Goal: Task Accomplishment & Management: Manage account settings

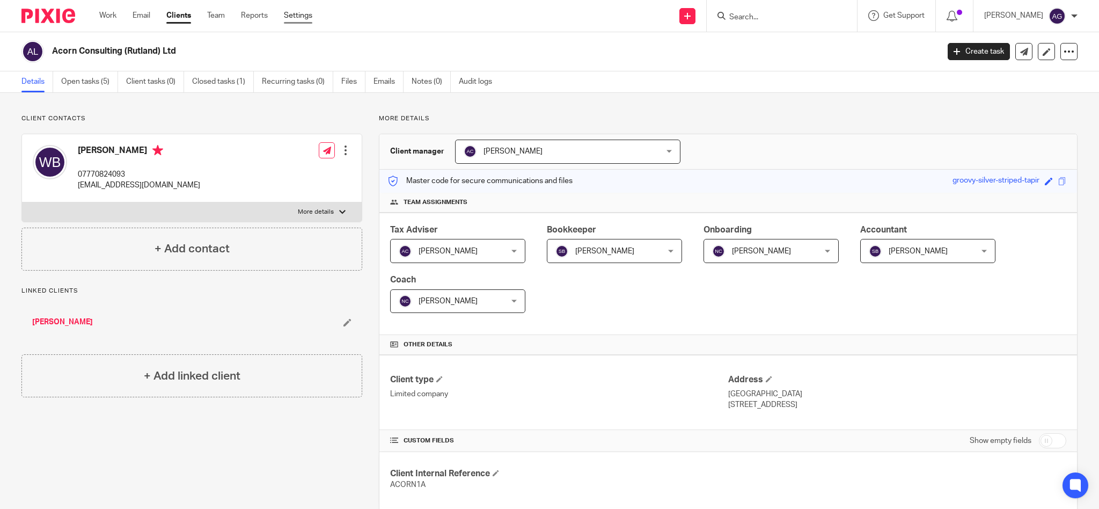
click at [295, 17] on link "Settings" at bounding box center [298, 15] width 28 height 11
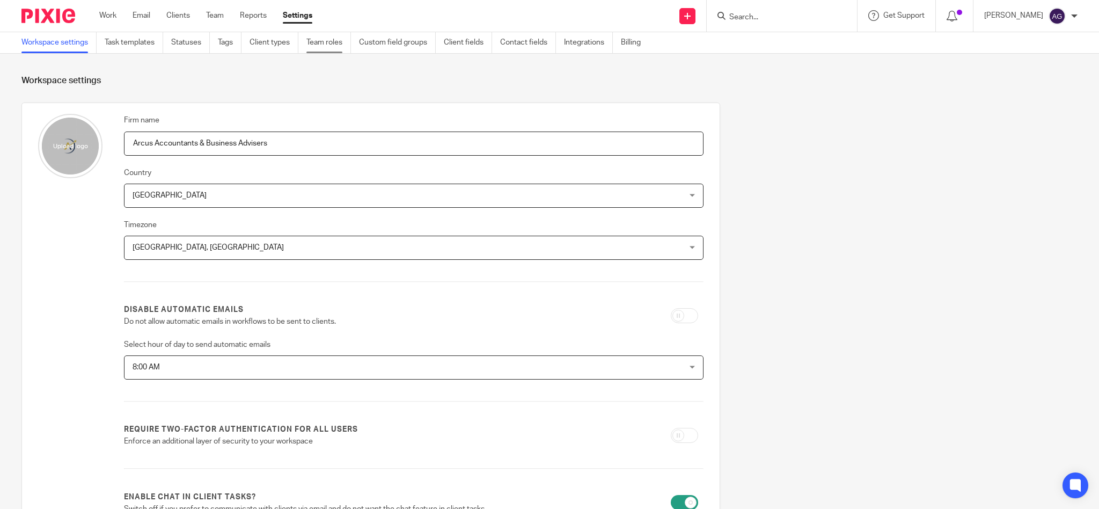
click at [324, 41] on link "Team roles" at bounding box center [328, 42] width 45 height 21
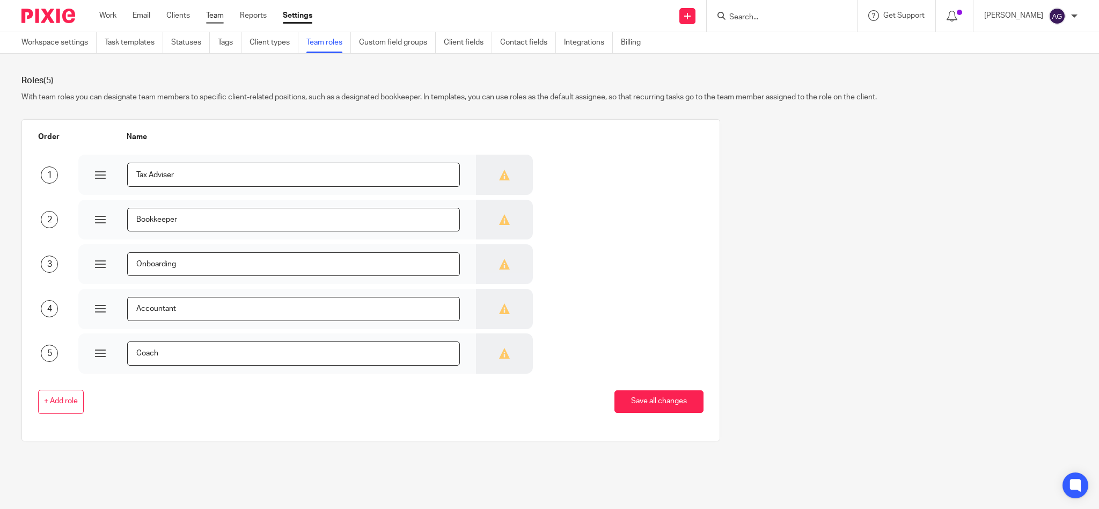
click at [217, 17] on link "Team" at bounding box center [215, 15] width 18 height 11
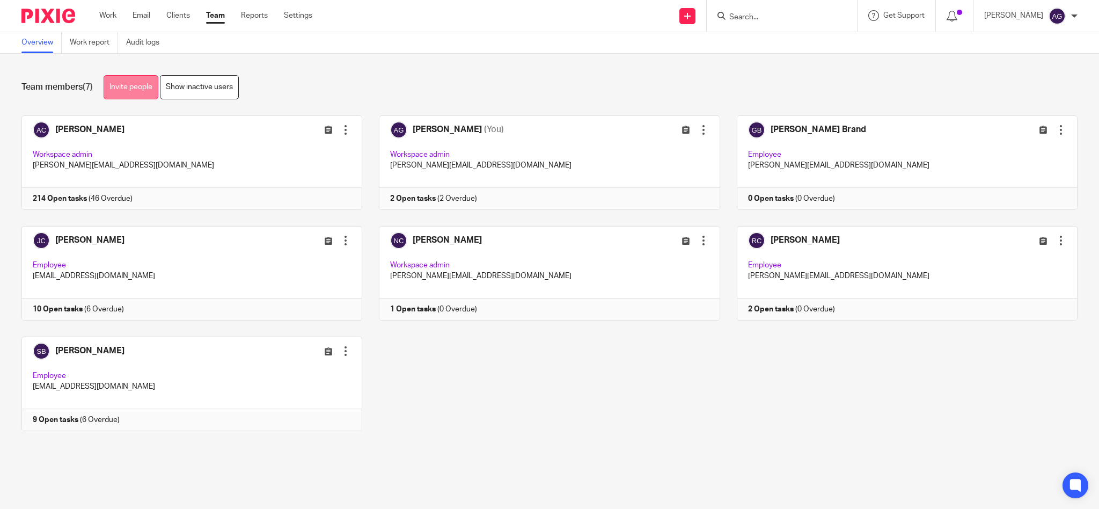
click at [133, 84] on link "Invite people" at bounding box center [131, 87] width 55 height 24
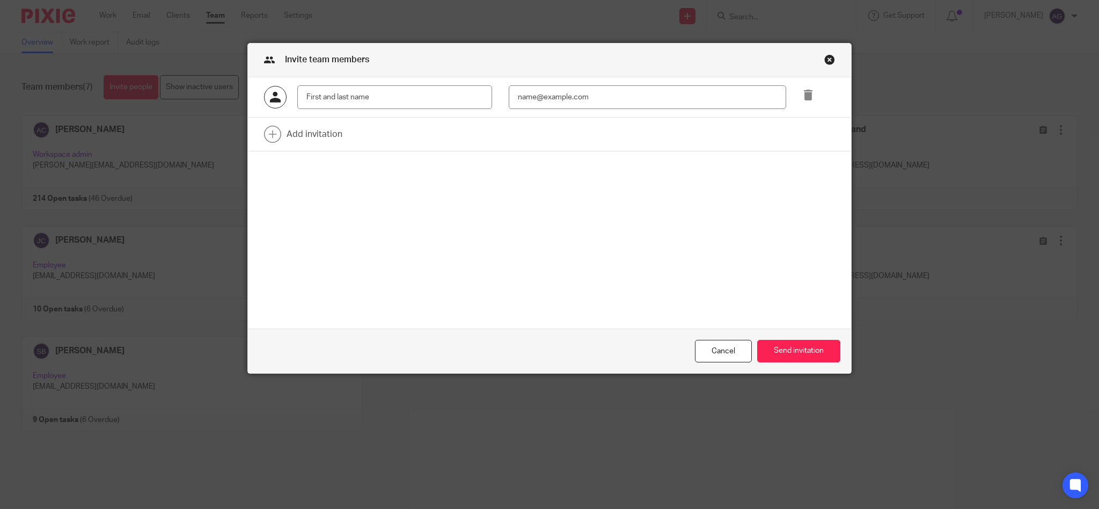
click at [830, 61] on div "Invite team members" at bounding box center [549, 60] width 603 height 34
click at [828, 56] on div "Close this dialog window" at bounding box center [829, 59] width 11 height 11
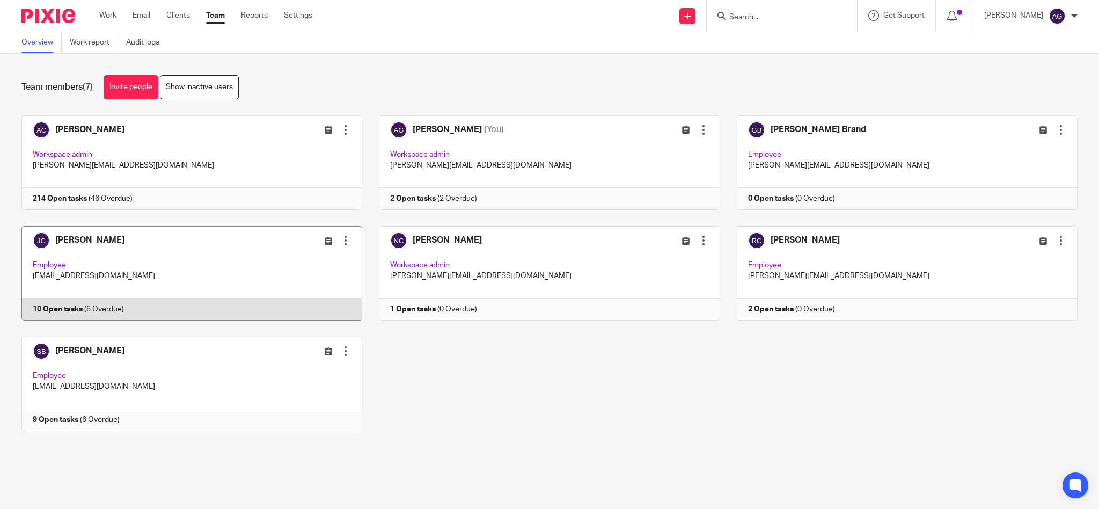
click at [340, 243] on div at bounding box center [345, 240] width 11 height 11
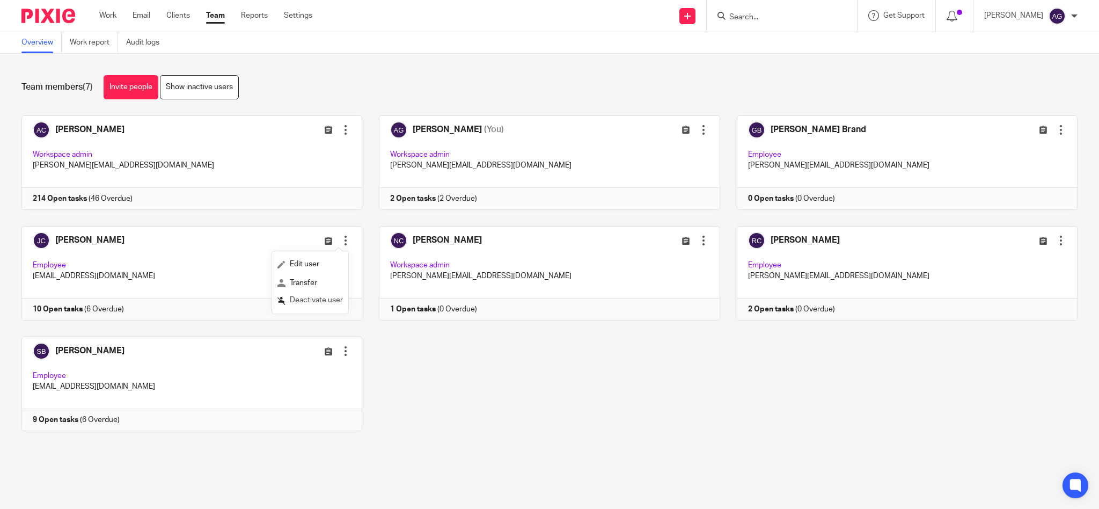
click at [305, 298] on span "Deactivate user" at bounding box center [316, 300] width 53 height 8
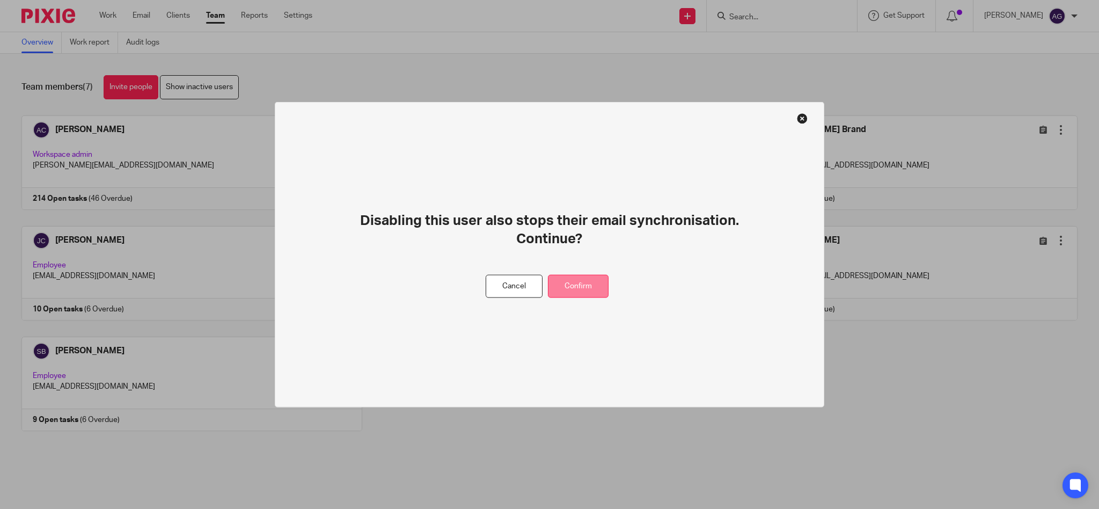
click at [570, 280] on button "Confirm" at bounding box center [578, 286] width 61 height 23
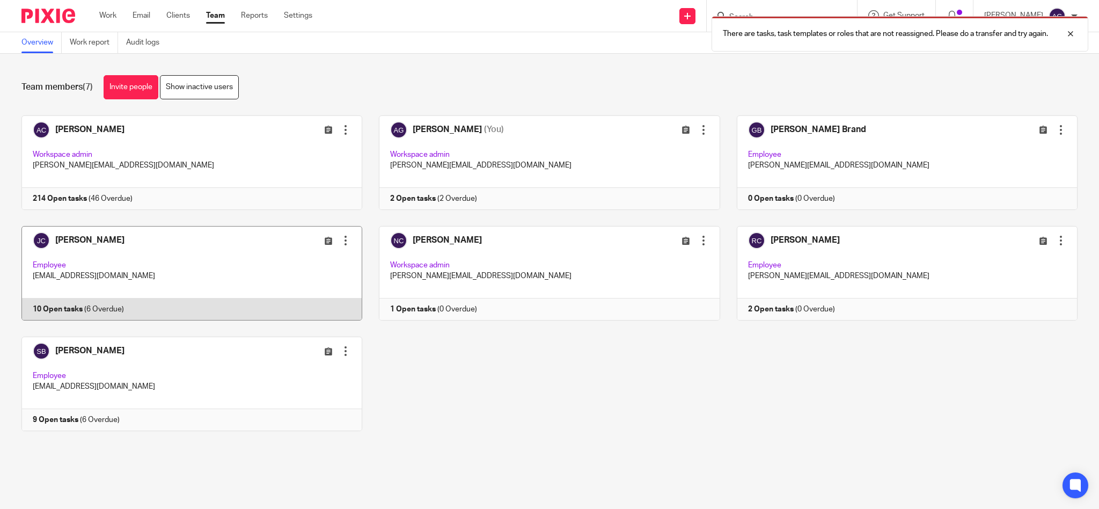
click at [340, 237] on div at bounding box center [345, 240] width 11 height 11
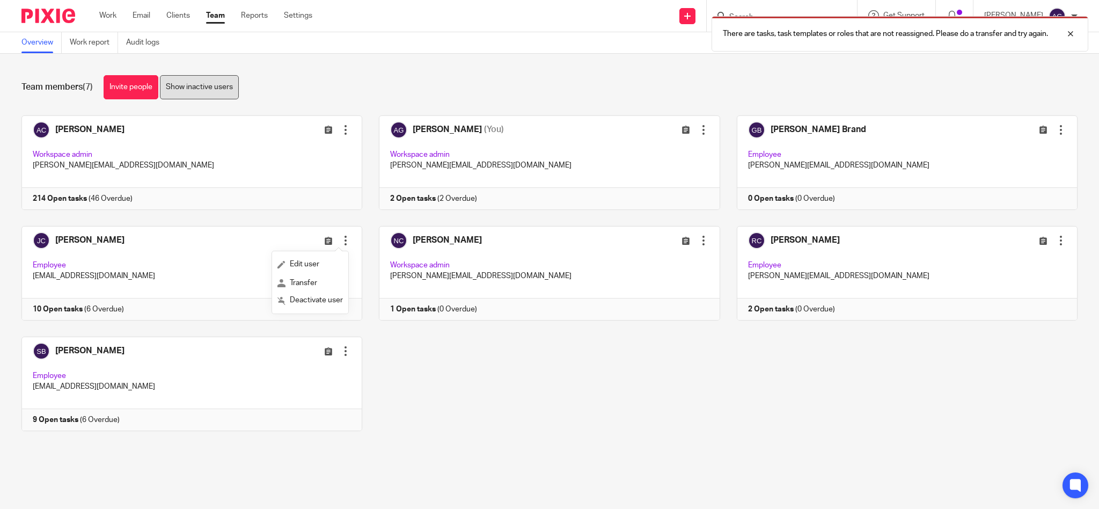
click at [207, 88] on link "Show inactive users" at bounding box center [199, 87] width 79 height 24
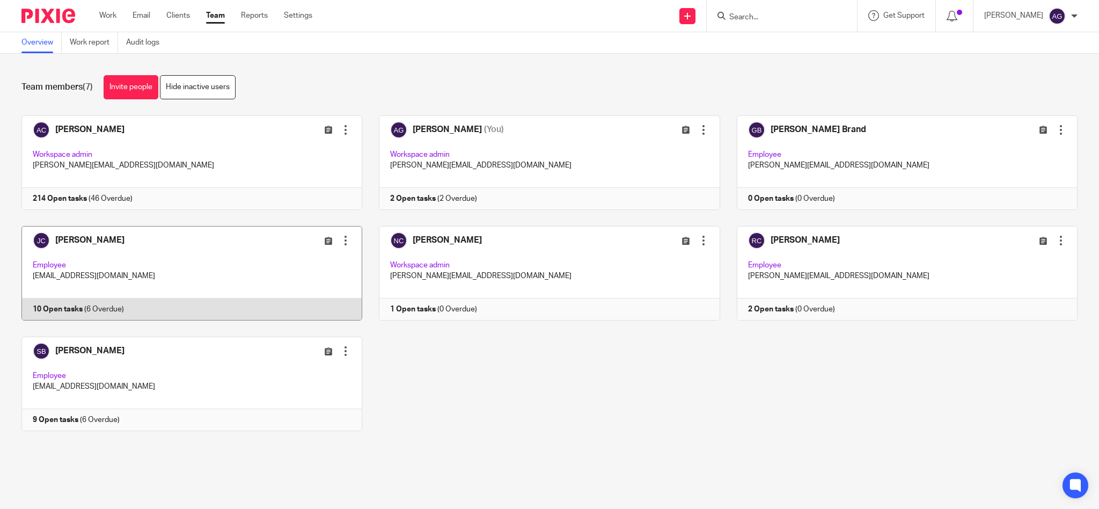
click at [340, 243] on div at bounding box center [345, 240] width 11 height 11
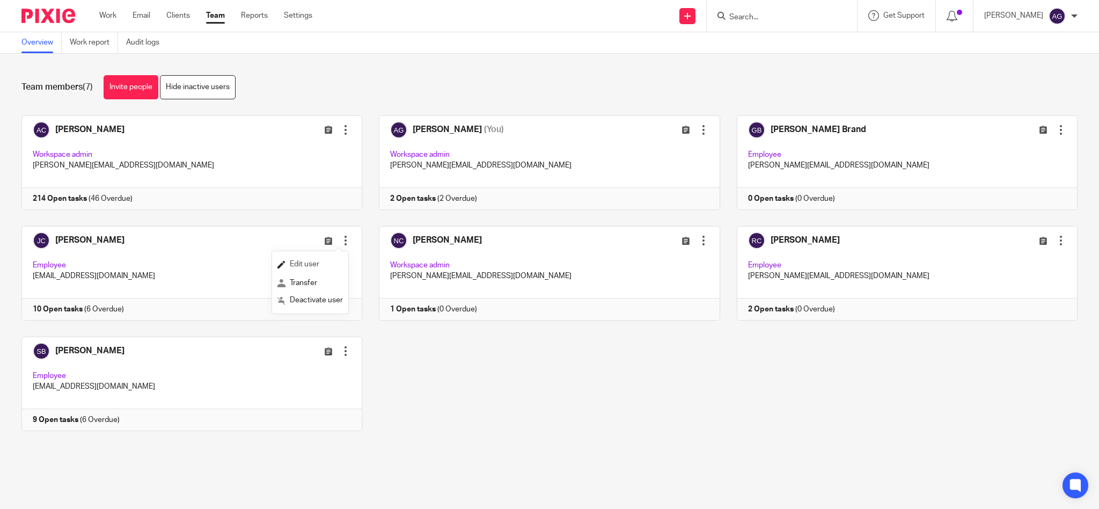
click at [302, 262] on span "Edit user" at bounding box center [305, 264] width 30 height 8
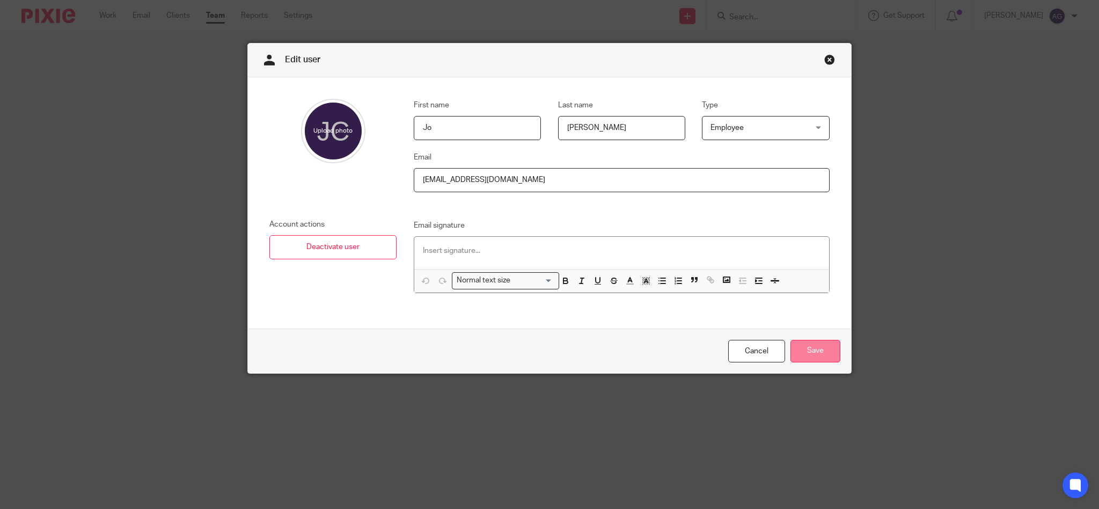
click at [808, 347] on input "Save" at bounding box center [816, 351] width 50 height 23
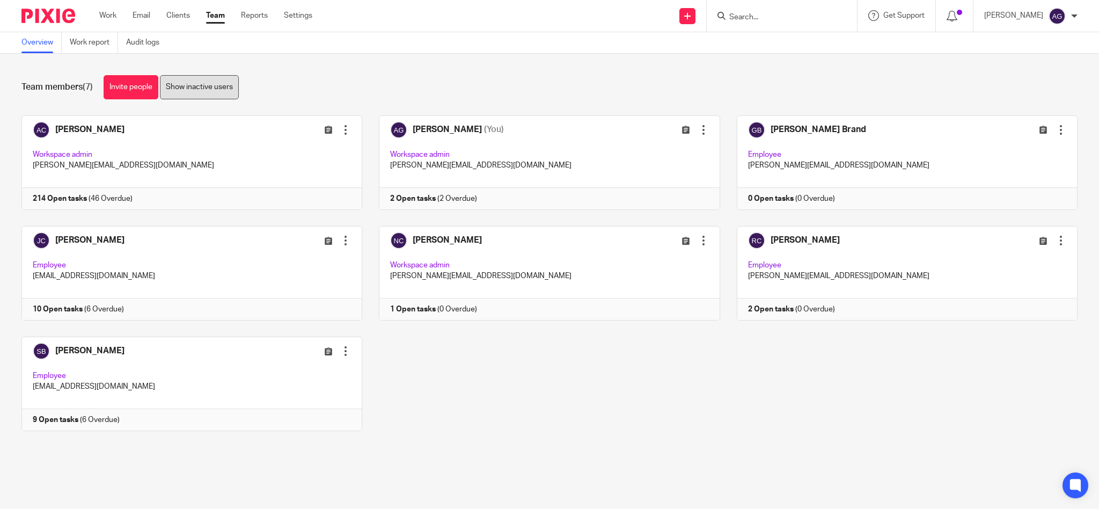
click at [181, 85] on link "Show inactive users" at bounding box center [199, 87] width 79 height 24
click at [184, 86] on link "Hide inactive users" at bounding box center [198, 87] width 76 height 24
click at [181, 13] on link "Clients" at bounding box center [178, 15] width 24 height 11
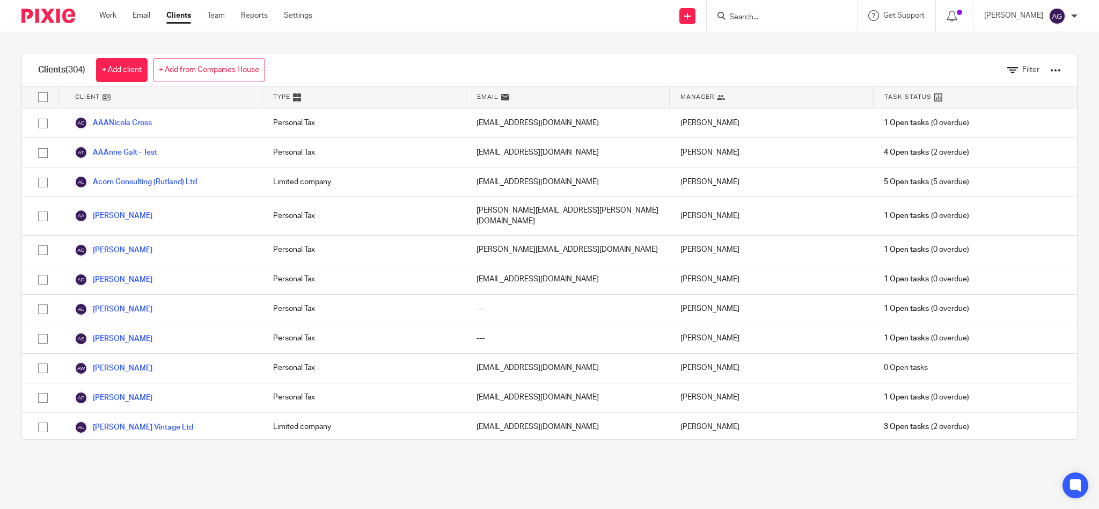
click at [751, 15] on div at bounding box center [780, 15] width 125 height 13
click at [767, 14] on input "Search" at bounding box center [776, 18] width 97 height 10
click at [123, 71] on link "+ Add client" at bounding box center [122, 70] width 52 height 24
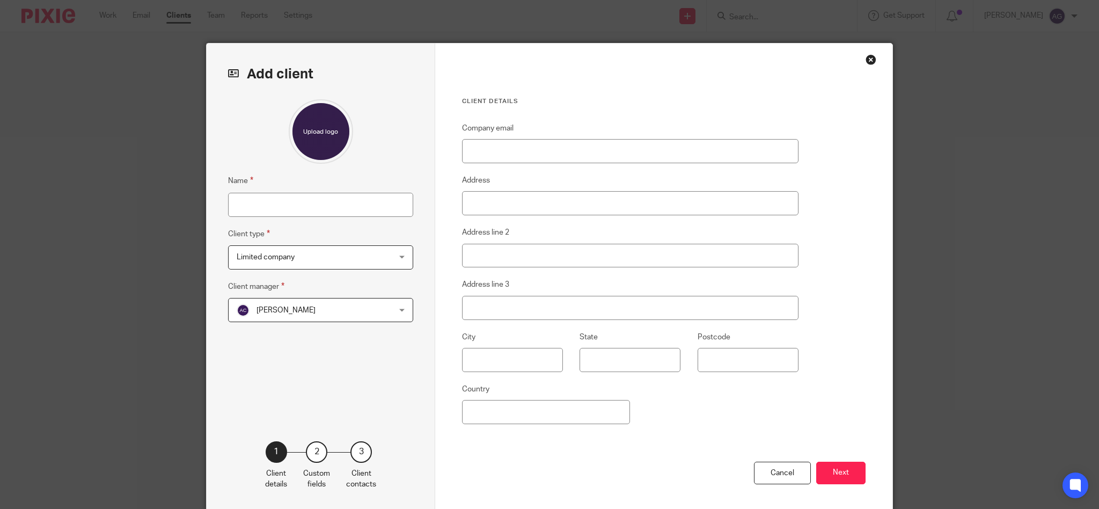
click at [396, 260] on div "Limited company Limited company" at bounding box center [320, 257] width 185 height 24
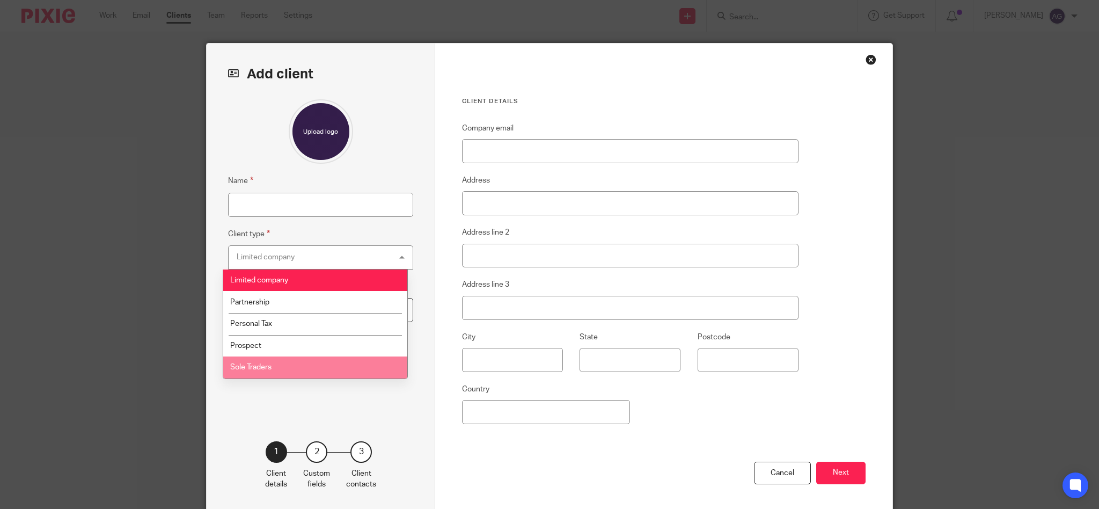
click at [296, 363] on li "Sole Traders" at bounding box center [315, 367] width 184 height 22
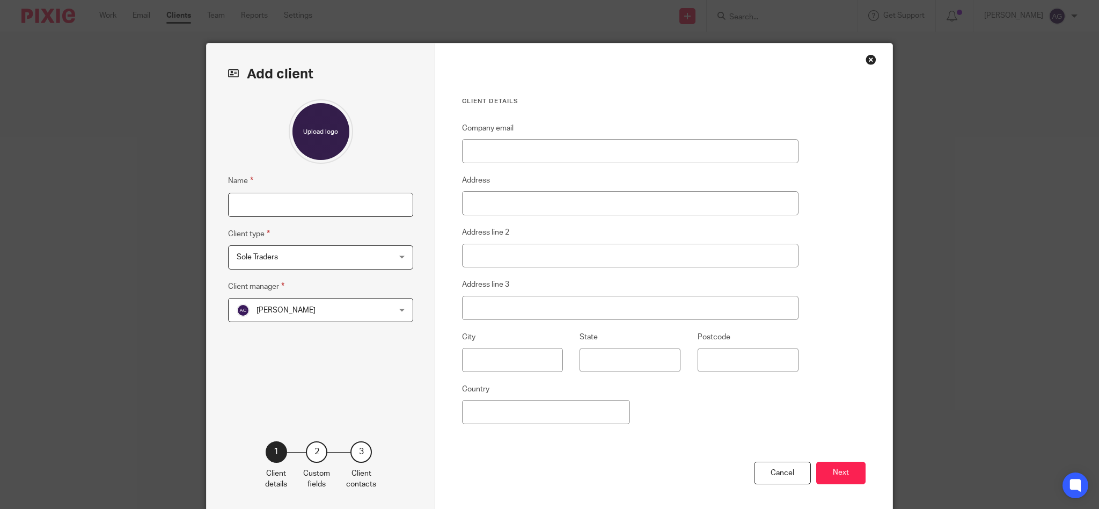
click at [275, 203] on input "Name" at bounding box center [320, 205] width 185 height 24
type input "Dawn Wright"
click at [508, 144] on input "Company email" at bounding box center [630, 151] width 337 height 24
drag, startPoint x: 499, startPoint y: 202, endPoint x: 501, endPoint y: 196, distance: 6.8
click at [499, 202] on input "Address" at bounding box center [630, 203] width 337 height 24
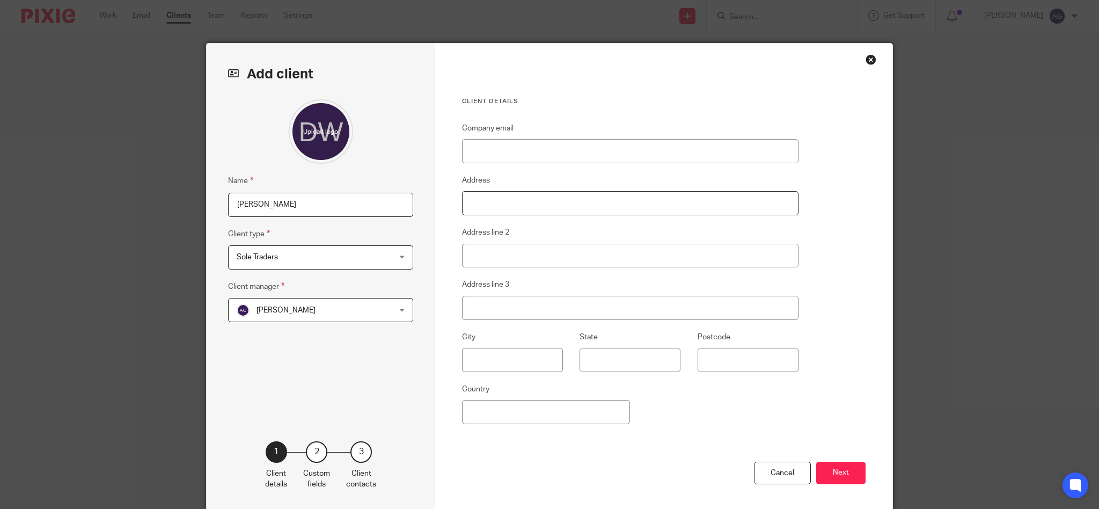
paste input "29 Hambleton Close, Oakham LE15 6FY"
drag, startPoint x: 570, startPoint y: 202, endPoint x: 611, endPoint y: 202, distance: 40.8
click at [611, 202] on input "29 Hambleton Close, Oakham LE15 6FY" at bounding box center [630, 203] width 337 height 24
drag, startPoint x: 567, startPoint y: 202, endPoint x: 620, endPoint y: 201, distance: 53.2
click at [620, 201] on input "29 Hambleton Close, Oakham LE15 6FY" at bounding box center [630, 203] width 337 height 24
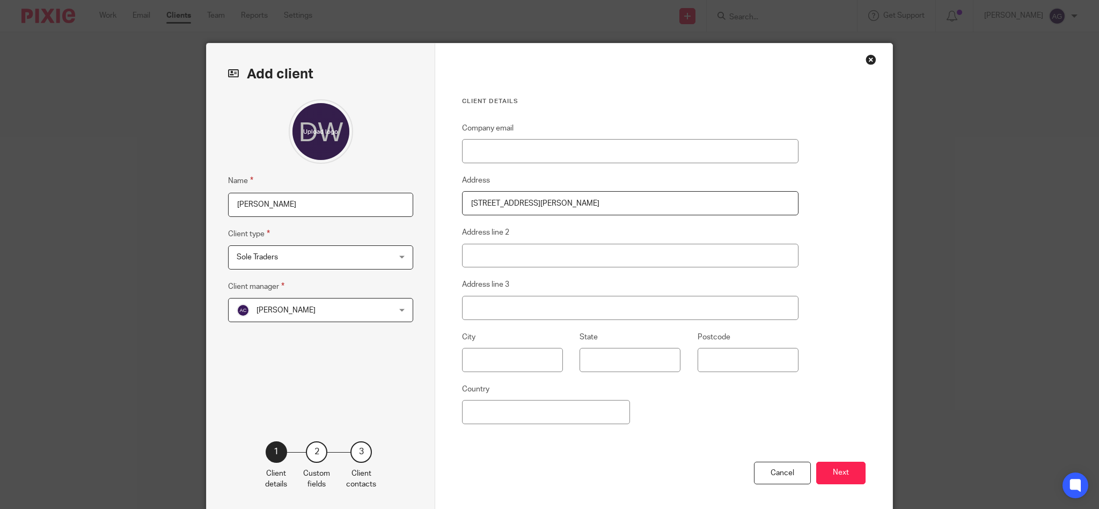
type input "29 Hambleton Close, Oakham"
type input "LE15 6FY"
click at [641, 352] on input "State" at bounding box center [630, 360] width 101 height 24
type input "Rutland"
click at [581, 206] on input "29 Hambleton Close, Oakham" at bounding box center [630, 203] width 337 height 24
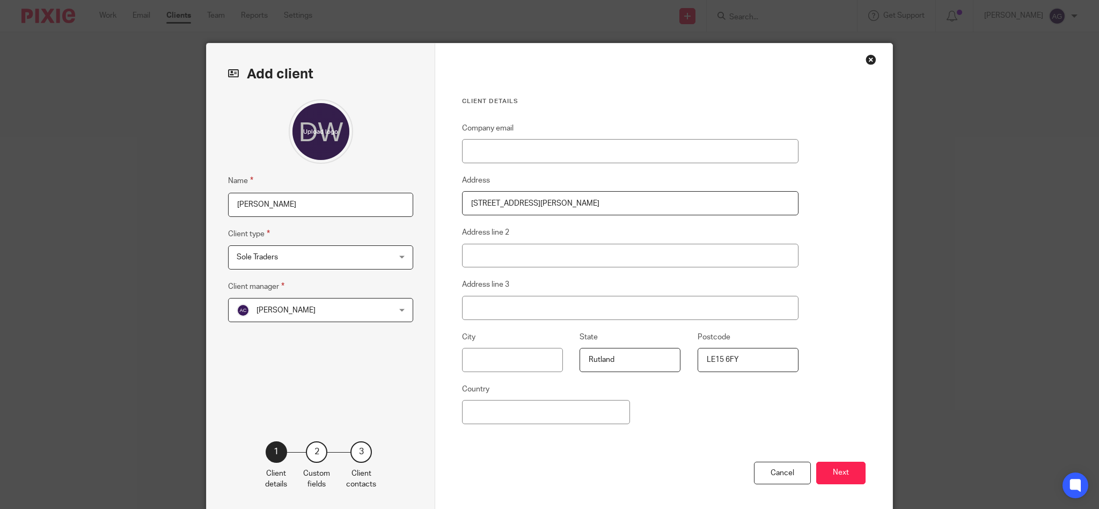
drag, startPoint x: 538, startPoint y: 200, endPoint x: 597, endPoint y: 201, distance: 59.6
click at [597, 201] on input "29 Hambleton Close, Oakham" at bounding box center [630, 203] width 337 height 24
type input "29 Hambleton Close,"
type input "Oakham"
click at [564, 202] on input "29 Hambleton Close," at bounding box center [630, 203] width 337 height 24
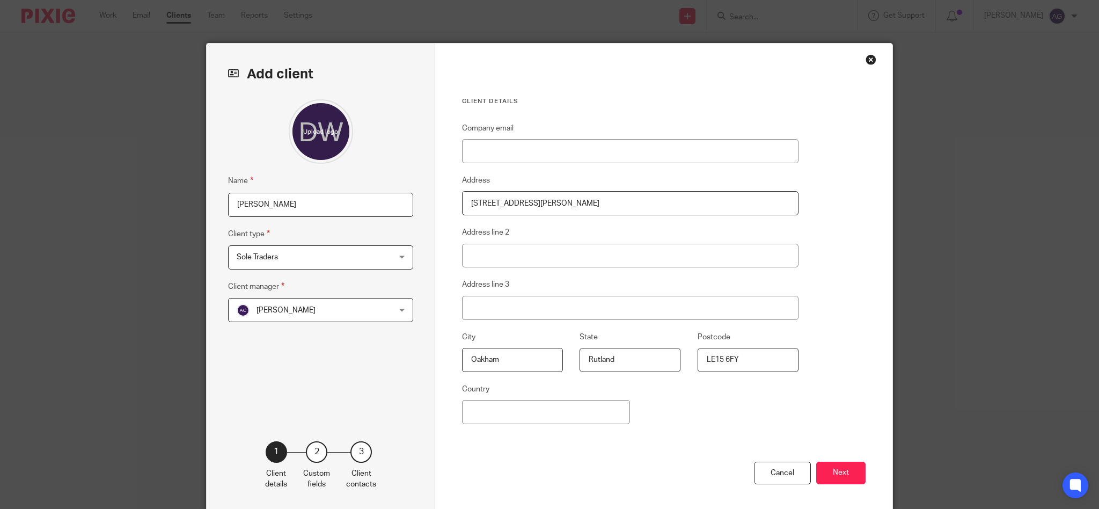
type input "29 Hambleton Close"
click at [499, 147] on input "Company email" at bounding box center [630, 151] width 337 height 24
paste input "djw.illustrations@hotmail.co.uk"
type input "djw.illustrations@hotmail.co.uk"
click at [827, 471] on button "Next" at bounding box center [840, 473] width 49 height 23
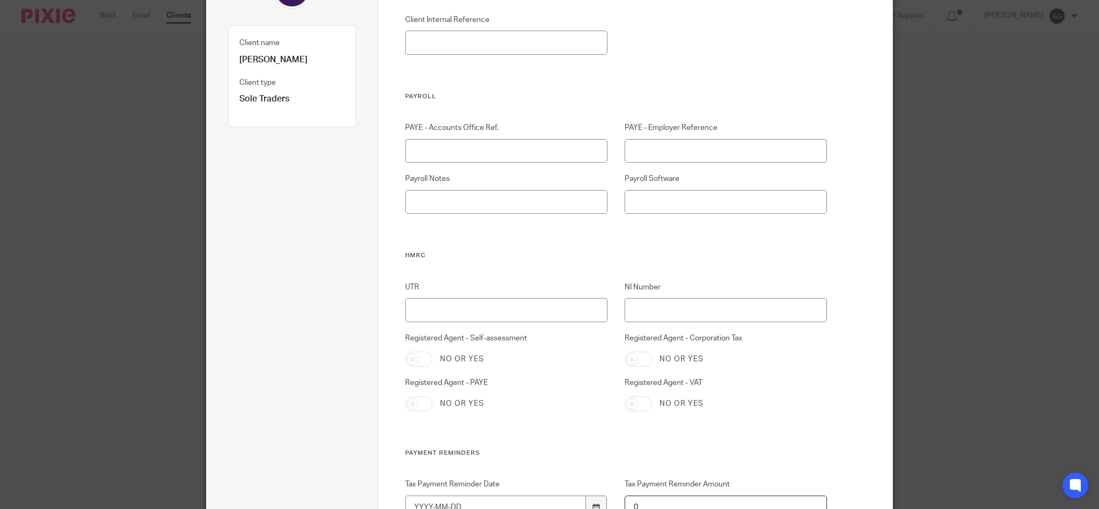
scroll to position [143, 0]
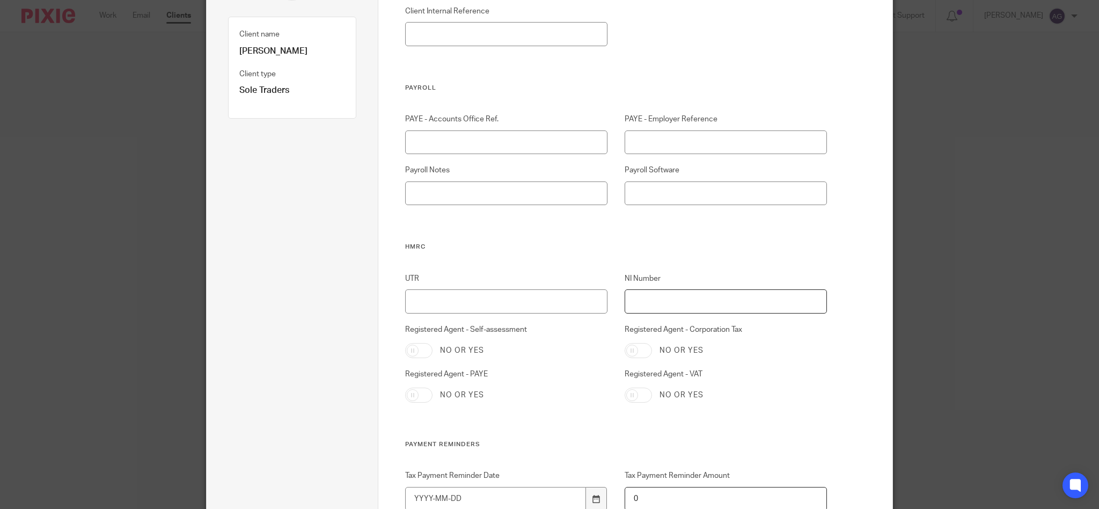
click at [637, 301] on input "NI Number" at bounding box center [726, 301] width 203 height 24
type input "NB829213A"
click at [421, 352] on input "Registered Agent - Self-assessment" at bounding box center [418, 350] width 27 height 15
checkbox input "true"
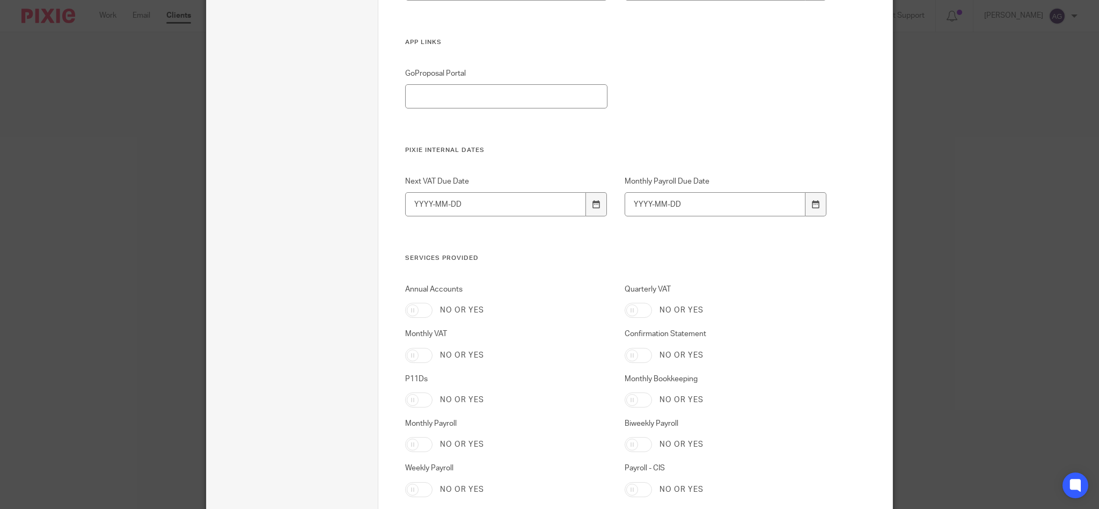
scroll to position [1503, 0]
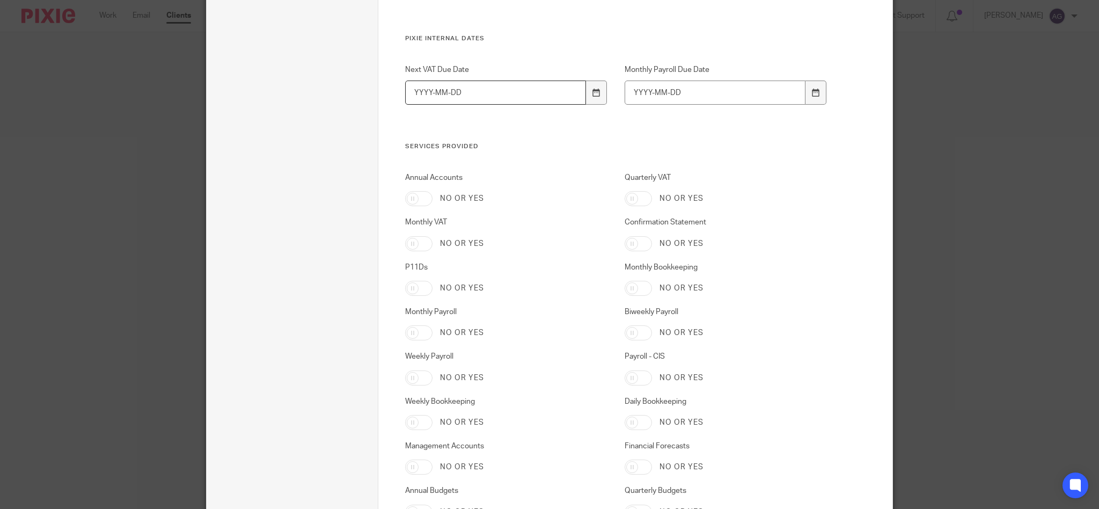
click at [464, 90] on input "Next VAT Due Date" at bounding box center [495, 93] width 181 height 24
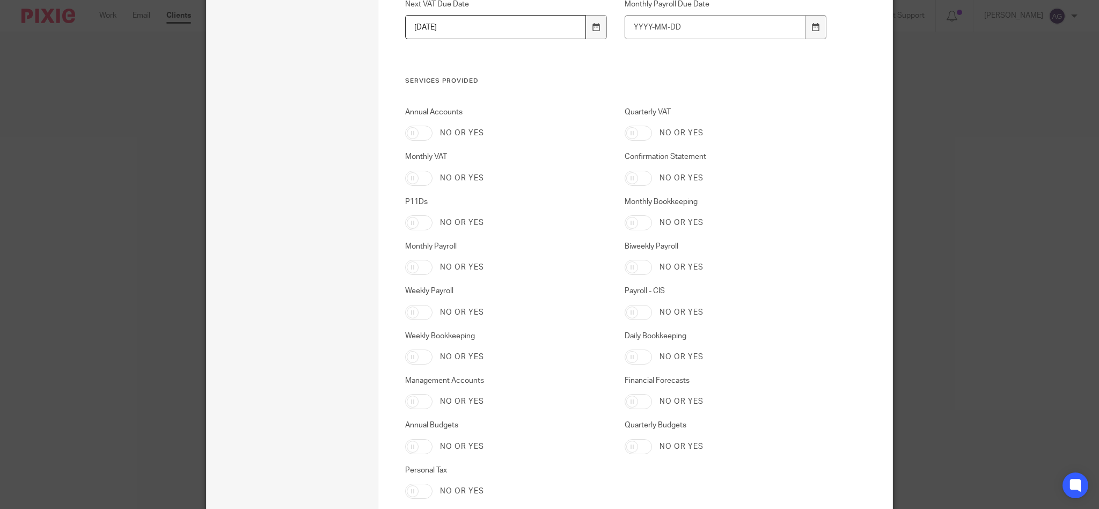
scroll to position [1689, 0]
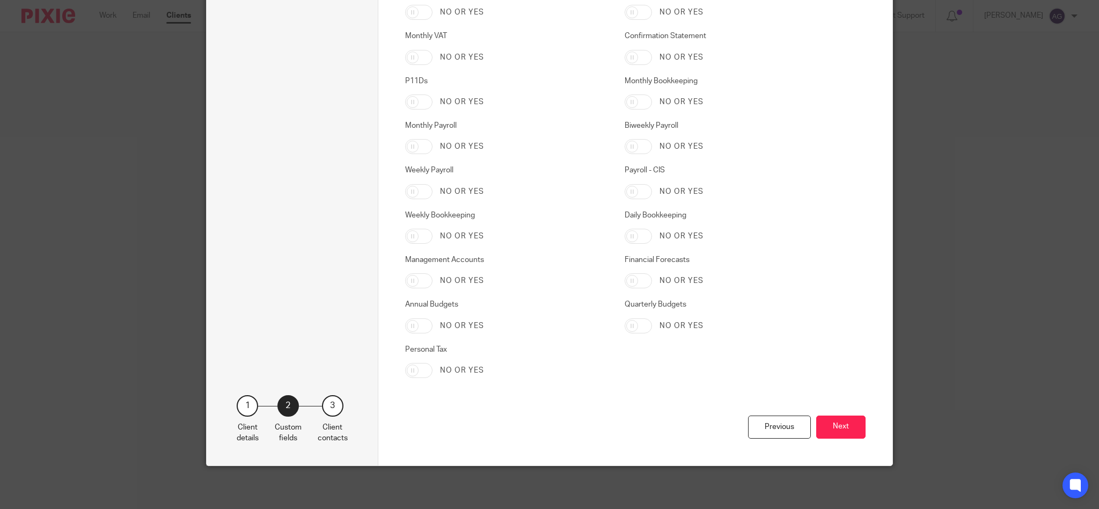
type input "2026-01-31"
click at [409, 373] on input "Personal Tax" at bounding box center [418, 370] width 27 height 15
checkbox input "true"
click at [839, 426] on button "Next" at bounding box center [840, 426] width 49 height 23
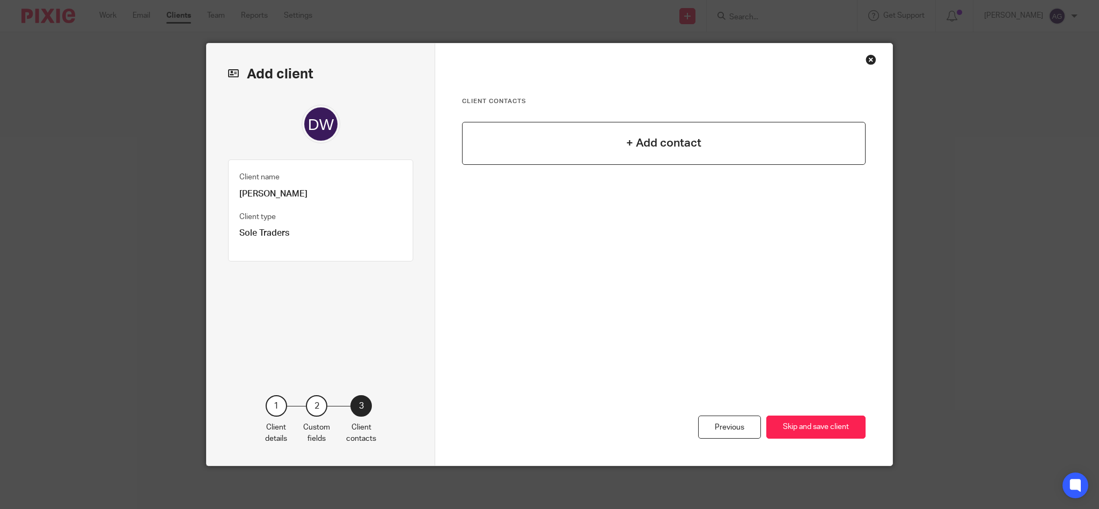
click at [643, 143] on h4 "+ Add contact" at bounding box center [663, 143] width 75 height 17
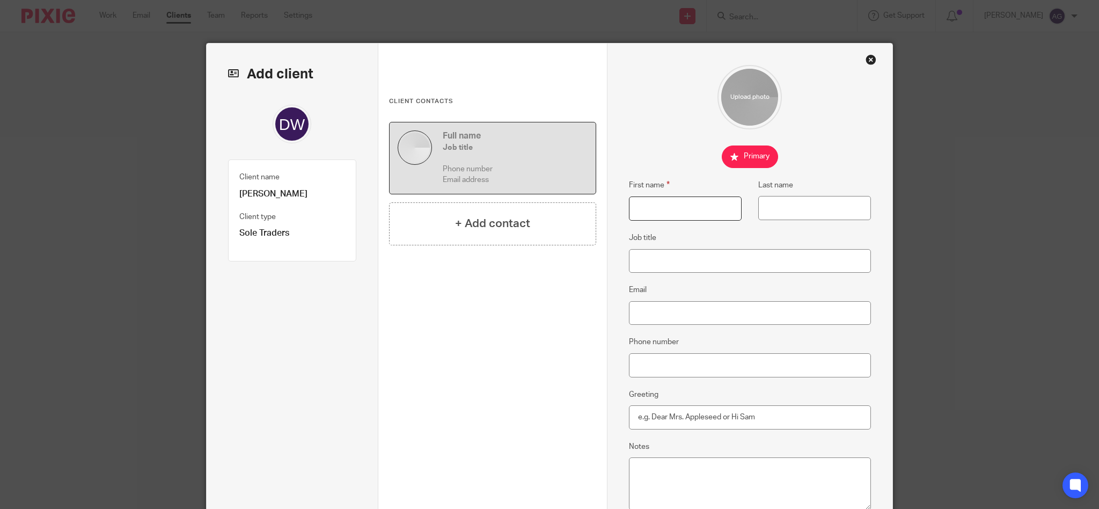
click at [679, 200] on input "First name" at bounding box center [685, 208] width 113 height 24
click at [683, 313] on input "Email" at bounding box center [750, 313] width 243 height 24
paste input "djw.illustrations@hotmail.co.uk"
type input "djw.illustrations@hotmail.co.uk"
click at [659, 421] on input "Greeting" at bounding box center [750, 417] width 243 height 24
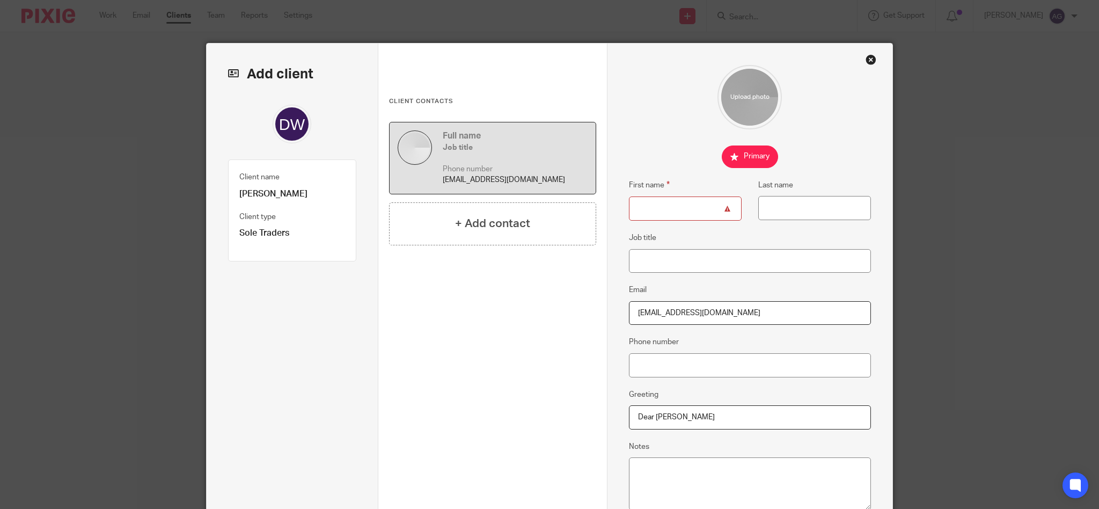
type input "Dear Jean"
click at [677, 364] on input "Phone number" at bounding box center [750, 365] width 243 height 24
paste input "07976 051545"
type input "07976 051545"
click at [630, 217] on input "First name" at bounding box center [685, 208] width 113 height 24
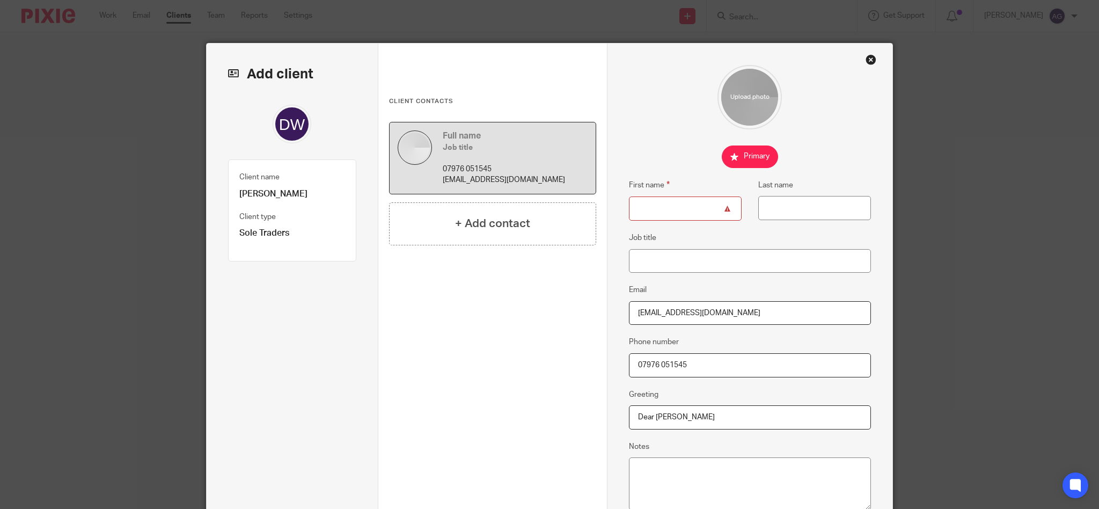
click at [656, 203] on input "First name" at bounding box center [685, 208] width 113 height 24
type input "[PERSON_NAME]"
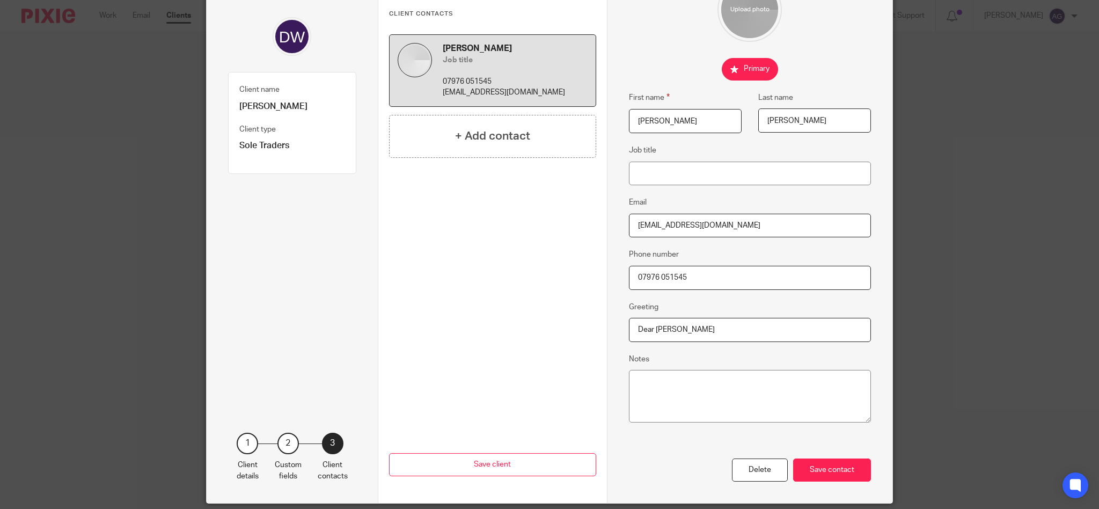
scroll to position [125, 0]
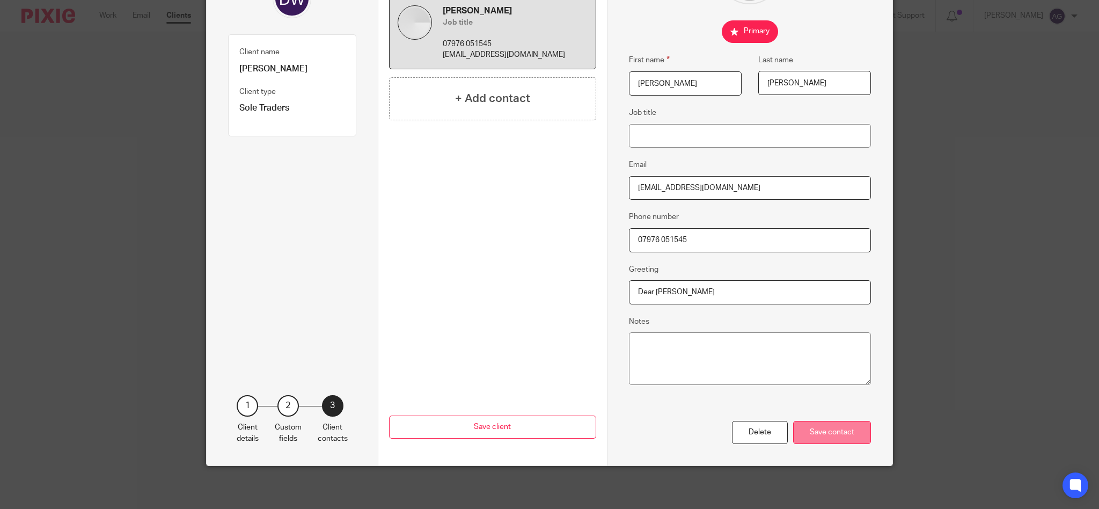
type input "Wright"
click at [830, 437] on div "Save contact" at bounding box center [832, 432] width 78 height 23
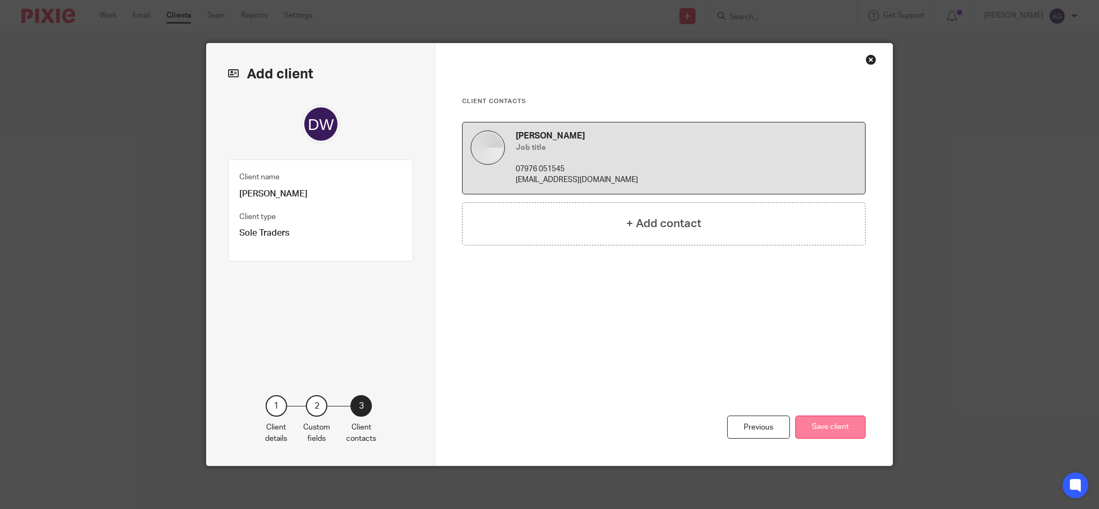
click at [825, 425] on button "Save client" at bounding box center [830, 426] width 70 height 23
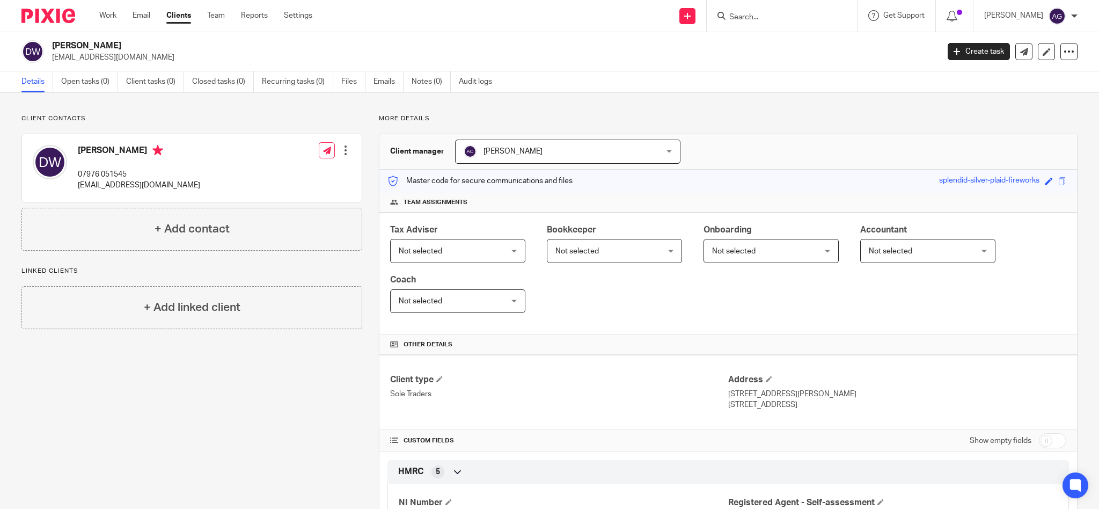
click at [760, 7] on div at bounding box center [782, 16] width 150 height 32
click at [763, 13] on input "Search" at bounding box center [776, 18] width 97 height 10
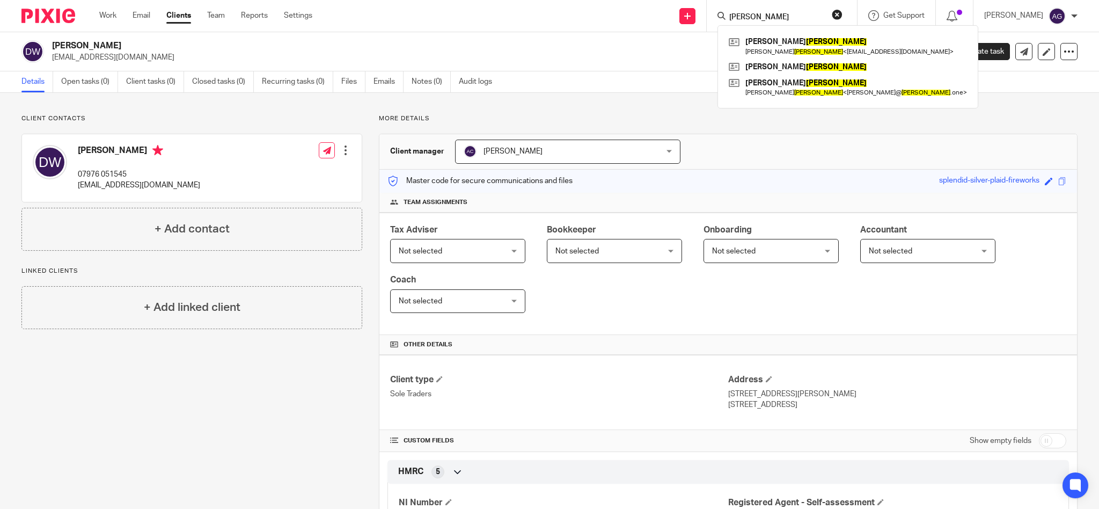
type input "macdonald"
drag, startPoint x: 804, startPoint y: 17, endPoint x: 685, endPoint y: 14, distance: 119.2
click at [720, 12] on div "Send new email Create task Add client Request signature macdonald Susie MacDona…" at bounding box center [713, 16] width 771 height 32
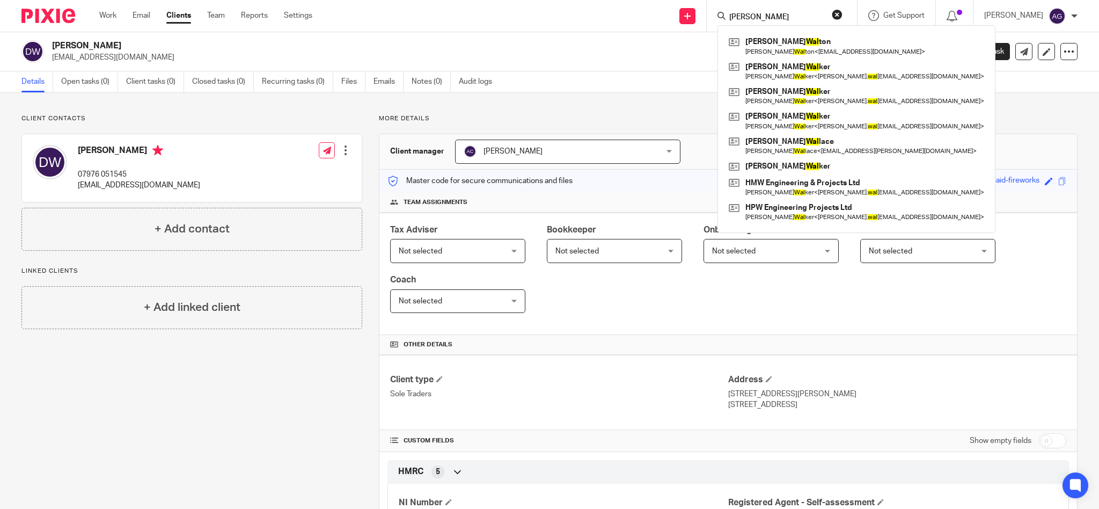
type input "walker"
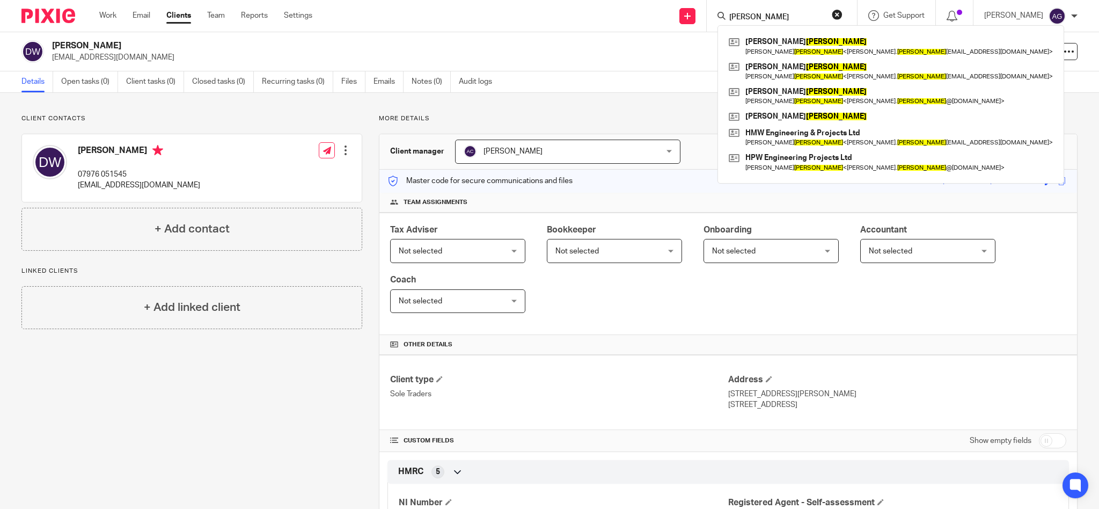
drag, startPoint x: 786, startPoint y: 14, endPoint x: 702, endPoint y: 19, distance: 83.9
click at [702, 19] on div "Send new email Create task Add client Request signature walker Harry Walker Har…" at bounding box center [713, 16] width 771 height 32
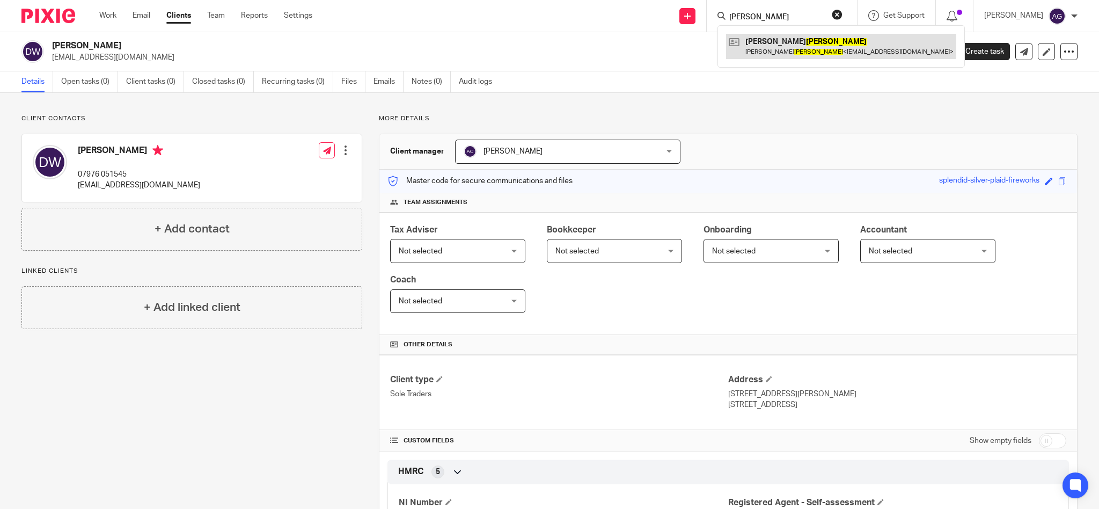
type input "beanland"
click at [800, 49] on link at bounding box center [841, 46] width 230 height 25
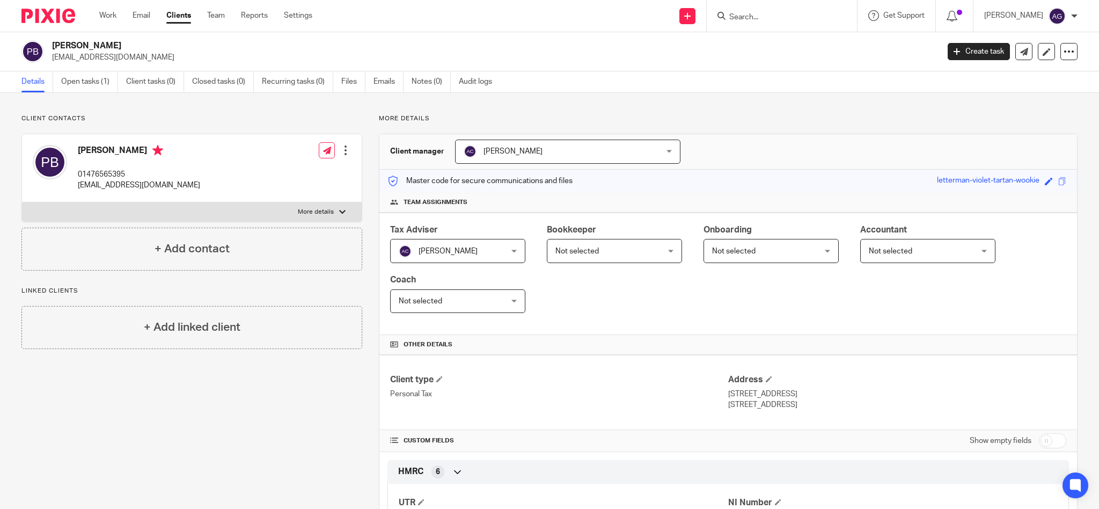
click at [341, 149] on div at bounding box center [345, 150] width 11 height 11
click at [288, 176] on link "Edit contact" at bounding box center [294, 174] width 103 height 16
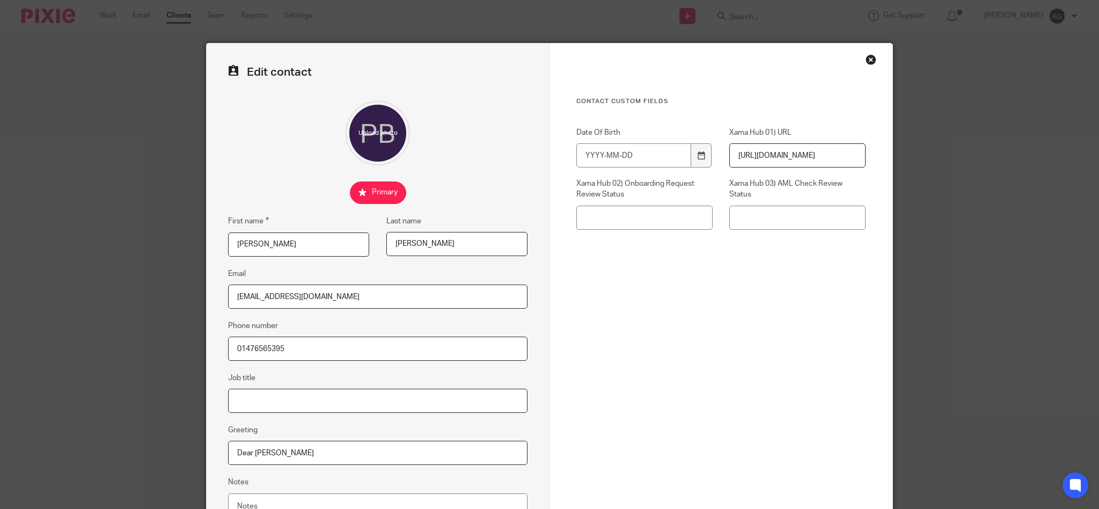
click at [296, 396] on input "Job title" at bounding box center [377, 401] width 299 height 24
click at [391, 390] on input "liaise with [PERSON_NAME] (Wife)" at bounding box center [377, 401] width 299 height 24
click at [387, 403] on input "liaise with [PERSON_NAME] (Wife)" at bounding box center [377, 401] width 299 height 24
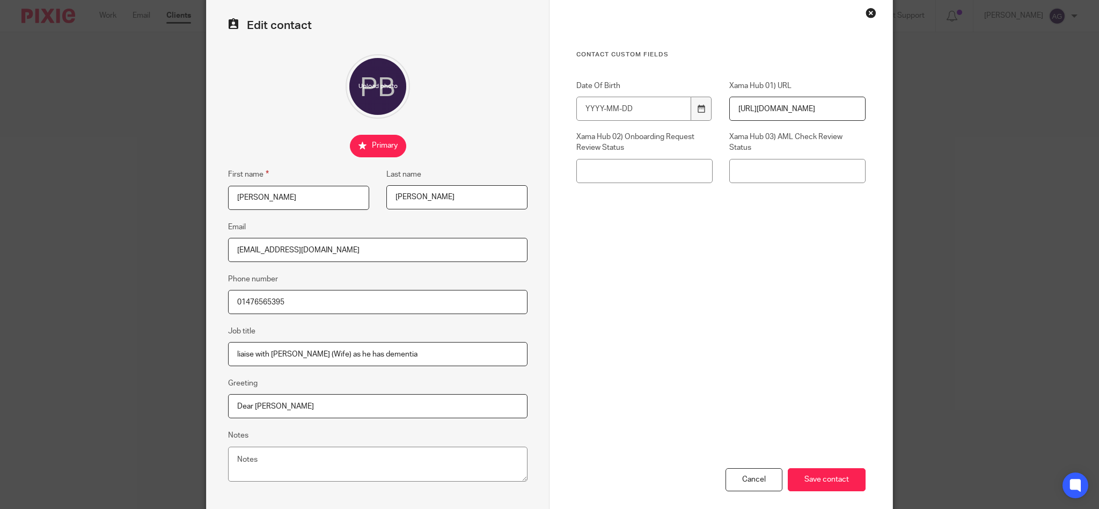
scroll to position [99, 0]
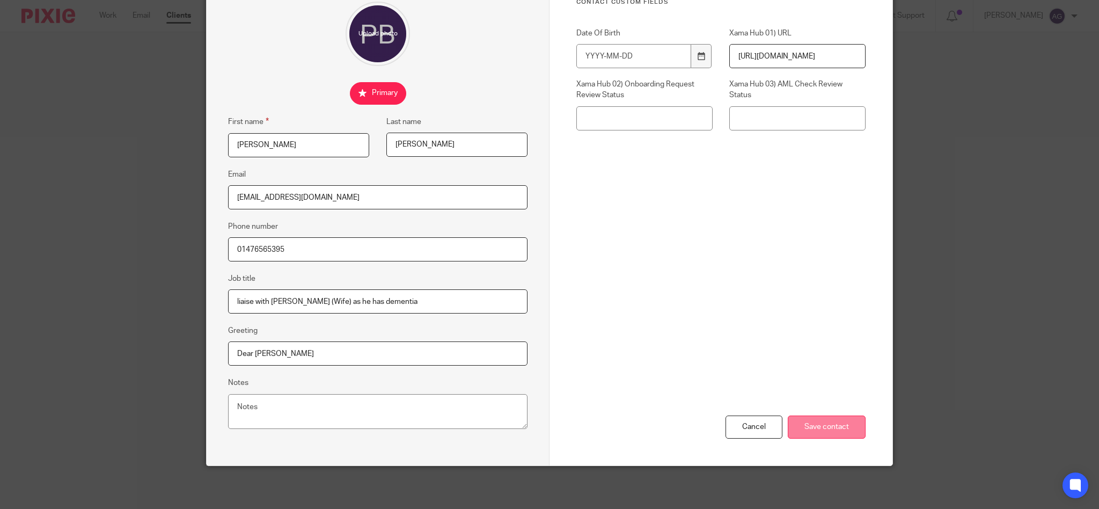
type input "liaise with [PERSON_NAME] (Wife) as he has dementia"
click at [818, 423] on input "Save contact" at bounding box center [827, 426] width 78 height 23
click at [403, 397] on textarea "Notes" at bounding box center [377, 411] width 299 height 35
drag, startPoint x: 433, startPoint y: 301, endPoint x: 198, endPoint y: 287, distance: 236.0
click at [198, 287] on div "Edit contact First name [PERSON_NAME] name [PERSON_NAME] Email [EMAIL_ADDRESS][…" at bounding box center [549, 254] width 1099 height 509
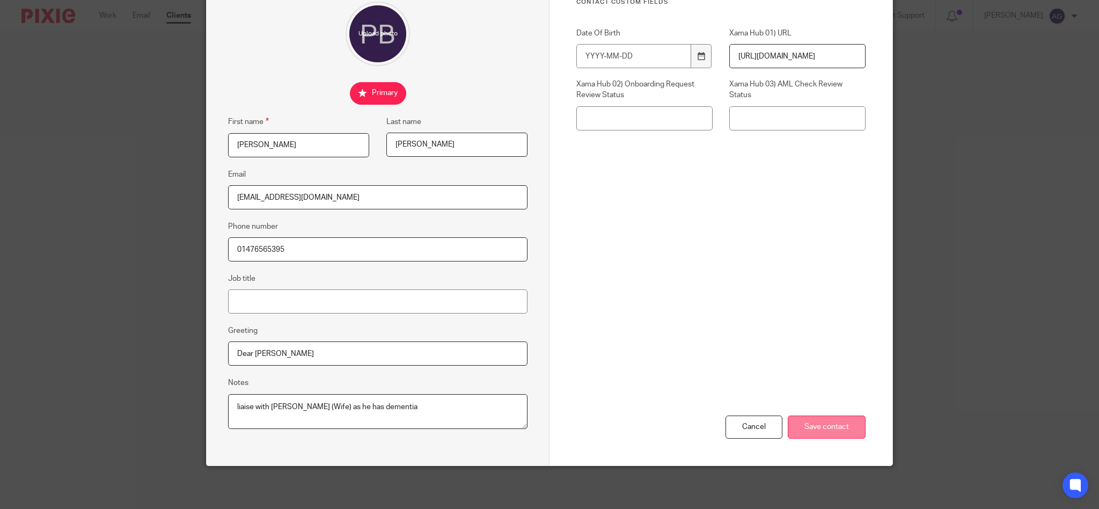
type textarea "liaise with [PERSON_NAME] (Wife) as he has dementia"
click at [812, 420] on input "Save contact" at bounding box center [827, 426] width 78 height 23
click at [813, 385] on div "Cancel Save contact" at bounding box center [720, 371] width 289 height 187
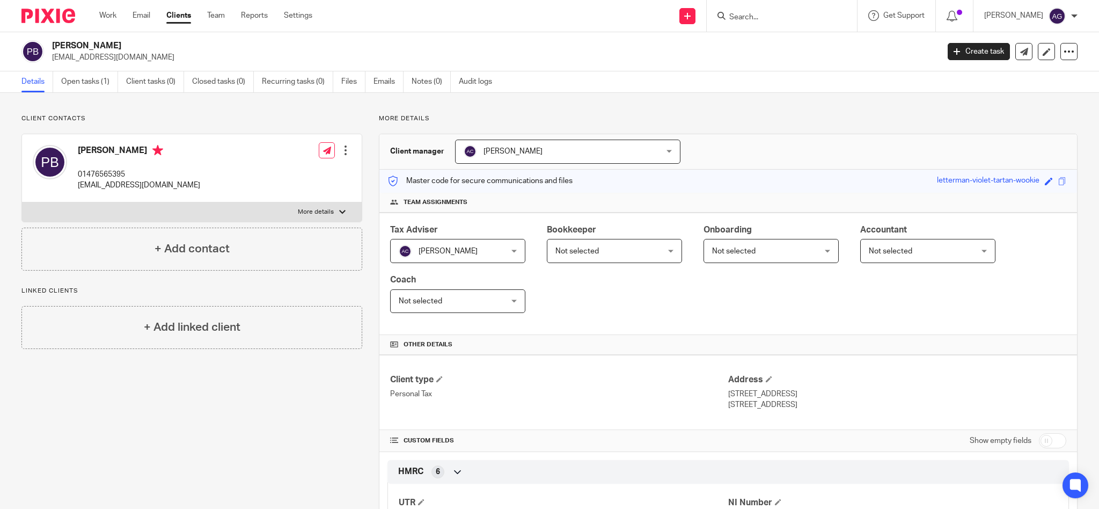
click at [340, 210] on div at bounding box center [342, 212] width 6 height 6
click at [22, 202] on input "More details" at bounding box center [21, 202] width 1 height 1
checkbox input "true"
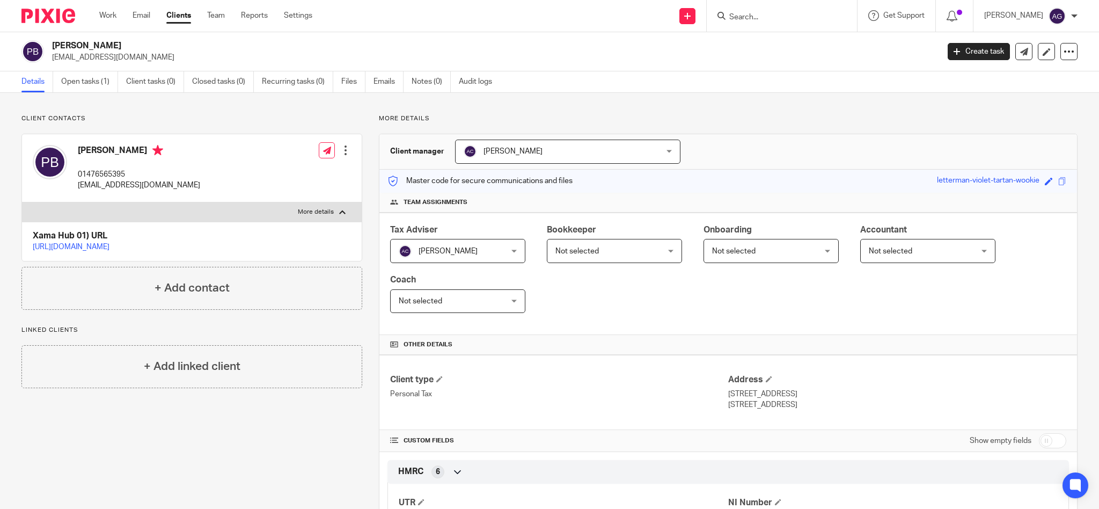
click at [340, 146] on div at bounding box center [345, 150] width 11 height 11
click at [275, 177] on link "Edit contact" at bounding box center [294, 174] width 103 height 16
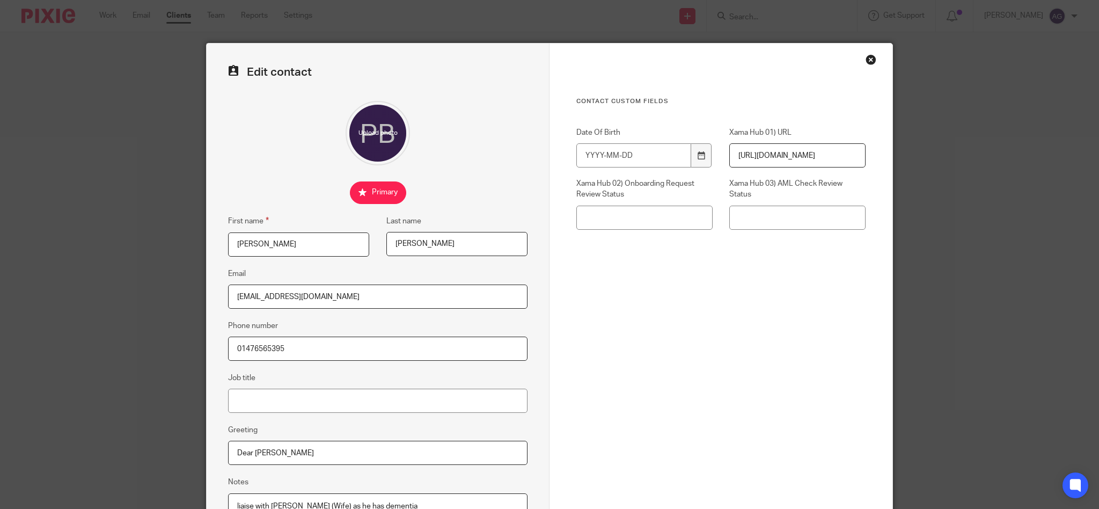
click at [444, 244] on input "[PERSON_NAME]" at bounding box center [456, 244] width 141 height 24
click at [457, 246] on input "[PERSON_NAME]" at bounding box center [456, 244] width 141 height 24
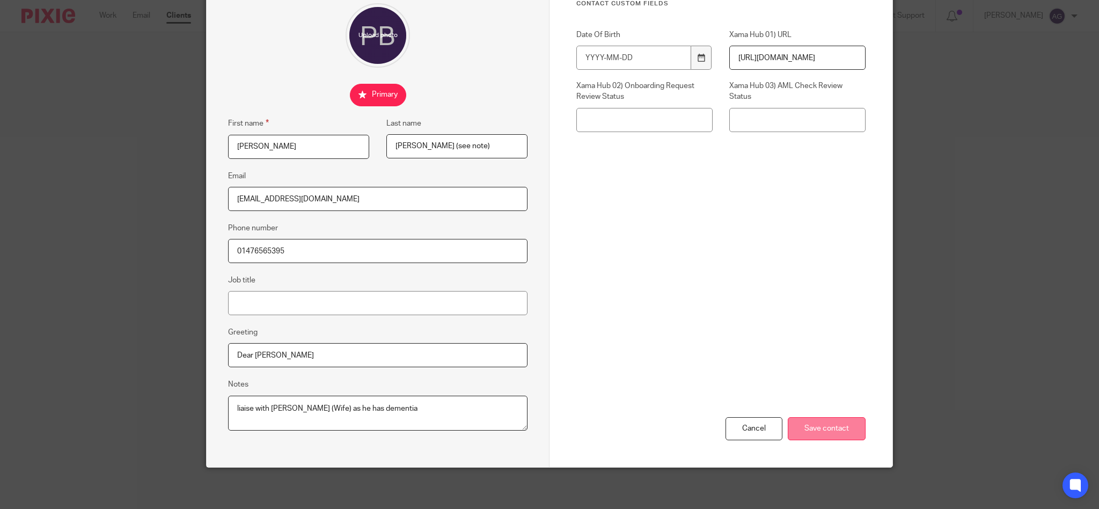
scroll to position [99, 0]
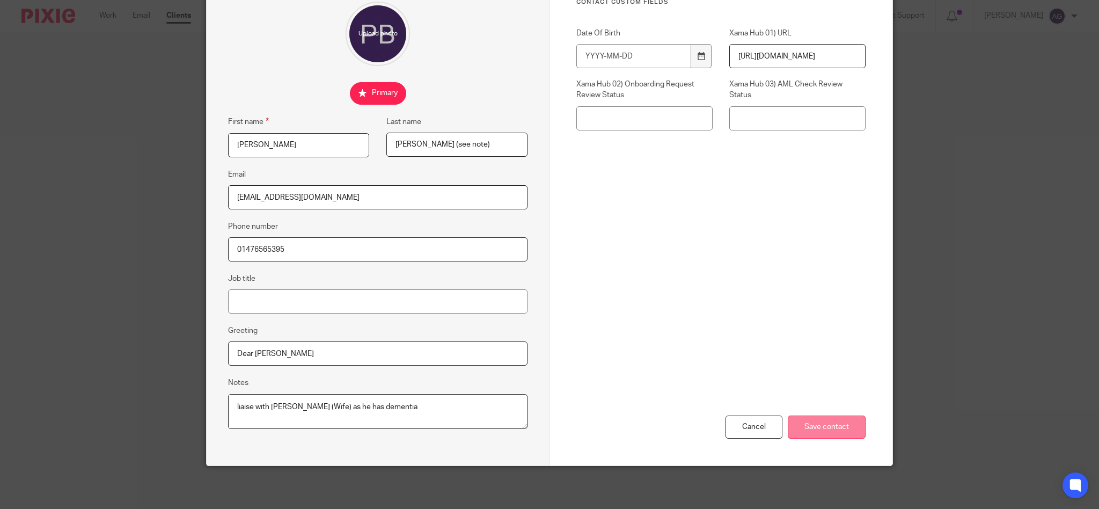
type input "[PERSON_NAME] (see note)"
click at [818, 428] on input "Save contact" at bounding box center [827, 426] width 78 height 23
click at [819, 394] on div "Cancel Save contact" at bounding box center [720, 371] width 289 height 187
click at [833, 430] on input "Save contact" at bounding box center [827, 426] width 78 height 23
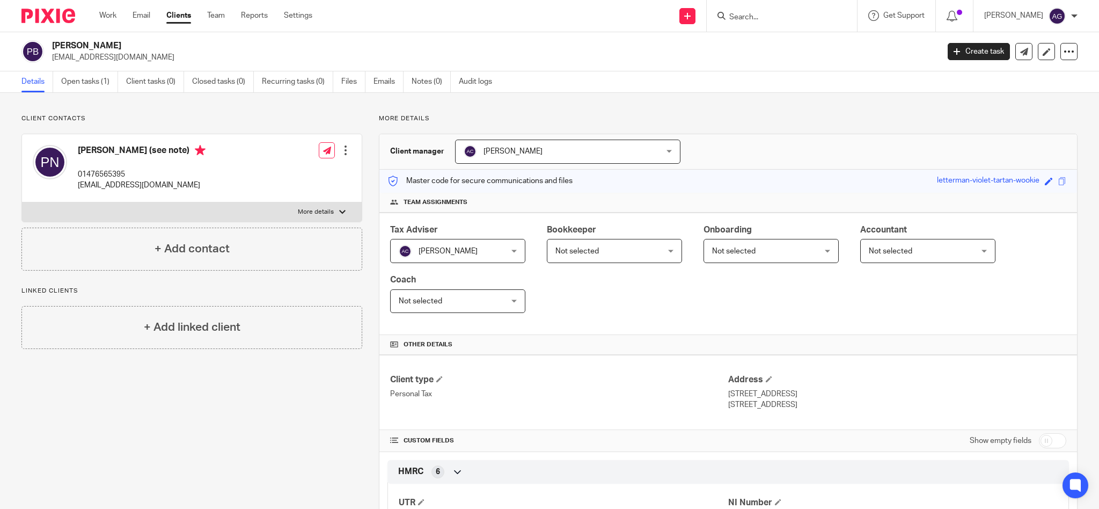
click at [780, 23] on div at bounding box center [782, 16] width 150 height 32
click at [784, 20] on input "Search" at bounding box center [776, 18] width 97 height 10
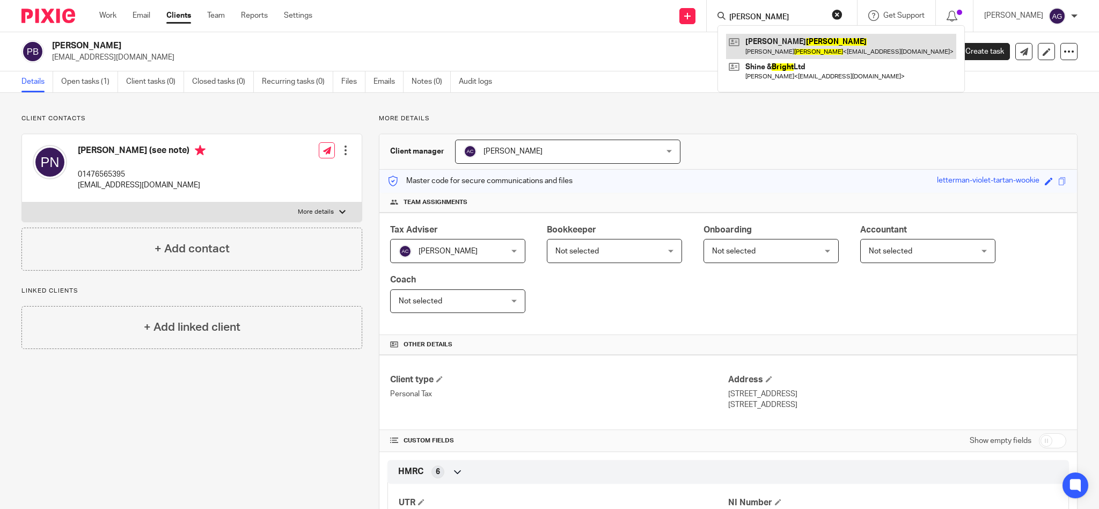
type input "[PERSON_NAME]"
click at [802, 45] on link at bounding box center [841, 46] width 230 height 25
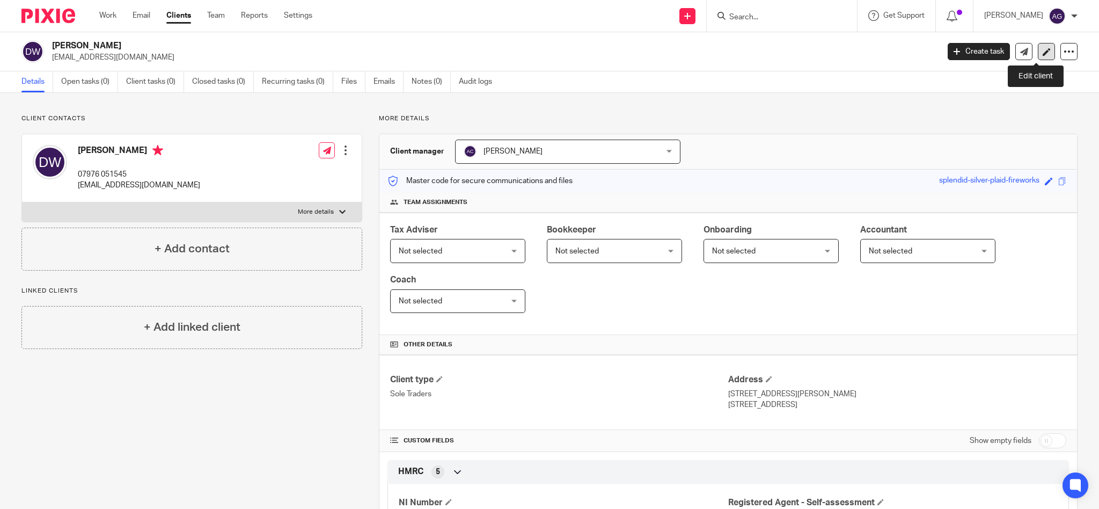
click at [1043, 52] on icon at bounding box center [1047, 52] width 8 height 8
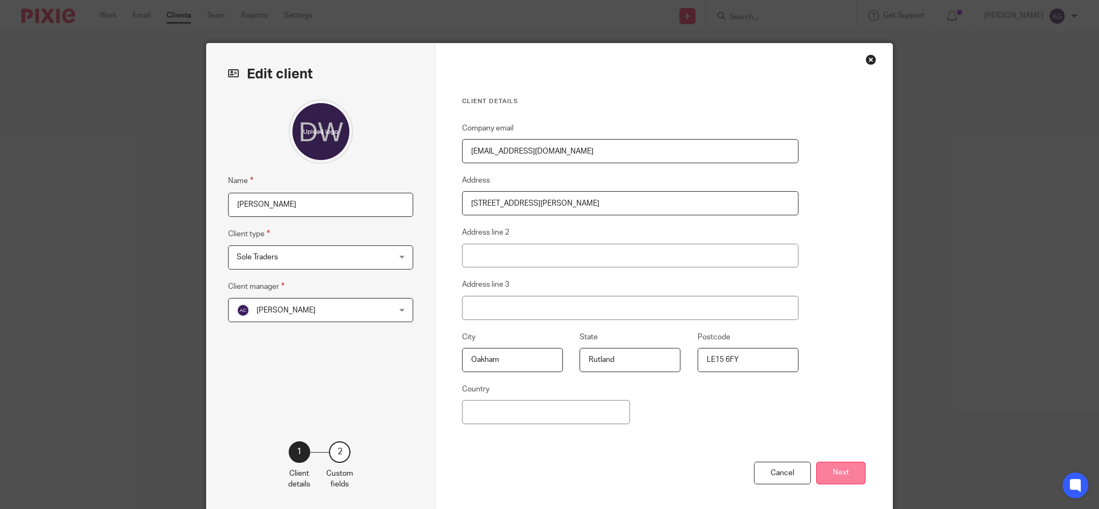
click at [842, 471] on button "Next" at bounding box center [840, 473] width 49 height 23
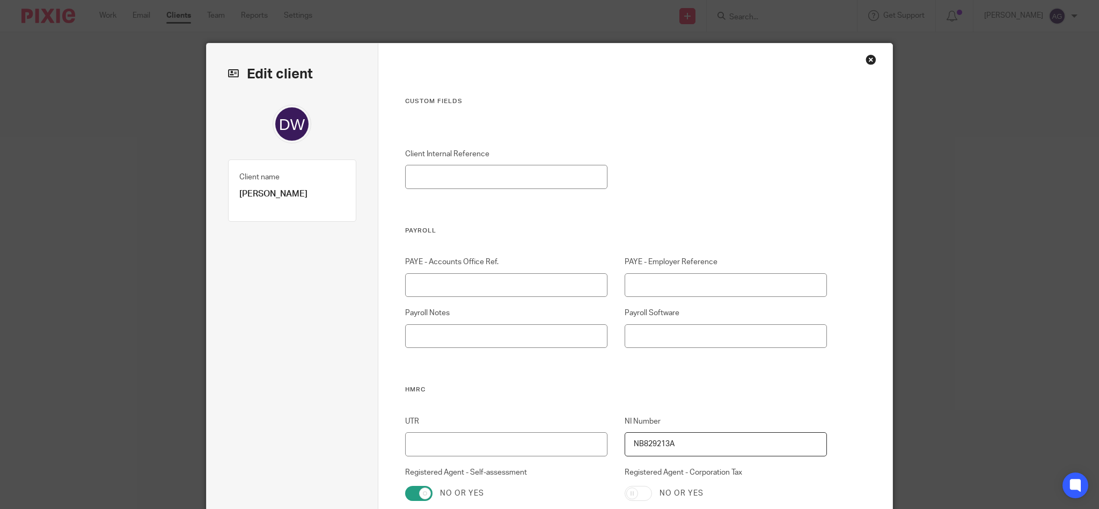
click at [866, 56] on div "Close this dialog window" at bounding box center [871, 59] width 11 height 11
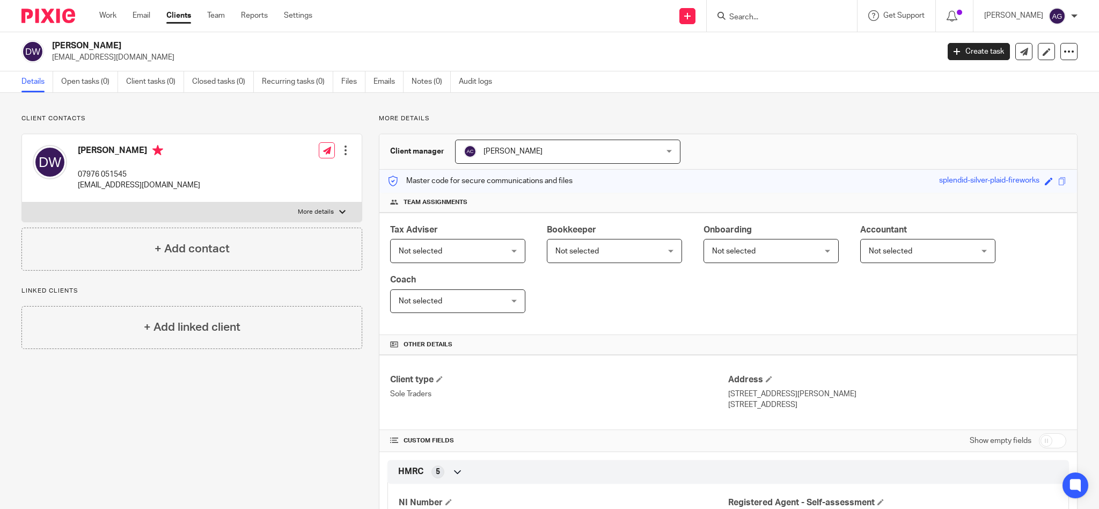
click at [109, 149] on h4 "[PERSON_NAME]" at bounding box center [139, 151] width 122 height 13
click at [769, 15] on input "Search" at bounding box center [776, 18] width 97 height 10
paste input "Nakamura"
type input "Nakamura"
drag, startPoint x: 804, startPoint y: 14, endPoint x: 713, endPoint y: 8, distance: 91.4
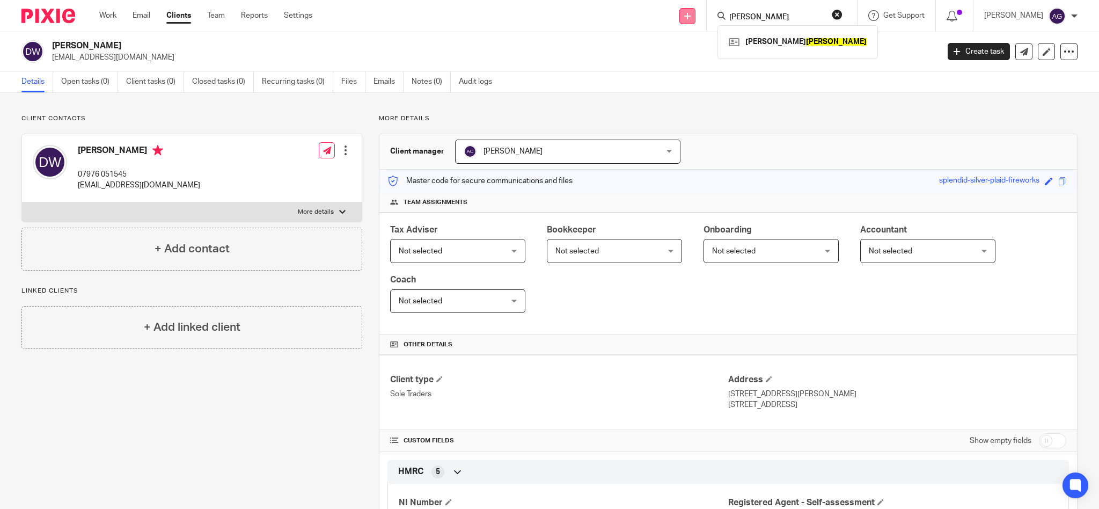
click at [713, 8] on div "Send new email Create task Add client Request signature Nakamura Karen Nakamura…" at bounding box center [713, 16] width 771 height 32
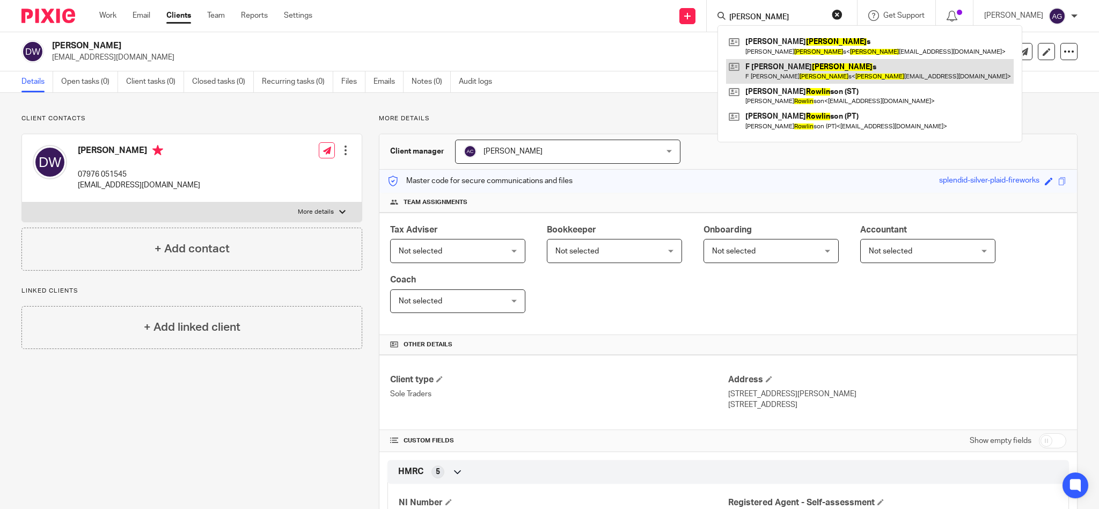
type input "rawlin"
click at [792, 72] on link at bounding box center [870, 71] width 288 height 25
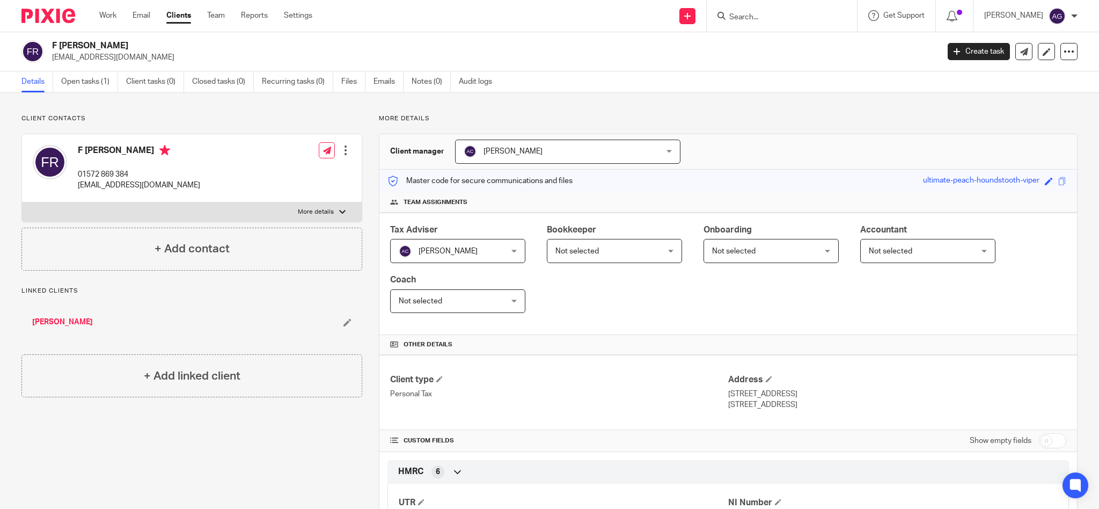
click at [342, 147] on div at bounding box center [345, 150] width 11 height 11
click at [286, 173] on link "Edit contact" at bounding box center [294, 174] width 103 height 16
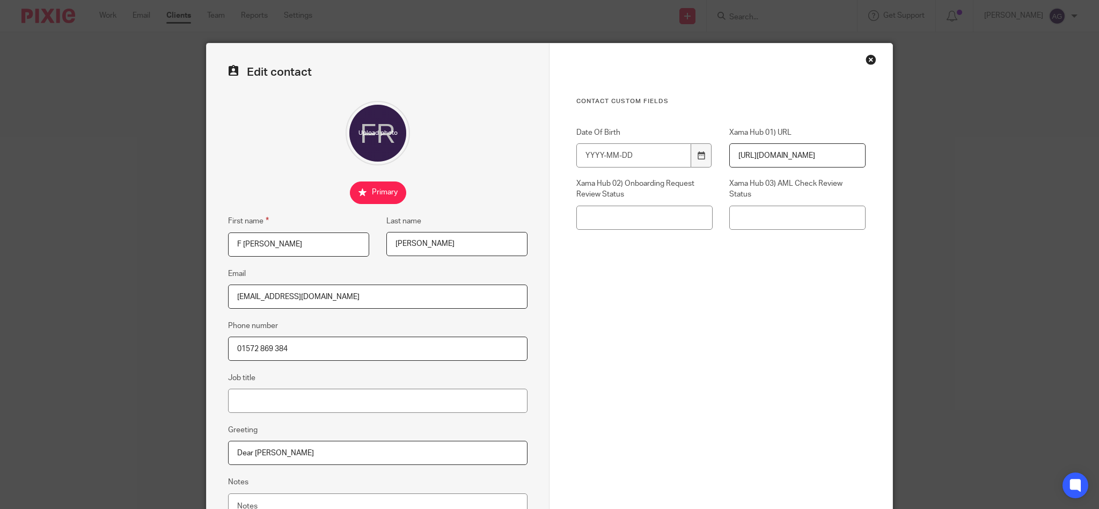
click at [236, 242] on input "F John" at bounding box center [298, 244] width 141 height 24
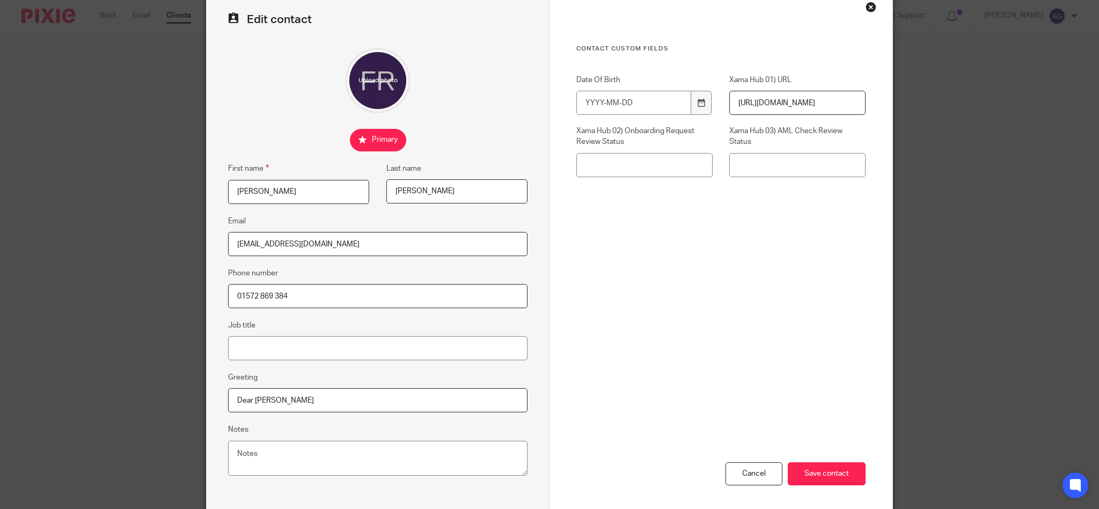
scroll to position [99, 0]
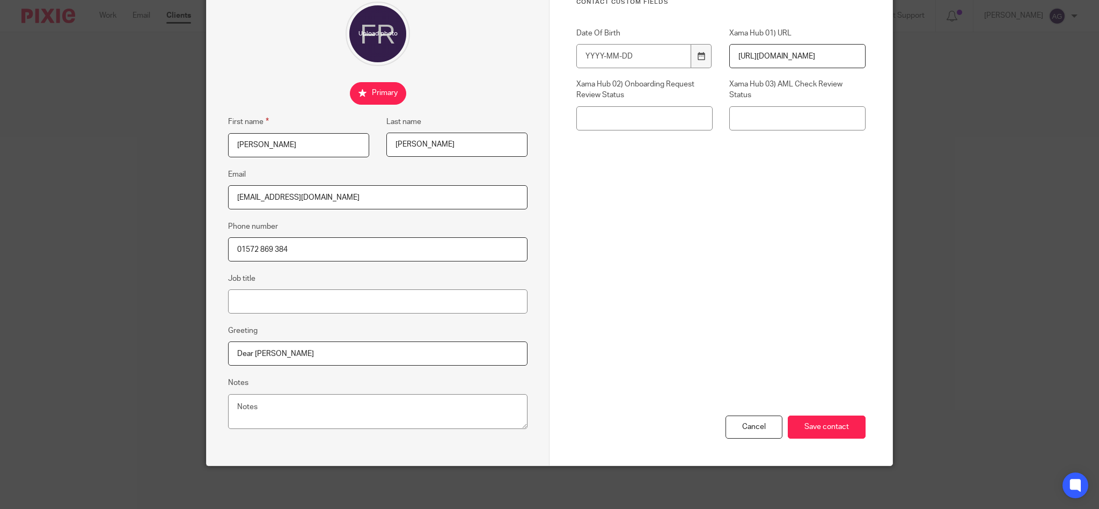
drag, startPoint x: 311, startPoint y: 140, endPoint x: 165, endPoint y: 129, distance: 146.4
click at [165, 131] on div "Edit contact First name Frederick JOHN Last name Rawlins Email rawlins349@mypos…" at bounding box center [549, 254] width 1099 height 509
type input "Frederick JOHN"
click at [822, 429] on input "Save contact" at bounding box center [827, 426] width 78 height 23
click at [831, 391] on div "Cancel Save contact" at bounding box center [720, 371] width 289 height 187
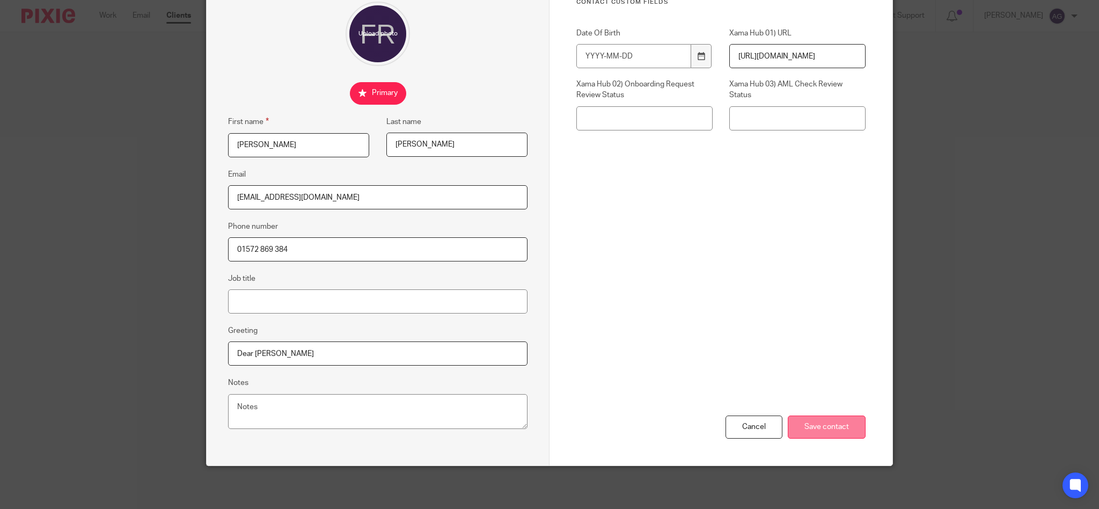
click at [833, 425] on input "Save contact" at bounding box center [827, 426] width 78 height 23
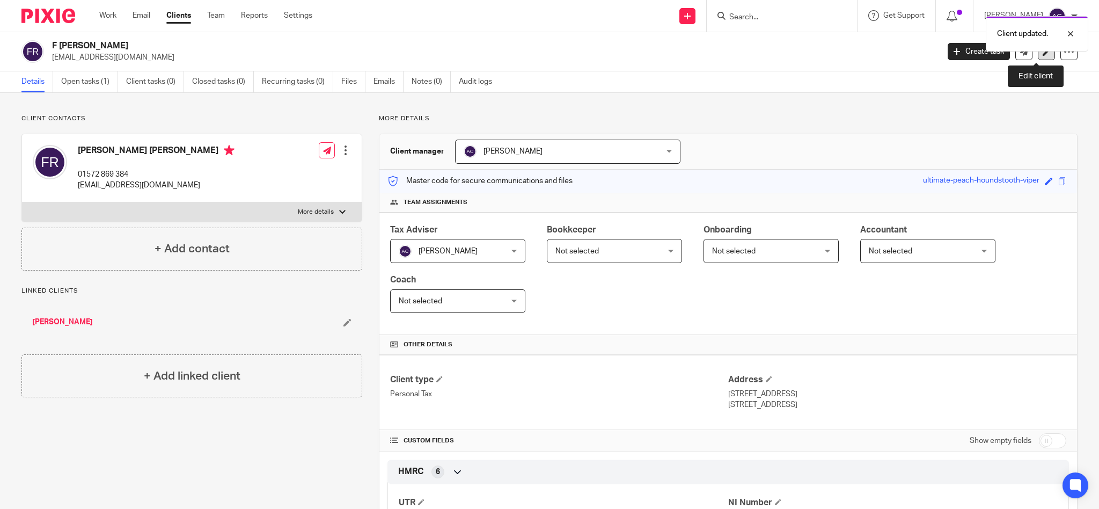
click at [1043, 55] on icon at bounding box center [1047, 52] width 8 height 8
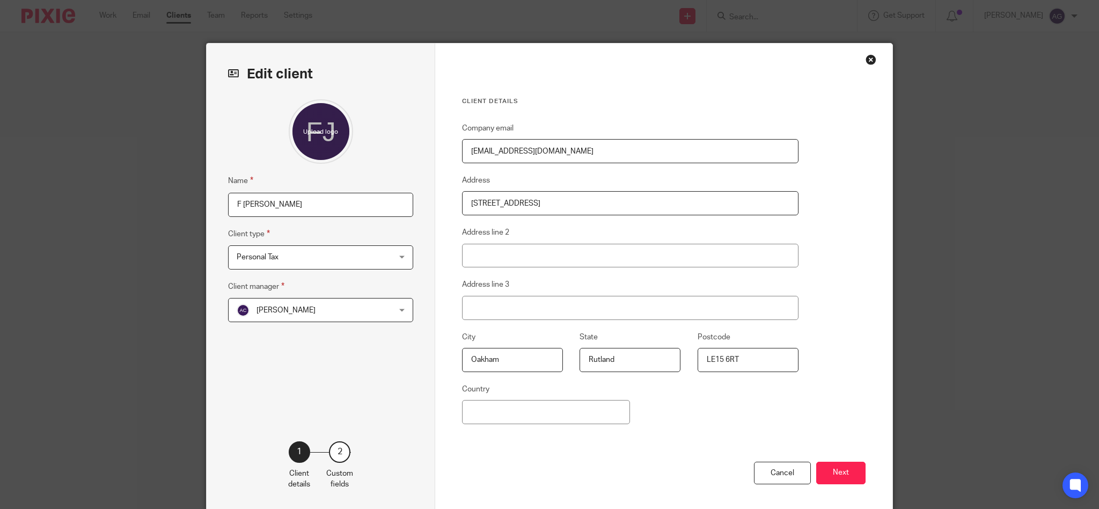
drag, startPoint x: 253, startPoint y: 203, endPoint x: 202, endPoint y: 203, distance: 50.4
click at [207, 203] on div "Edit client Name F John Rawlins Client type Personal Tax Personal Tax Limited c…" at bounding box center [321, 276] width 229 height 467
paste input "rederick JOHN"
type input "[PERSON_NAME] [PERSON_NAME]"
click at [828, 470] on button "Next" at bounding box center [840, 473] width 49 height 23
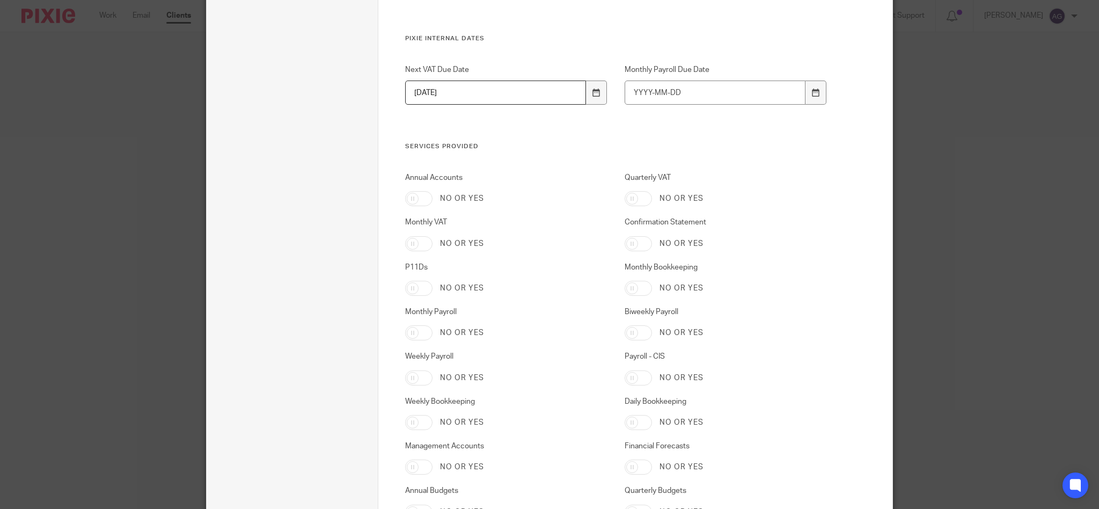
scroll to position [1689, 0]
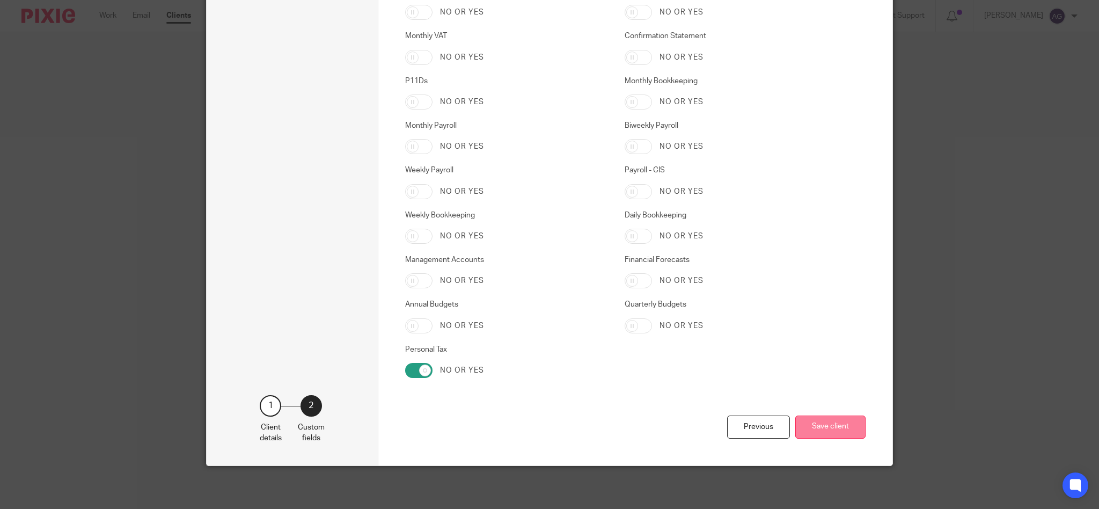
click at [840, 425] on button "Save client" at bounding box center [830, 426] width 70 height 23
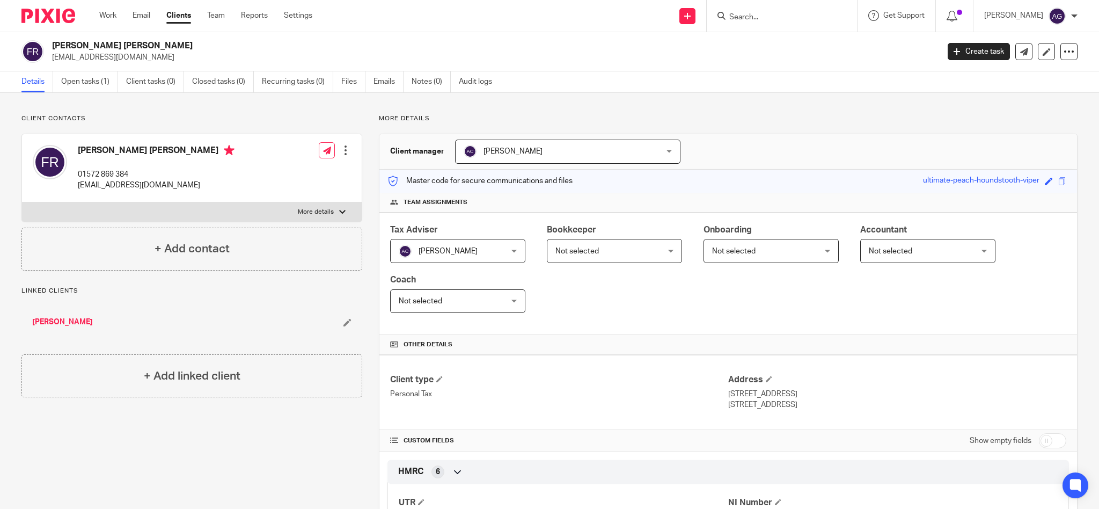
click at [770, 21] on input "Search" at bounding box center [776, 18] width 97 height 10
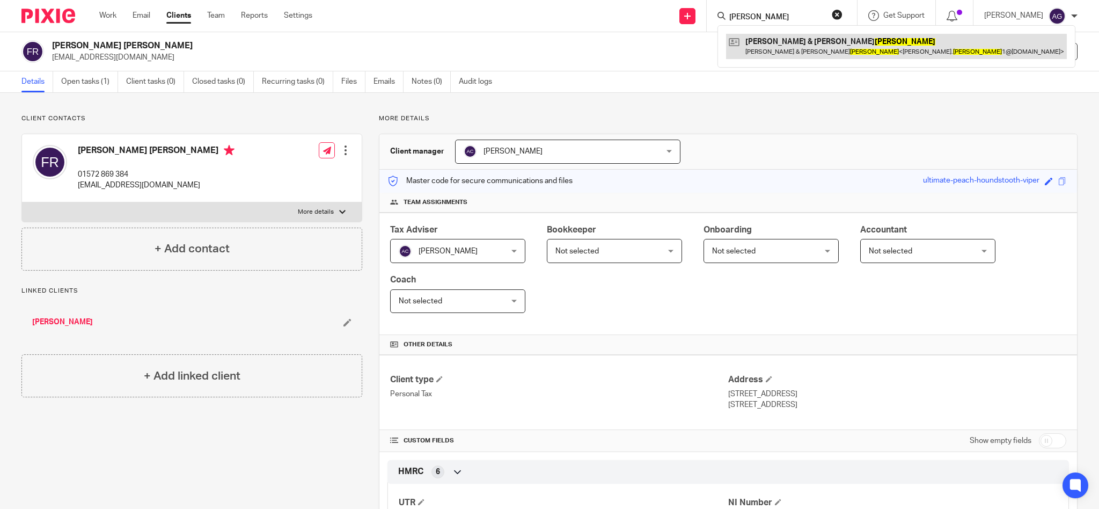
type input "strachan"
click at [798, 41] on link at bounding box center [896, 46] width 341 height 25
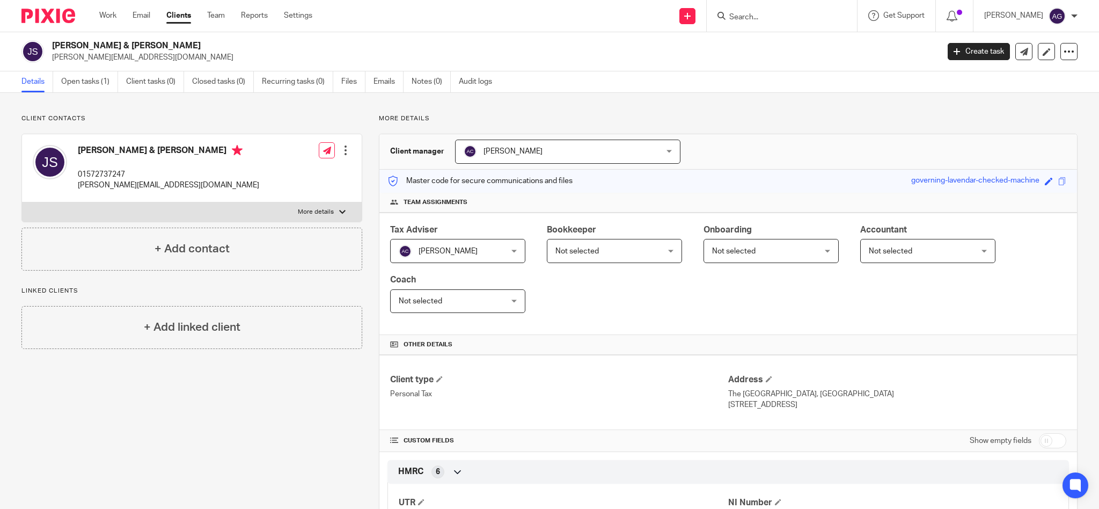
click at [808, 17] on input "Search" at bounding box center [776, 18] width 97 height 10
type input "[PERSON_NAME]"
drag, startPoint x: 793, startPoint y: 15, endPoint x: 655, endPoint y: -12, distance: 141.0
click at [655, 0] on html "Work Email Clients Team Reports Settings Work Email Clients Team Reports Settin…" at bounding box center [549, 254] width 1099 height 509
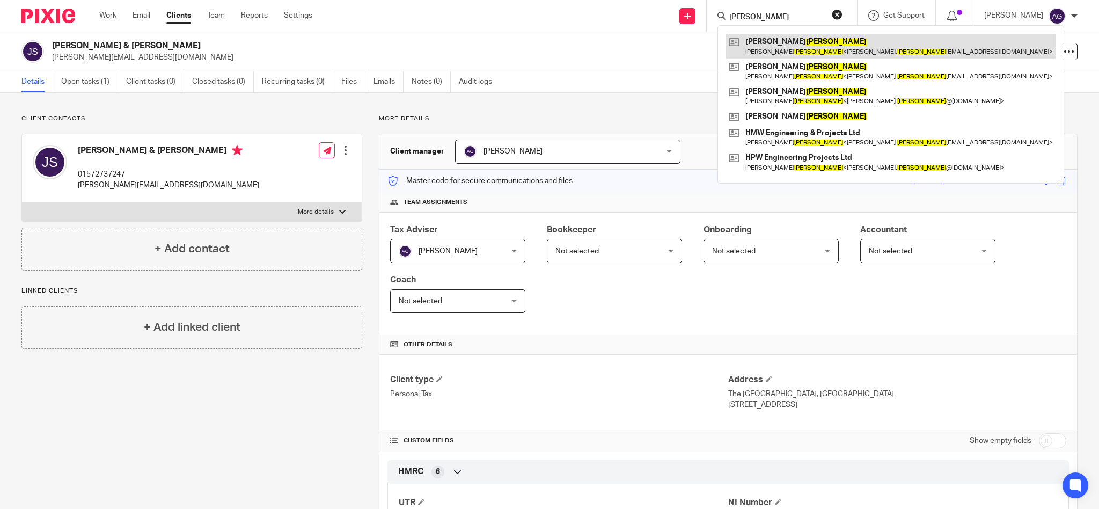
type input "[PERSON_NAME]"
click at [788, 46] on link at bounding box center [891, 46] width 330 height 25
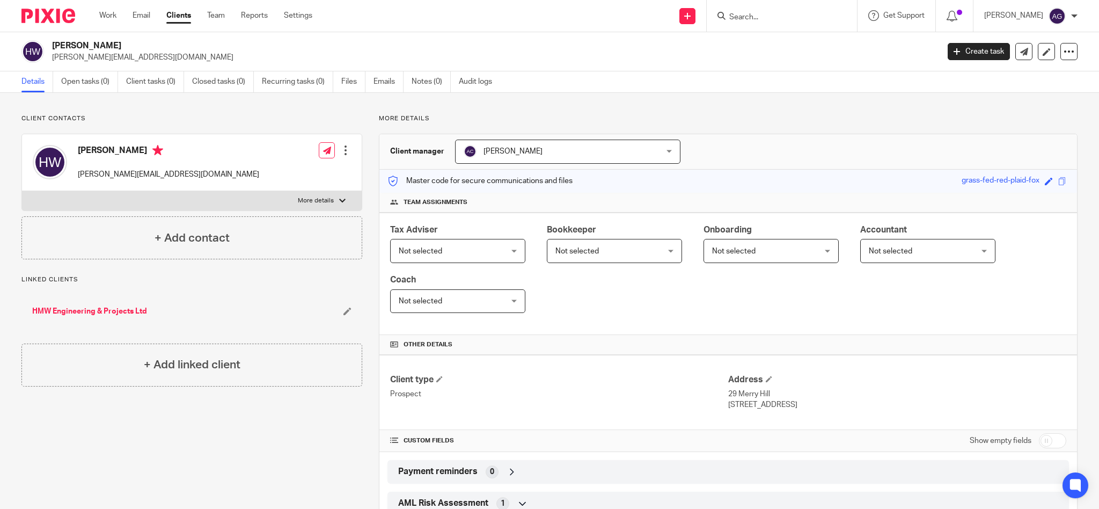
click at [798, 10] on form at bounding box center [785, 15] width 114 height 13
click at [795, 17] on input "Search" at bounding box center [776, 18] width 97 height 10
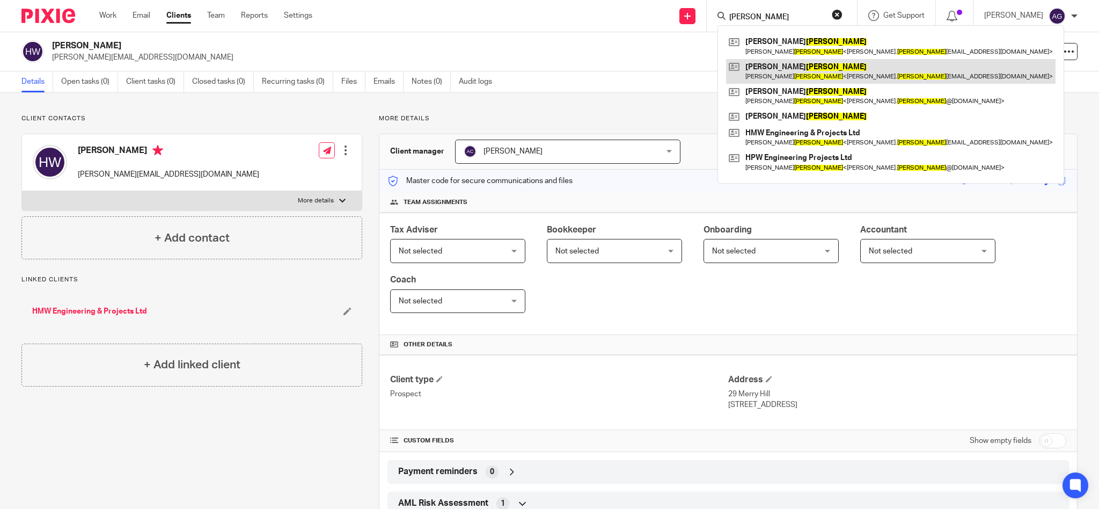
type input "walker"
click at [788, 75] on link at bounding box center [891, 71] width 330 height 25
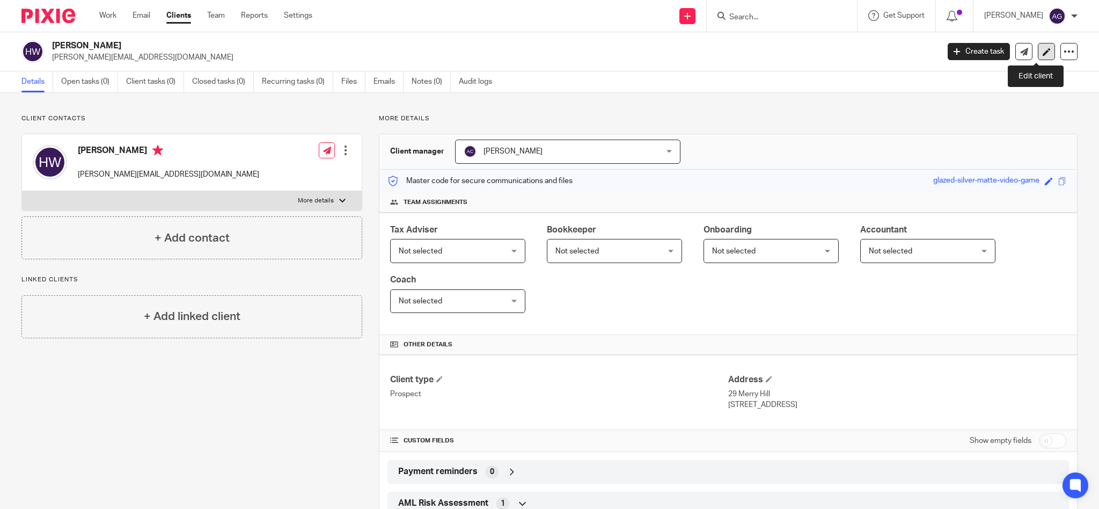
click at [1040, 47] on link at bounding box center [1046, 51] width 17 height 17
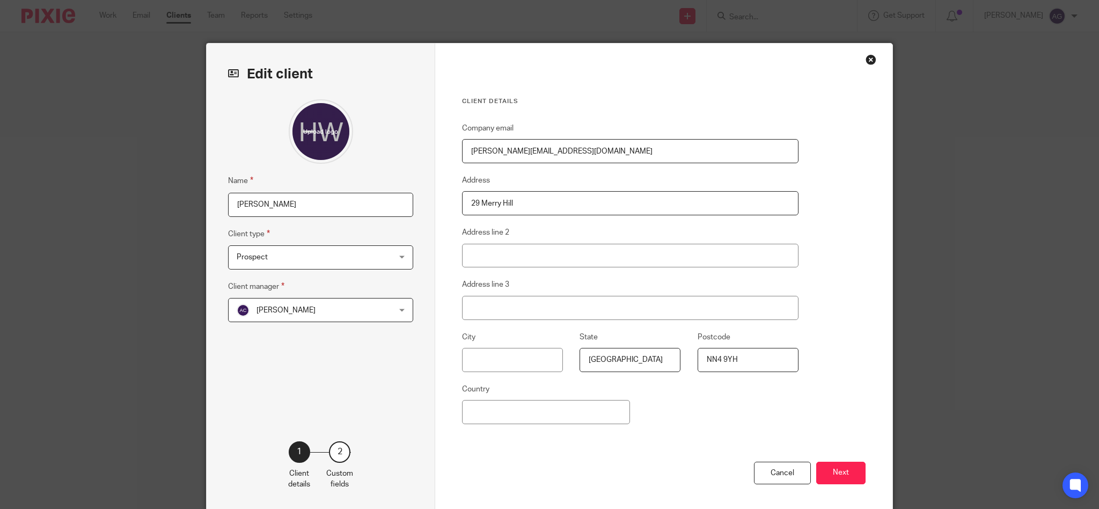
click at [346, 202] on input "[PERSON_NAME]" at bounding box center [320, 205] width 185 height 24
type input "[PERSON_NAME] (duplicate)"
click at [822, 471] on button "Next" at bounding box center [840, 473] width 49 height 23
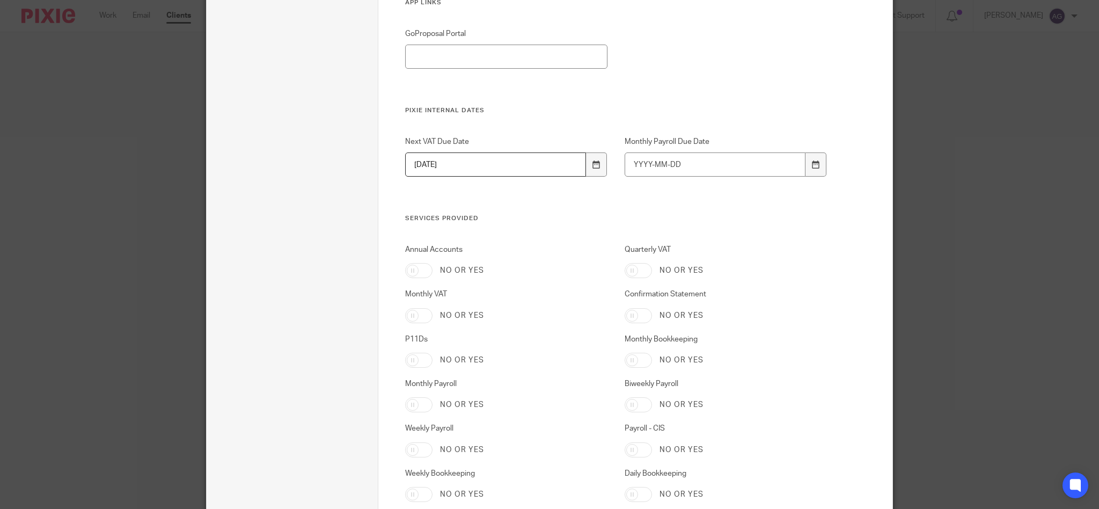
scroll to position [1689, 0]
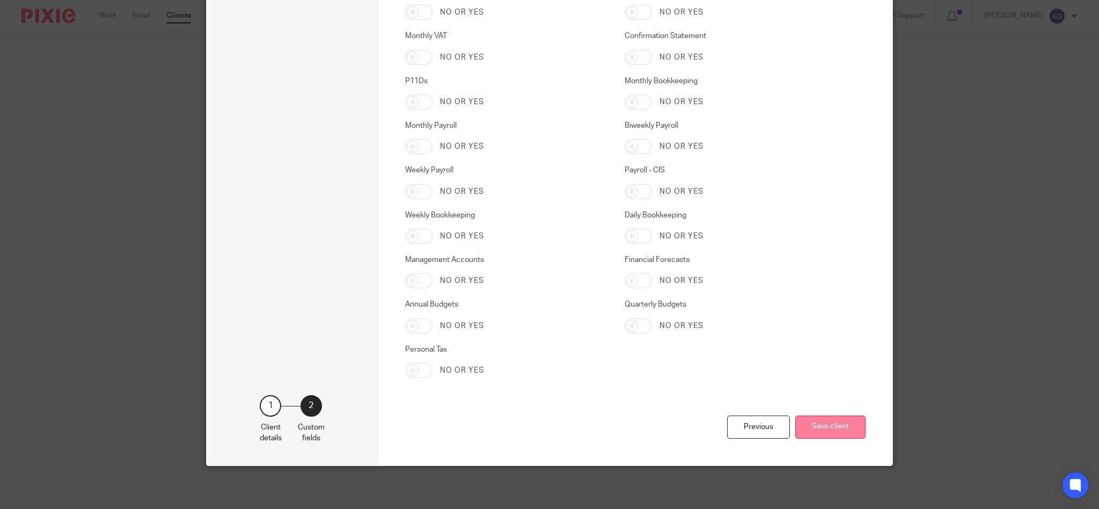
click at [815, 426] on button "Save client" at bounding box center [830, 426] width 70 height 23
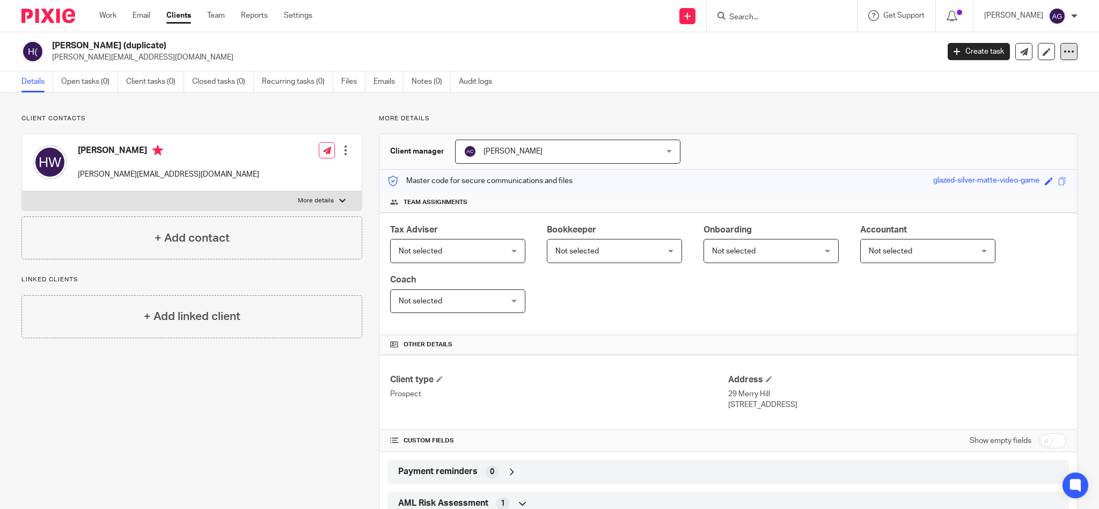
click at [1064, 49] on icon at bounding box center [1069, 51] width 11 height 11
click at [975, 140] on span "Delete client" at bounding box center [976, 139] width 43 height 8
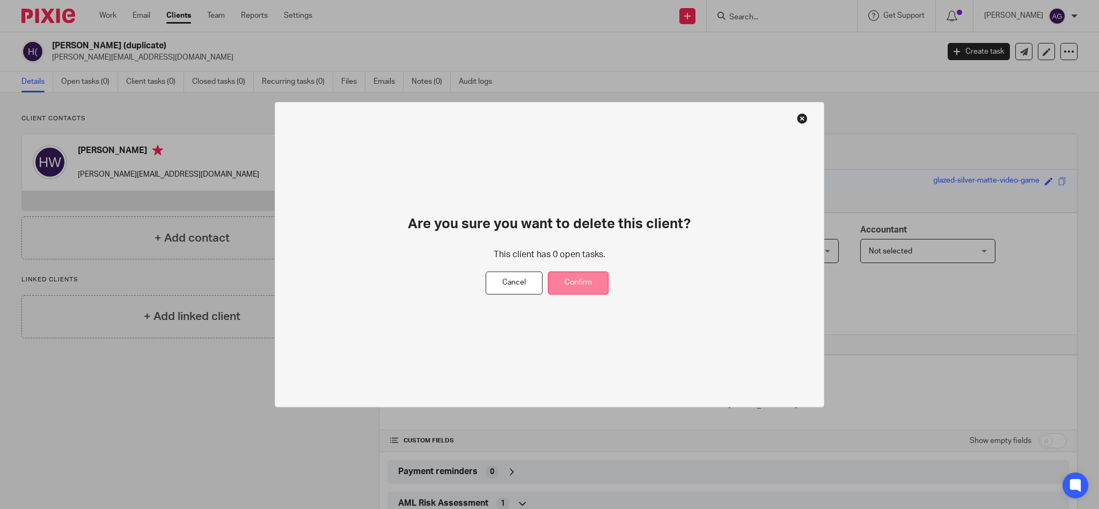
click at [575, 286] on button "Confirm" at bounding box center [578, 283] width 61 height 23
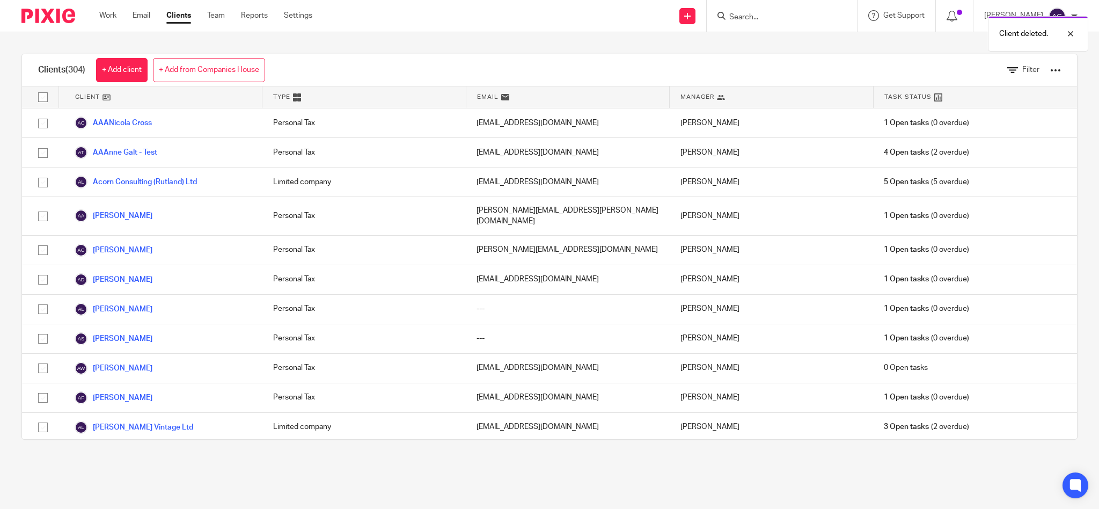
click at [787, 15] on div "Client deleted." at bounding box center [819, 31] width 539 height 41
click at [787, 15] on input "Search" at bounding box center [776, 18] width 97 height 10
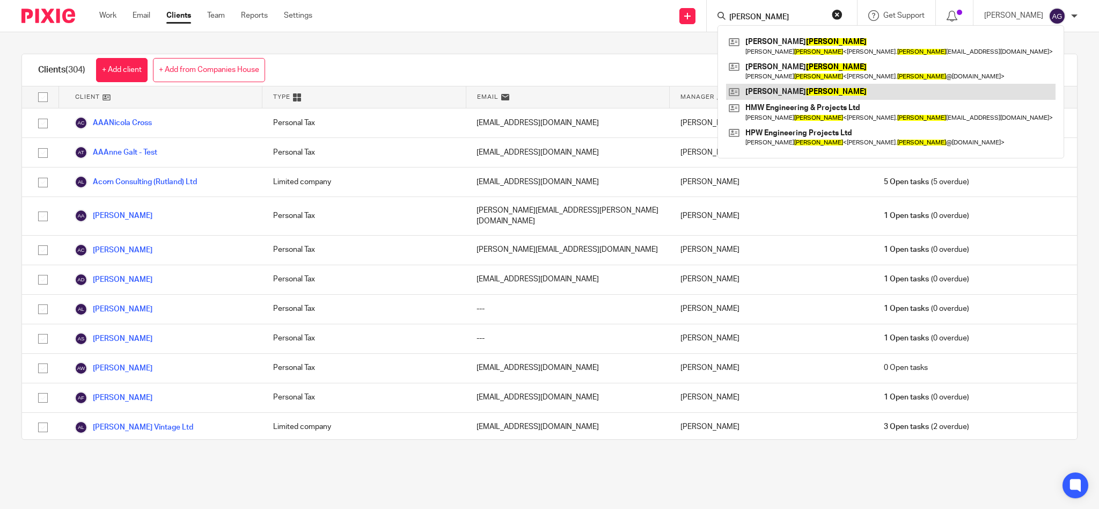
type input "walker"
click at [792, 92] on link at bounding box center [891, 92] width 330 height 16
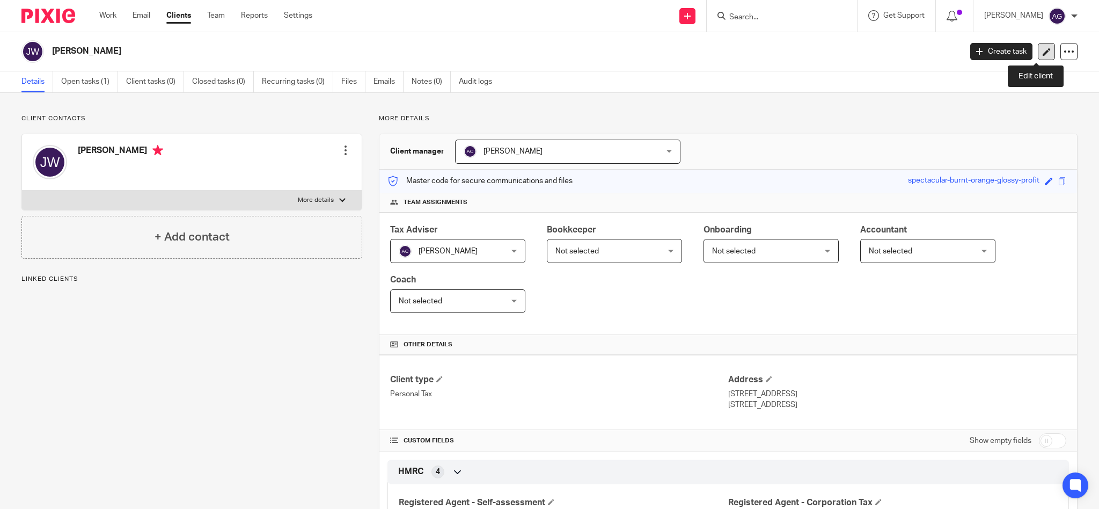
click at [1043, 49] on icon at bounding box center [1047, 52] width 8 height 8
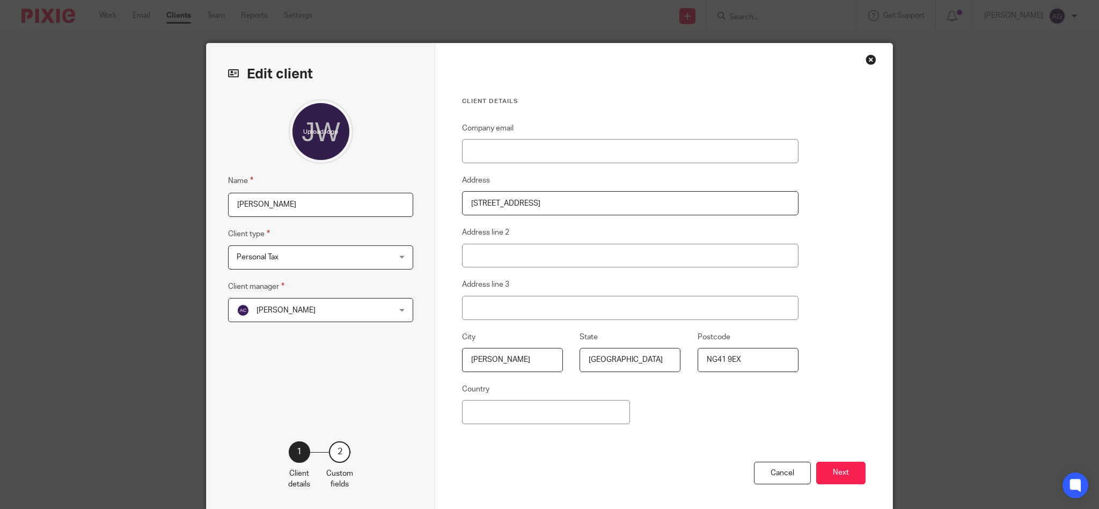
click at [866, 56] on div "Close this dialog window" at bounding box center [871, 59] width 11 height 11
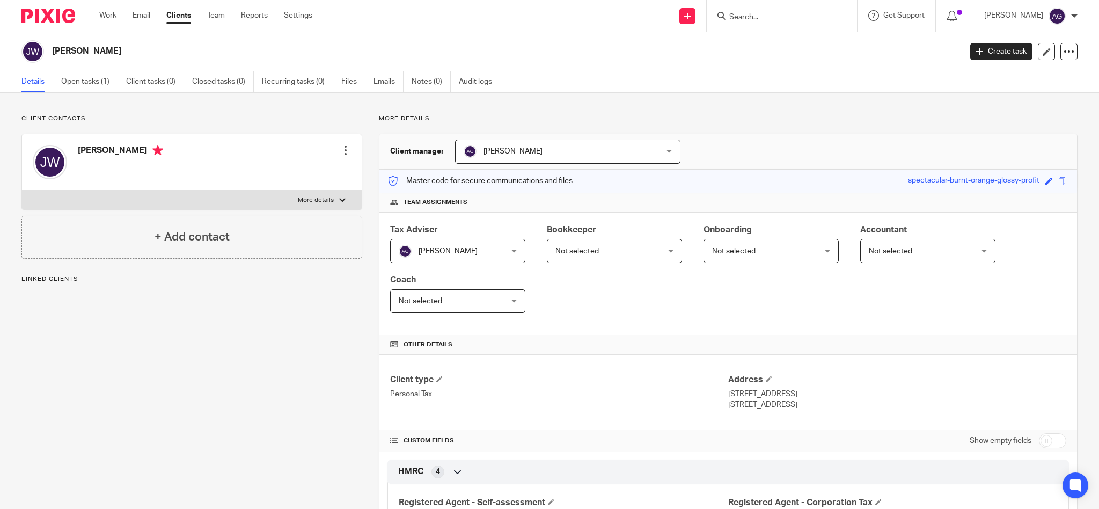
click at [769, 13] on input "Search" at bounding box center [776, 18] width 97 height 10
type input "p"
type input "zac"
click at [784, 12] on form "zac" at bounding box center [785, 15] width 114 height 13
drag, startPoint x: 732, startPoint y: 13, endPoint x: 725, endPoint y: 12, distance: 6.5
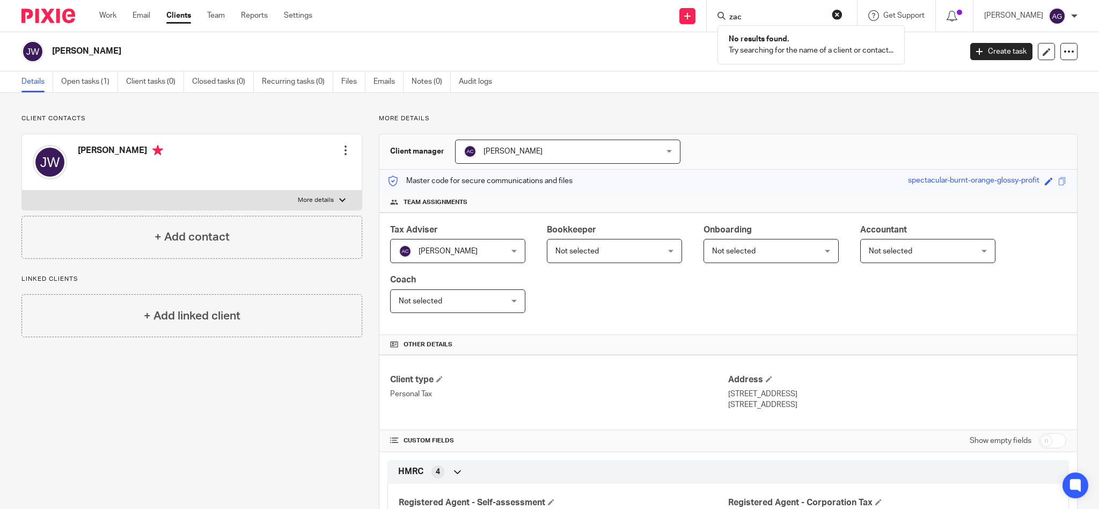
click at [725, 12] on div "Send new email Create task Add client Request signature zac No results found. T…" at bounding box center [713, 16] width 771 height 32
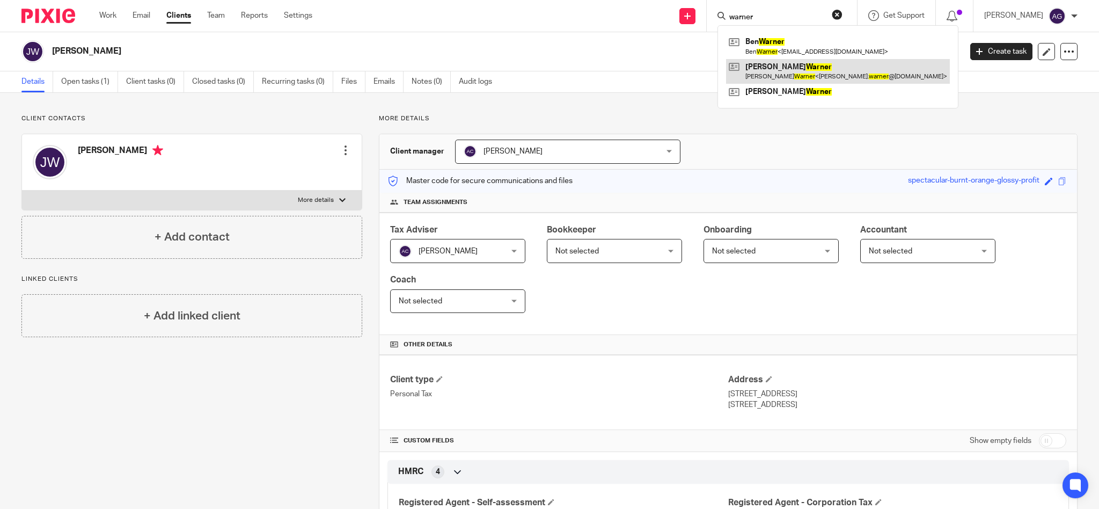
type input "warner"
click at [786, 76] on link at bounding box center [838, 71] width 224 height 25
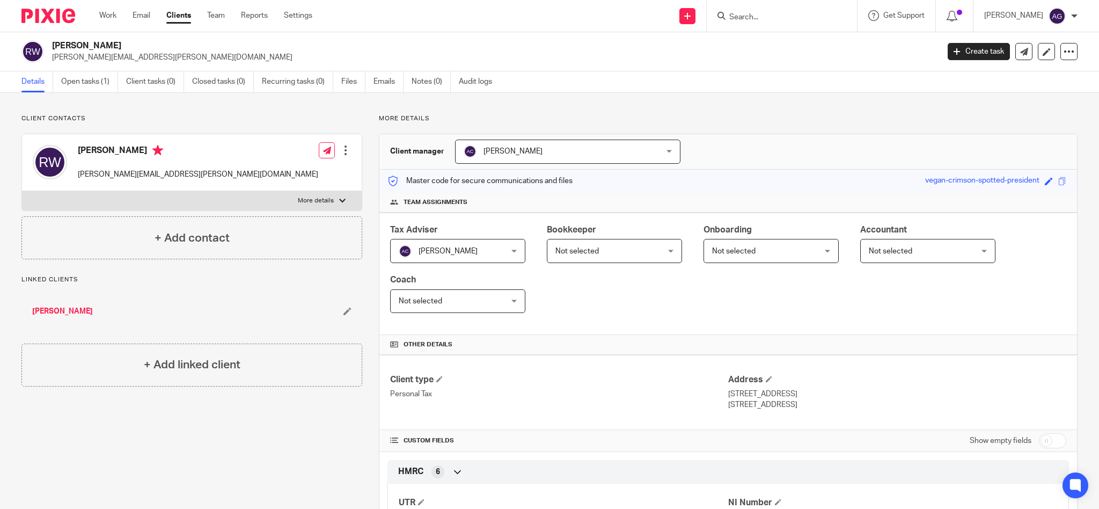
click at [803, 17] on input "Search" at bounding box center [776, 18] width 97 height 10
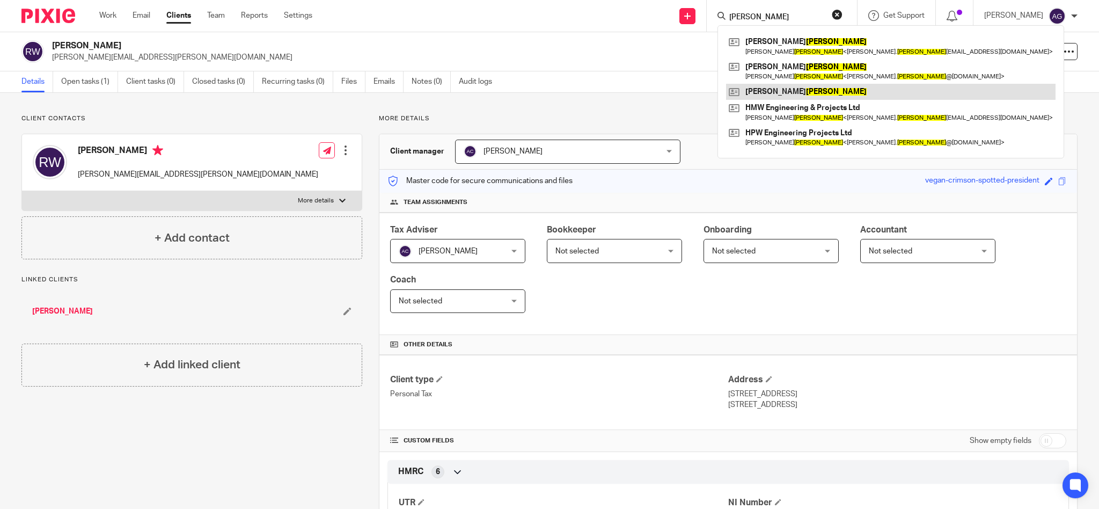
type input "walker"
click at [798, 91] on link at bounding box center [891, 92] width 330 height 16
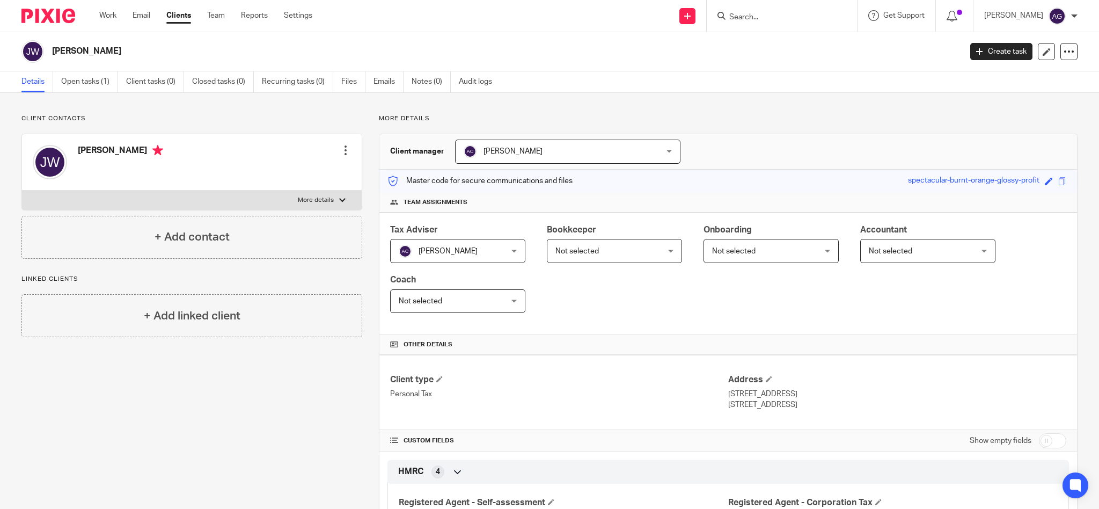
click at [340, 147] on div at bounding box center [345, 150] width 11 height 11
click at [280, 171] on link "Edit contact" at bounding box center [294, 174] width 103 height 16
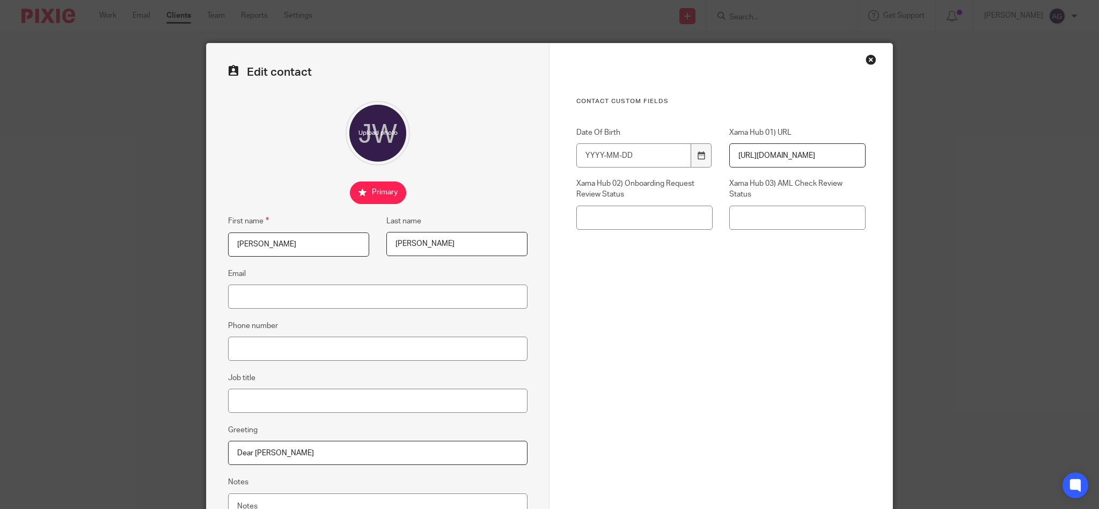
drag, startPoint x: 258, startPoint y: 238, endPoint x: 184, endPoint y: 238, distance: 74.6
click at [184, 238] on div "Edit contact First name [PERSON_NAME] Last name [PERSON_NAME] Email Phone numbe…" at bounding box center [549, 254] width 1099 height 509
type input "[PERSON_NAME]"
click at [264, 447] on input "Dear [PERSON_NAME]" at bounding box center [377, 453] width 299 height 24
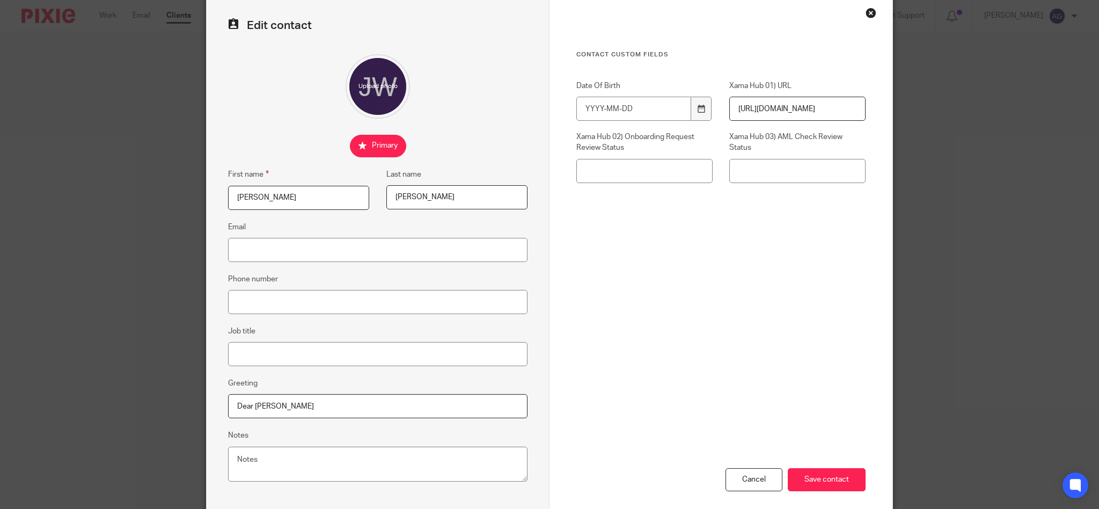
scroll to position [71, 0]
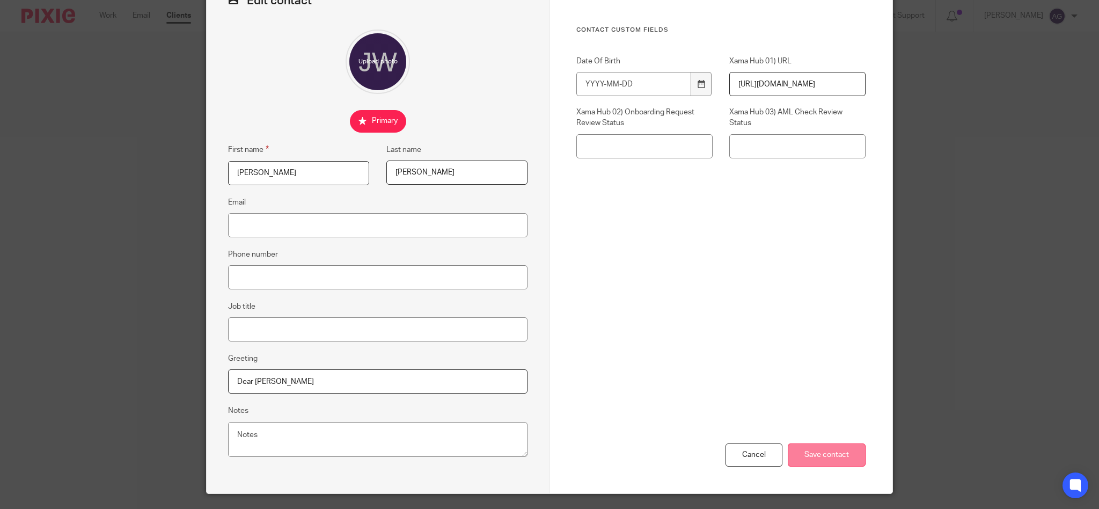
type input "Dear [PERSON_NAME]"
click at [805, 445] on input "Save contact" at bounding box center [827, 454] width 78 height 23
drag, startPoint x: 816, startPoint y: 409, endPoint x: 827, endPoint y: 422, distance: 17.1
click at [817, 408] on div "Cancel Save contact" at bounding box center [720, 399] width 289 height 187
click at [827, 458] on input "Save contact" at bounding box center [827, 454] width 78 height 23
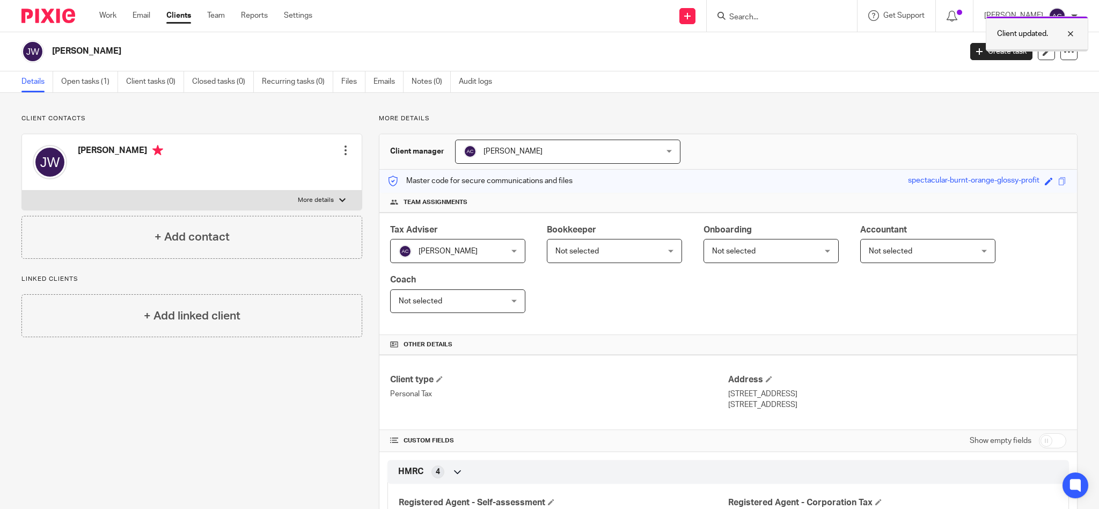
click at [1037, 51] on div "Client updated." at bounding box center [1037, 33] width 103 height 35
click at [1043, 50] on icon at bounding box center [1047, 52] width 8 height 8
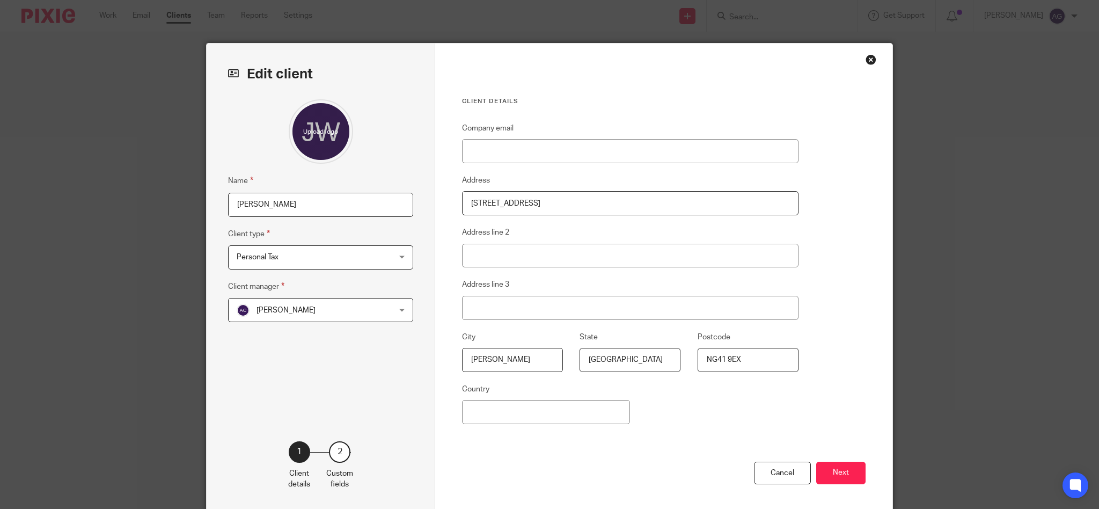
drag, startPoint x: 251, startPoint y: 205, endPoint x: 186, endPoint y: 200, distance: 65.7
click at [186, 200] on div "Edit client Name [PERSON_NAME] Client type Personal Tax Personal Tax Limited co…" at bounding box center [549, 254] width 1099 height 509
type input "[PERSON_NAME]"
click at [831, 474] on button "Next" at bounding box center [840, 473] width 49 height 23
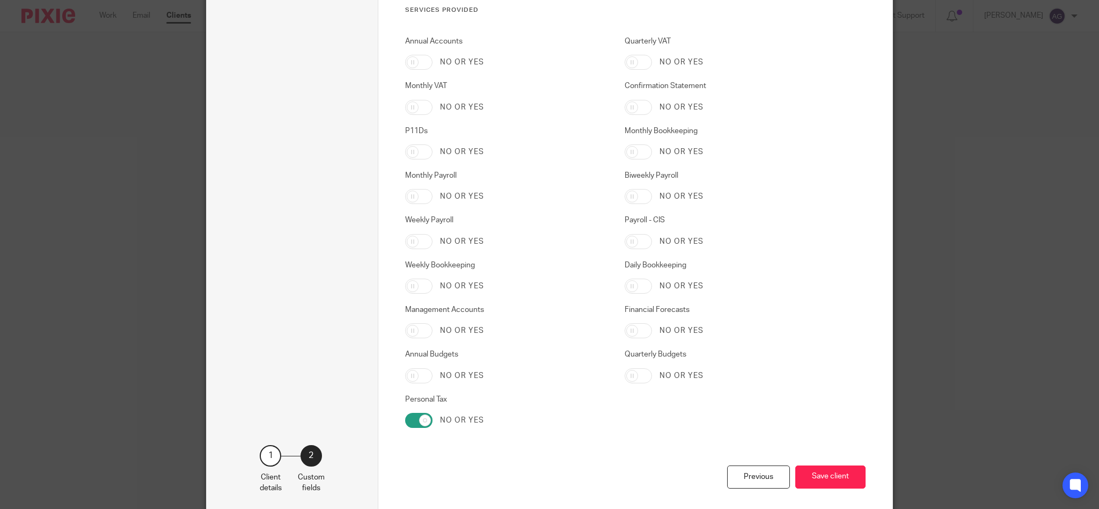
scroll to position [1689, 0]
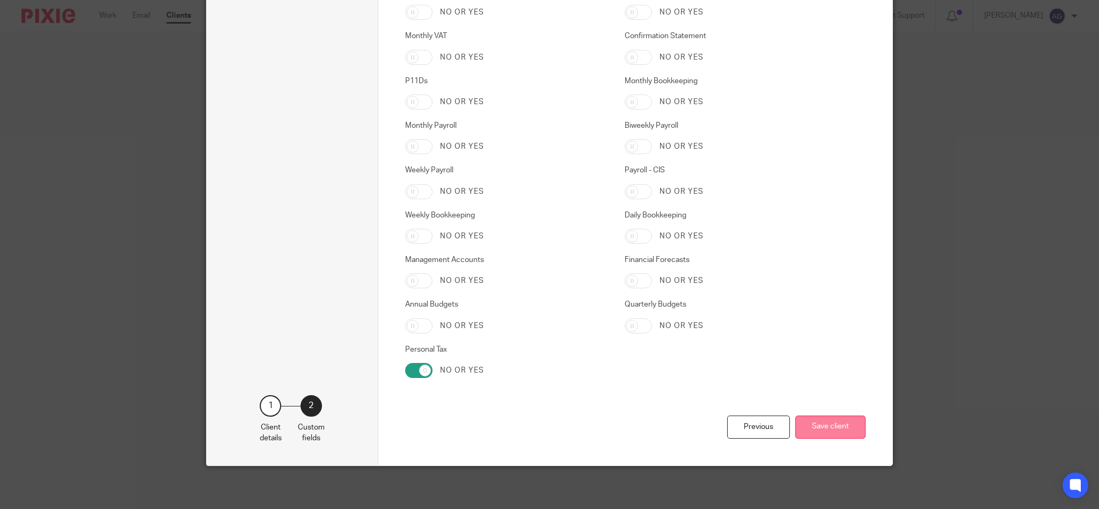
click at [837, 426] on button "Save client" at bounding box center [830, 426] width 70 height 23
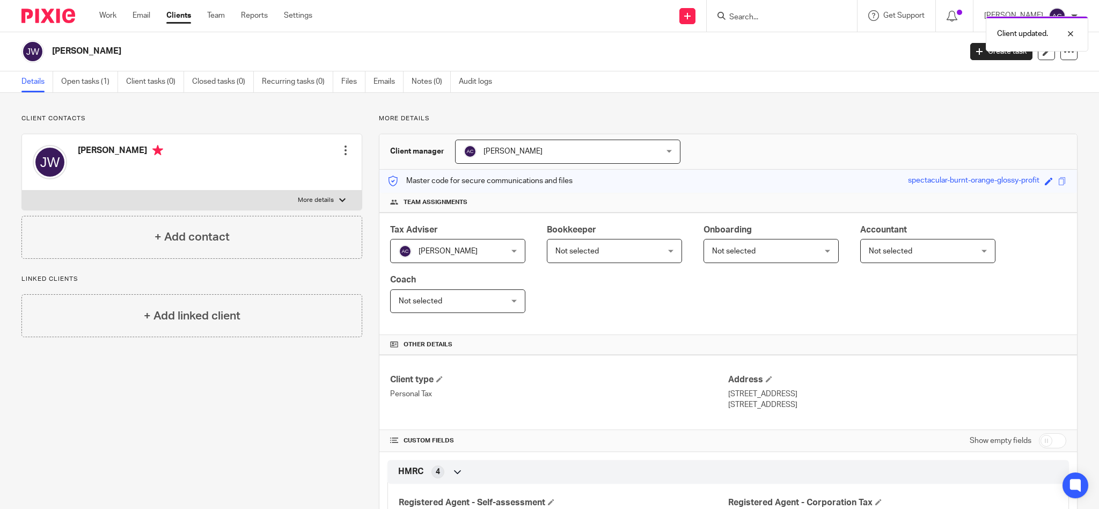
click at [801, 16] on div "Client updated." at bounding box center [819, 31] width 539 height 41
click at [775, 16] on input "Search" at bounding box center [776, 18] width 97 height 10
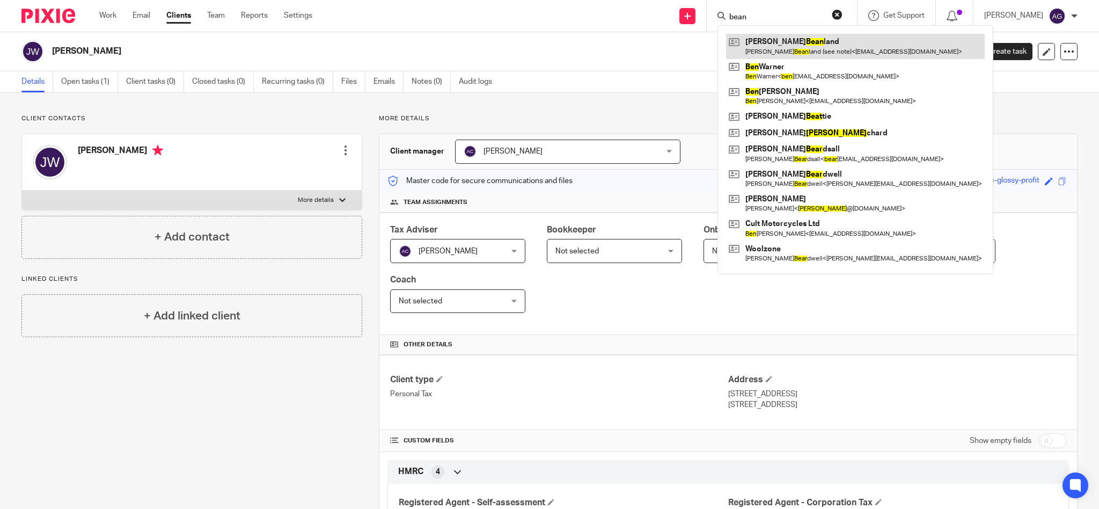
type input "bean"
click at [792, 48] on link at bounding box center [855, 46] width 259 height 25
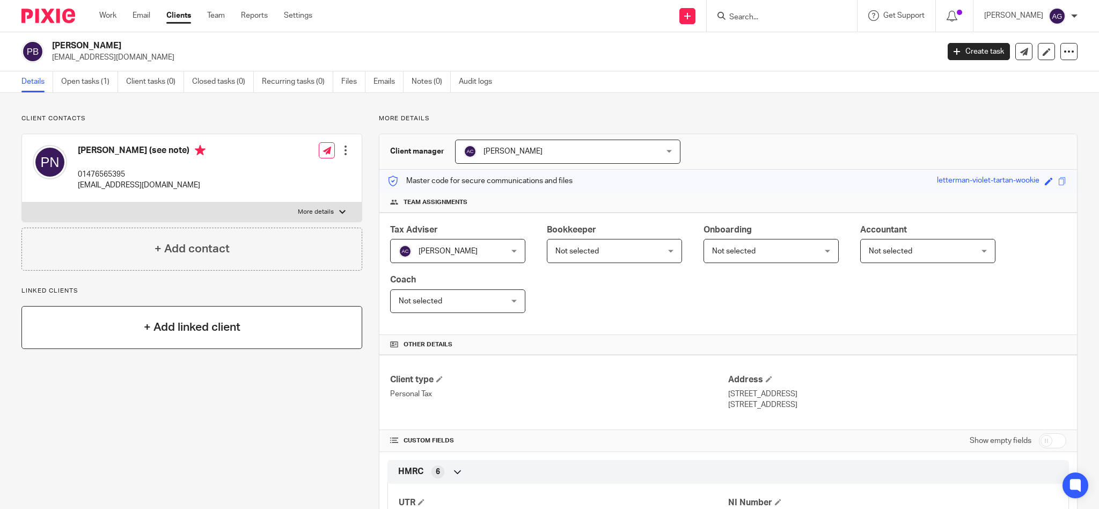
click at [158, 325] on h4 "+ Add linked client" at bounding box center [192, 327] width 97 height 17
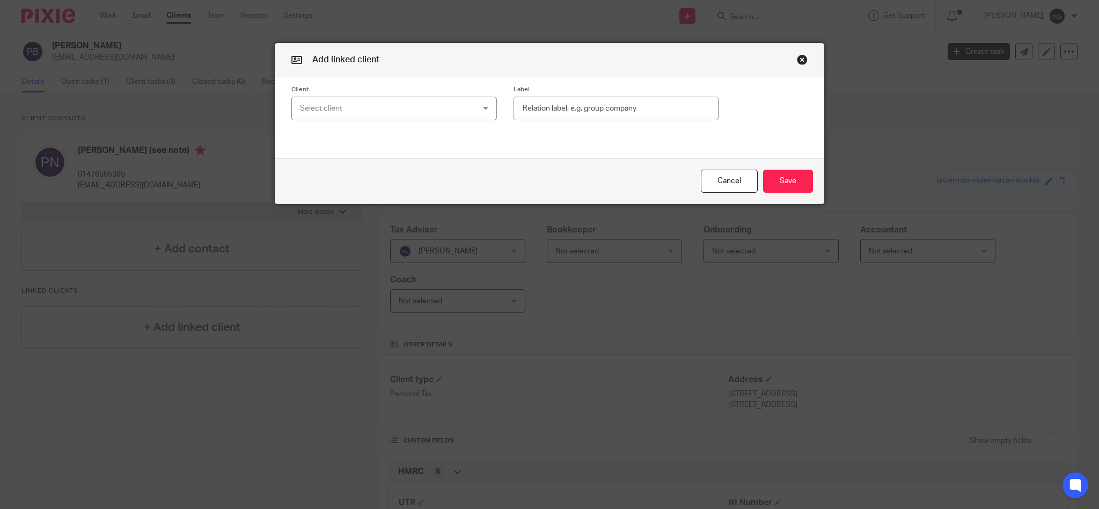
click at [356, 106] on div "Select client" at bounding box center [378, 108] width 157 height 23
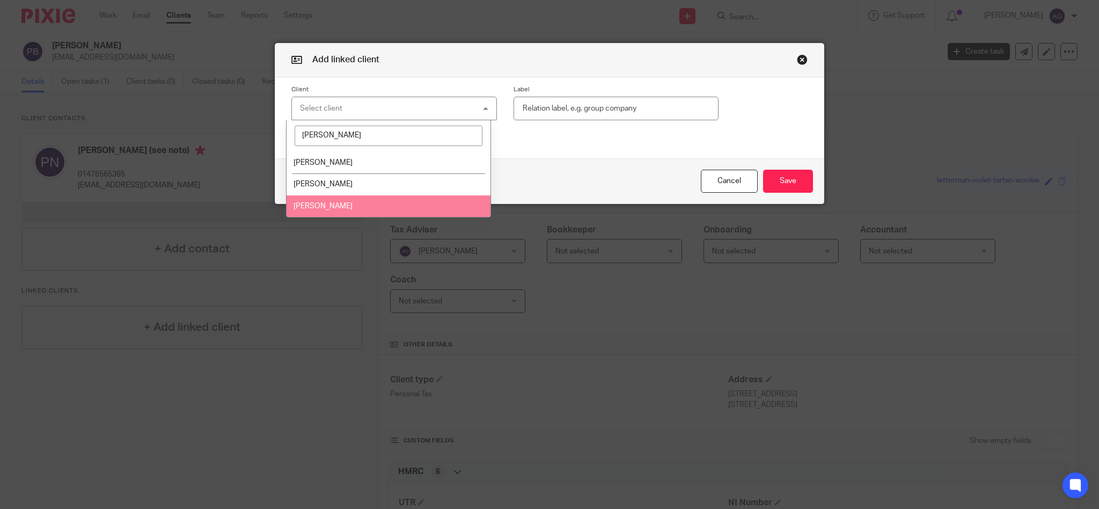
type input "walker"
click at [324, 206] on span "Jacqueline Walker" at bounding box center [323, 206] width 59 height 8
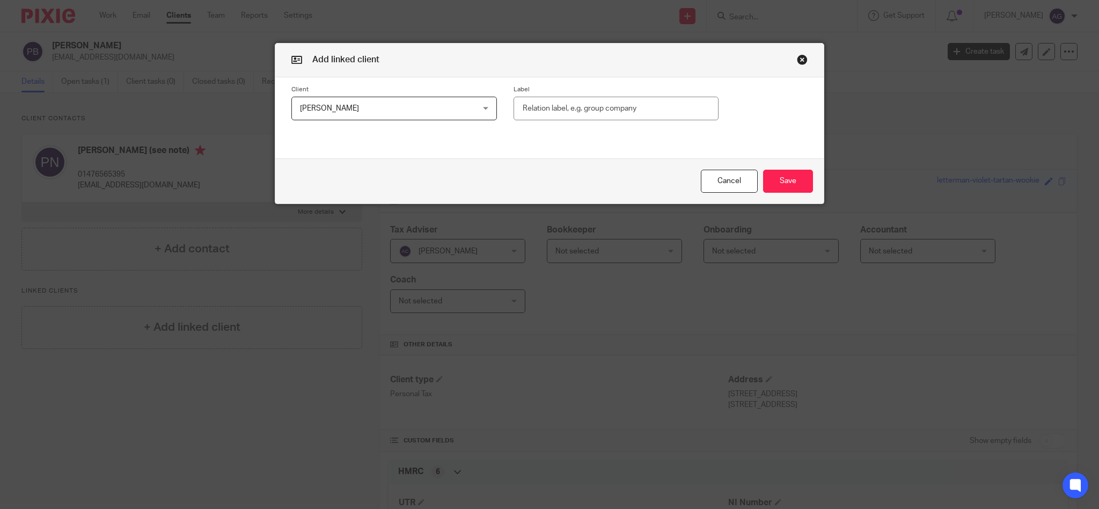
click at [672, 112] on input "text" at bounding box center [617, 109] width 206 height 24
type input "wife"
click at [779, 178] on button "Save" at bounding box center [788, 181] width 50 height 23
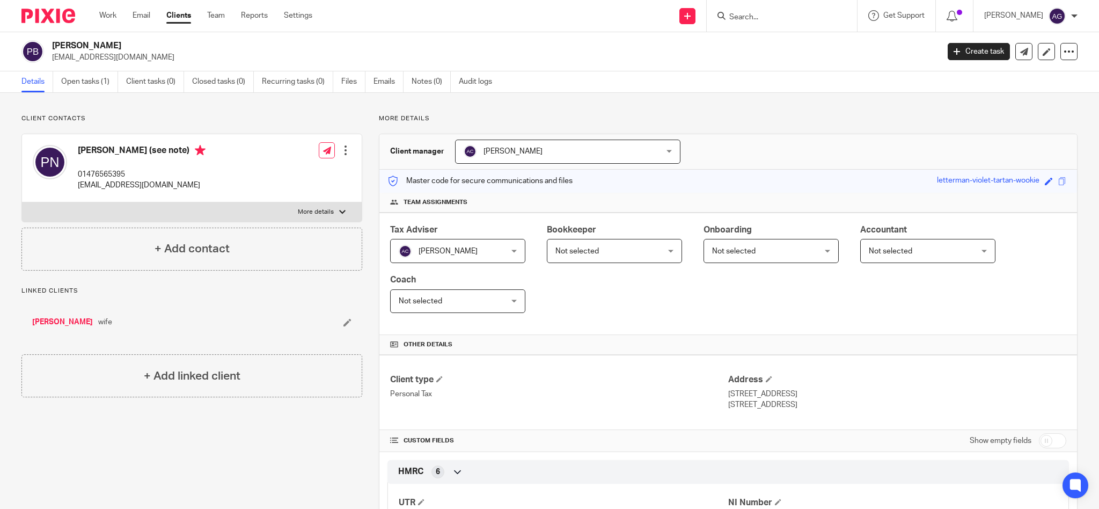
click at [778, 16] on input "Search" at bounding box center [776, 18] width 97 height 10
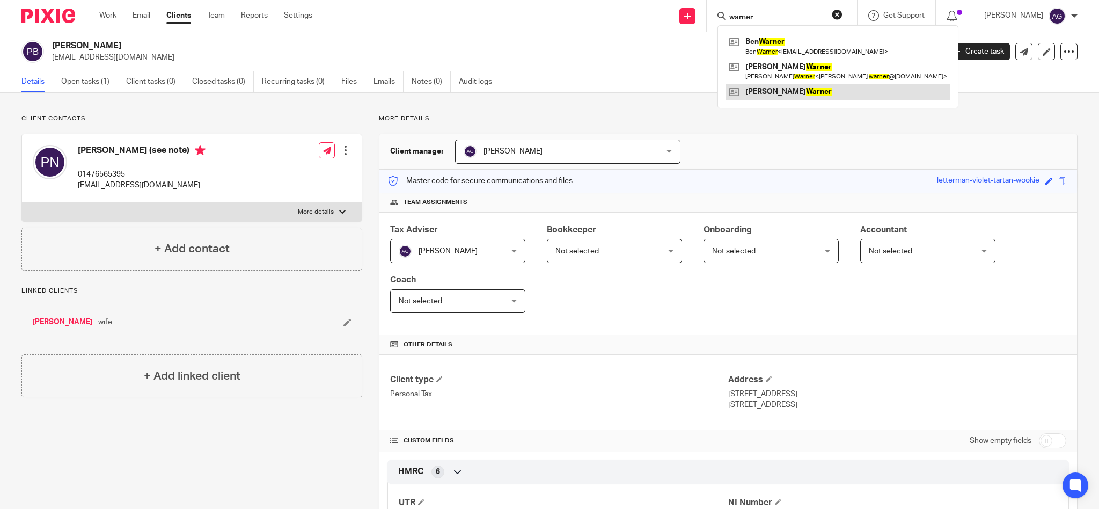
type input "warner"
click at [803, 97] on link at bounding box center [838, 92] width 224 height 16
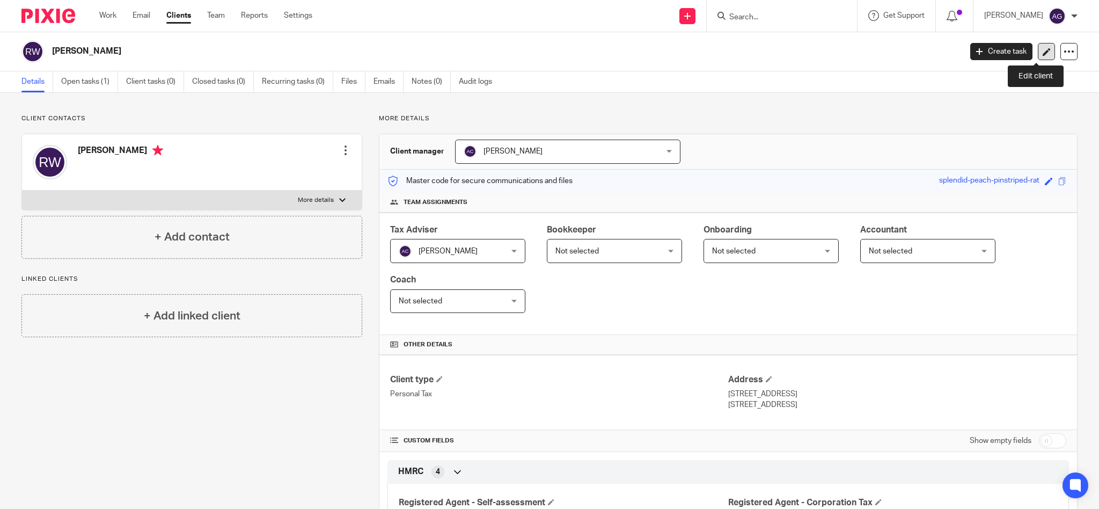
click at [1043, 49] on icon at bounding box center [1047, 52] width 8 height 8
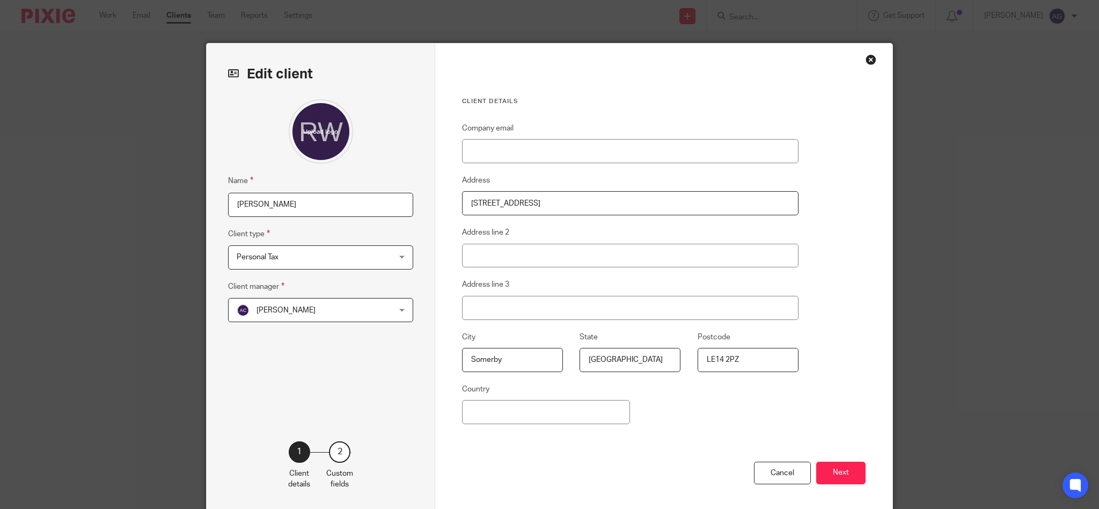
click at [868, 56] on div "Close this dialog window" at bounding box center [871, 59] width 11 height 11
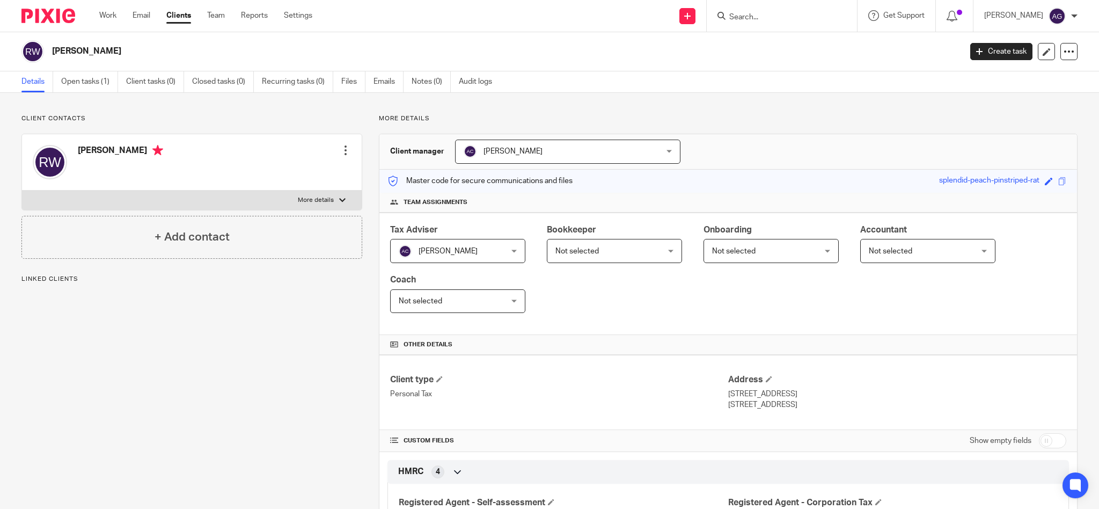
click at [776, 14] on input "Search" at bounding box center [776, 18] width 97 height 10
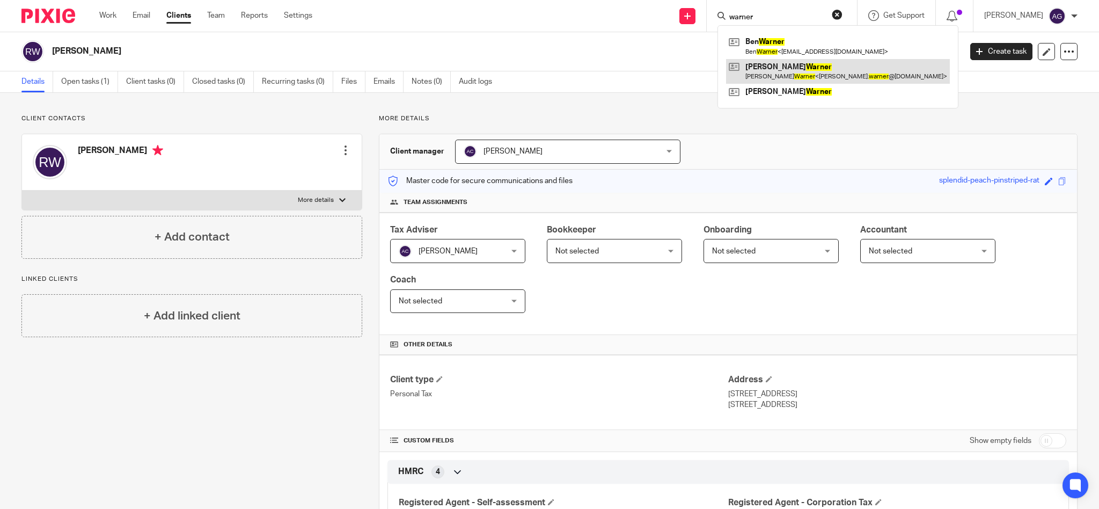
type input "warner"
click at [816, 75] on link at bounding box center [838, 71] width 224 height 25
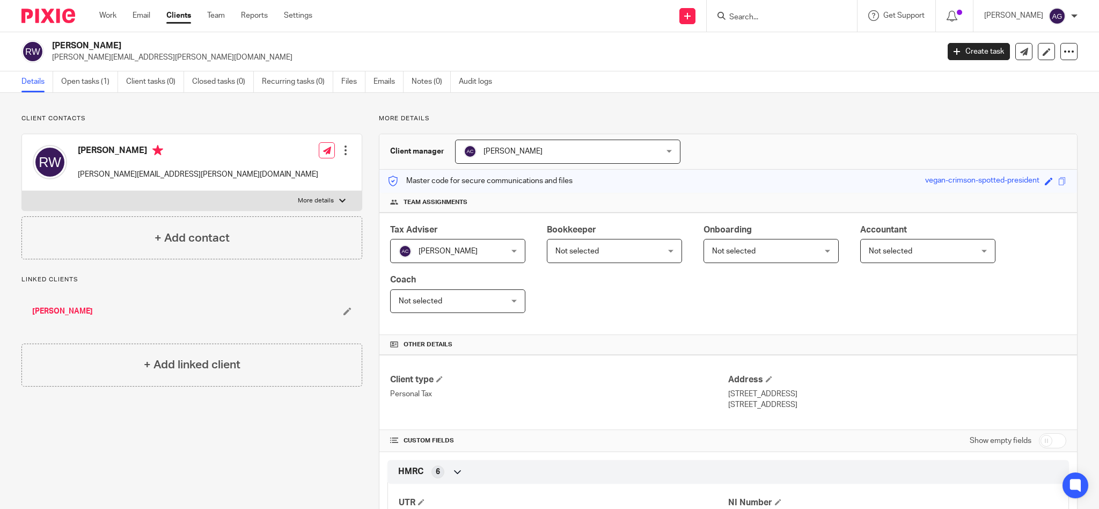
click at [825, 20] on input "Search" at bounding box center [776, 18] width 97 height 10
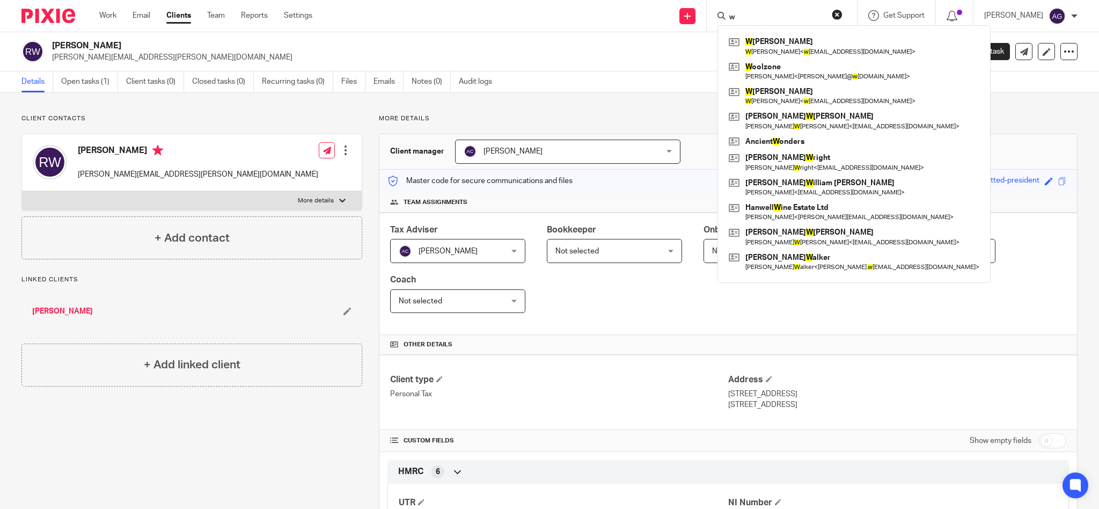
click at [793, 18] on input "w" at bounding box center [776, 18] width 97 height 10
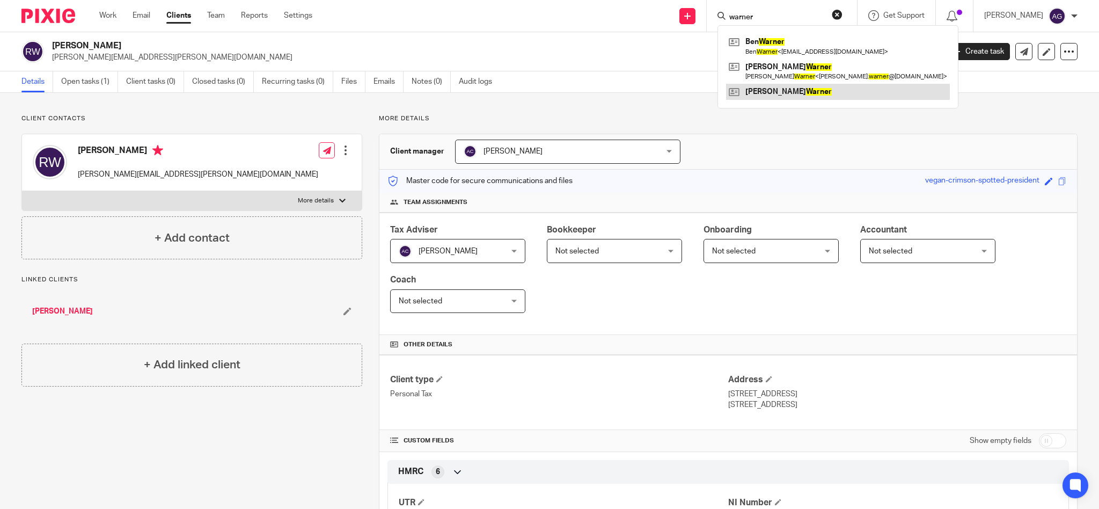
type input "warner"
click at [802, 93] on link at bounding box center [838, 92] width 224 height 16
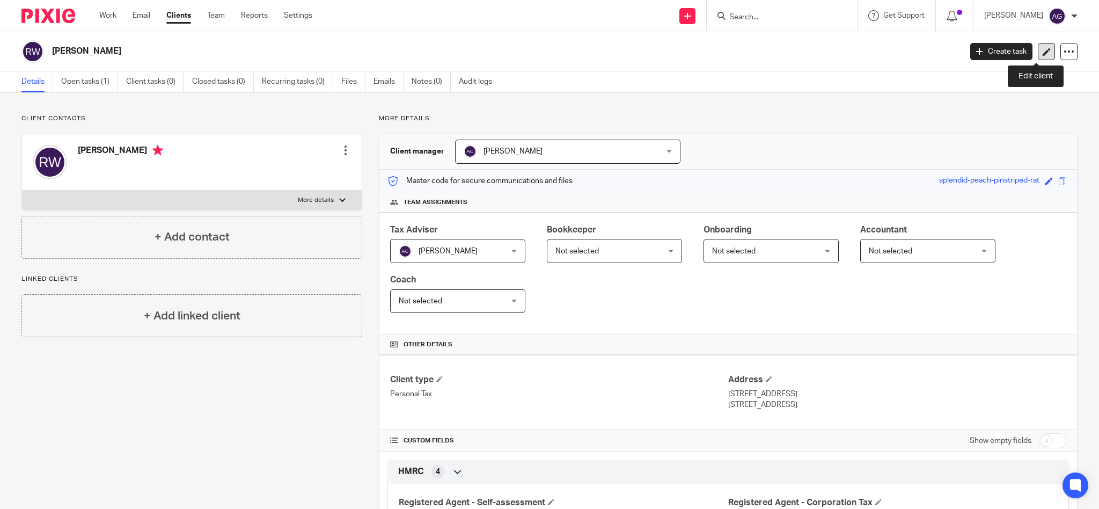
click at [1043, 50] on icon at bounding box center [1047, 52] width 8 height 8
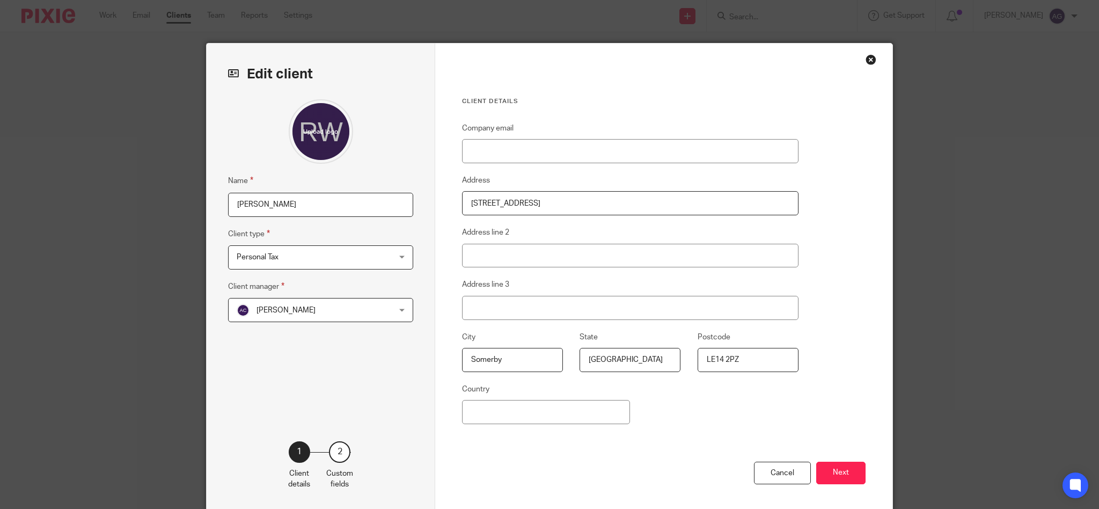
click at [867, 55] on div "Close this dialog window" at bounding box center [871, 59] width 11 height 11
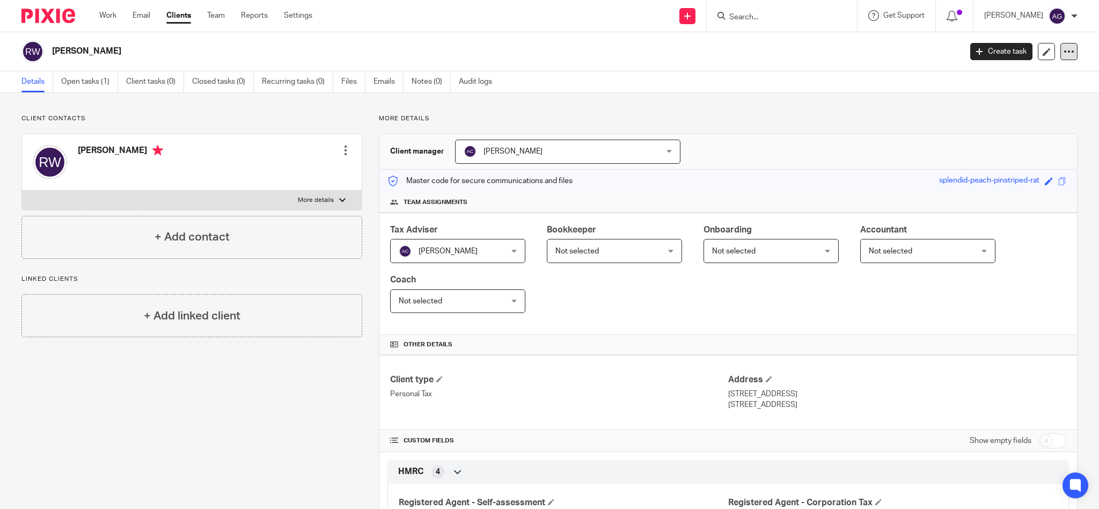
click at [1064, 54] on icon at bounding box center [1069, 51] width 11 height 11
click at [982, 136] on span "Delete client" at bounding box center [976, 139] width 43 height 8
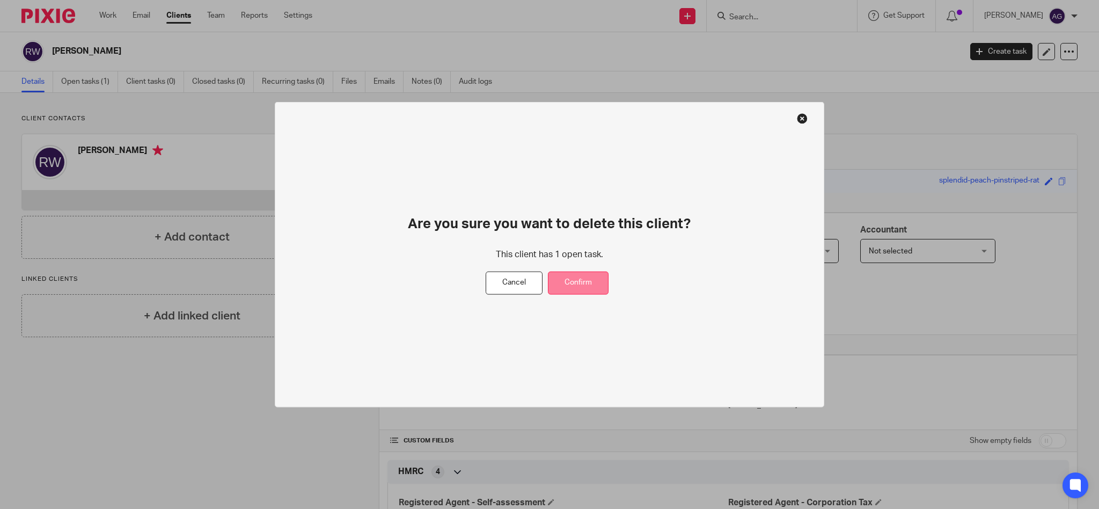
click at [598, 284] on button "Confirm" at bounding box center [578, 283] width 61 height 23
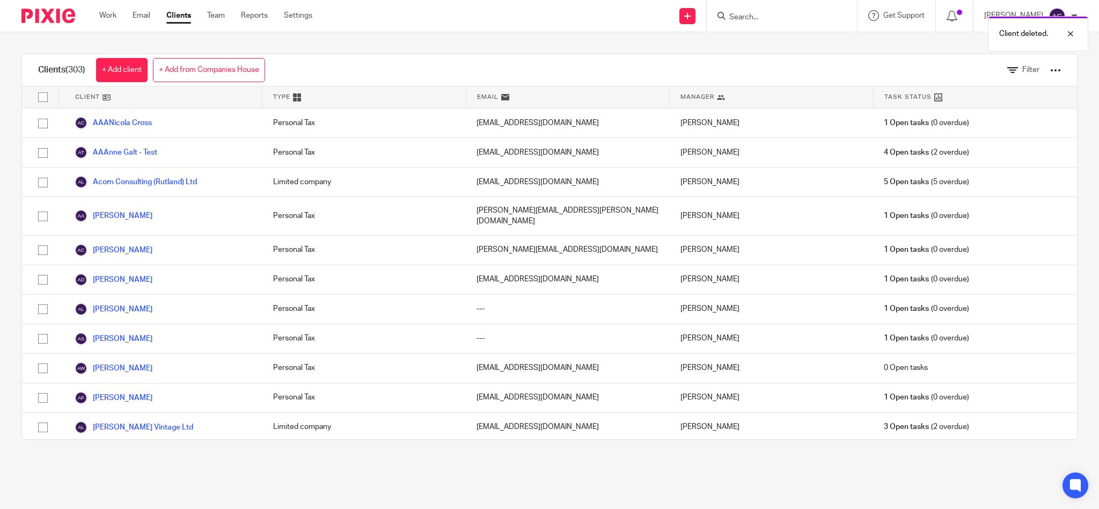
click at [773, 16] on div "Client deleted." at bounding box center [819, 31] width 539 height 41
click at [780, 13] on div "Client deleted." at bounding box center [819, 31] width 539 height 41
click at [770, 14] on div "Client deleted." at bounding box center [819, 31] width 539 height 41
click at [770, 12] on div "Client deleted." at bounding box center [819, 31] width 539 height 41
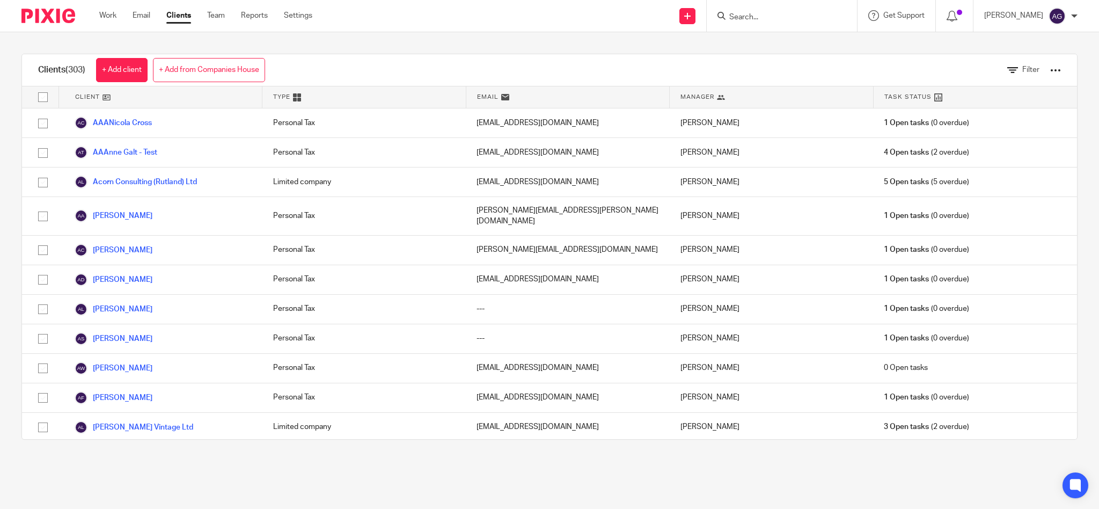
click at [775, 13] on input "Search" at bounding box center [776, 18] width 97 height 10
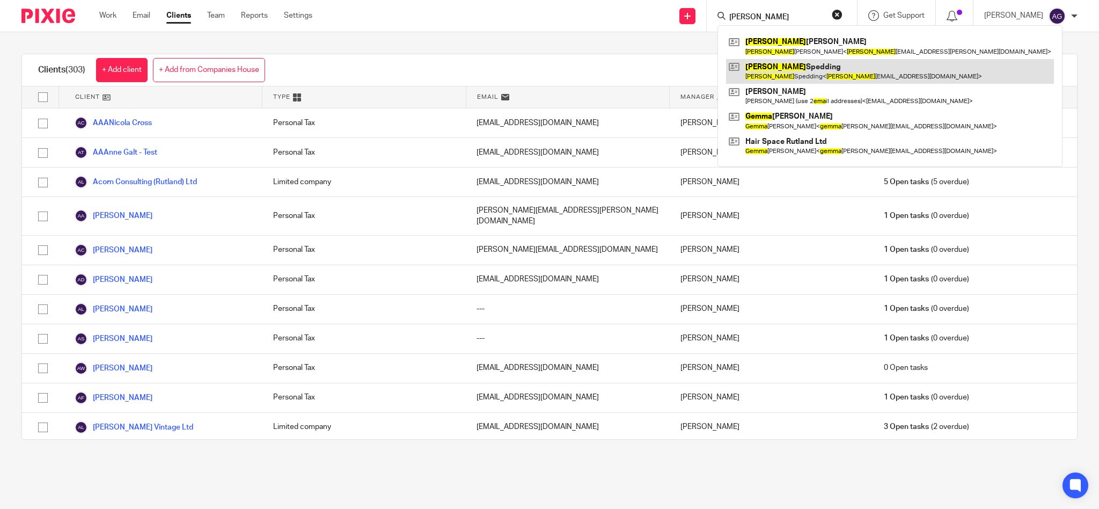
type input "emma"
click at [822, 71] on link at bounding box center [890, 71] width 328 height 25
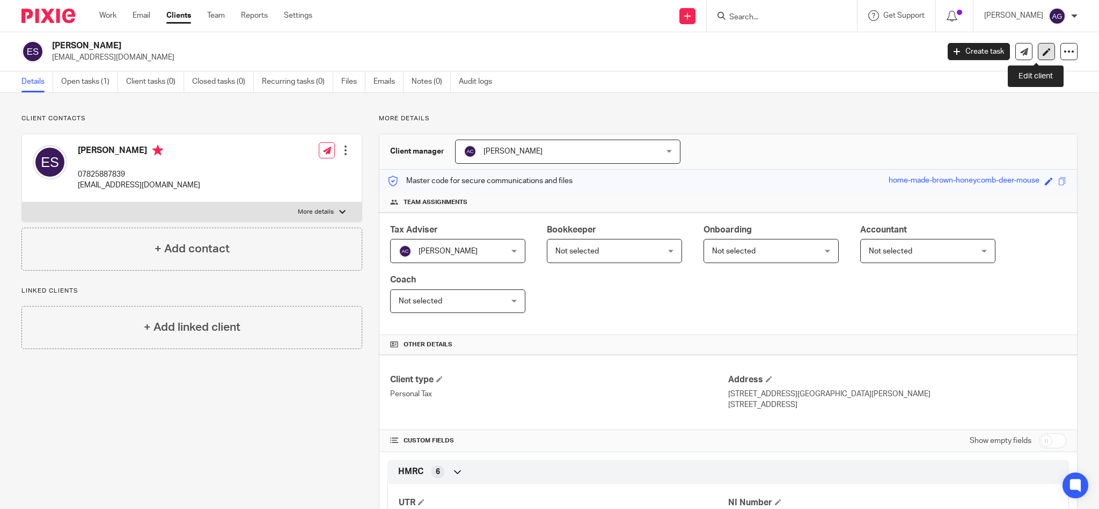
click at [1043, 49] on icon at bounding box center [1047, 52] width 8 height 8
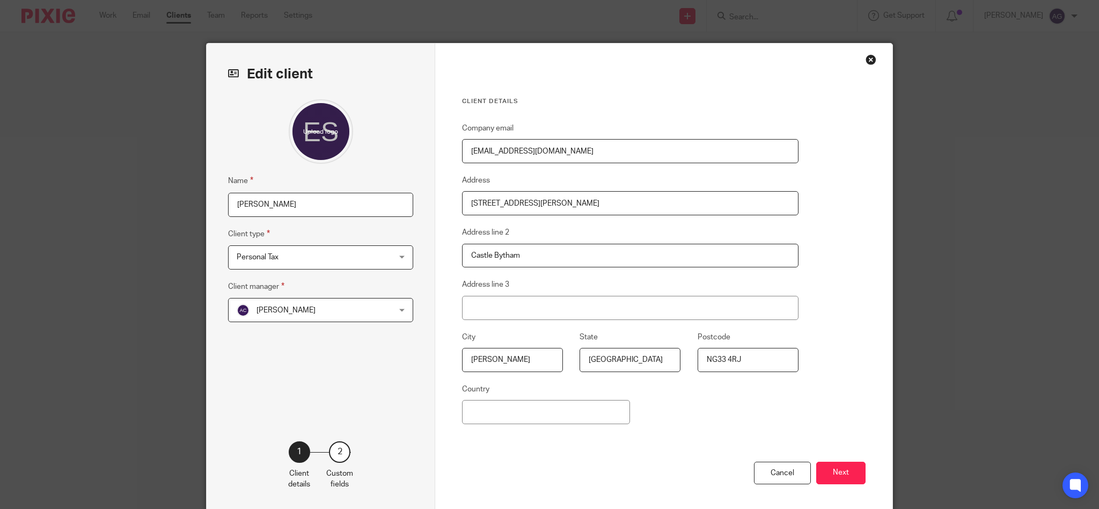
click at [314, 202] on input "[PERSON_NAME]" at bounding box center [320, 205] width 185 height 24
click at [310, 201] on input "[PERSON_NAME]" at bounding box center [320, 205] width 185 height 24
type input "[PERSON_NAME]"
click at [868, 56] on div "Close this dialog window" at bounding box center [871, 59] width 11 height 11
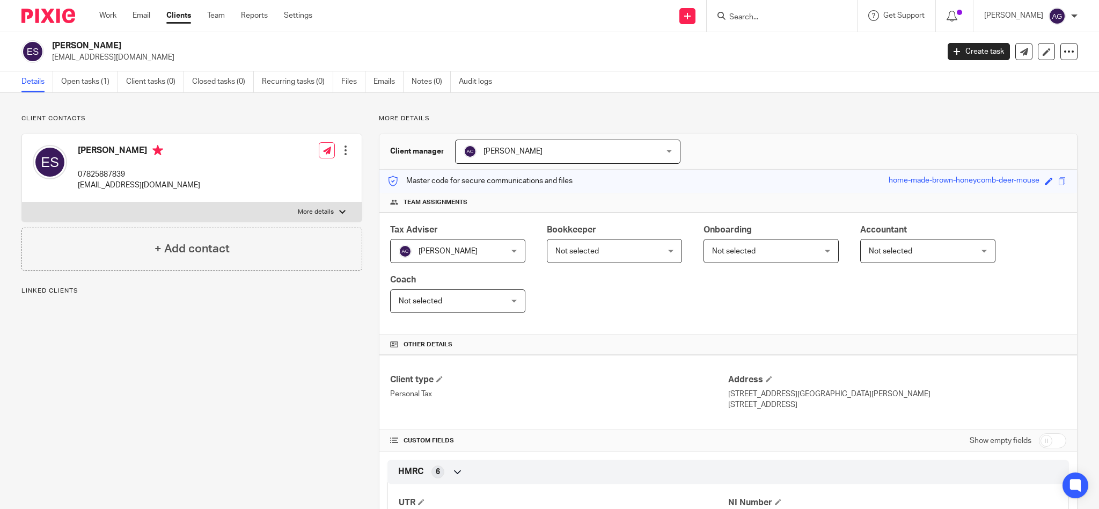
click at [804, 13] on input "Search" at bounding box center [776, 18] width 97 height 10
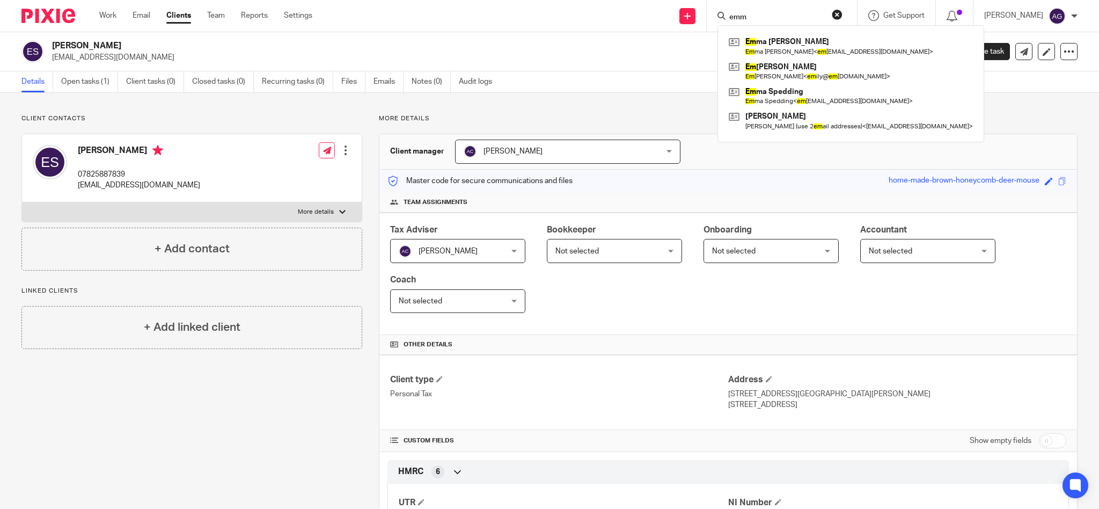
type input "emma"
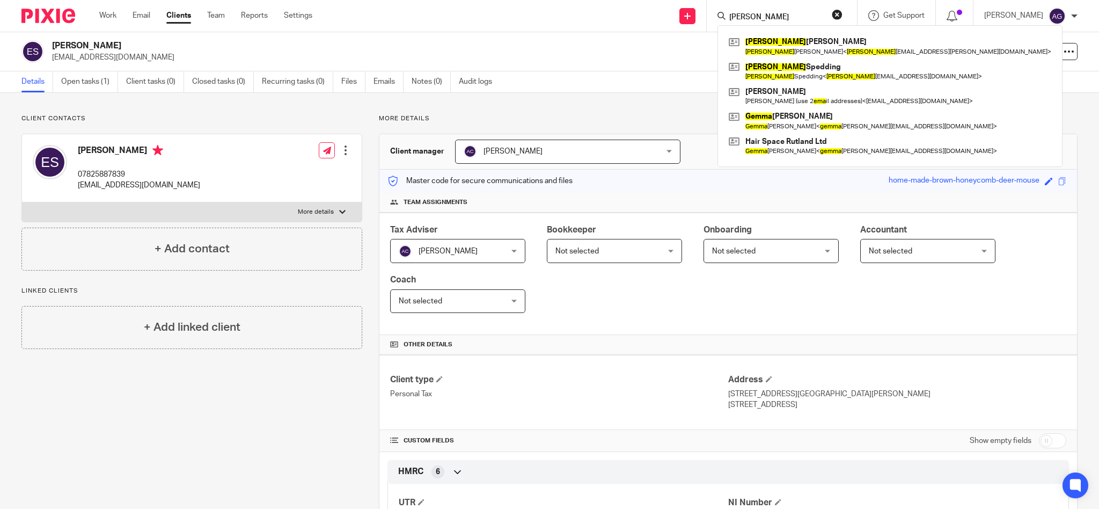
drag, startPoint x: 804, startPoint y: 14, endPoint x: 657, endPoint y: -1, distance: 147.9
click at [657, 0] on html "Work Email Clients Team Reports Settings Work Email Clients Team Reports Settin…" at bounding box center [549, 254] width 1099 height 509
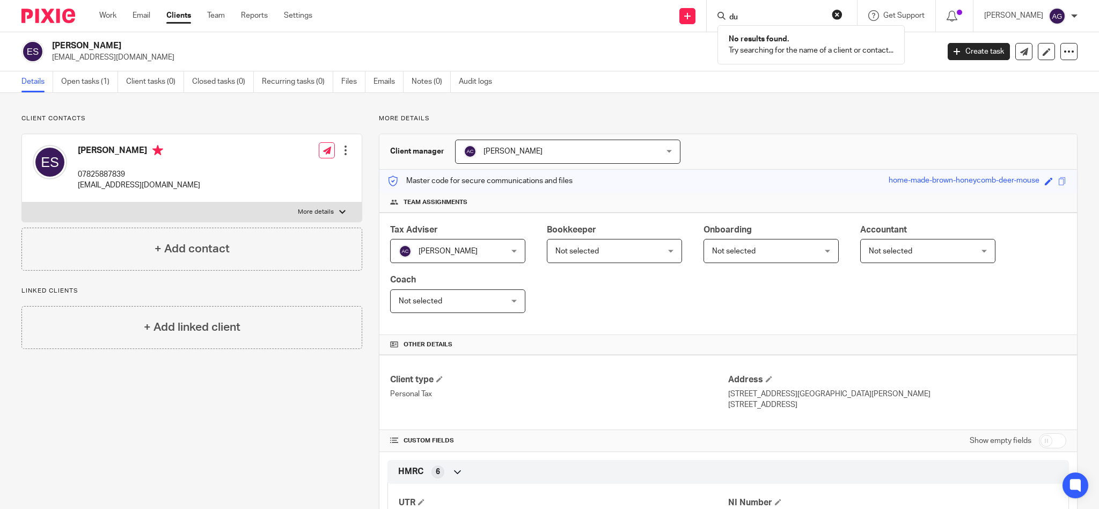
type input "d"
type input "hadfield"
click at [172, 17] on link "Clients" at bounding box center [178, 15] width 25 height 11
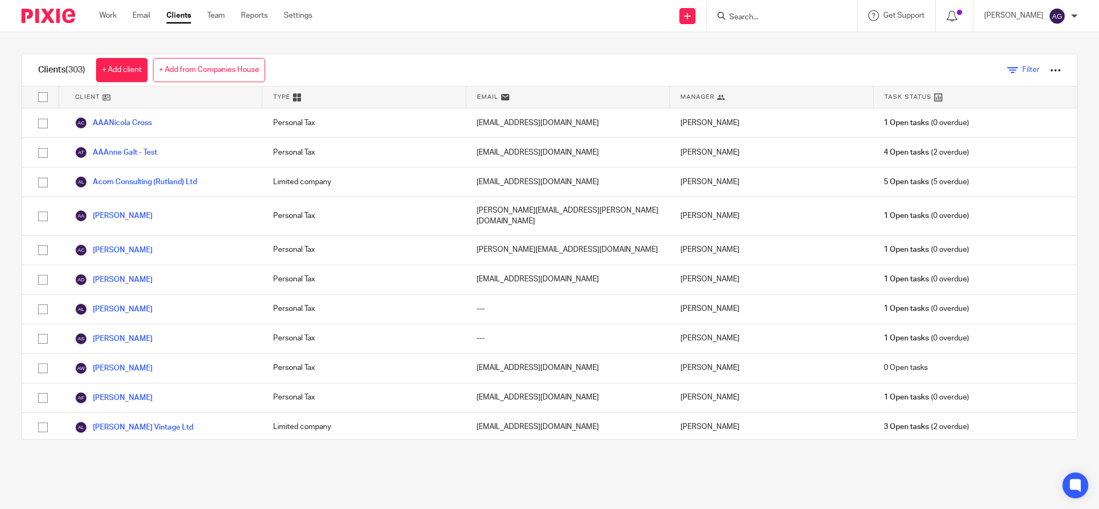
click at [1022, 72] on span "Filter" at bounding box center [1030, 70] width 17 height 8
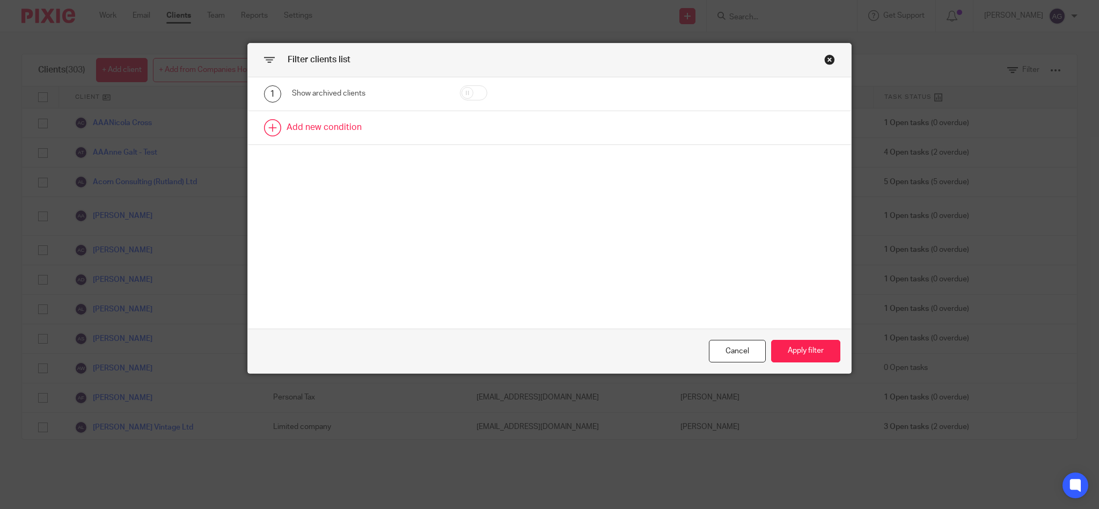
click at [441, 125] on link at bounding box center [549, 127] width 603 height 33
click at [423, 129] on div "Field" at bounding box center [367, 131] width 151 height 24
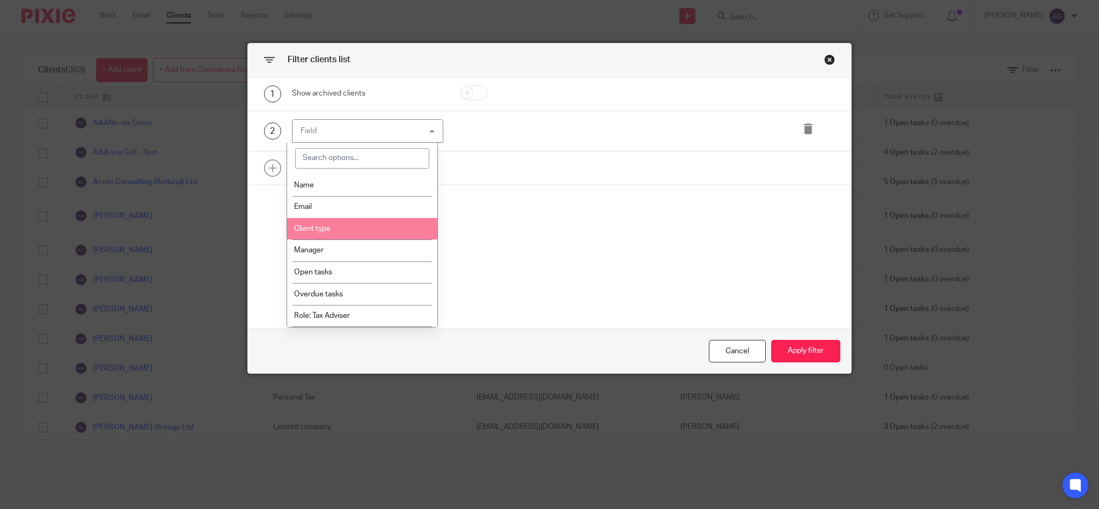
click at [364, 235] on li "Client type" at bounding box center [362, 229] width 150 height 22
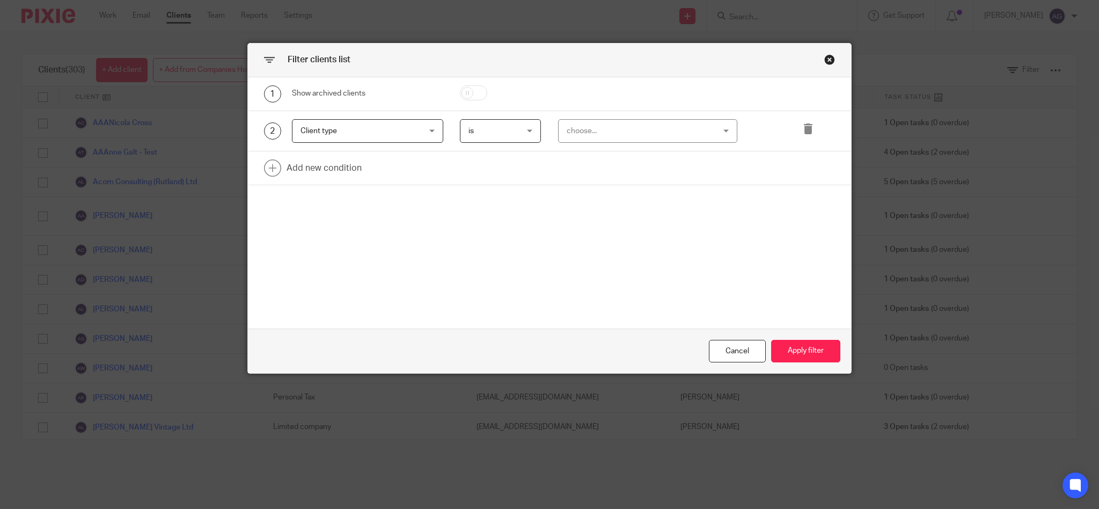
click at [625, 131] on div "choose..." at bounding box center [635, 131] width 136 height 23
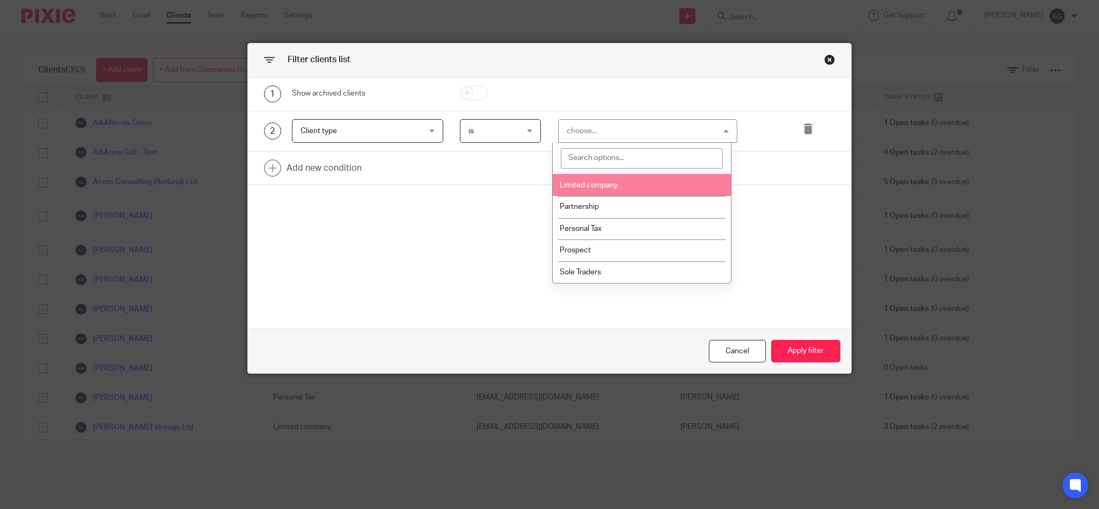
click at [591, 185] on span "Limited company" at bounding box center [589, 185] width 58 height 8
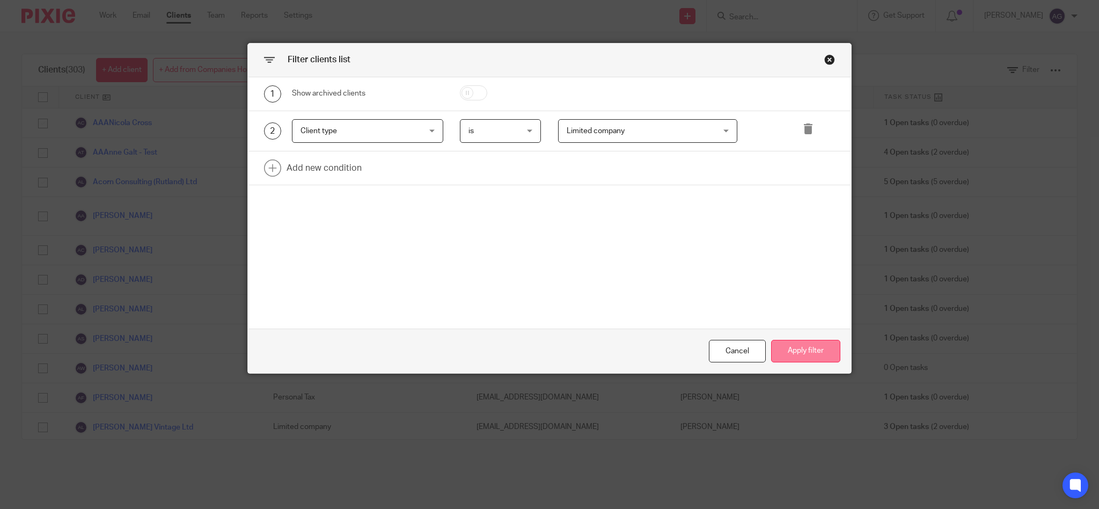
click at [779, 340] on button "Apply filter" at bounding box center [805, 351] width 69 height 23
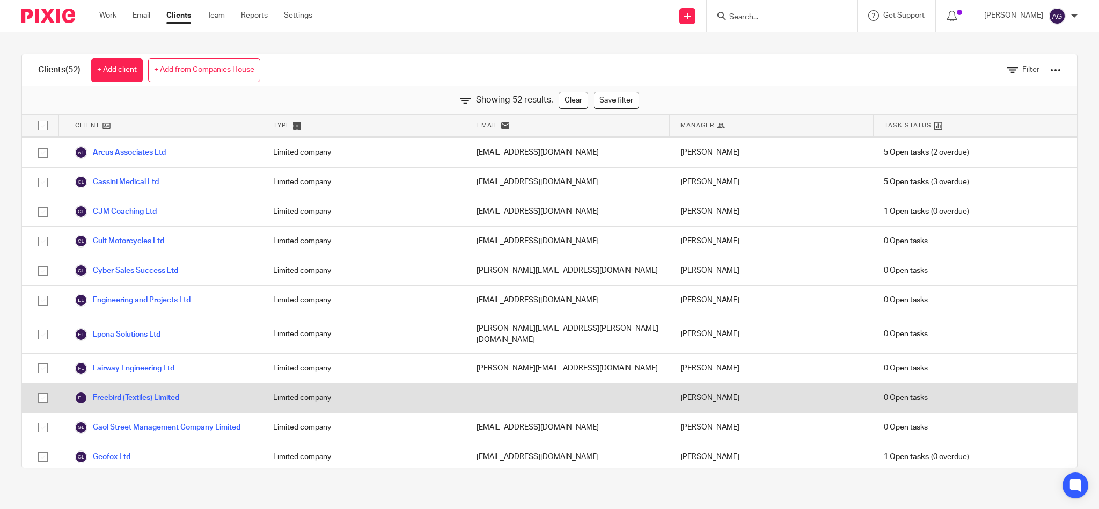
scroll to position [132, 0]
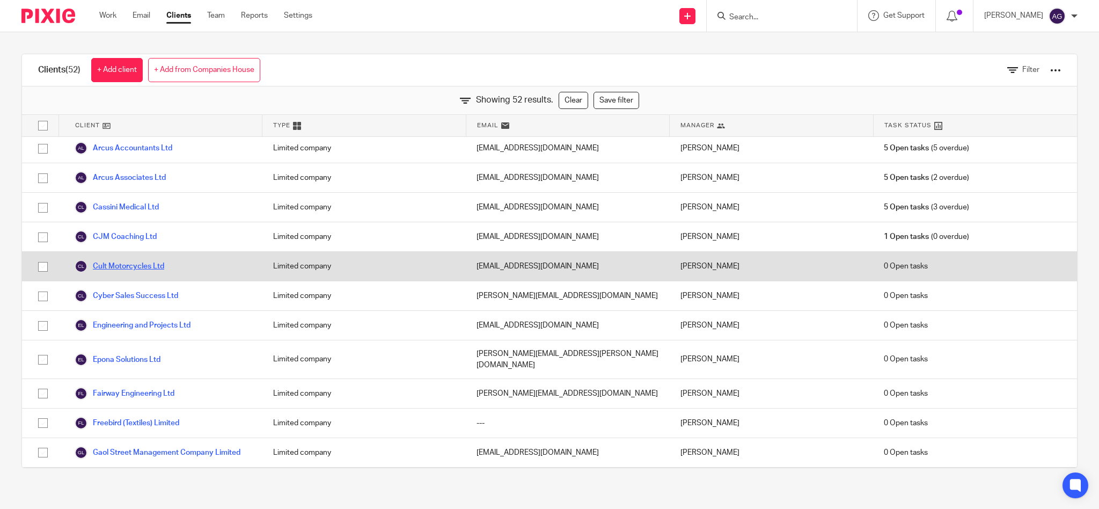
click at [130, 260] on link "Cult Motorcycles Ltd" at bounding box center [120, 266] width 90 height 13
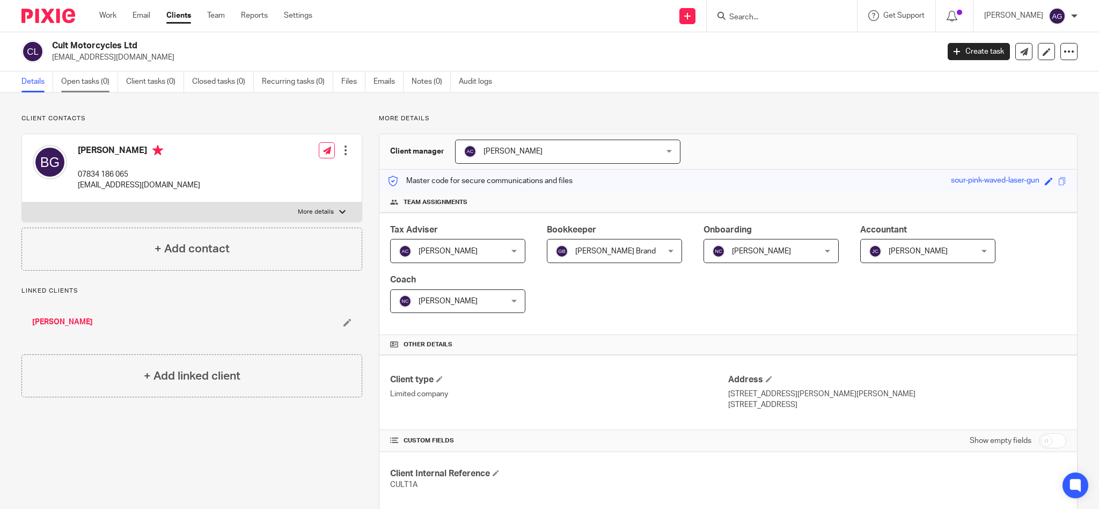
click at [87, 78] on link "Open tasks (0)" at bounding box center [89, 81] width 57 height 21
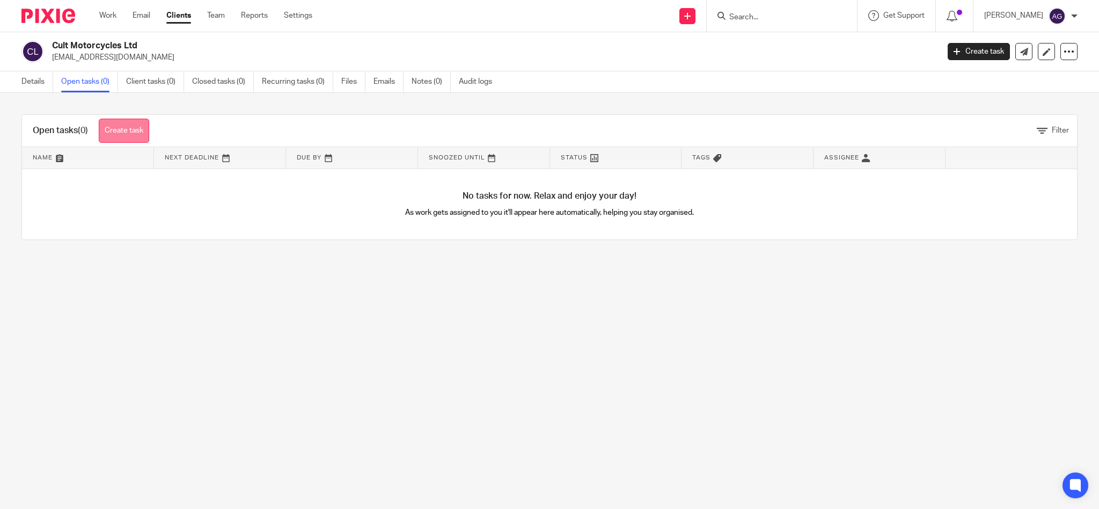
click at [124, 126] on link "Create task" at bounding box center [124, 131] width 50 height 24
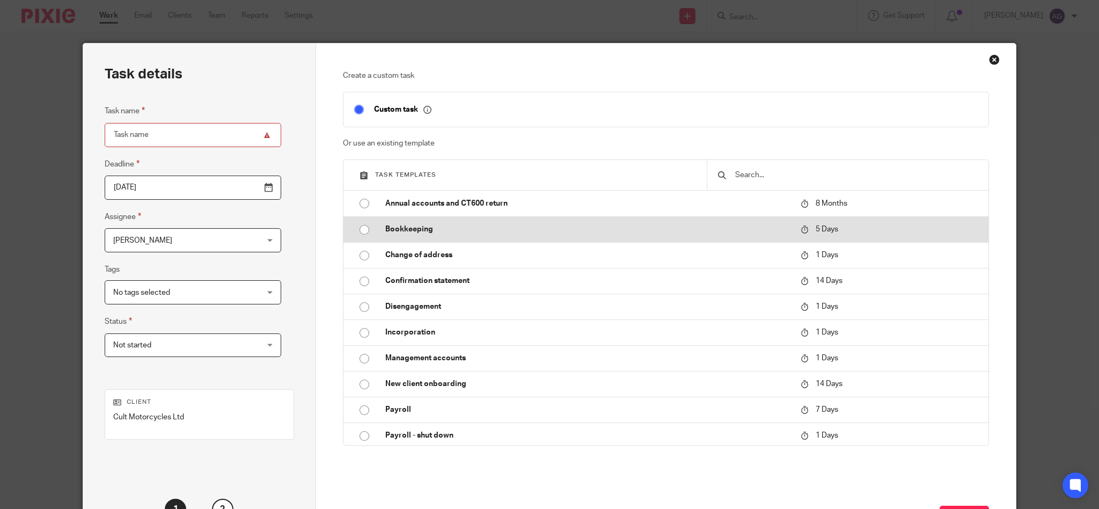
click at [423, 229] on p "Bookkeeping" at bounding box center [587, 229] width 404 height 11
type input "2025-08-18"
type input "Bookkeeping"
checkbox input "false"
radio input "true"
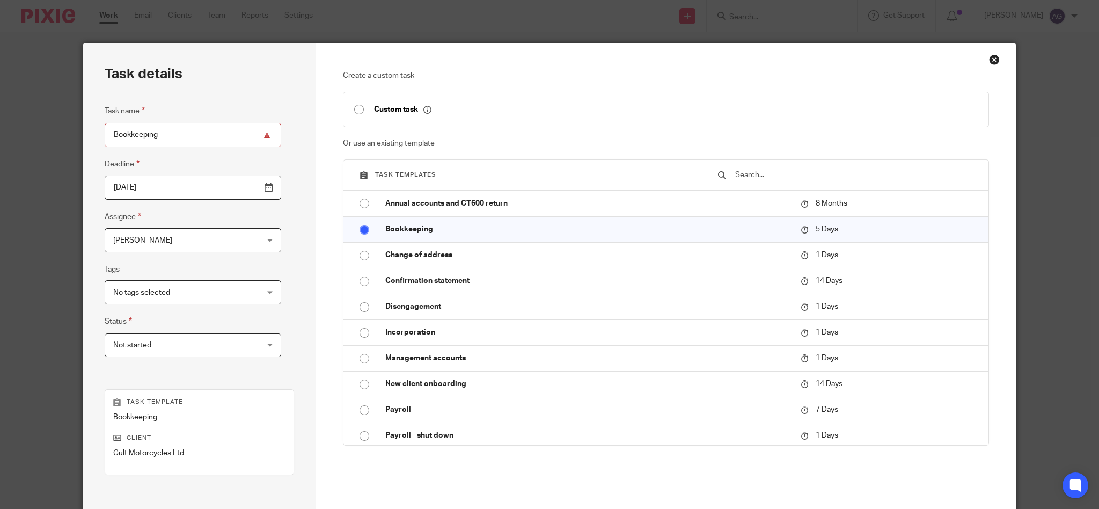
click at [211, 237] on span "[PERSON_NAME]" at bounding box center [180, 240] width 134 height 23
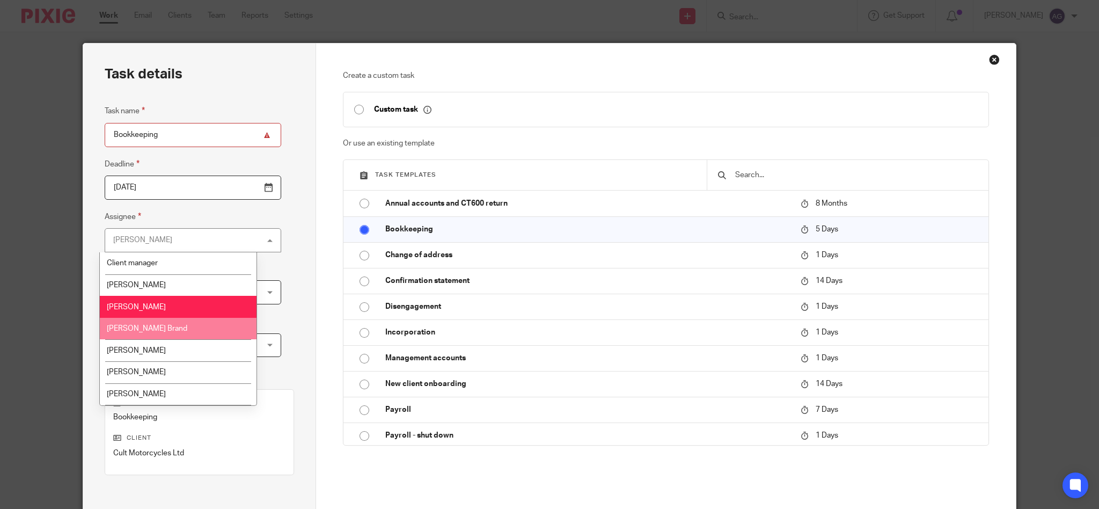
click at [189, 323] on li "[PERSON_NAME] Brand" at bounding box center [178, 329] width 157 height 22
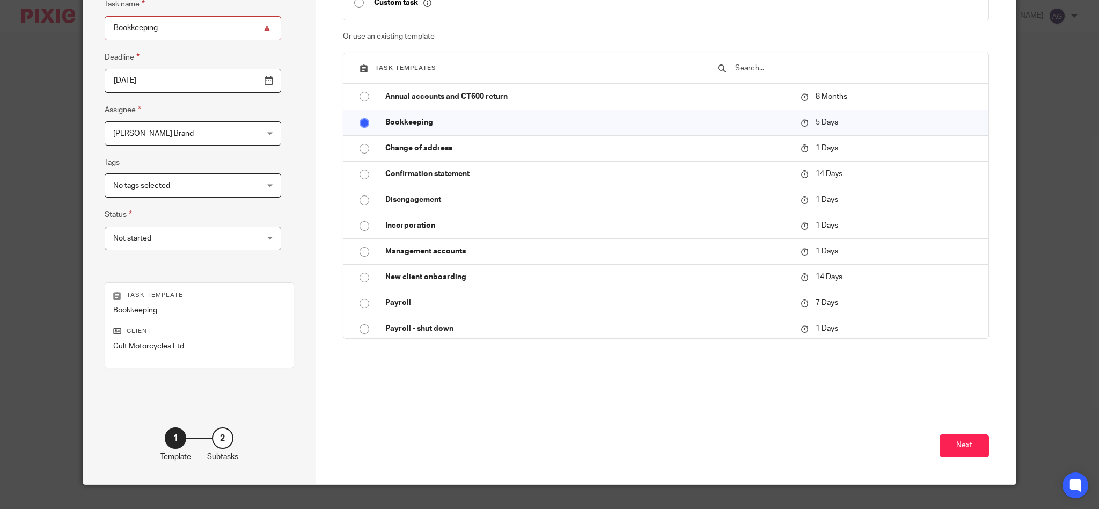
scroll to position [126, 0]
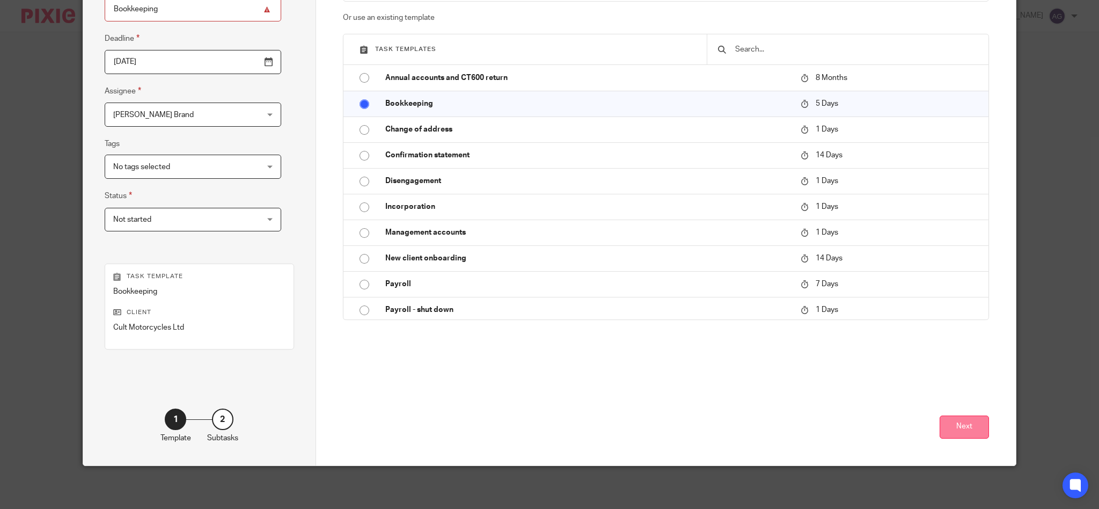
click at [959, 425] on button "Next" at bounding box center [964, 426] width 49 height 23
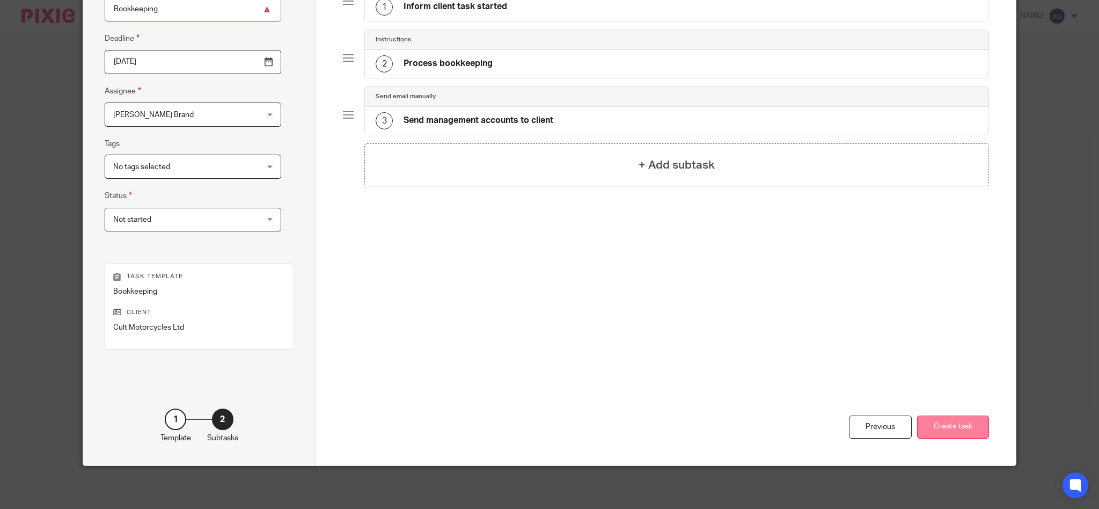
click at [939, 426] on button "Create task" at bounding box center [953, 426] width 72 height 23
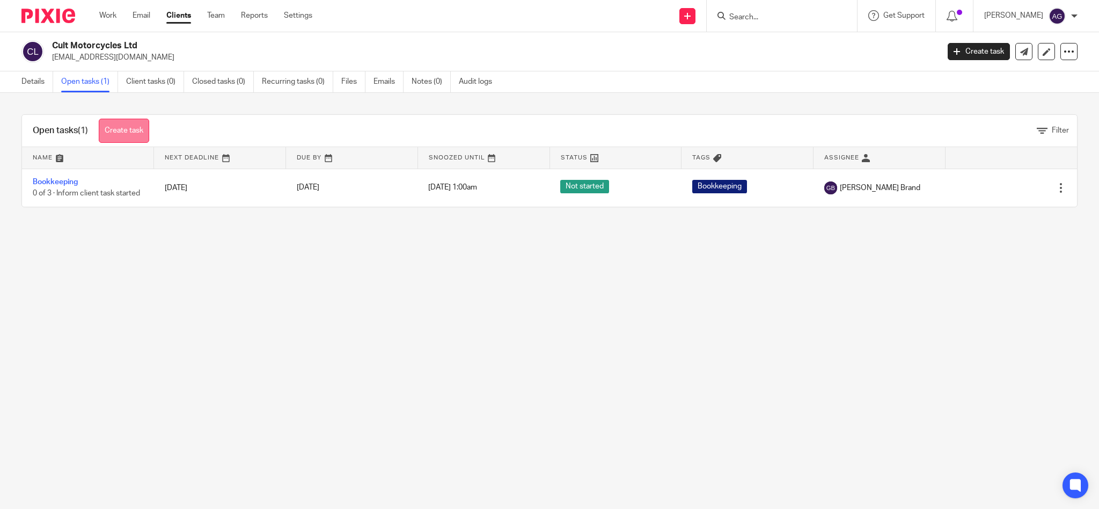
click at [121, 135] on link "Create task" at bounding box center [124, 131] width 50 height 24
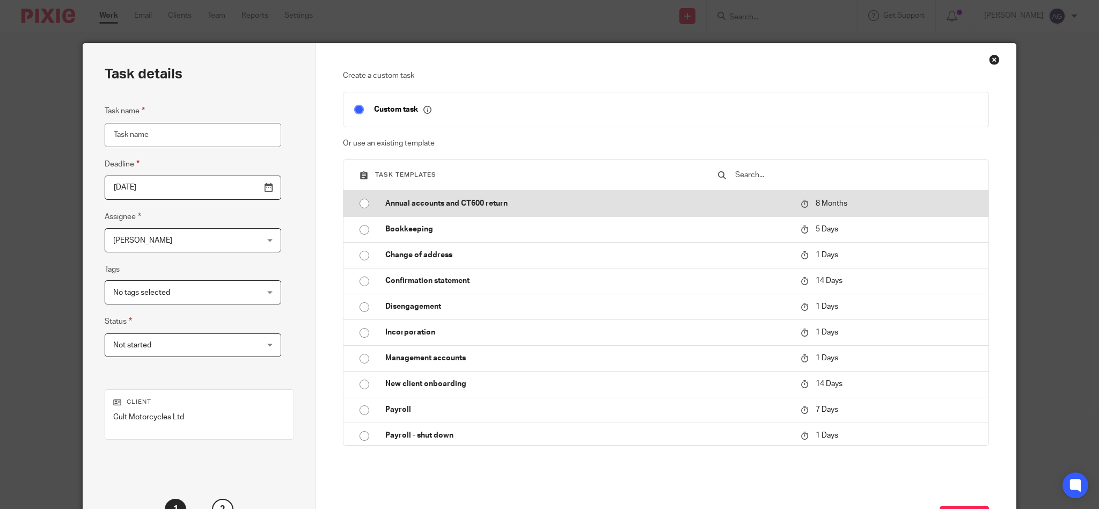
click at [457, 200] on p "Annual accounts and CT600 return" at bounding box center [587, 203] width 404 height 11
type input "2026-04-13"
type input "Annual accounts and CT600 return"
checkbox input "false"
radio input "true"
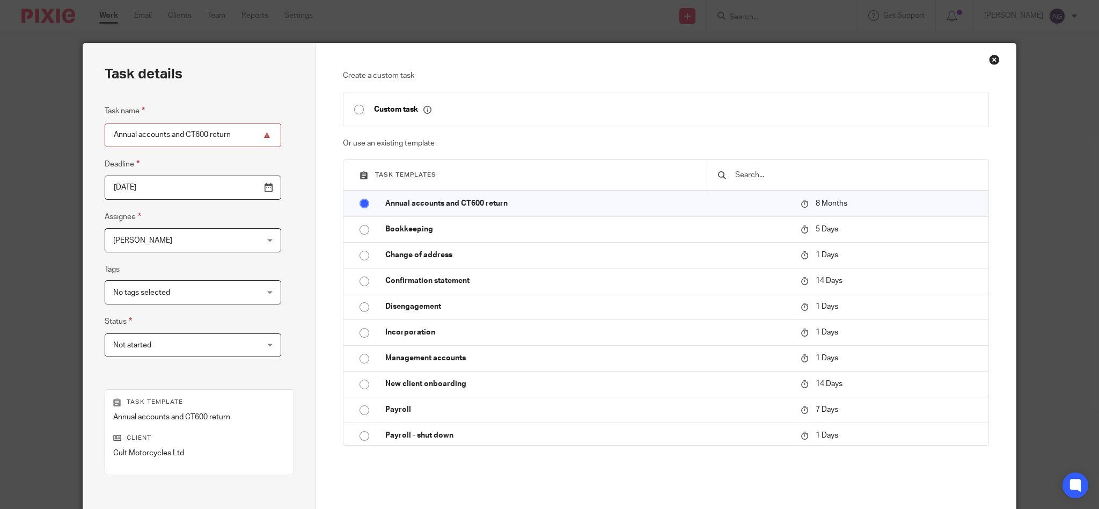
click at [178, 238] on span "[PERSON_NAME]" at bounding box center [180, 240] width 134 height 23
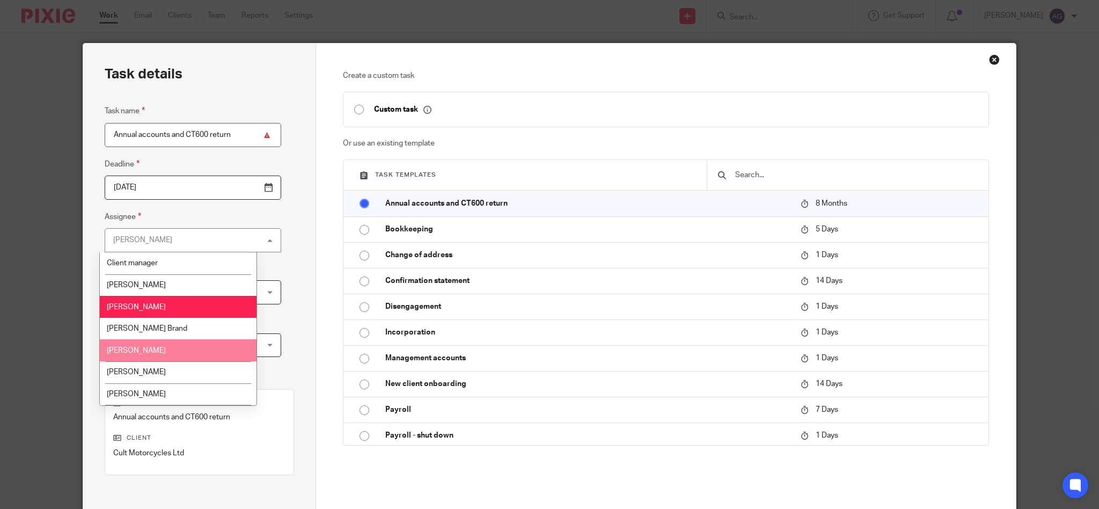
click at [155, 347] on li "[PERSON_NAME]" at bounding box center [178, 350] width 157 height 22
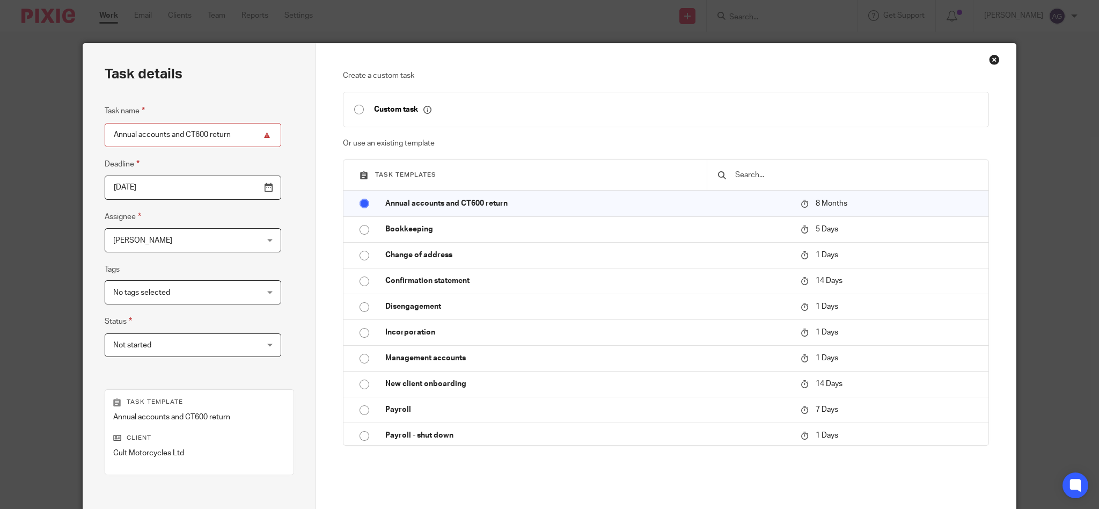
click at [247, 185] on input "2026-04-13" at bounding box center [193, 187] width 177 height 24
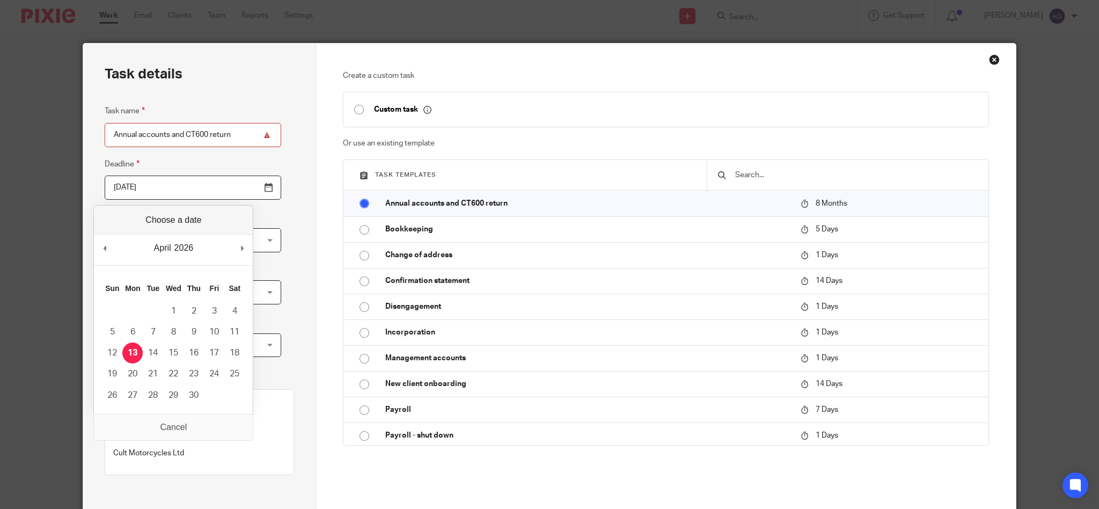
click at [272, 240] on div "Task details Task name Annual accounts and CT600 return Deadline 2026-04-13 Ass…" at bounding box center [199, 316] width 233 height 547
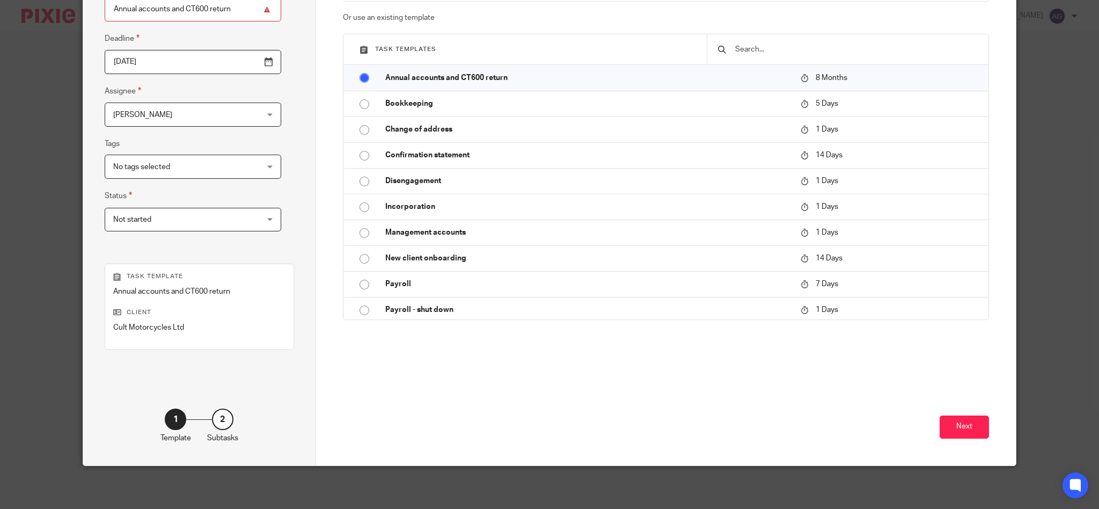
scroll to position [54, 0]
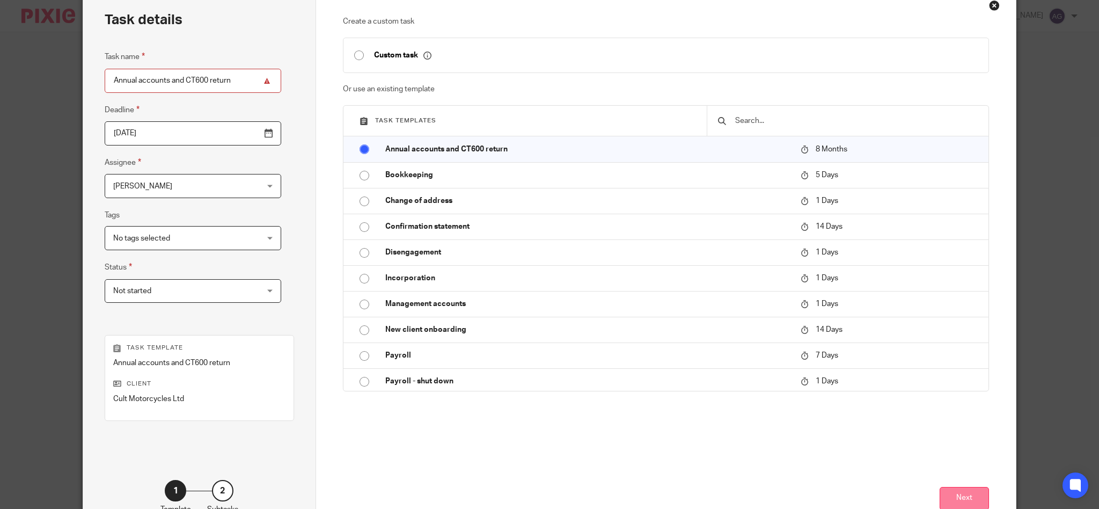
click at [953, 492] on button "Next" at bounding box center [964, 498] width 49 height 23
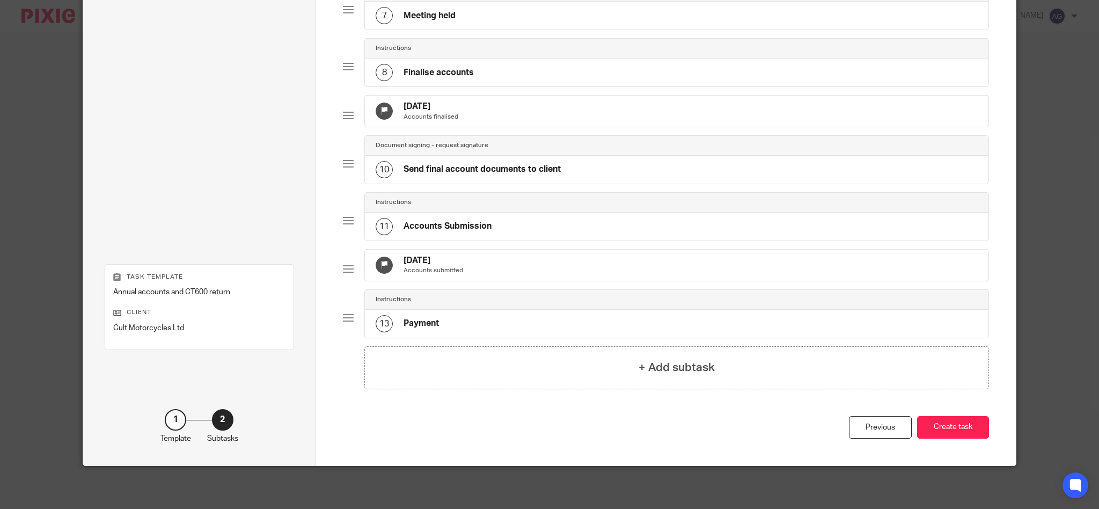
scroll to position [460, 0]
click at [866, 429] on div "Previous" at bounding box center [880, 427] width 63 height 23
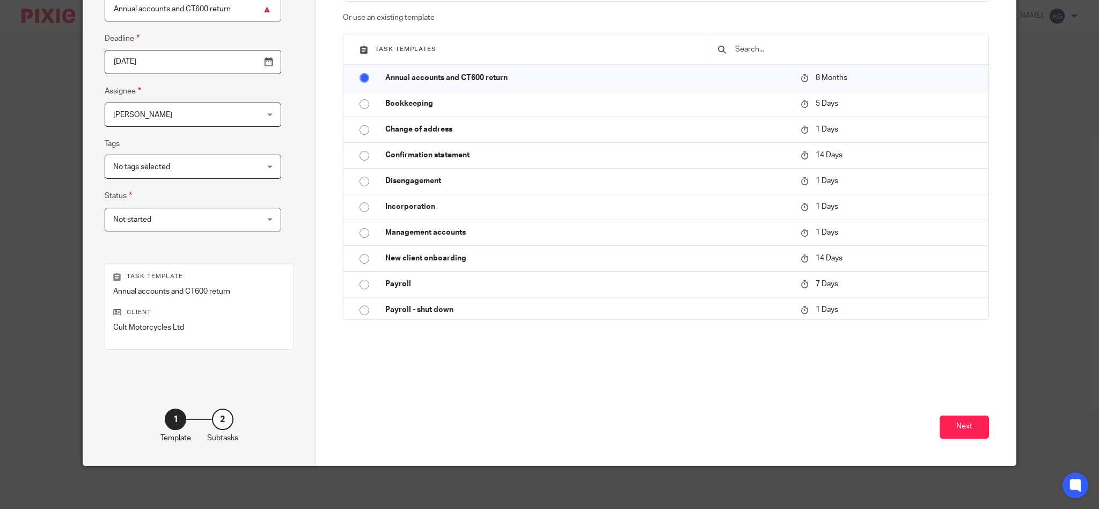
click at [1050, 119] on div "Task details Task name Annual accounts and CT600 return Deadline 2026-04-13 Ass…" at bounding box center [549, 254] width 1099 height 509
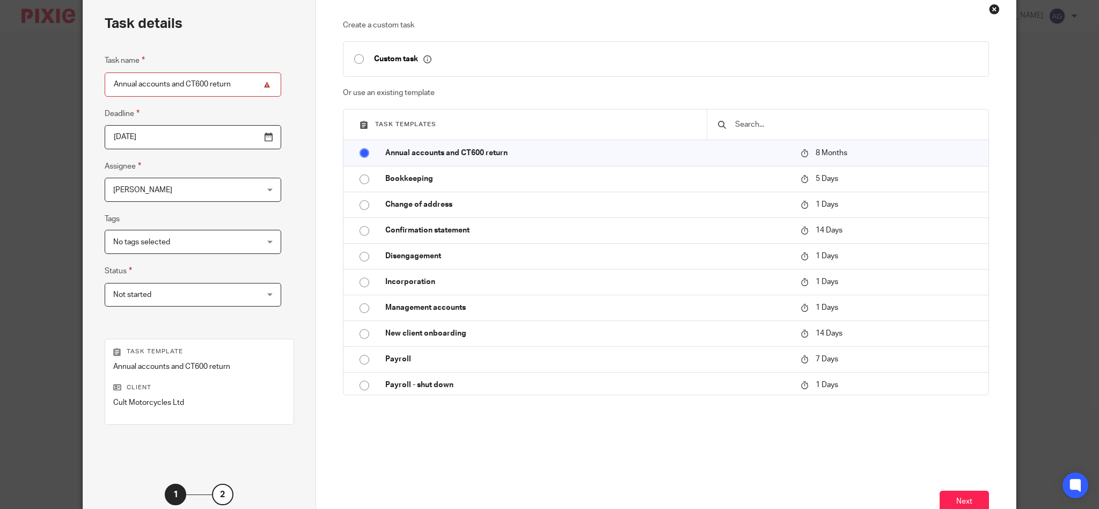
scroll to position [0, 0]
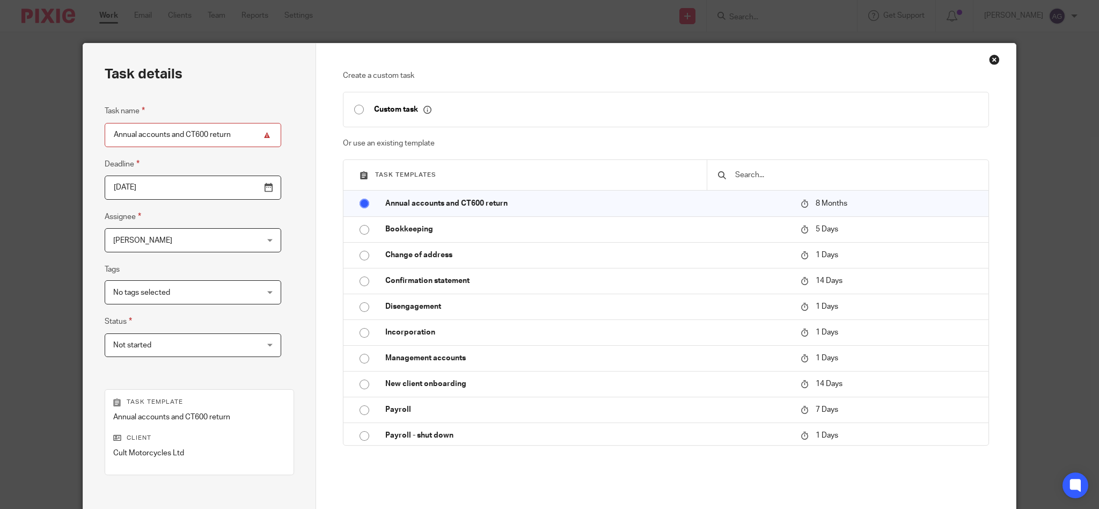
click at [989, 60] on div "Close this dialog window" at bounding box center [994, 59] width 11 height 11
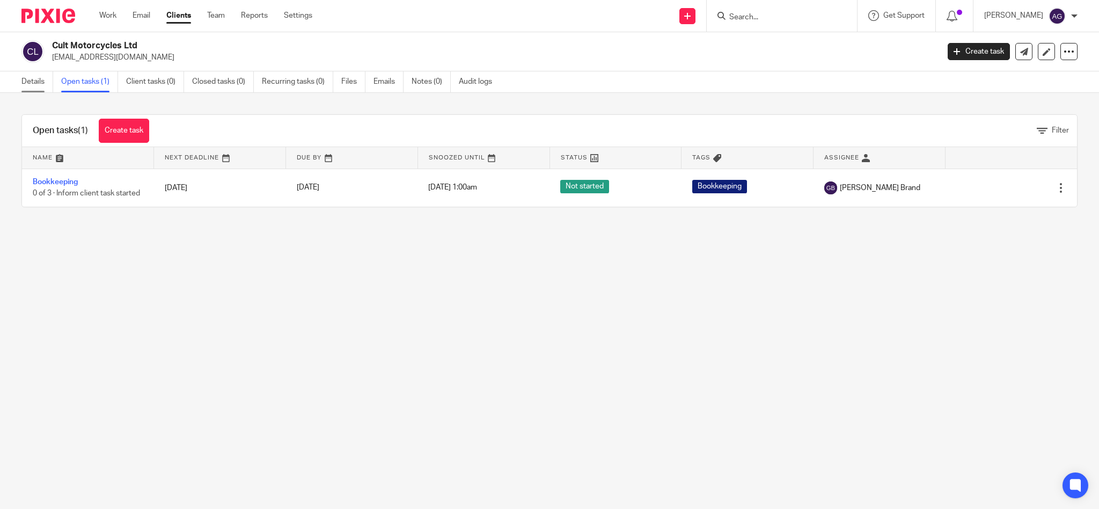
click at [27, 81] on link "Details" at bounding box center [37, 81] width 32 height 21
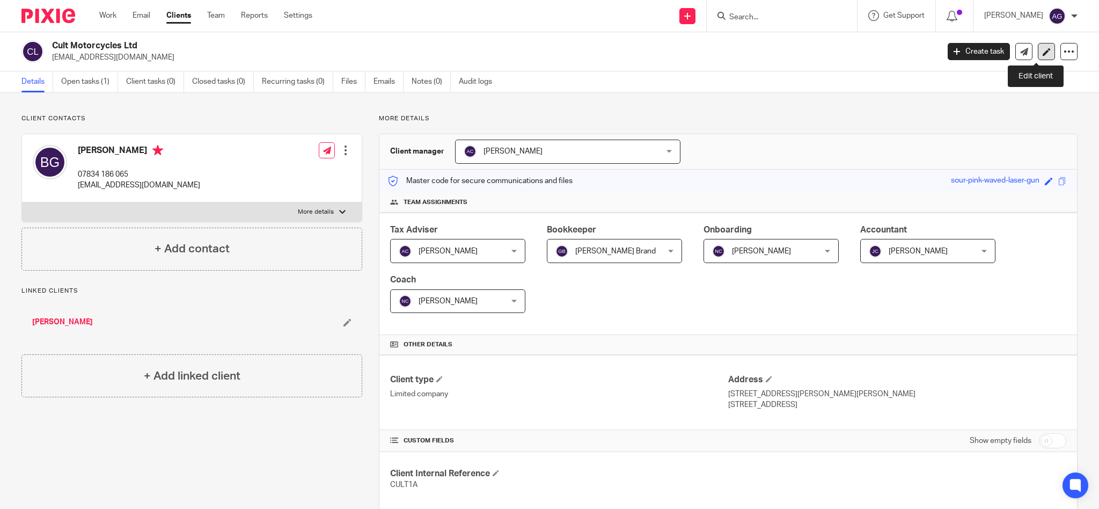
click at [1043, 52] on icon at bounding box center [1047, 52] width 8 height 8
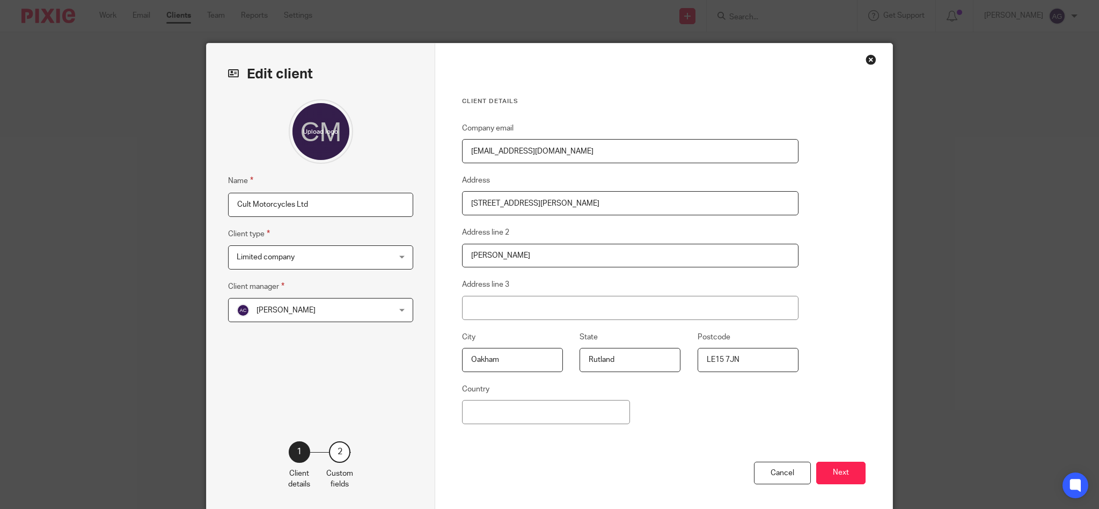
scroll to position [46, 0]
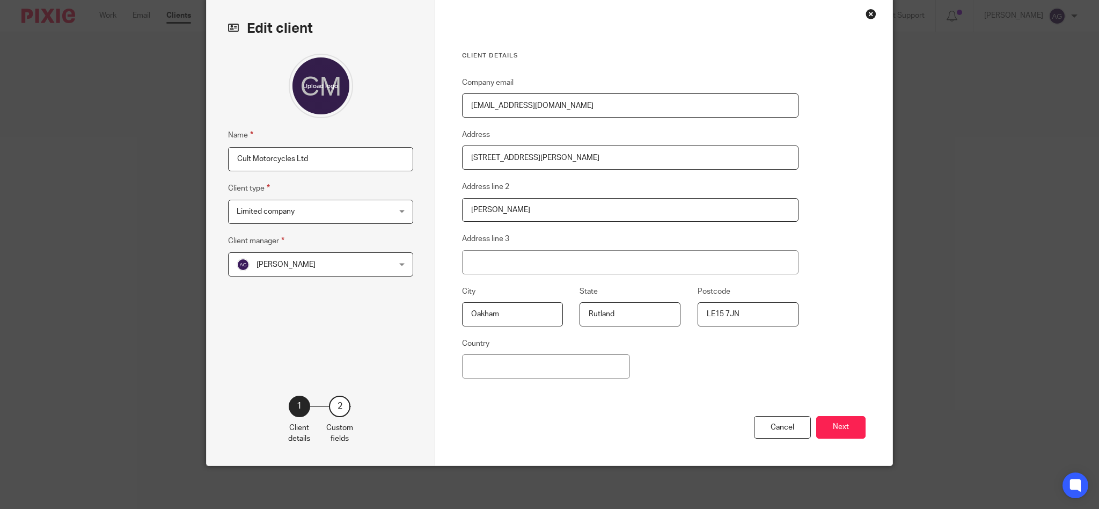
click at [848, 423] on button "Next" at bounding box center [840, 427] width 49 height 23
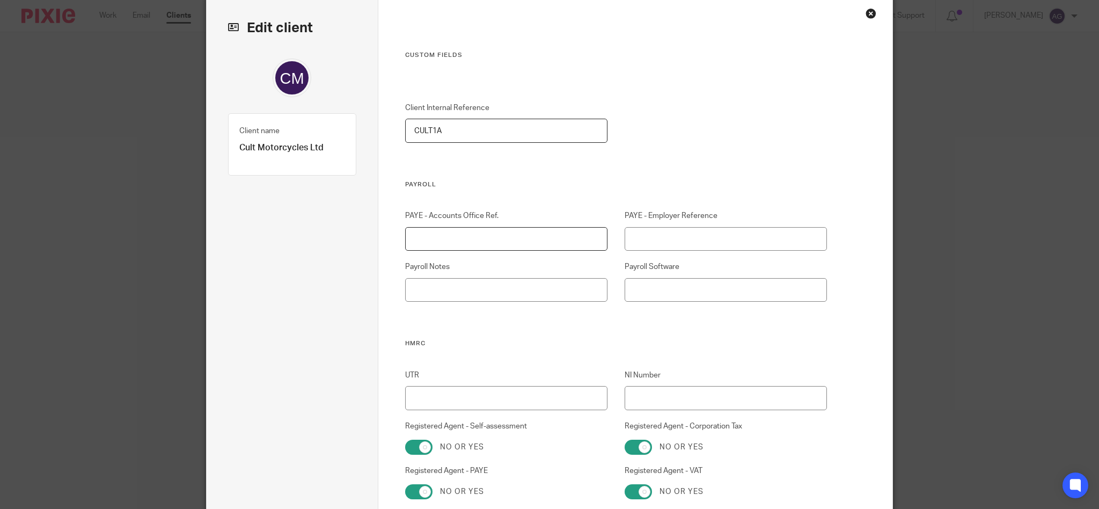
click at [456, 236] on input "PAYE - Accounts Office Ref." at bounding box center [506, 239] width 203 height 24
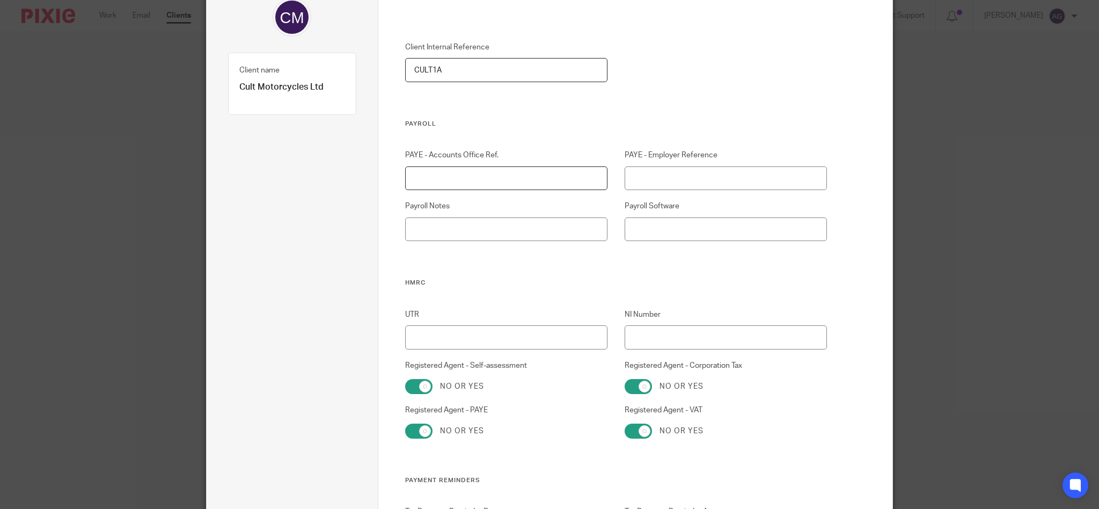
scroll to position [0, 0]
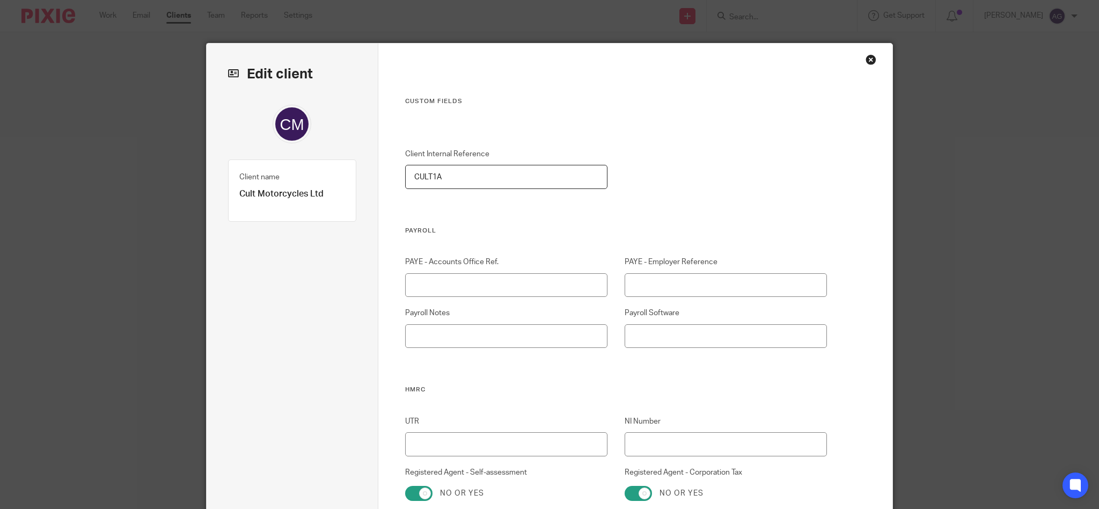
click at [869, 55] on div "Close this dialog window" at bounding box center [871, 59] width 11 height 11
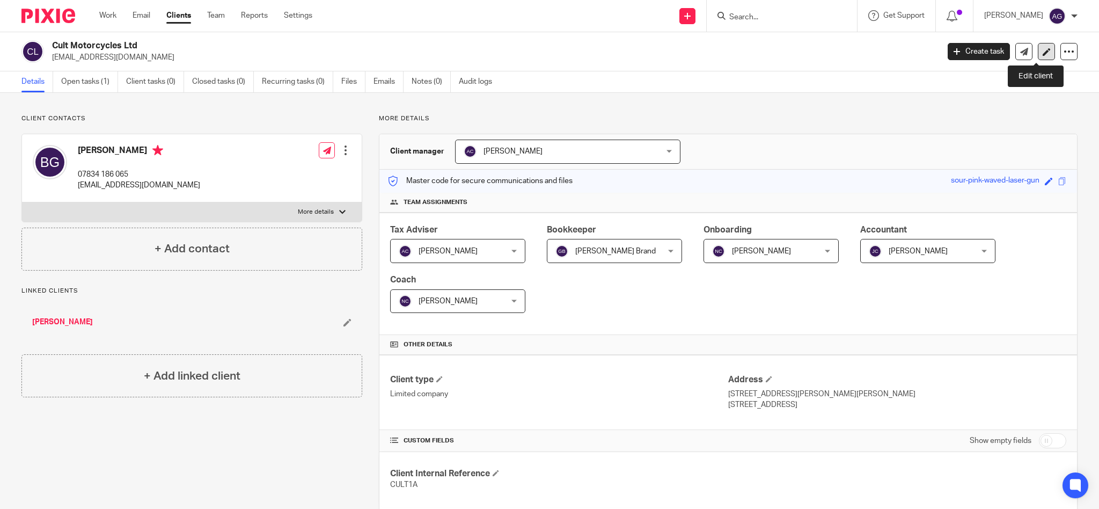
click at [1038, 49] on link at bounding box center [1046, 51] width 17 height 17
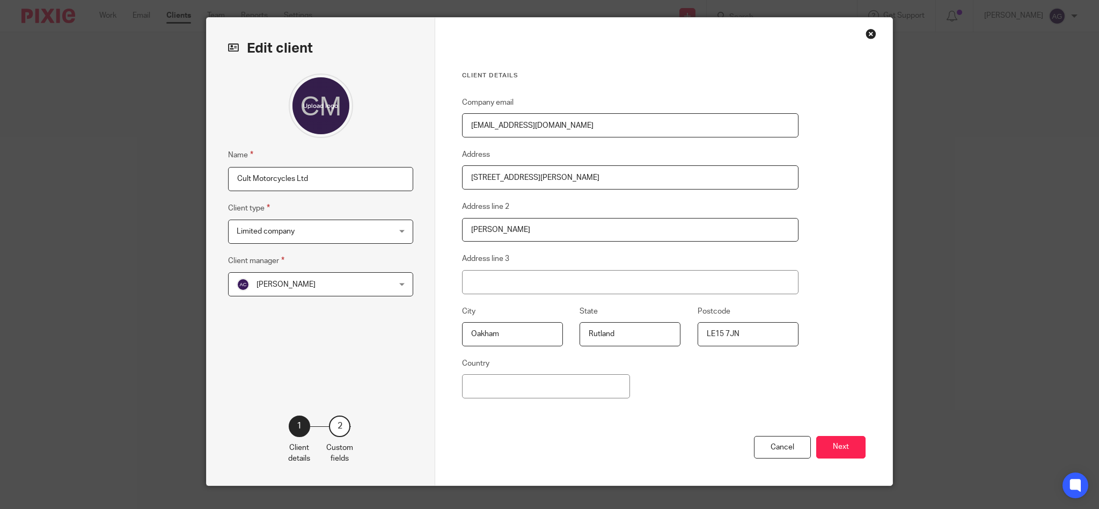
scroll to position [46, 0]
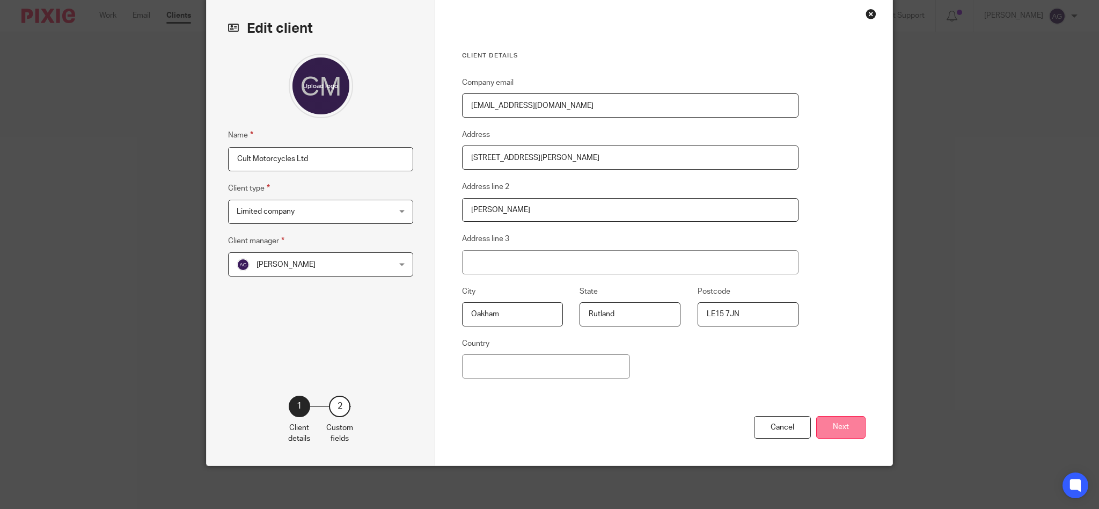
click at [831, 427] on button "Next" at bounding box center [840, 427] width 49 height 23
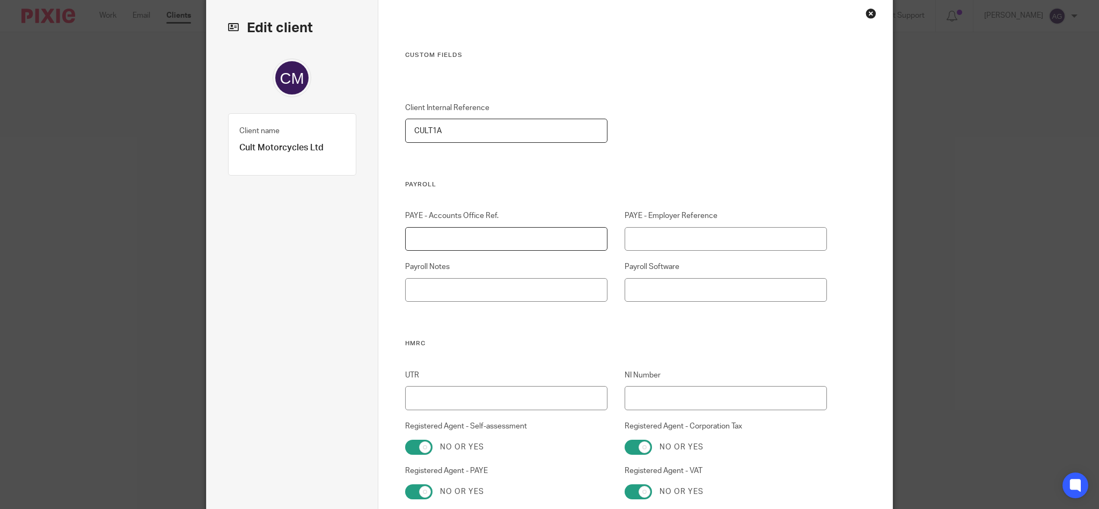
click at [440, 235] on input "PAYE - Accounts Office Ref." at bounding box center [506, 239] width 203 height 24
click at [463, 240] on input "PAYE - Accounts Office Ref." at bounding box center [506, 239] width 203 height 24
click at [642, 237] on input "PAYE - Employer Reference" at bounding box center [726, 239] width 203 height 24
click at [511, 386] on input "UTR" at bounding box center [506, 398] width 203 height 24
click at [662, 406] on input "NI Number" at bounding box center [726, 398] width 203 height 24
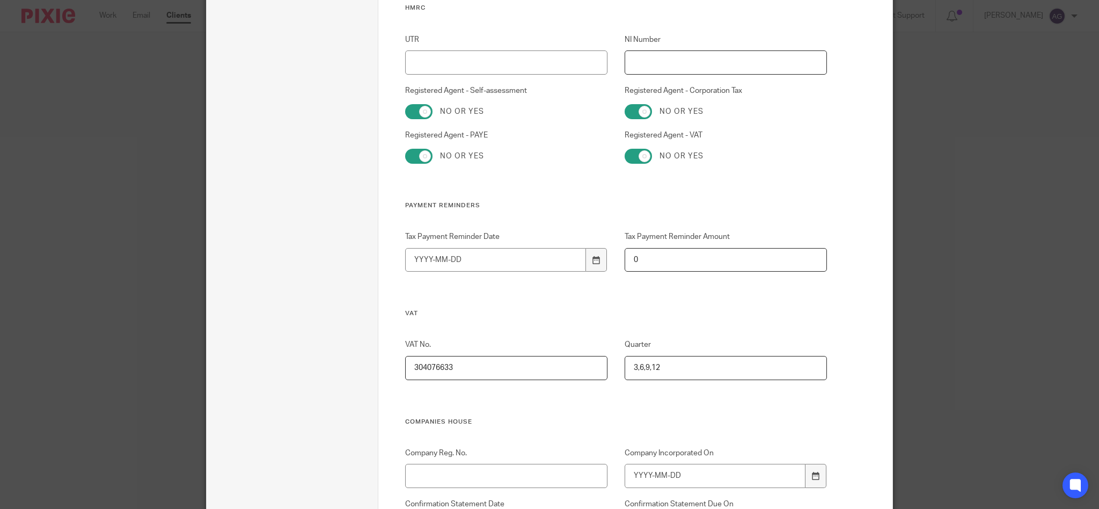
scroll to position [404, 0]
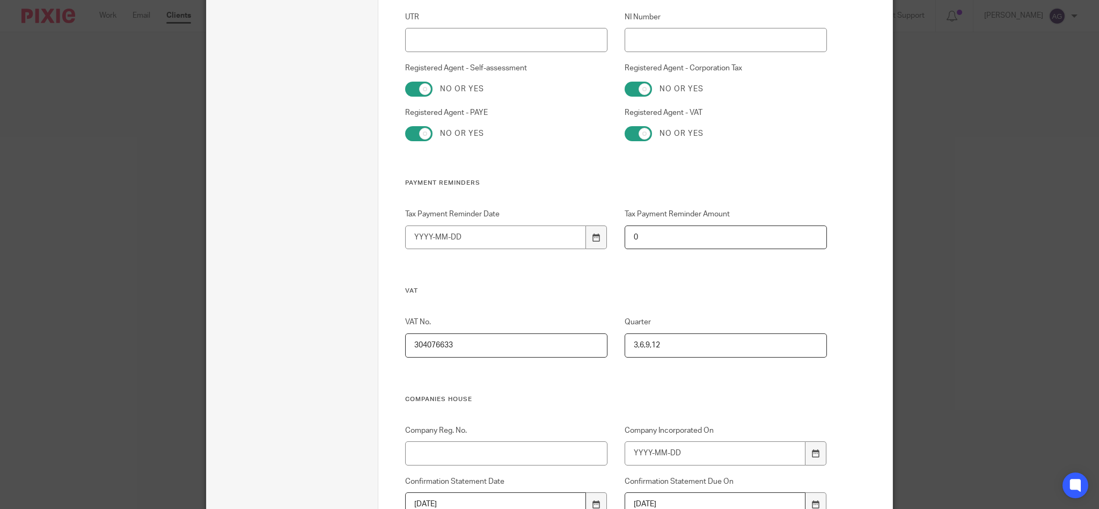
click at [423, 341] on input "304076633" at bounding box center [506, 345] width 203 height 24
click at [649, 352] on input "3,6,9,12" at bounding box center [726, 345] width 203 height 24
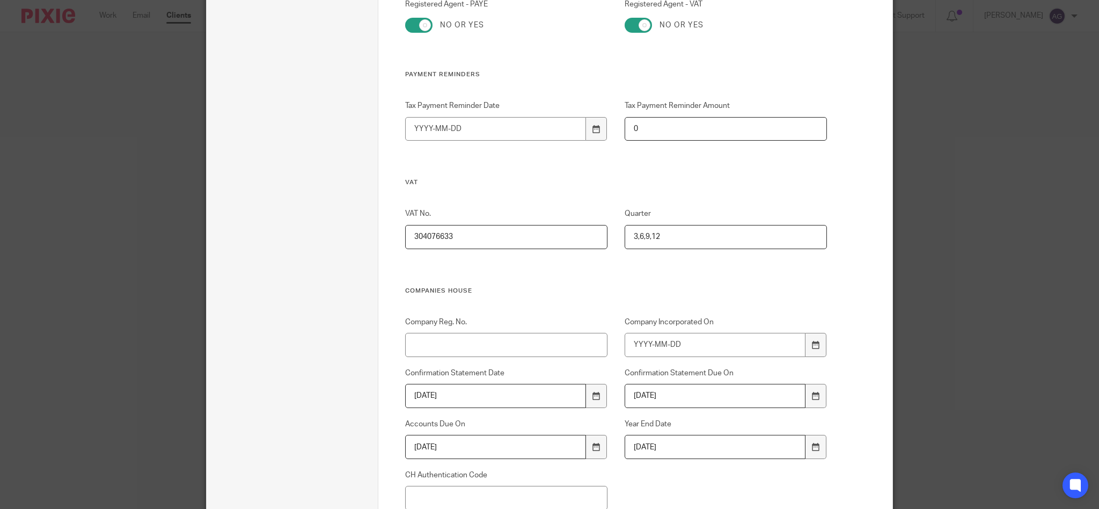
scroll to position [547, 0]
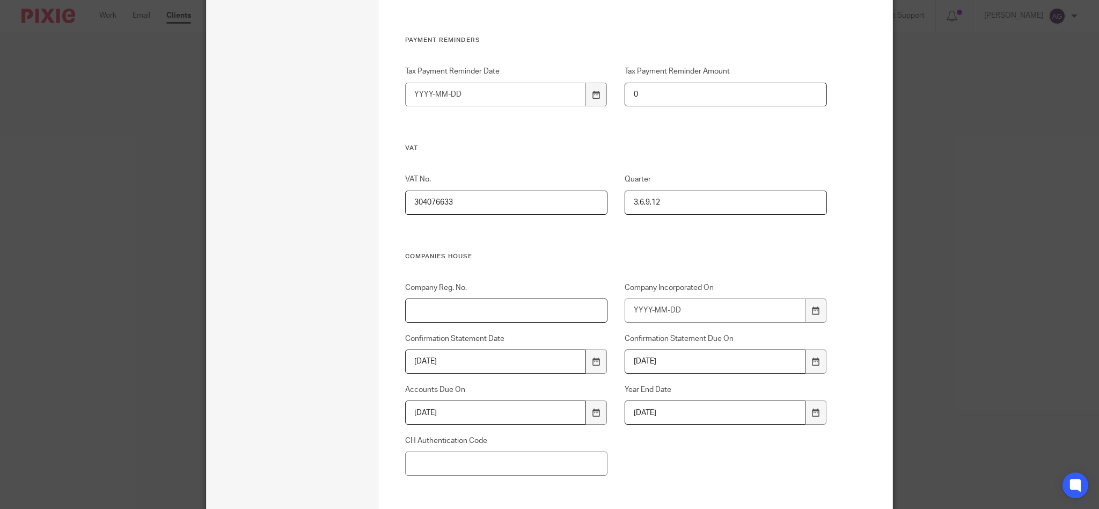
click at [458, 310] on input "Company Reg. No." at bounding box center [506, 310] width 203 height 24
click at [430, 458] on input "CH Authentication Code" at bounding box center [506, 463] width 203 height 24
click at [426, 300] on input "Company Reg. No." at bounding box center [506, 310] width 203 height 24
paste input "11305592"
type input "11305592"
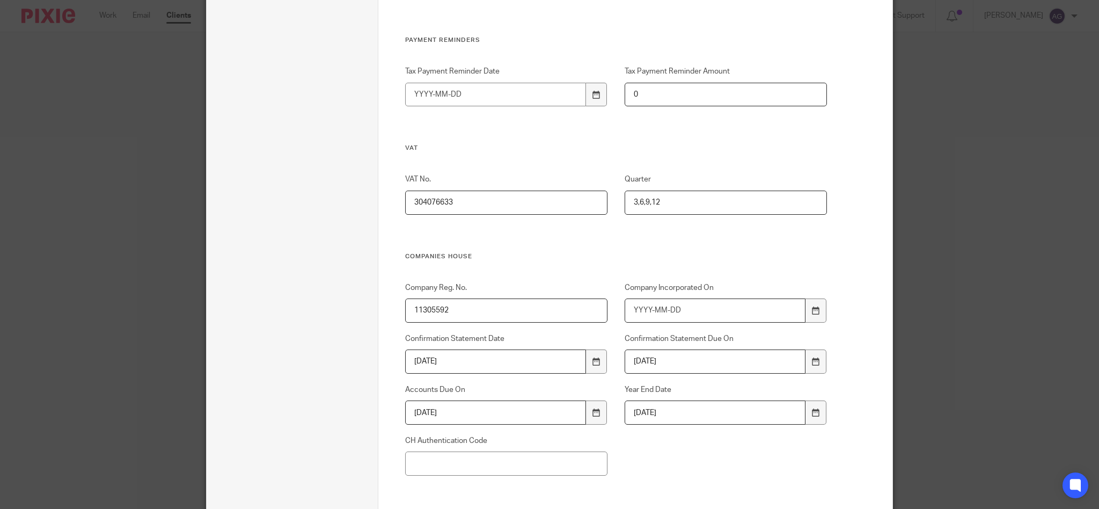
click at [698, 309] on input "Company Incorporated On" at bounding box center [715, 310] width 181 height 24
type input "2018-04-12"
click at [799, 243] on div "VAT No. 304076633 Quarter 3,6,9,12" at bounding box center [607, 213] width 439 height 78
click at [464, 461] on input "CH Authentication Code" at bounding box center [506, 463] width 203 height 24
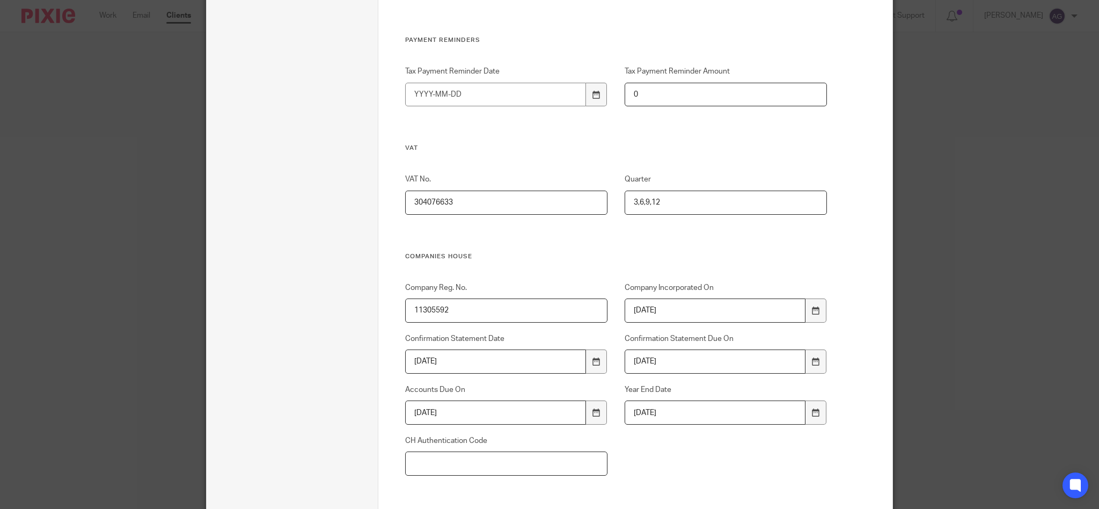
paste input "WNX27P"
type input "WNX27P"
click at [625, 453] on div "Company Reg. No. 11305592 Company Incorporated On 2018-04-12 Confirmation State…" at bounding box center [607, 397] width 439 height 231
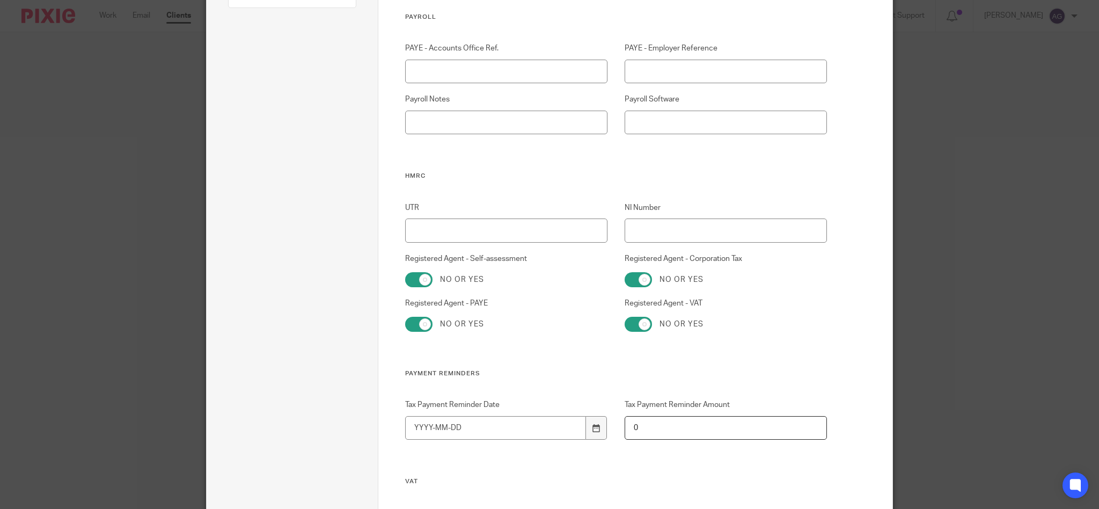
scroll to position [189, 0]
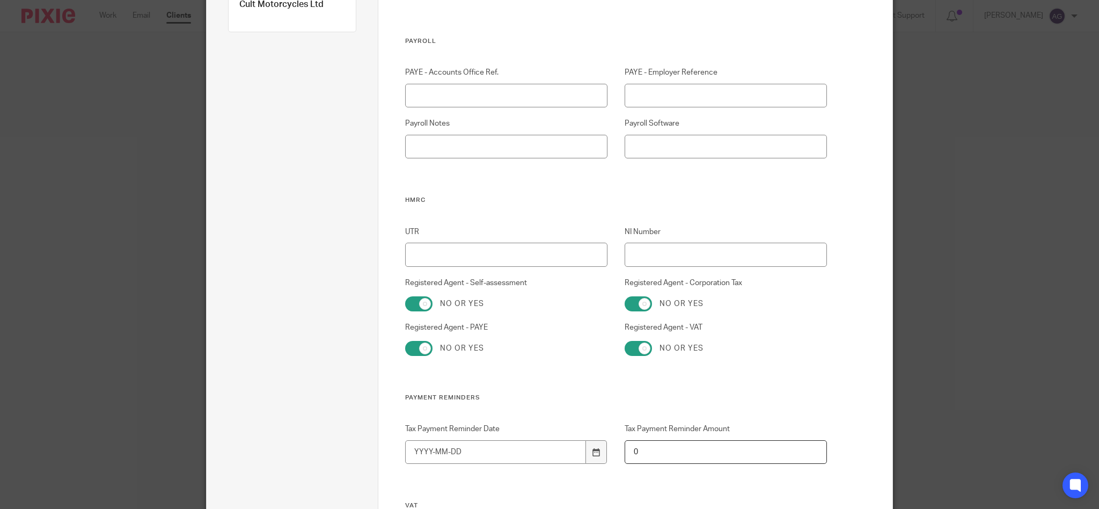
click at [452, 257] on input "UTR" at bounding box center [506, 255] width 203 height 24
click at [628, 249] on input "NI Number" at bounding box center [726, 255] width 203 height 24
click at [461, 259] on input "UTR" at bounding box center [506, 255] width 203 height 24
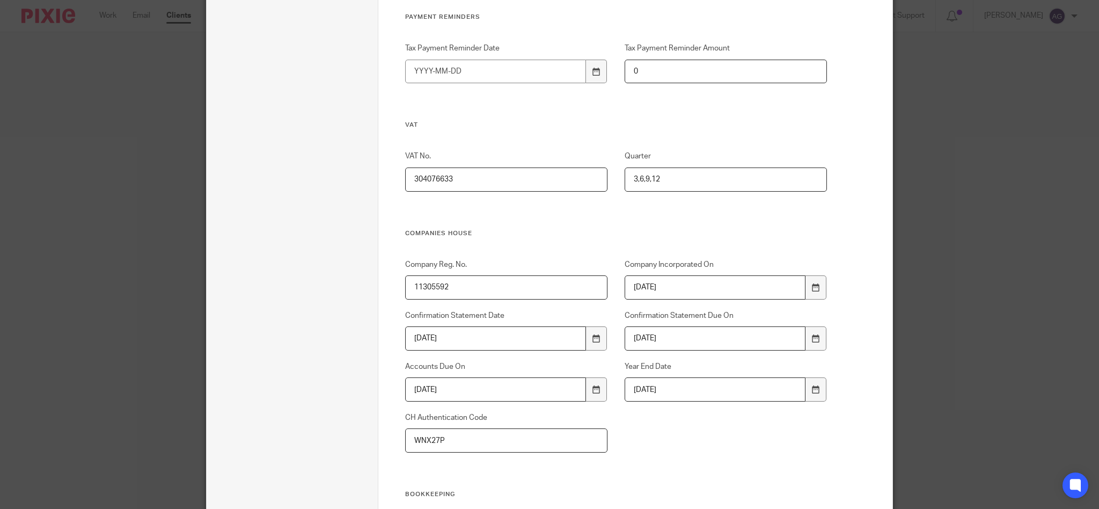
scroll to position [572, 0]
click at [505, 214] on div "VAT No. 304076633 Quarter 3,6,9,12" at bounding box center [607, 188] width 439 height 78
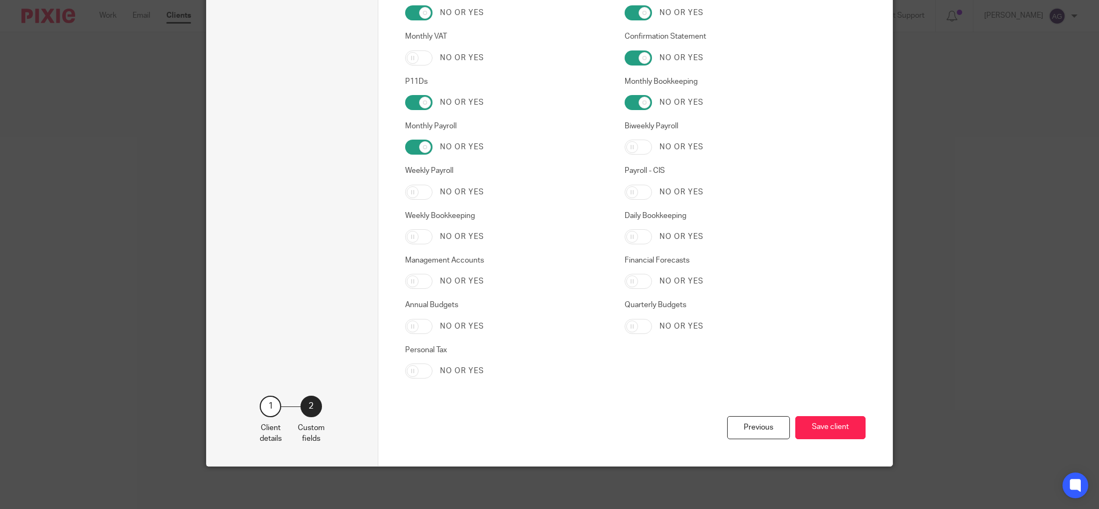
scroll to position [1689, 0]
click at [811, 422] on button "Save client" at bounding box center [830, 426] width 70 height 23
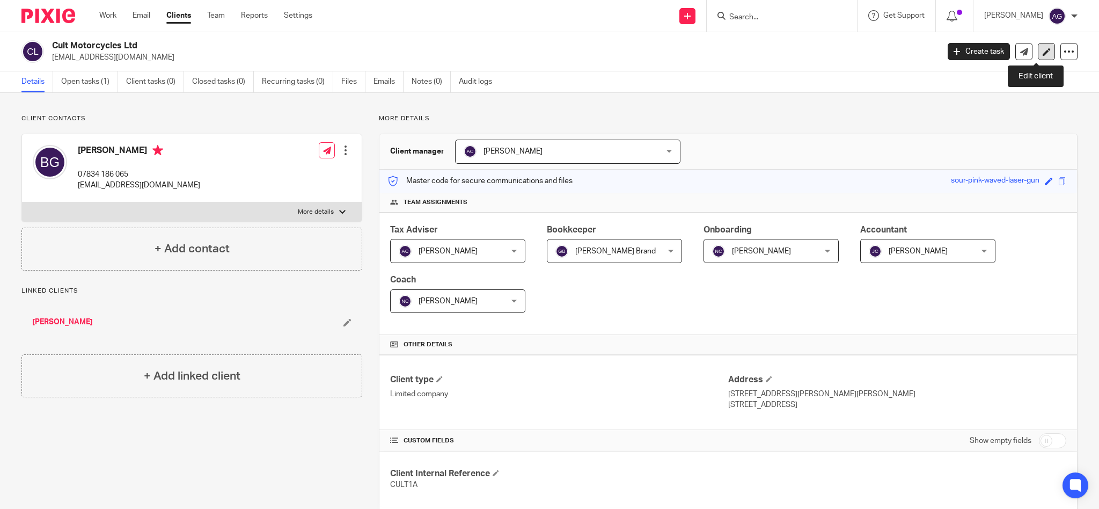
click at [1043, 50] on icon at bounding box center [1047, 52] width 8 height 8
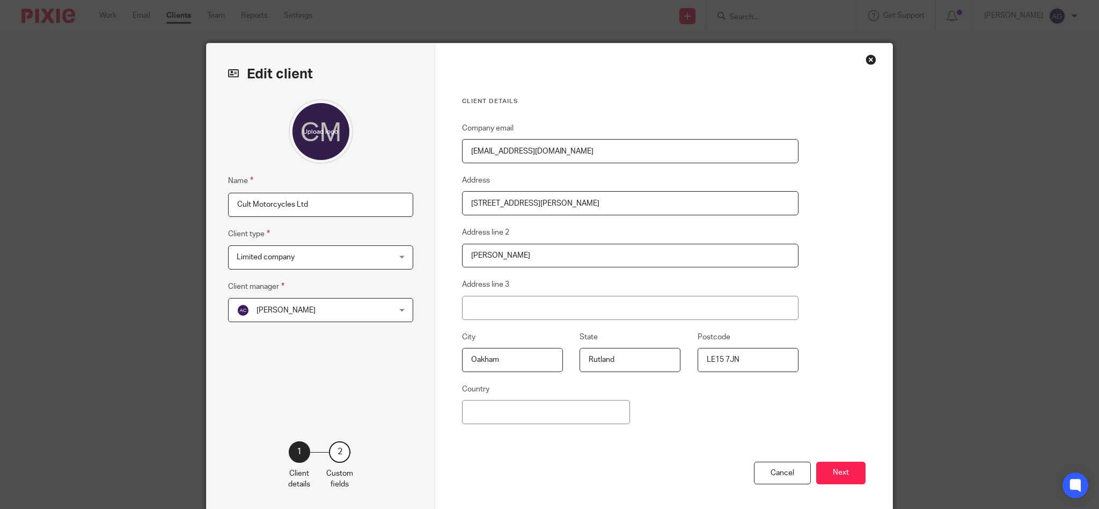
click at [871, 55] on div "Client details Company email sales@cultmotorcycles.co.uk Address 10 Melton Road…" at bounding box center [663, 276] width 457 height 467
click at [866, 60] on div "Close this dialog window" at bounding box center [871, 59] width 11 height 11
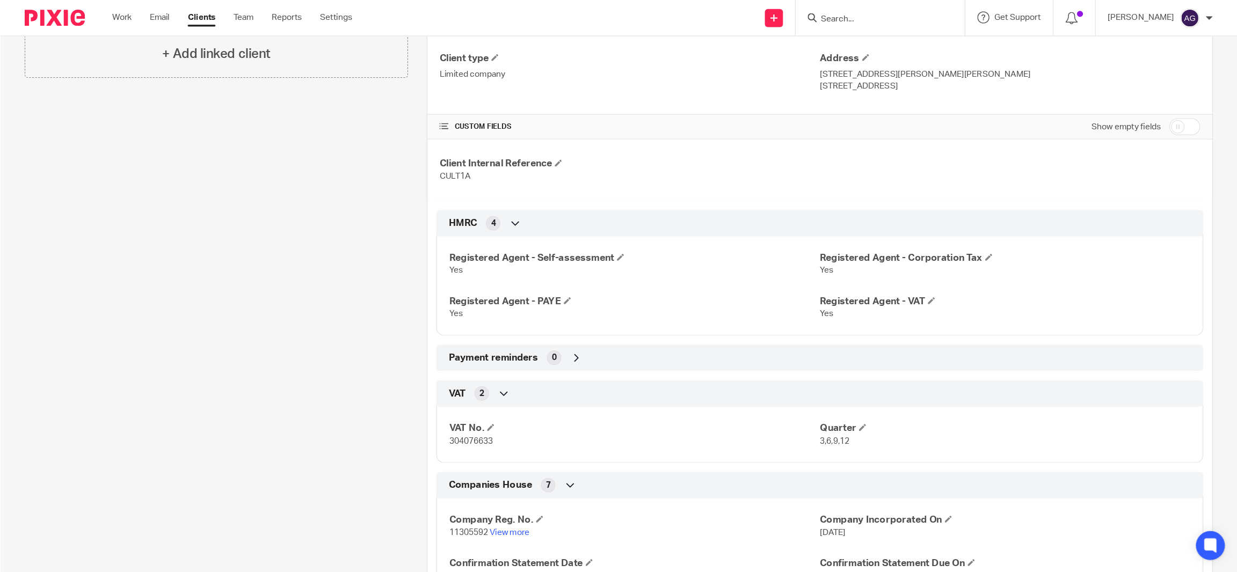
scroll to position [327, 0]
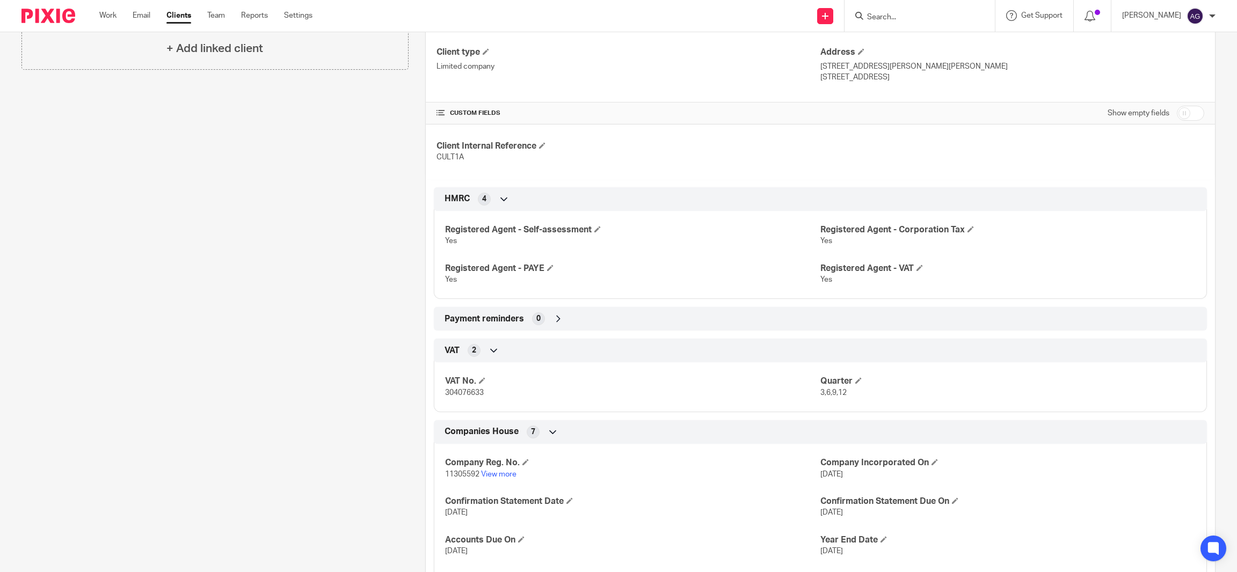
drag, startPoint x: 1087, startPoint y: 15, endPoint x: 304, endPoint y: 228, distance: 811.5
click at [304, 229] on div "Client contacts [PERSON_NAME] 07834 186 065 [EMAIL_ADDRESS][DOMAIN_NAME] Edit c…" at bounding box center [207, 275] width 404 height 976
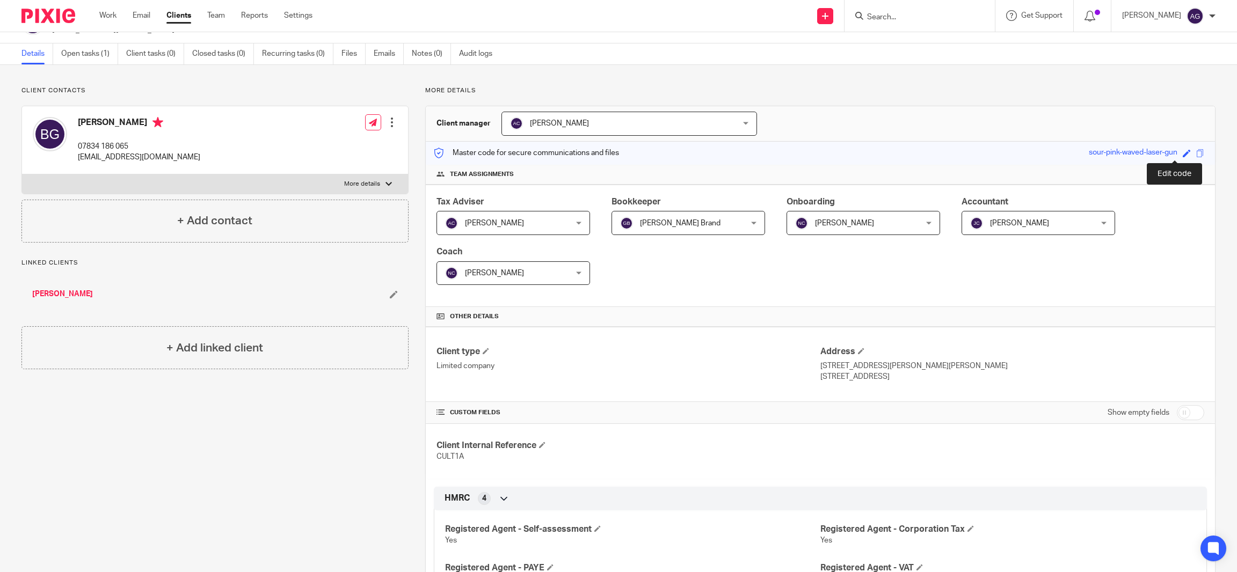
scroll to position [0, 0]
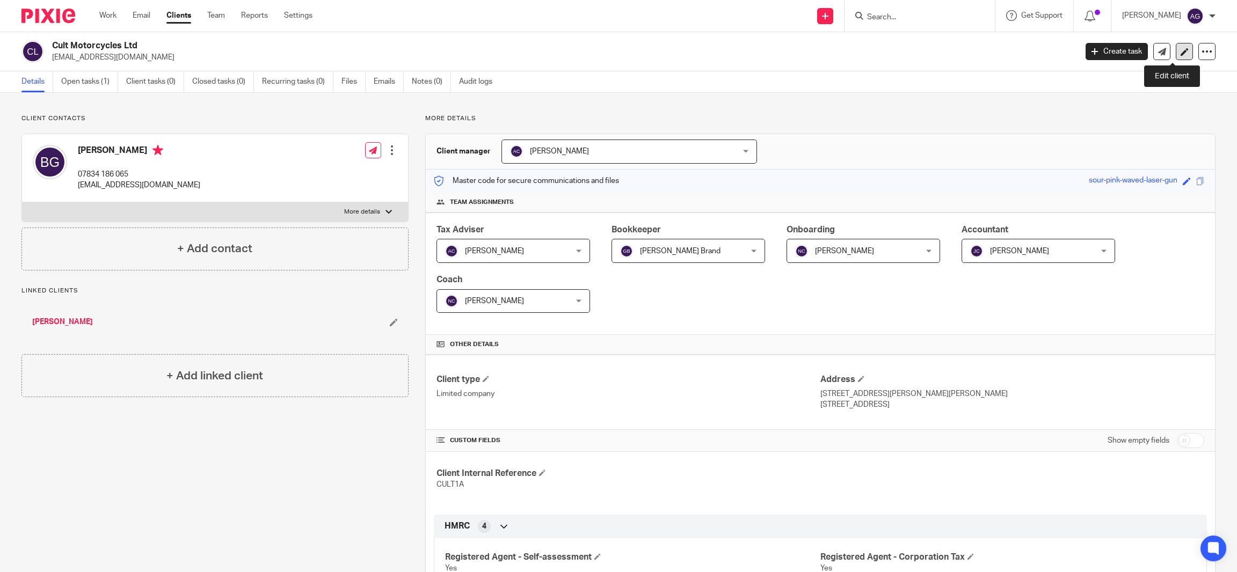
click at [1099, 55] on icon at bounding box center [1184, 52] width 8 height 8
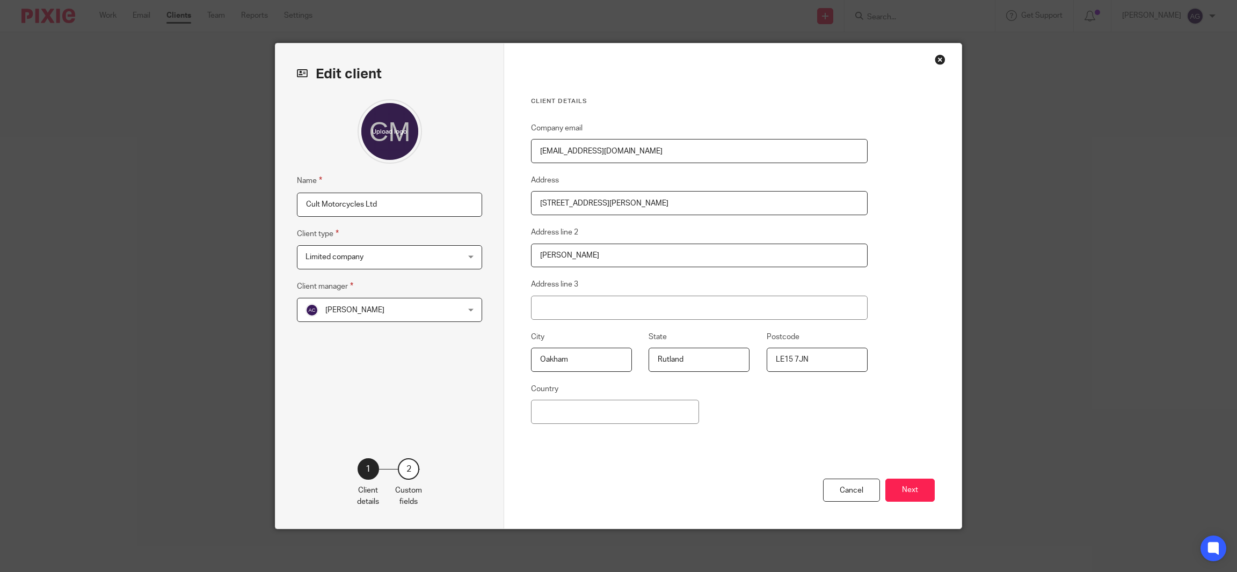
click at [934, 60] on div "Close this dialog window" at bounding box center [939, 59] width 11 height 11
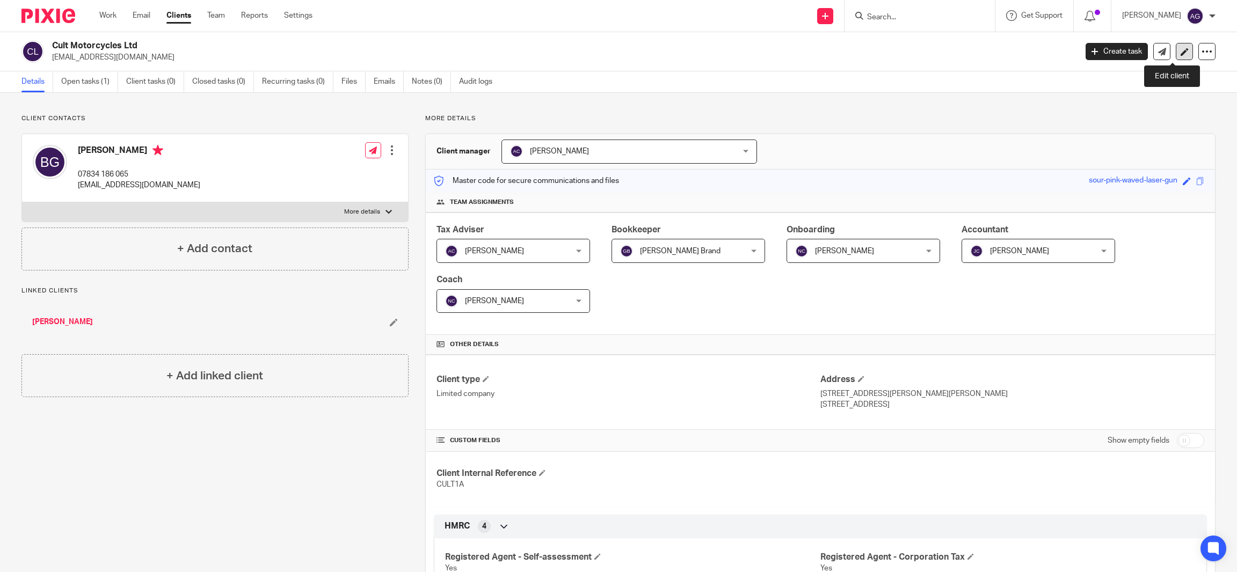
click at [1180, 52] on icon at bounding box center [1184, 52] width 8 height 8
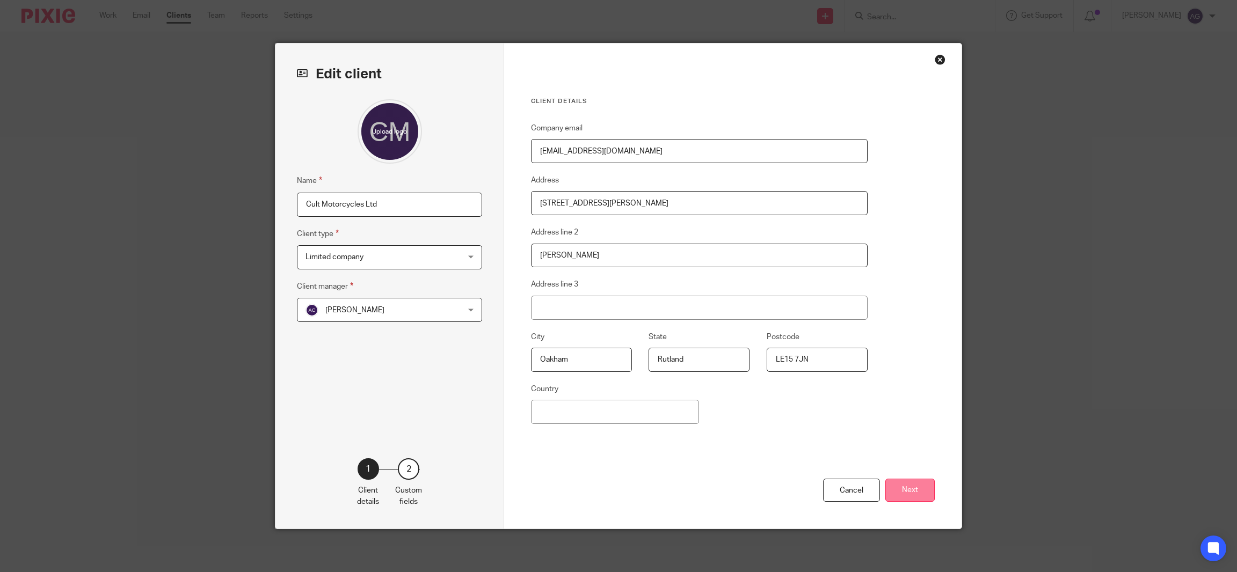
click at [899, 485] on button "Next" at bounding box center [909, 490] width 49 height 23
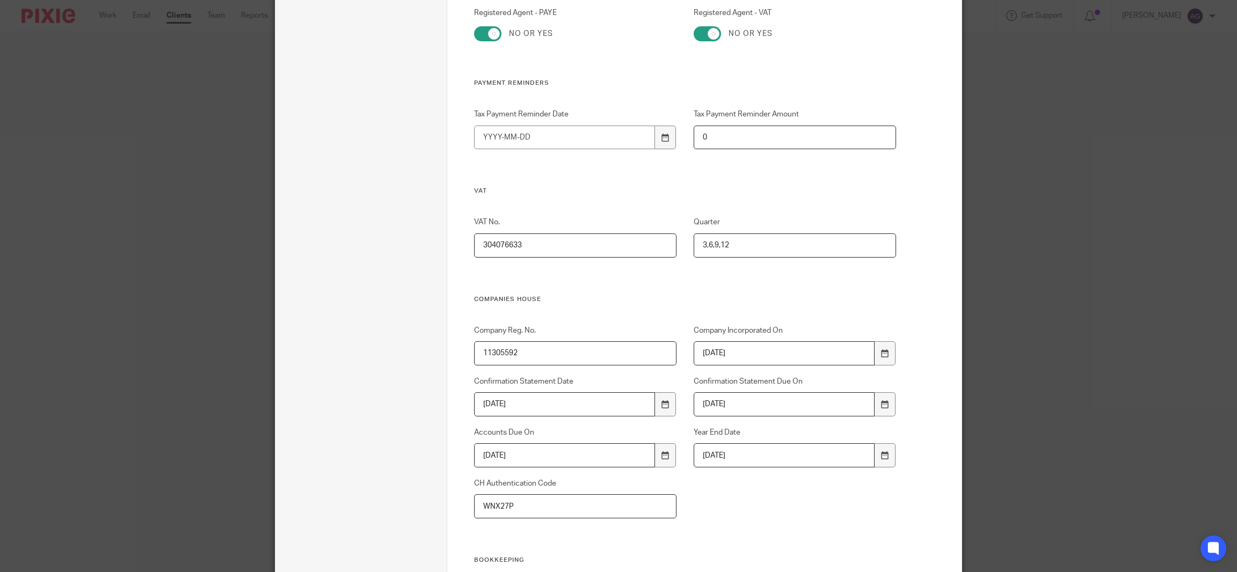
scroll to position [564, 0]
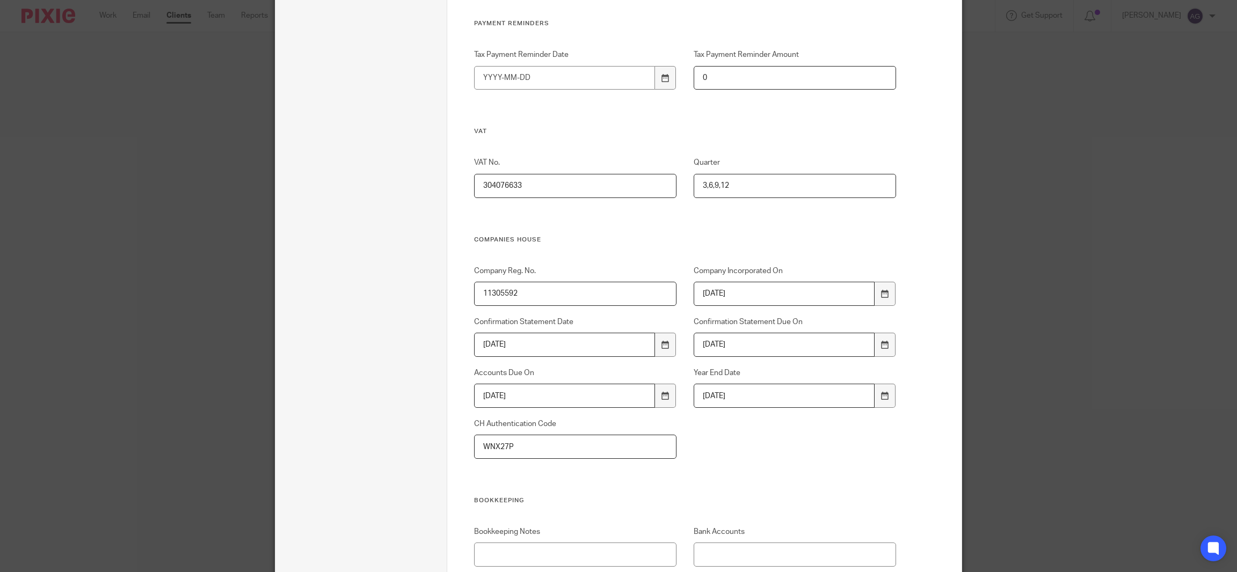
drag, startPoint x: 471, startPoint y: 241, endPoint x: 552, endPoint y: 241, distance: 81.0
click at [542, 238] on h3 "Companies House" at bounding box center [685, 240] width 422 height 9
click at [527, 301] on input "11305592" at bounding box center [575, 294] width 203 height 24
click at [545, 296] on input "11305592" at bounding box center [575, 294] width 203 height 24
click at [521, 450] on input "WNX27P" at bounding box center [575, 447] width 203 height 24
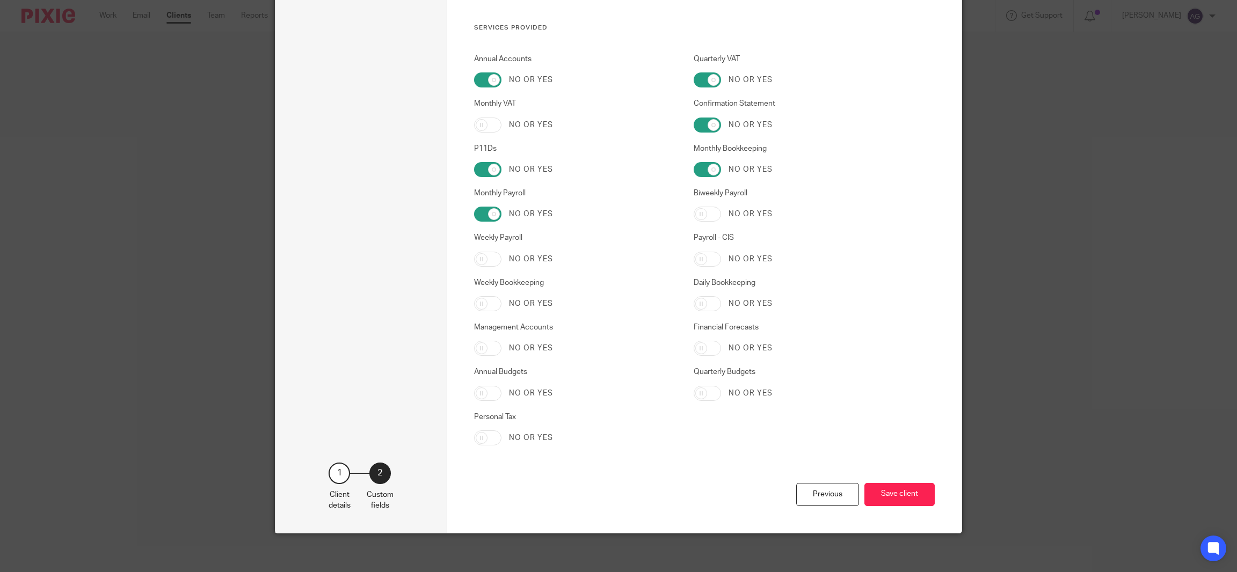
scroll to position [1625, 0]
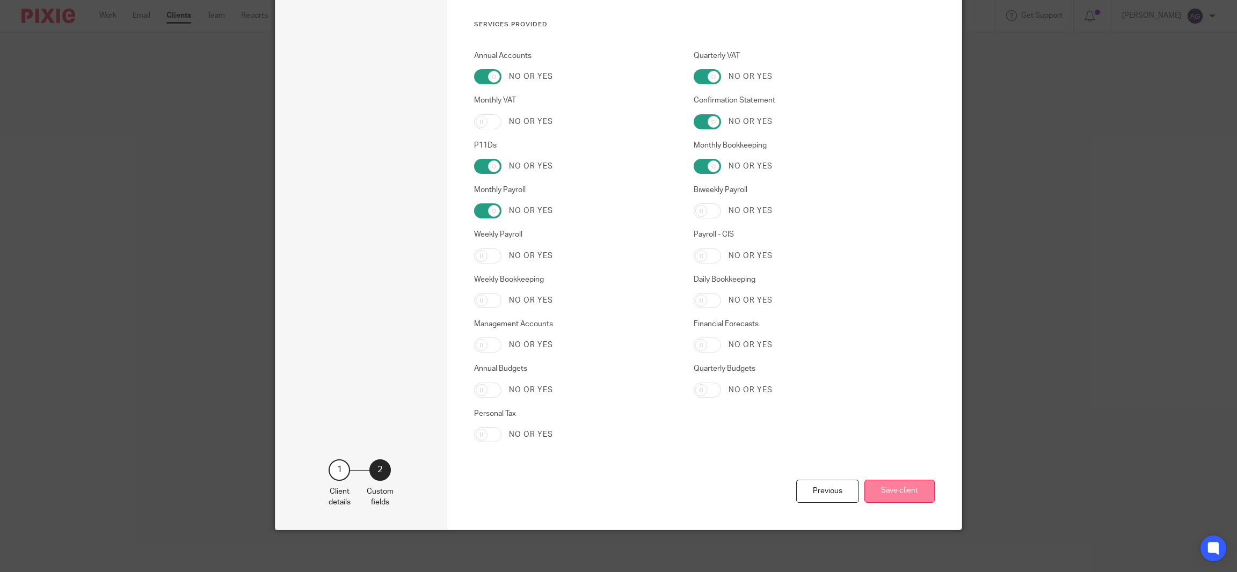
click at [890, 485] on button "Save client" at bounding box center [899, 491] width 70 height 23
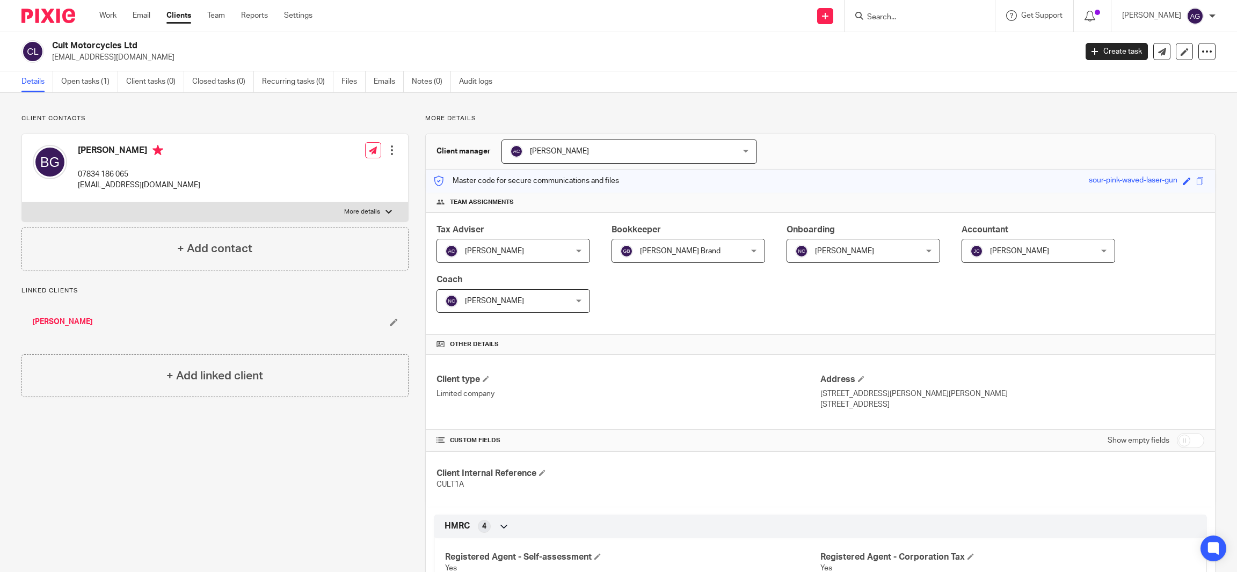
click at [182, 15] on link "Clients" at bounding box center [178, 15] width 25 height 11
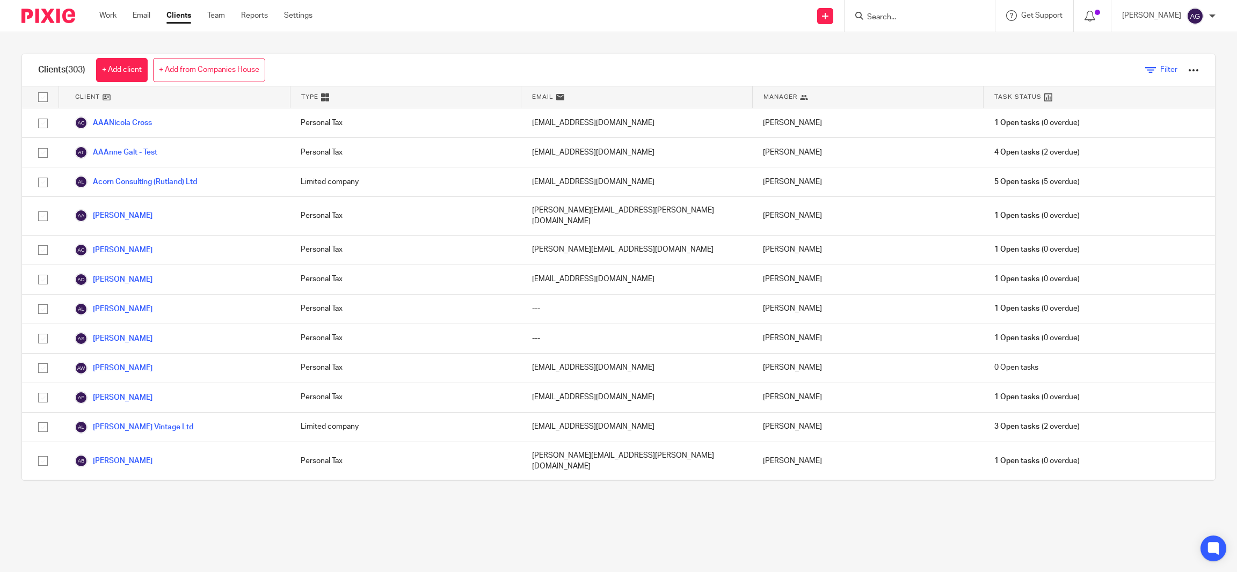
click at [1145, 64] on link "Filter" at bounding box center [1161, 69] width 32 height 11
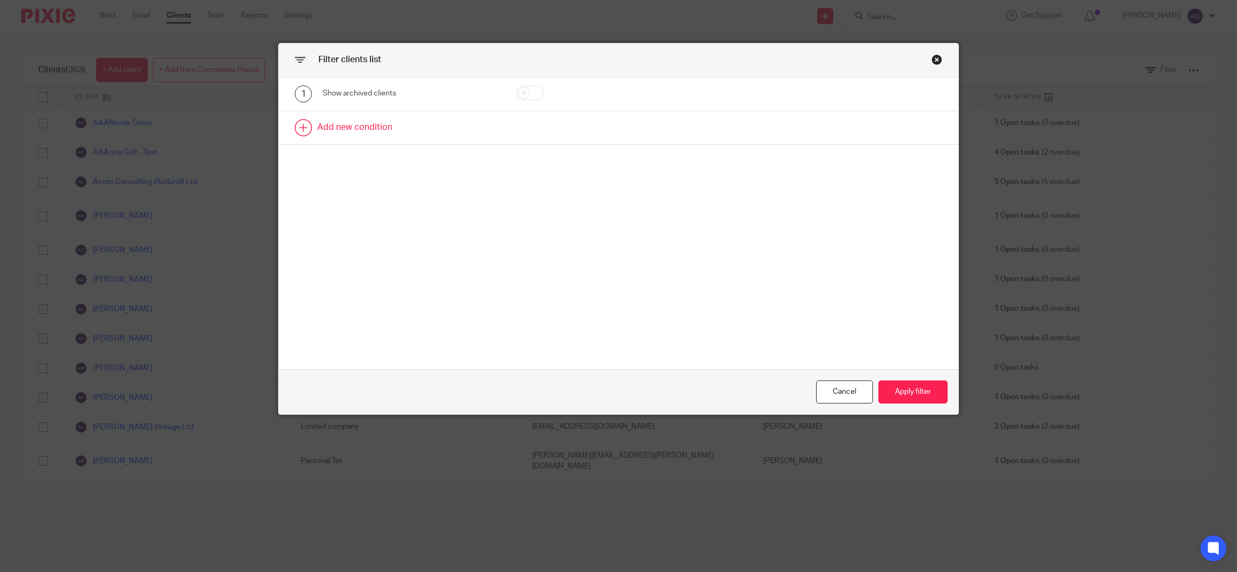
click at [495, 131] on link at bounding box center [618, 127] width 679 height 33
click at [474, 134] on div "Field" at bounding box center [411, 131] width 177 height 24
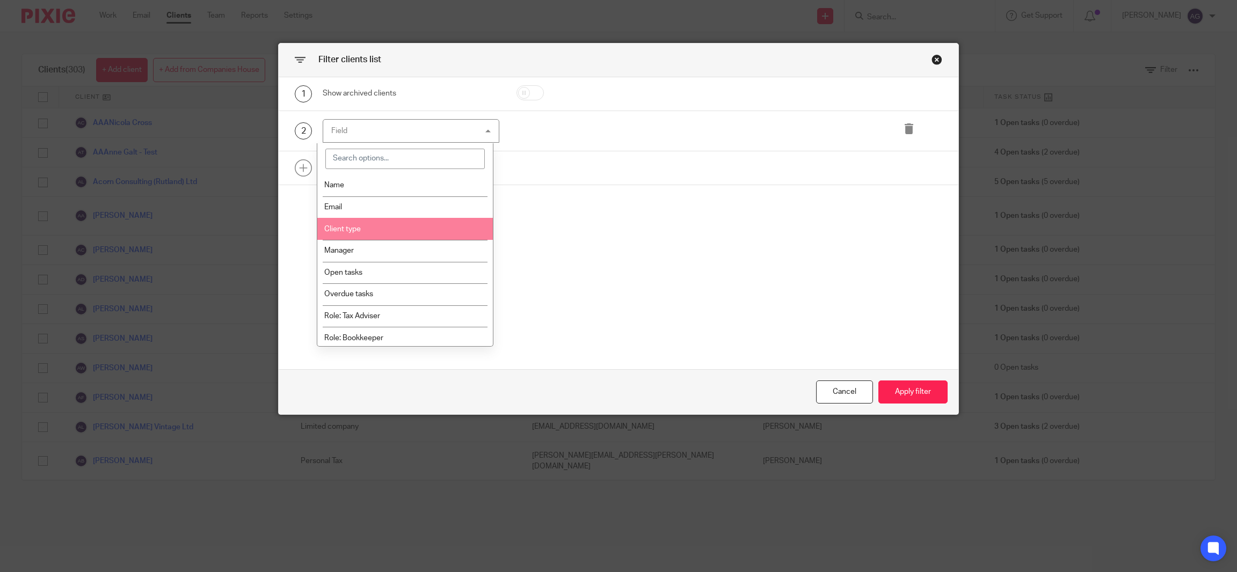
click at [420, 234] on li "Client type" at bounding box center [404, 229] width 175 height 22
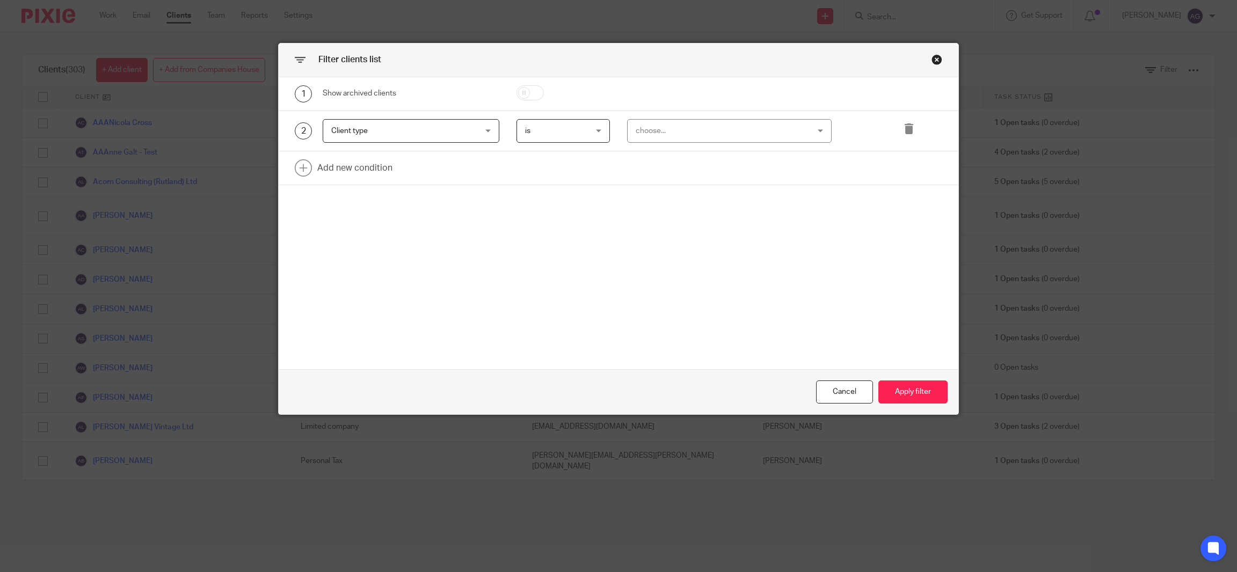
click at [703, 123] on div "choose..." at bounding box center [713, 131] width 156 height 23
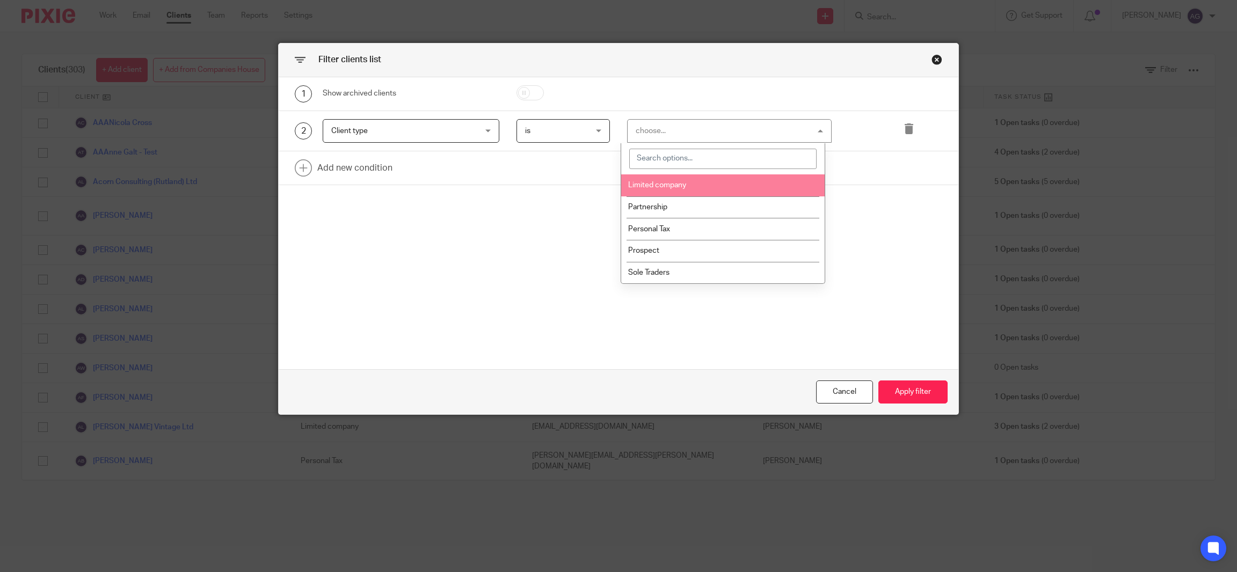
click at [691, 192] on li "Limited company" at bounding box center [722, 185] width 203 height 22
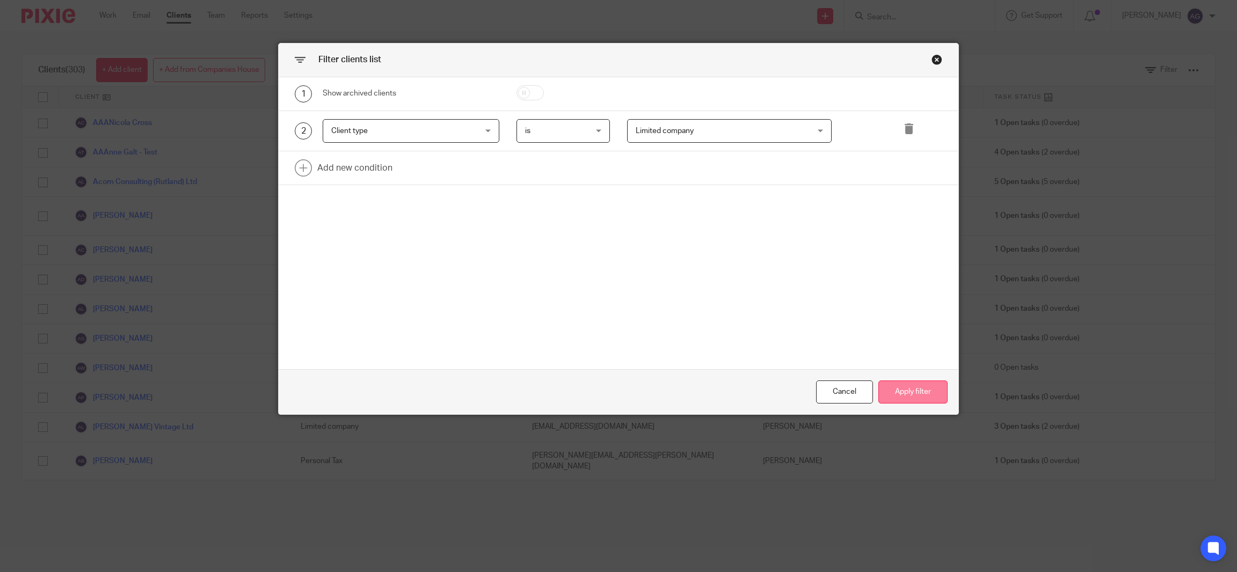
click at [910, 395] on button "Apply filter" at bounding box center [912, 392] width 69 height 23
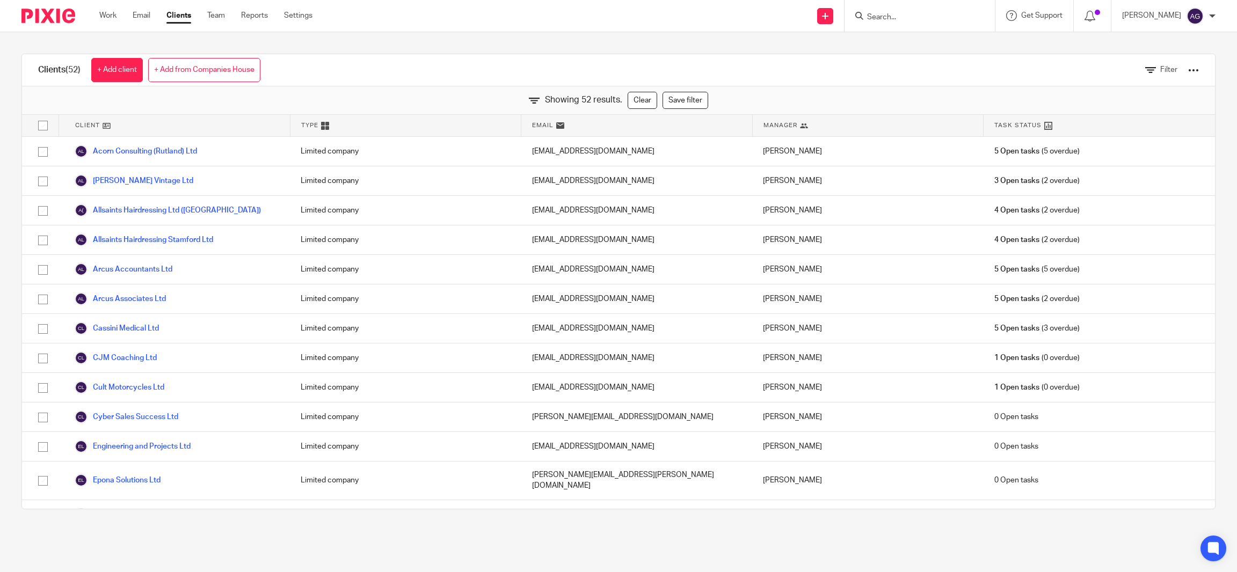
click at [40, 125] on input "checkbox" at bounding box center [43, 125] width 20 height 20
checkbox input "true"
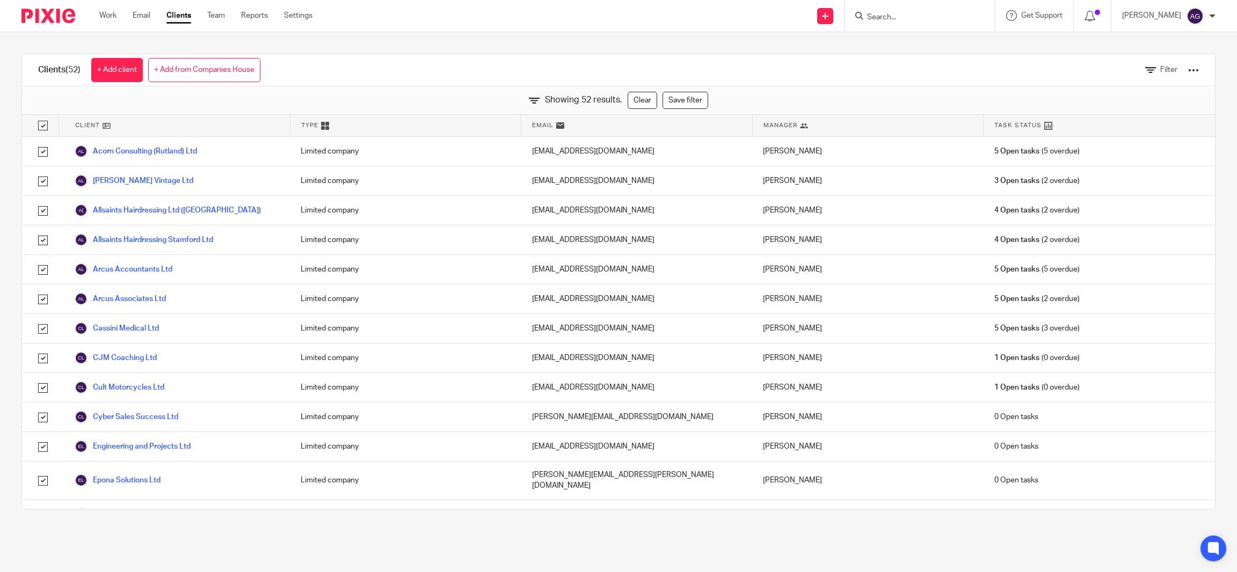
checkbox input "true"
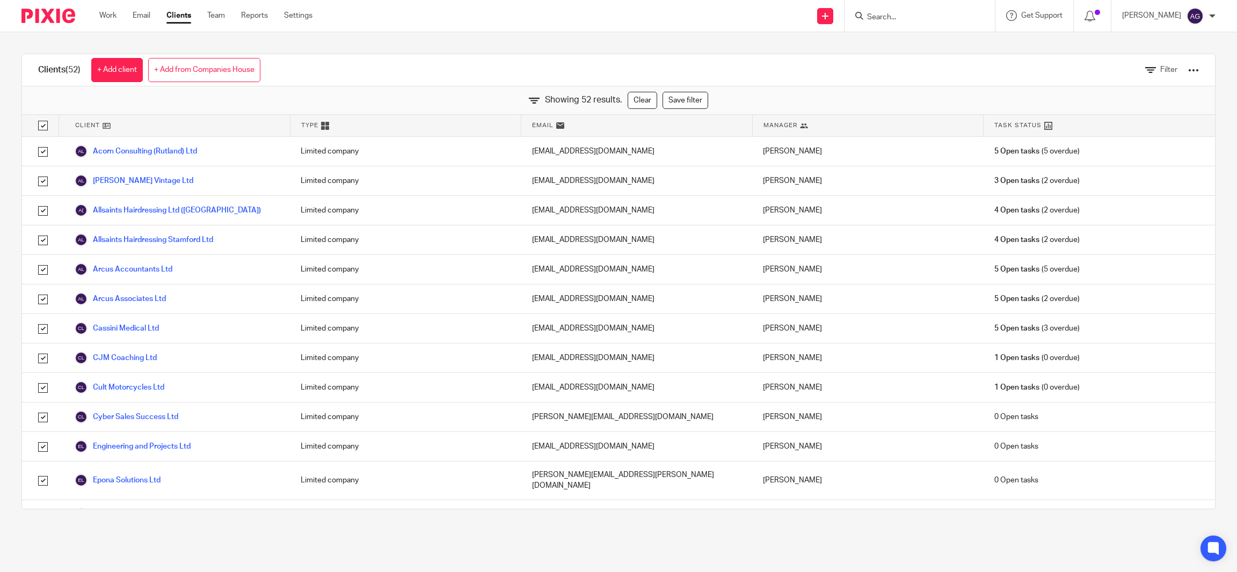
checkbox input "true"
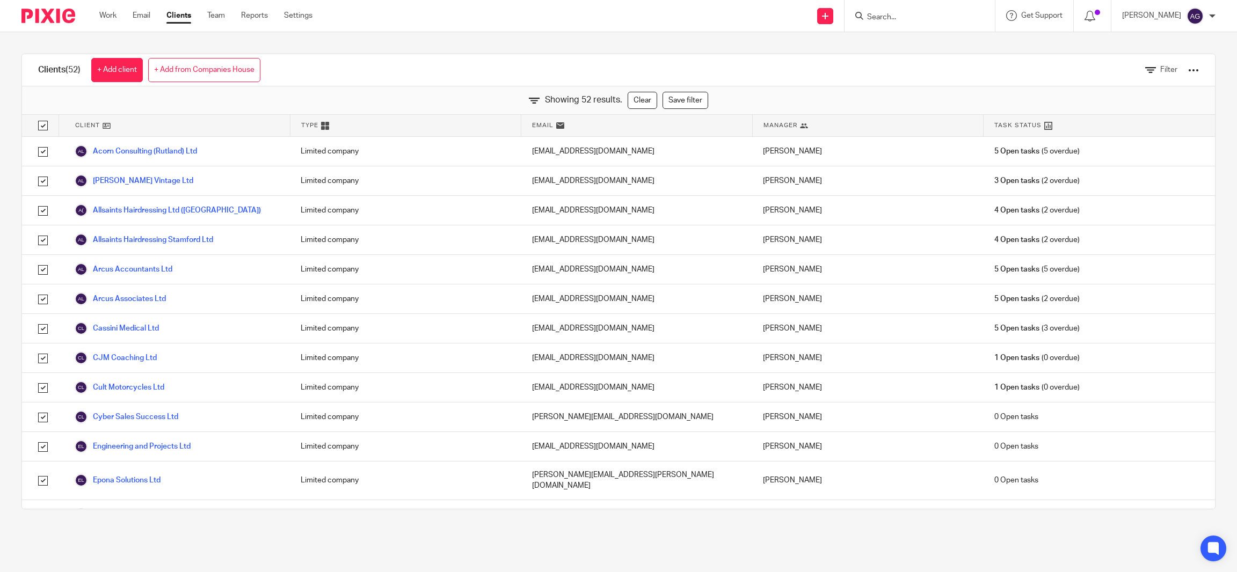
checkbox input "true"
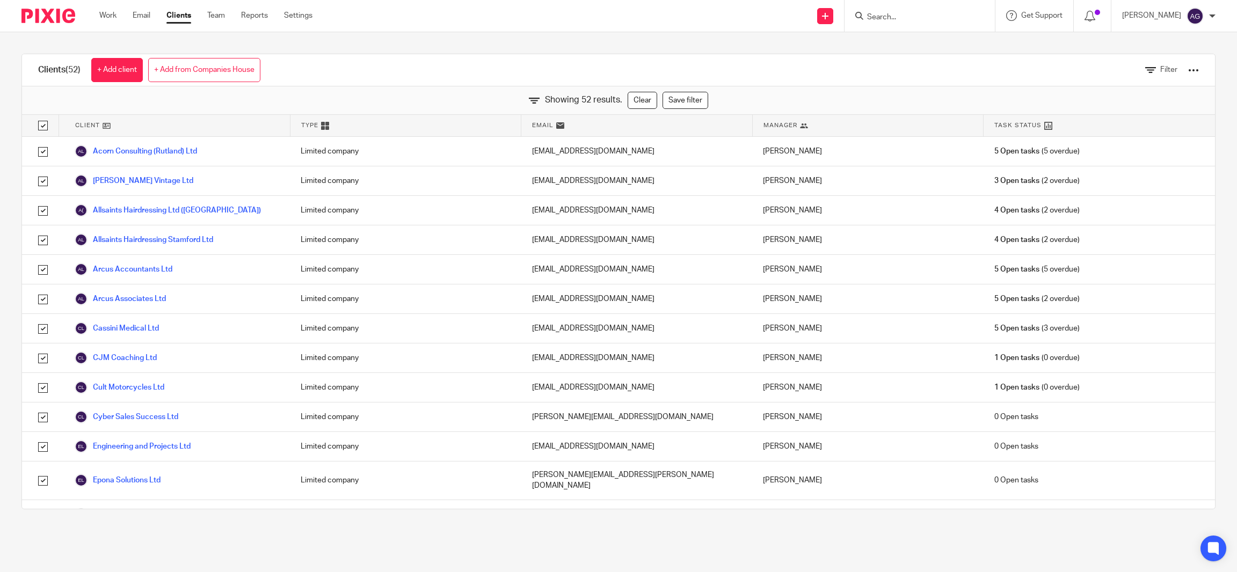
checkbox input "true"
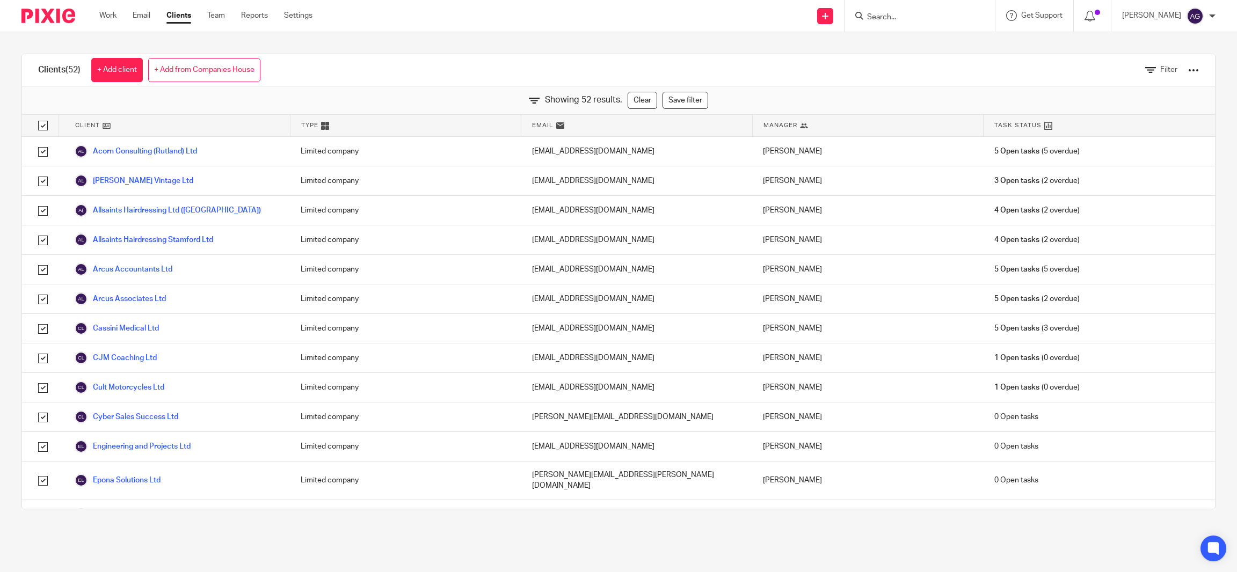
checkbox input "true"
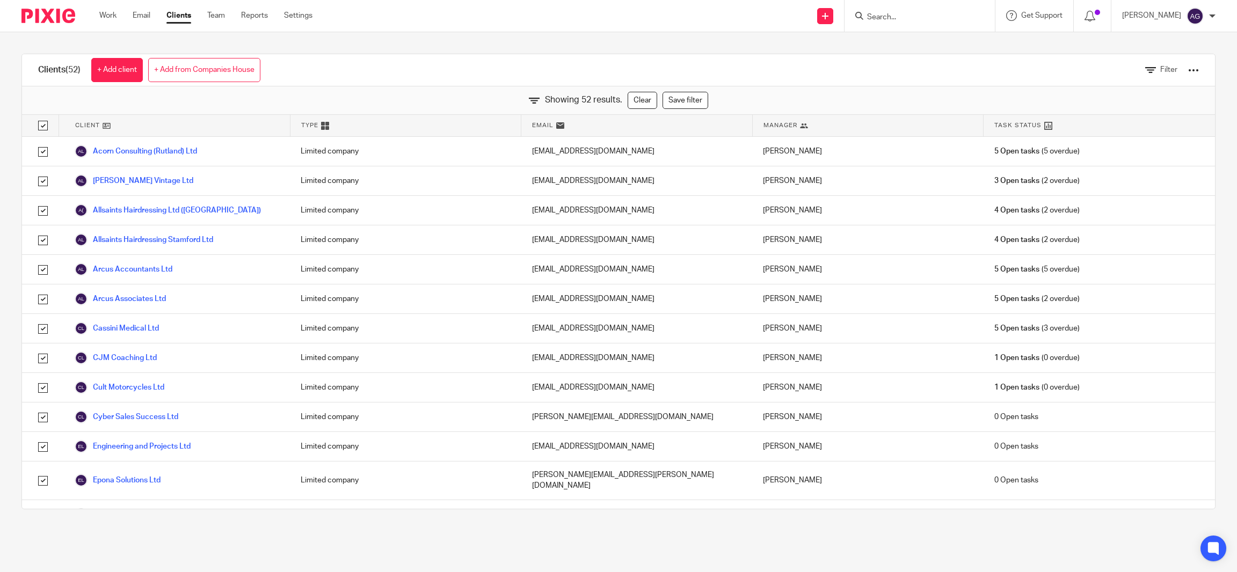
checkbox input "true"
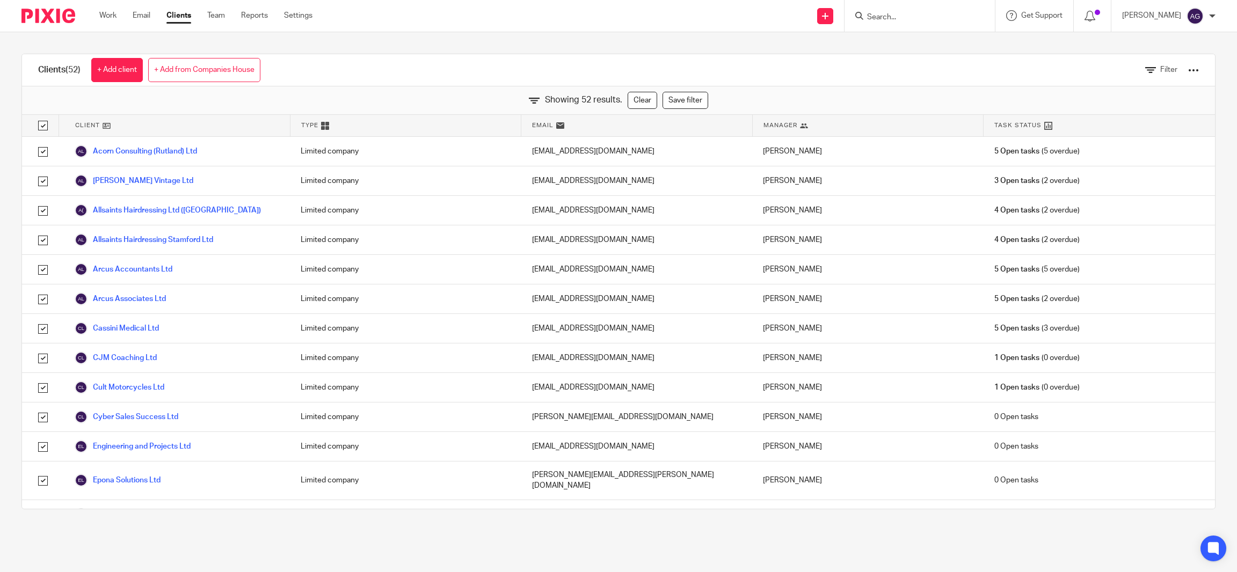
checkbox input "true"
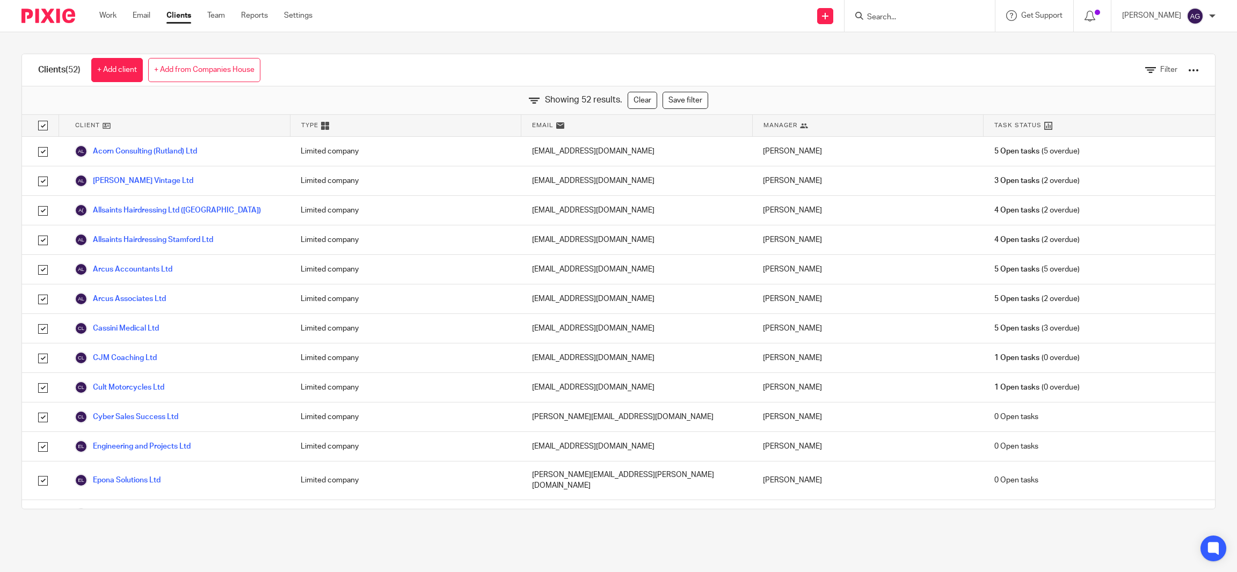
checkbox input "true"
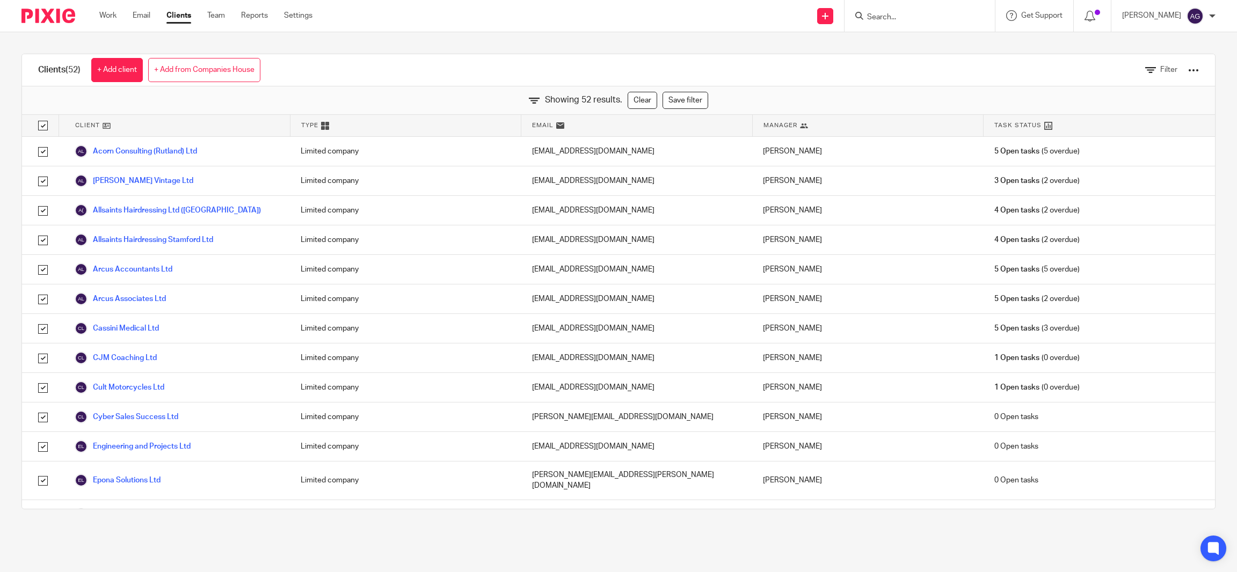
checkbox input "true"
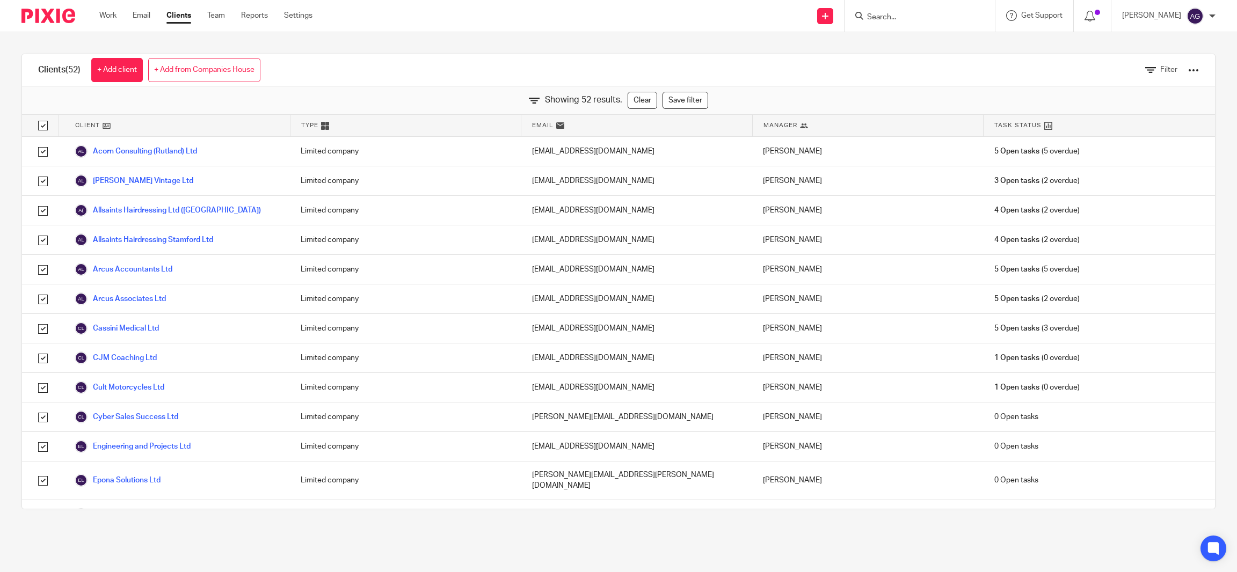
checkbox input "true"
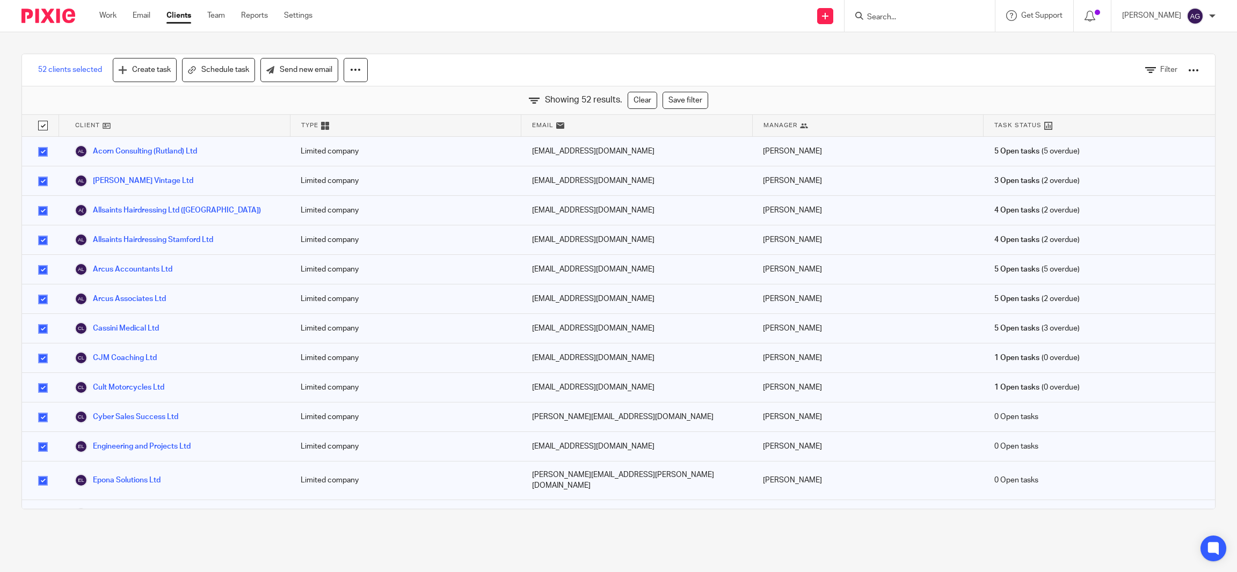
click at [1188, 66] on div at bounding box center [1193, 70] width 11 height 11
drag, startPoint x: 1097, startPoint y: 138, endPoint x: 1135, endPoint y: 133, distance: 37.9
click at [1167, 142] on form "Export client services" at bounding box center [1097, 142] width 149 height 14
click at [1123, 125] on link "Export clients to CSV file" at bounding box center [1097, 127] width 149 height 16
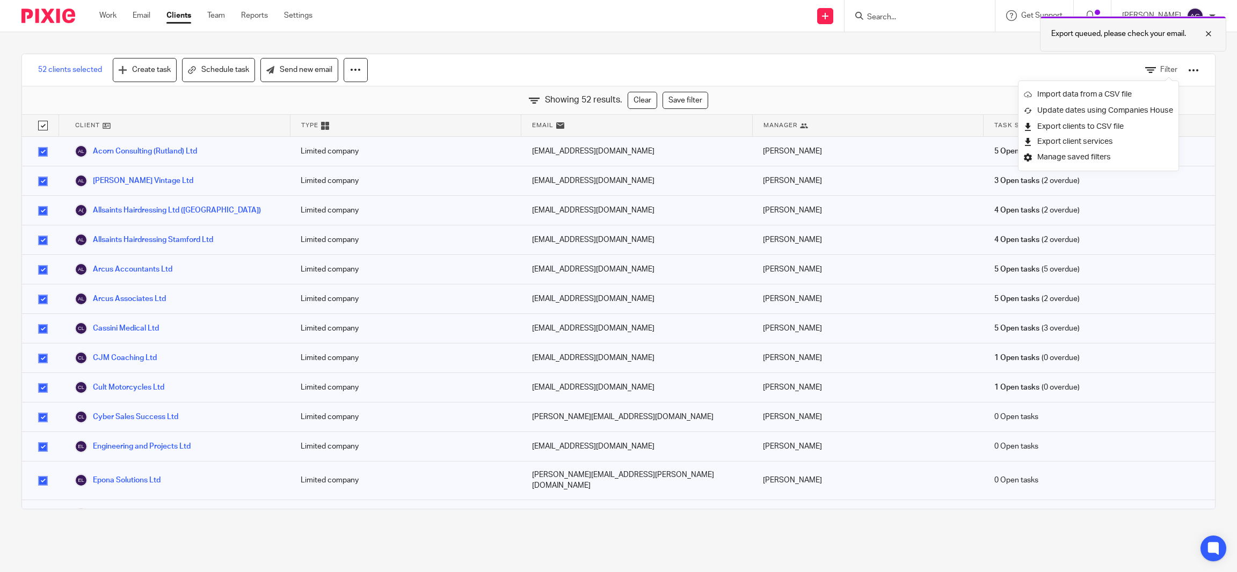
click at [1123, 32] on p "Export queued, please check your email." at bounding box center [1118, 33] width 135 height 11
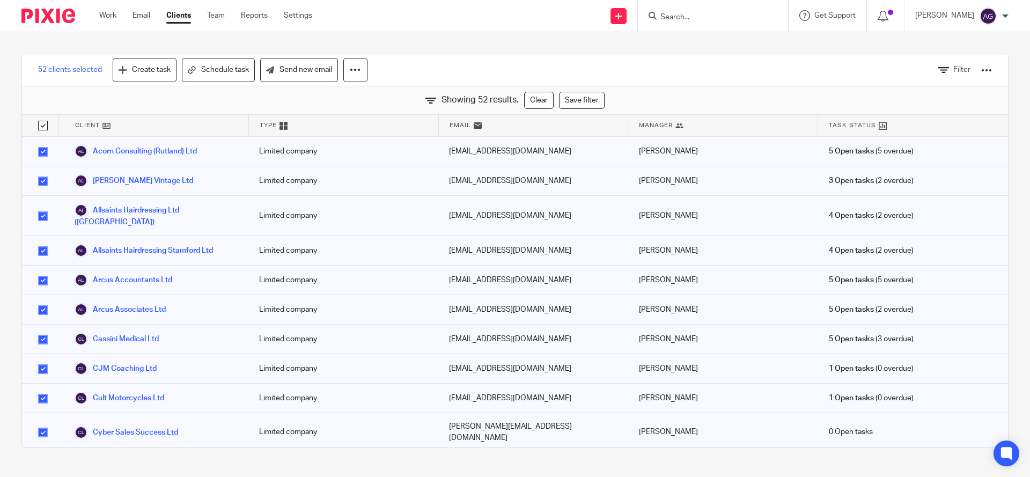
drag, startPoint x: 833, startPoint y: 13, endPoint x: 740, endPoint y: 254, distance: 258.4
click at [740, 254] on div "[PERSON_NAME]" at bounding box center [723, 250] width 190 height 29
click at [701, 13] on input "Search" at bounding box center [708, 18] width 97 height 10
type input "Healt"
click at [746, 61] on link at bounding box center [735, 58] width 157 height 16
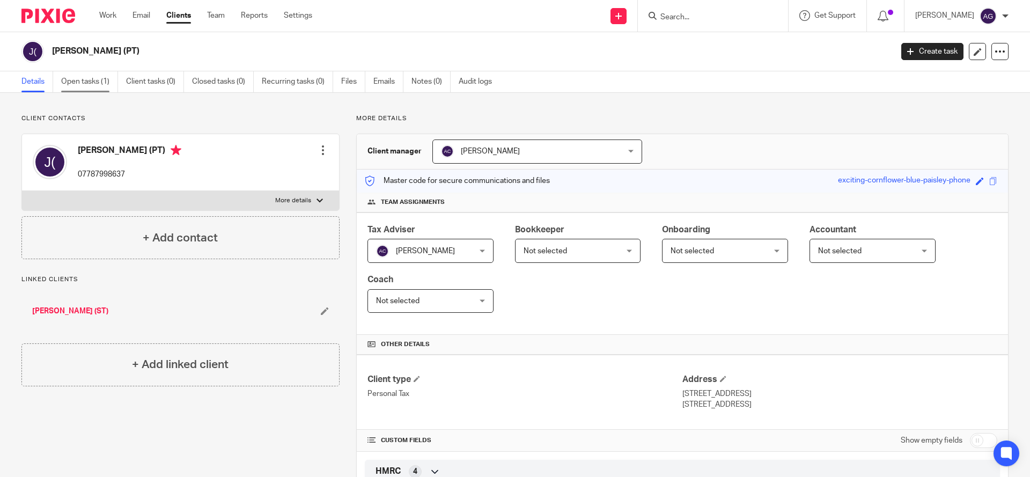
click at [98, 79] on link "Open tasks (1)" at bounding box center [89, 81] width 57 height 21
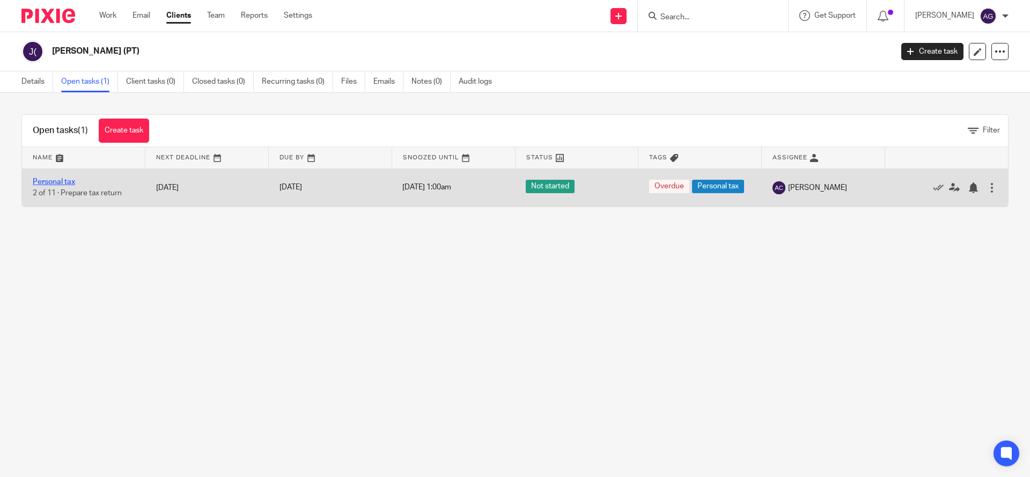
click at [53, 180] on link "Personal tax" at bounding box center [54, 182] width 42 height 8
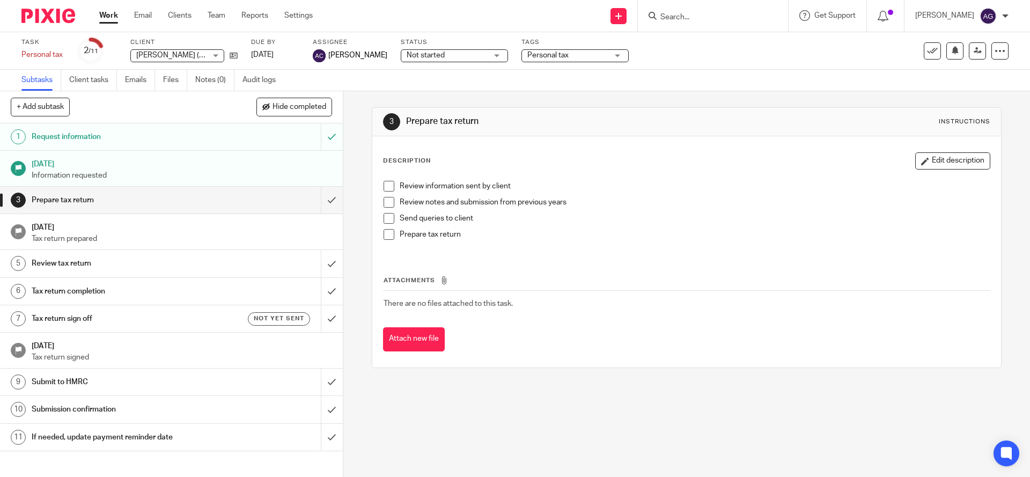
click at [318, 349] on h1 "[DATE]" at bounding box center [182, 344] width 301 height 13
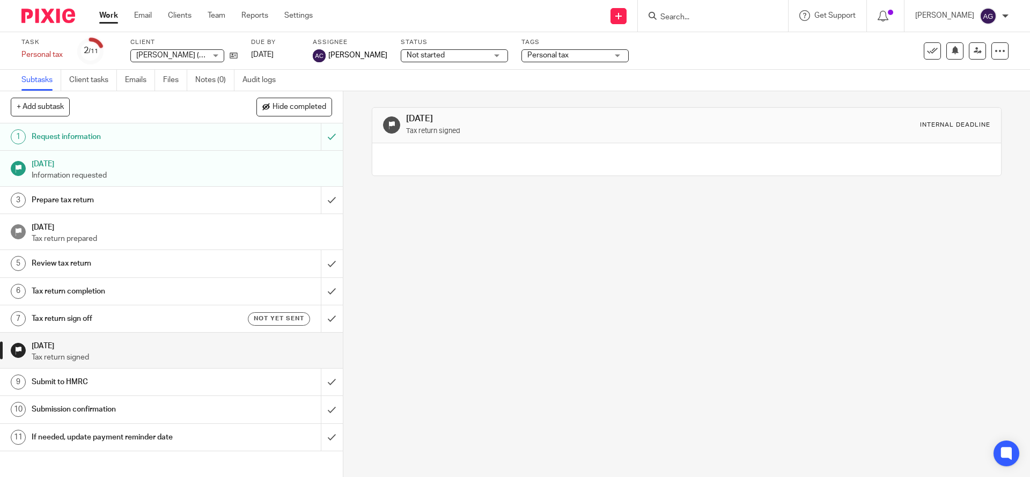
click at [77, 354] on p "Tax return signed" at bounding box center [182, 357] width 301 height 11
click at [317, 320] on input "submit" at bounding box center [171, 318] width 343 height 27
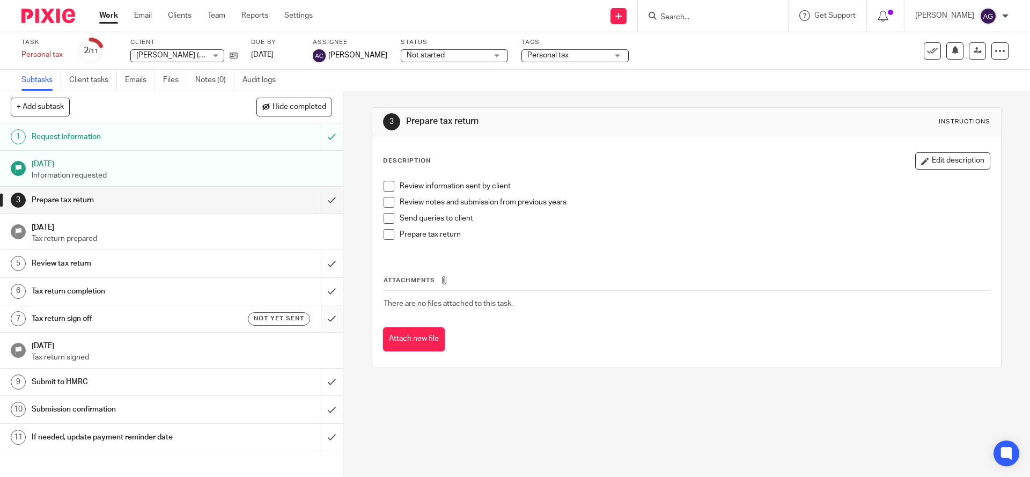
click at [317, 321] on input "submit" at bounding box center [171, 318] width 343 height 27
click at [721, 11] on form at bounding box center [717, 15] width 114 height 13
click at [720, 13] on input "Search" at bounding box center [708, 18] width 97 height 10
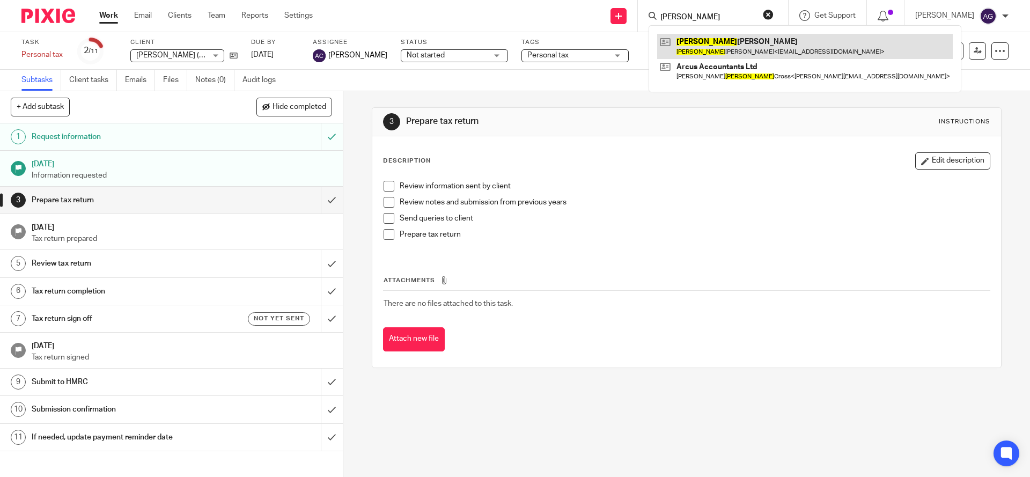
type input "dawn"
click at [728, 47] on link at bounding box center [805, 46] width 296 height 25
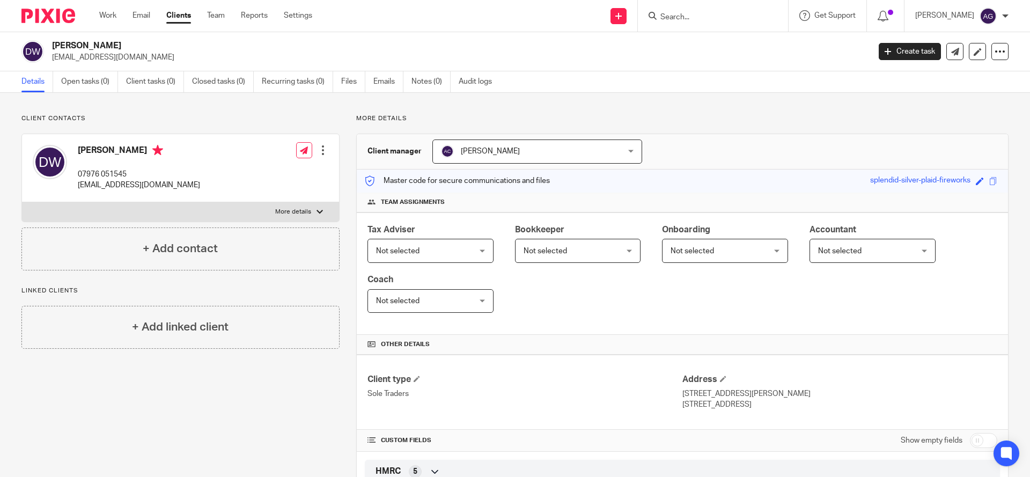
click at [323, 149] on div at bounding box center [323, 150] width 11 height 11
click at [276, 170] on link "Edit contact" at bounding box center [271, 174] width 103 height 16
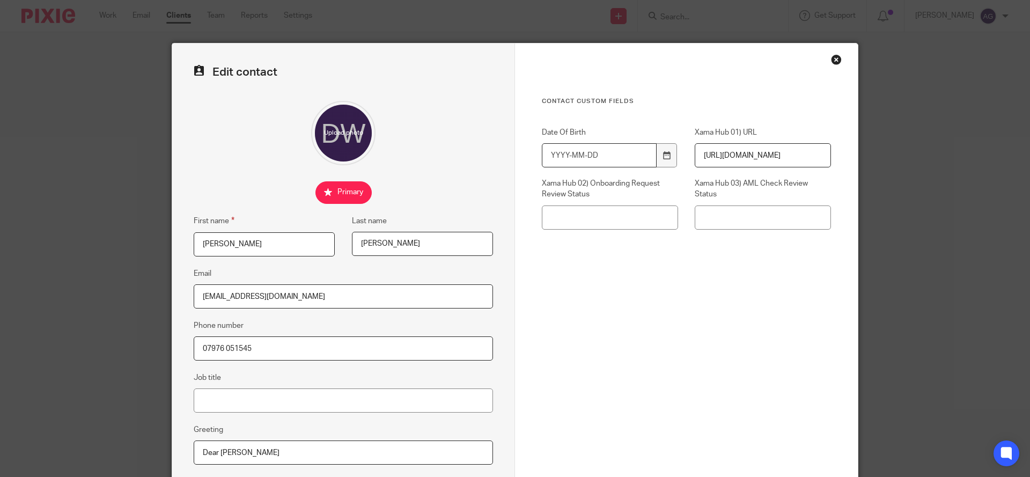
click at [626, 155] on input "Date Of Birth" at bounding box center [599, 155] width 115 height 24
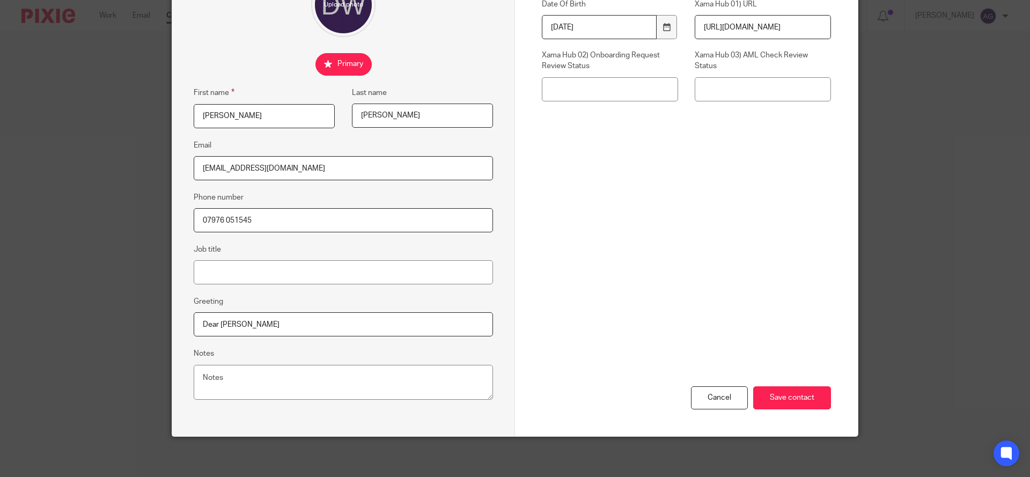
scroll to position [131, 0]
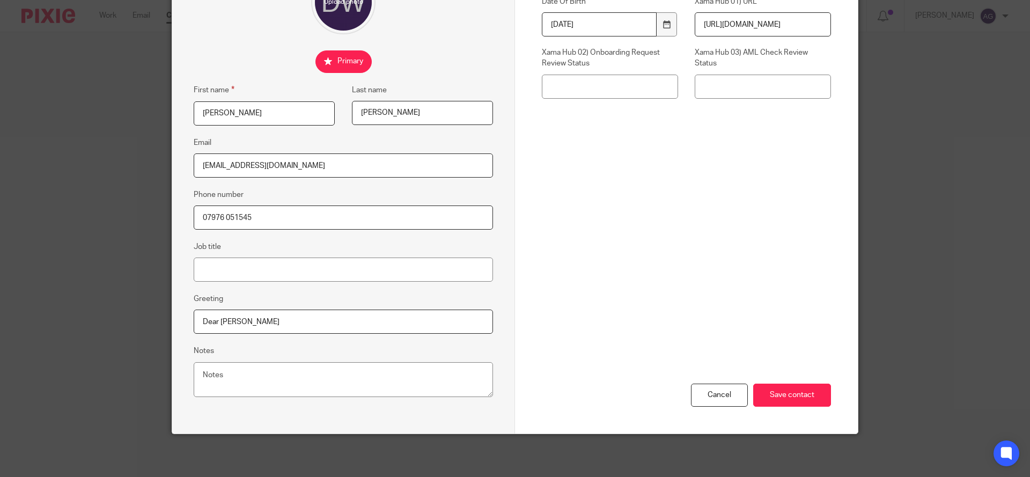
type input "[DATE]"
drag, startPoint x: 214, startPoint y: 320, endPoint x: 458, endPoint y: 326, distance: 243.7
click at [457, 326] on input "Dear [PERSON_NAME]" at bounding box center [343, 322] width 299 height 24
type input "Dear [PERSON_NAME]"
click at [790, 390] on input "Save contact" at bounding box center [793, 395] width 78 height 23
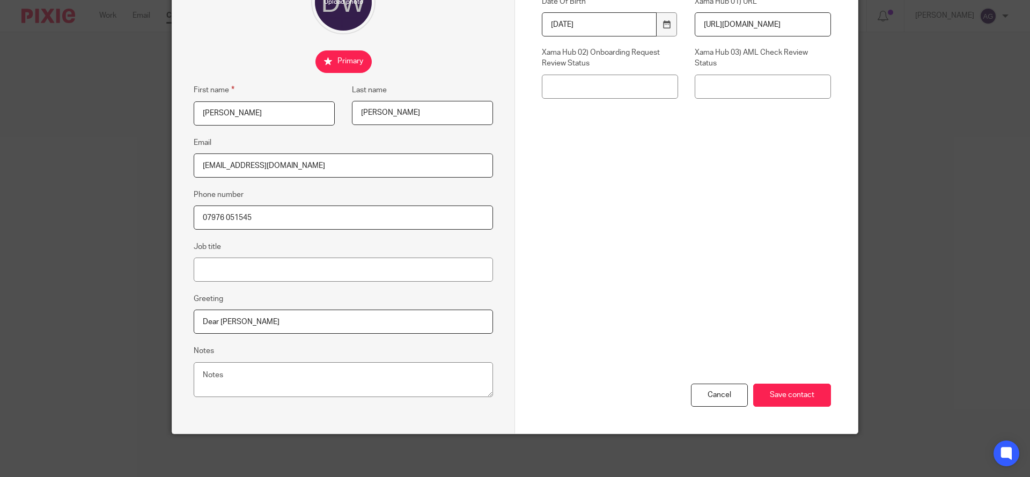
click at [793, 367] on div "Cancel Save contact" at bounding box center [686, 339] width 289 height 187
click at [790, 396] on input "Save contact" at bounding box center [793, 395] width 78 height 23
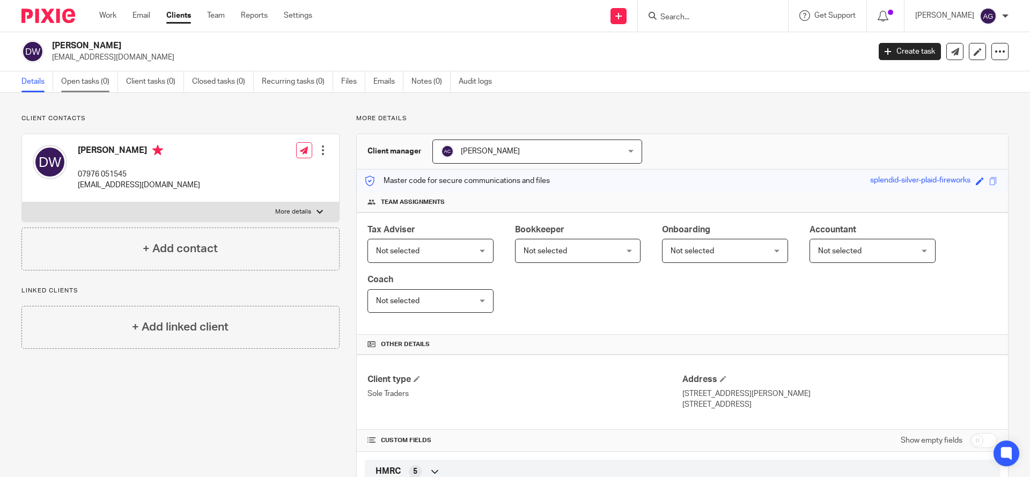
click at [81, 81] on link "Open tasks (0)" at bounding box center [89, 81] width 57 height 21
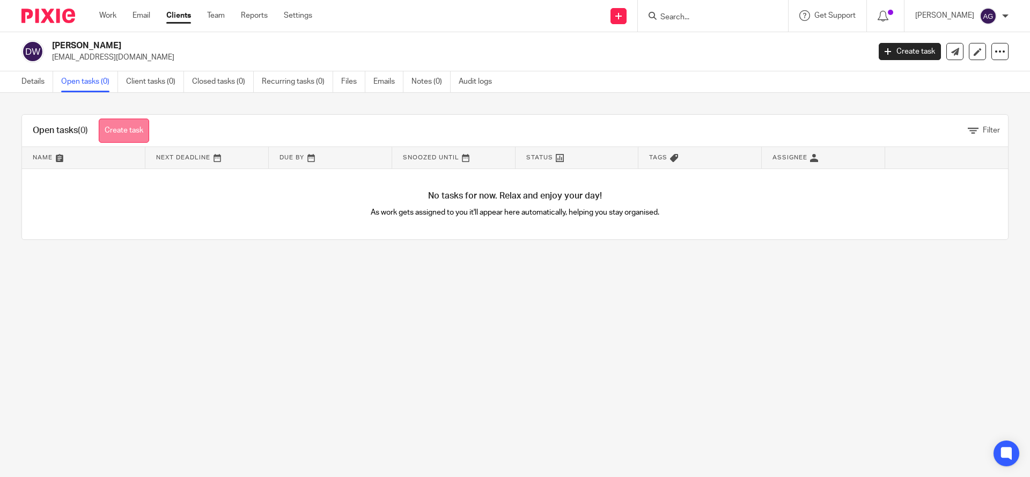
click at [112, 127] on link "Create task" at bounding box center [124, 131] width 50 height 24
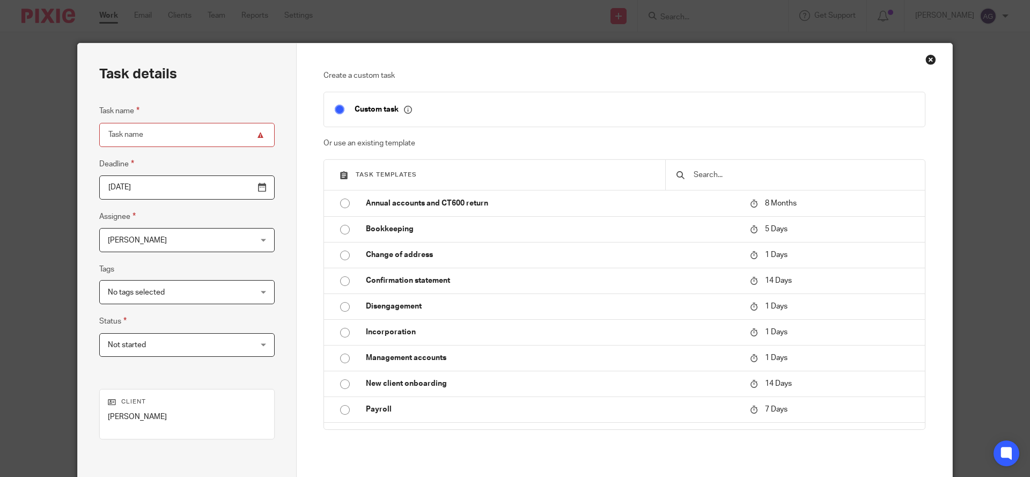
click at [236, 292] on div "No tags selected" at bounding box center [186, 292] width 175 height 24
click at [264, 268] on div "Task details Task name Deadline [DATE] Assignee [PERSON_NAME] [PERSON_NAME] Cli…" at bounding box center [187, 298] width 219 height 511
click at [188, 131] on input "Task name" at bounding box center [186, 135] width 175 height 24
click at [927, 57] on div "Close this dialog window" at bounding box center [931, 59] width 11 height 11
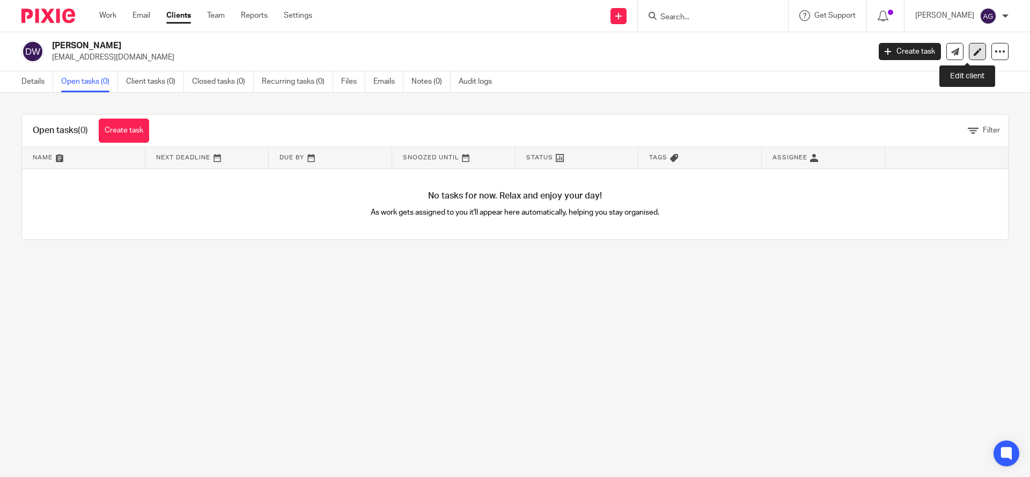
click at [974, 52] on icon at bounding box center [978, 52] width 8 height 8
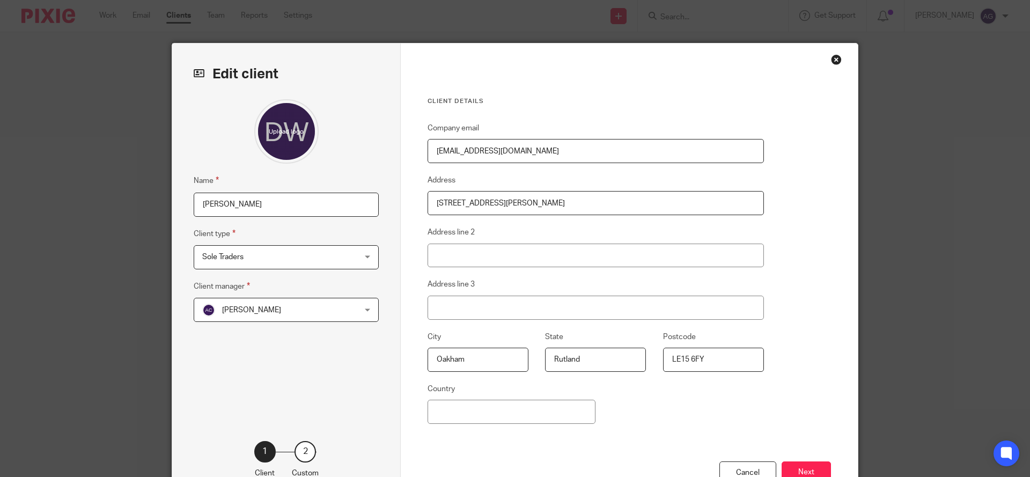
click at [834, 58] on div "Close this dialog window" at bounding box center [836, 59] width 11 height 11
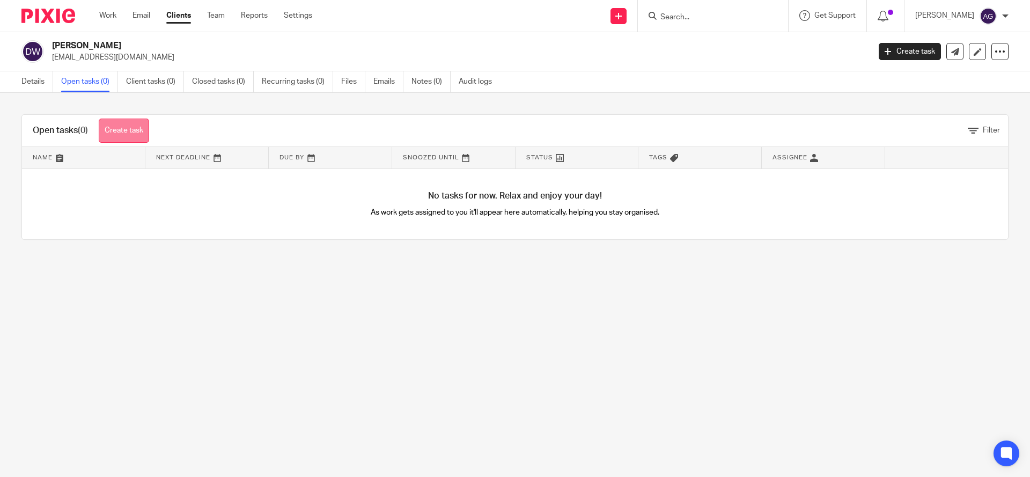
click at [112, 123] on link "Create task" at bounding box center [124, 131] width 50 height 24
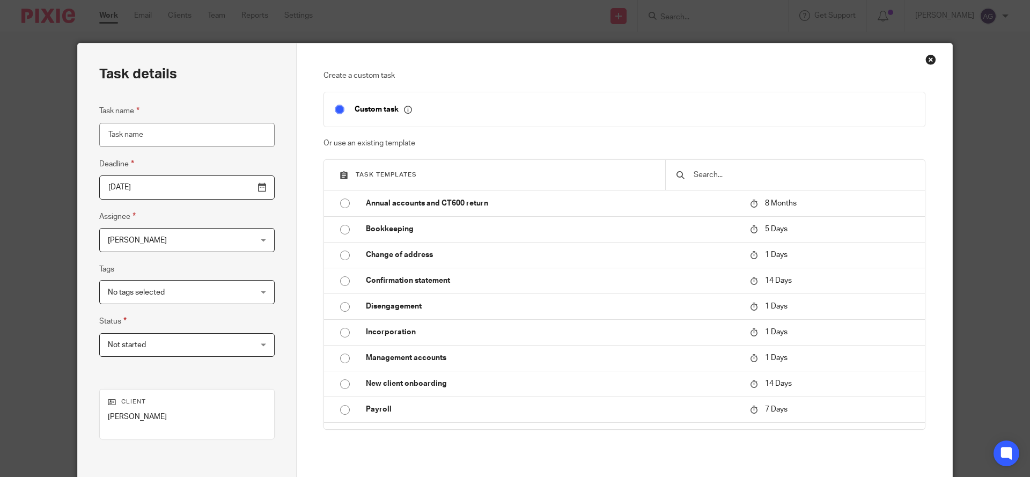
click at [223, 239] on div "Anne Galt Anne Galt" at bounding box center [186, 240] width 175 height 24
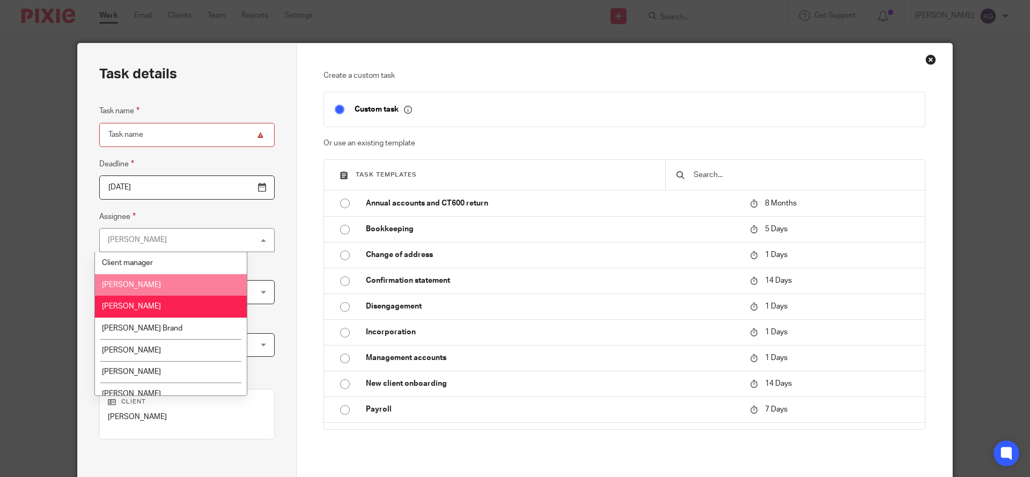
click at [195, 286] on li "[PERSON_NAME]" at bounding box center [171, 285] width 152 height 22
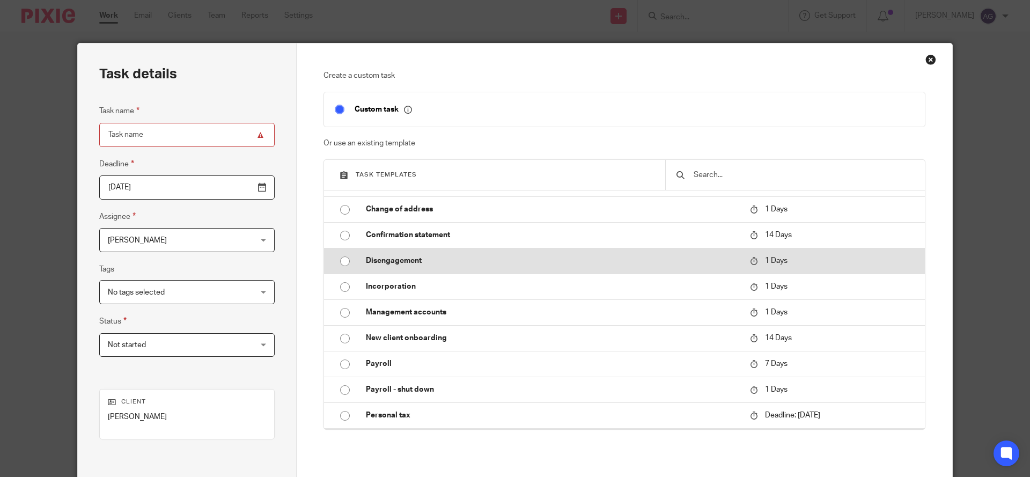
scroll to position [134, 0]
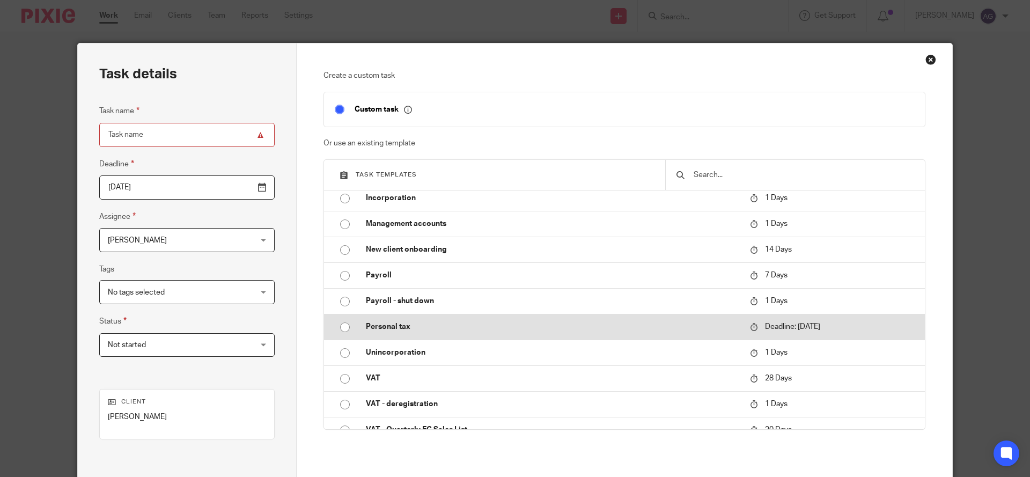
click at [391, 325] on p "Personal tax" at bounding box center [553, 326] width 374 height 11
type input "2026-01-31"
type input "Personal tax"
checkbox input "false"
radio input "true"
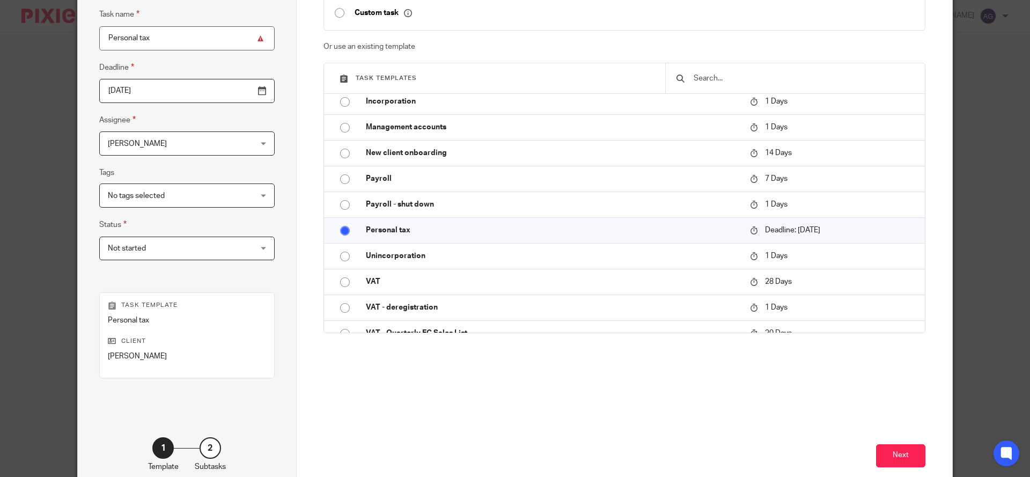
scroll to position [157, 0]
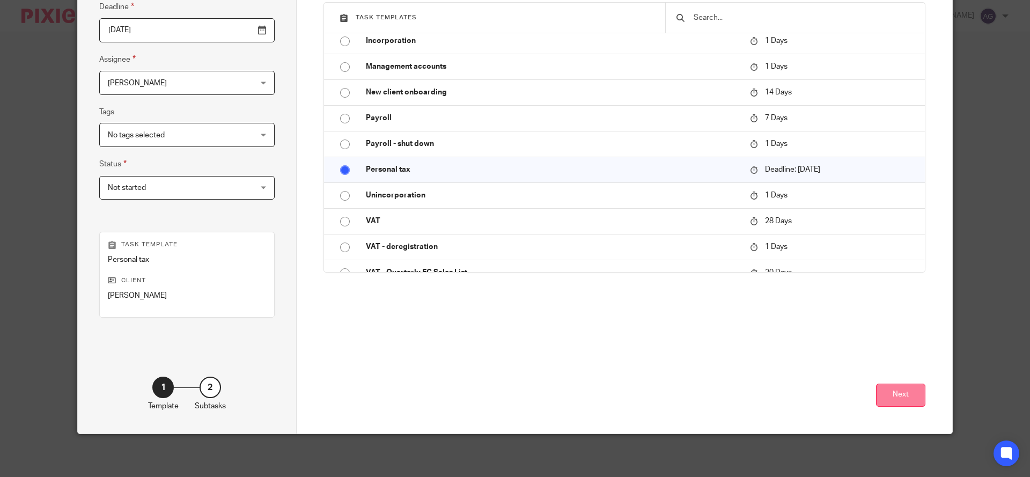
click at [895, 391] on button "Next" at bounding box center [900, 395] width 49 height 23
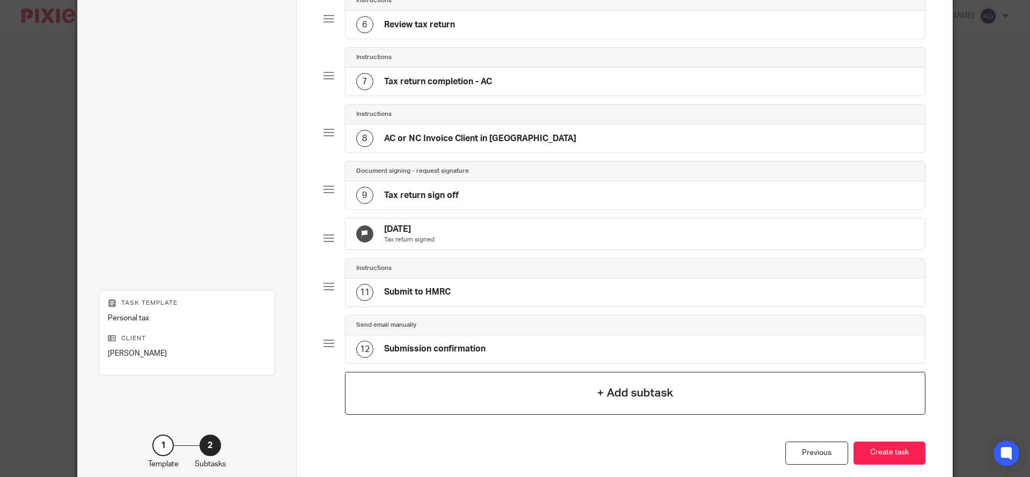
scroll to position [442, 0]
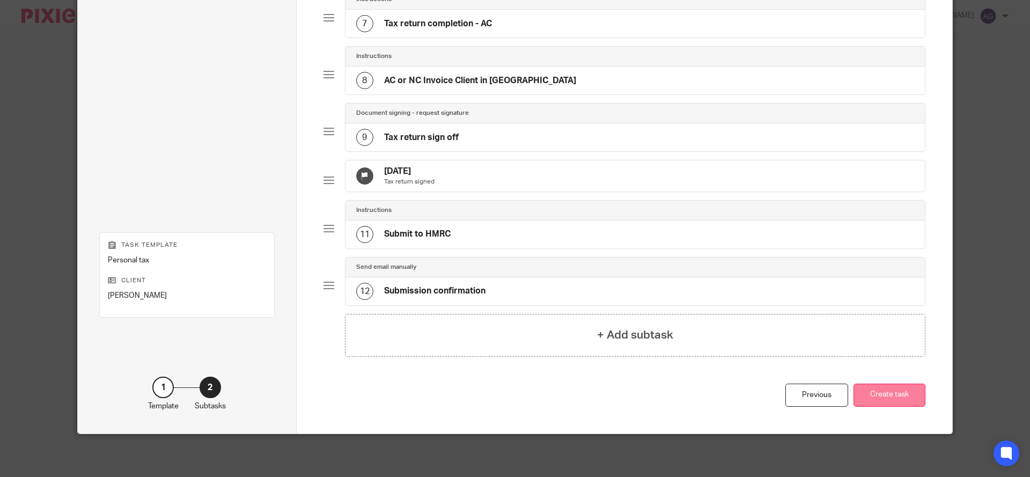
click at [873, 396] on button "Create task" at bounding box center [890, 395] width 72 height 23
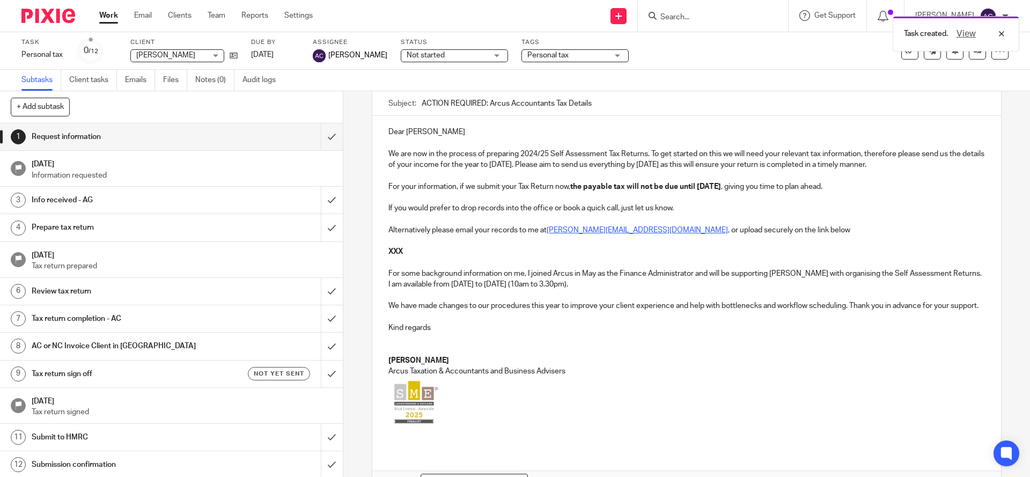
scroll to position [176, 0]
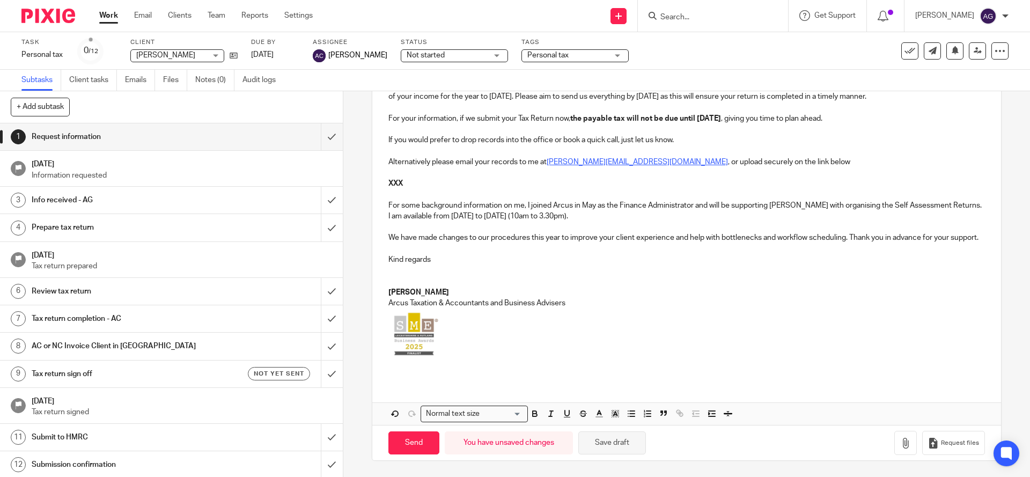
click at [627, 443] on button "Save draft" at bounding box center [613, 442] width 68 height 23
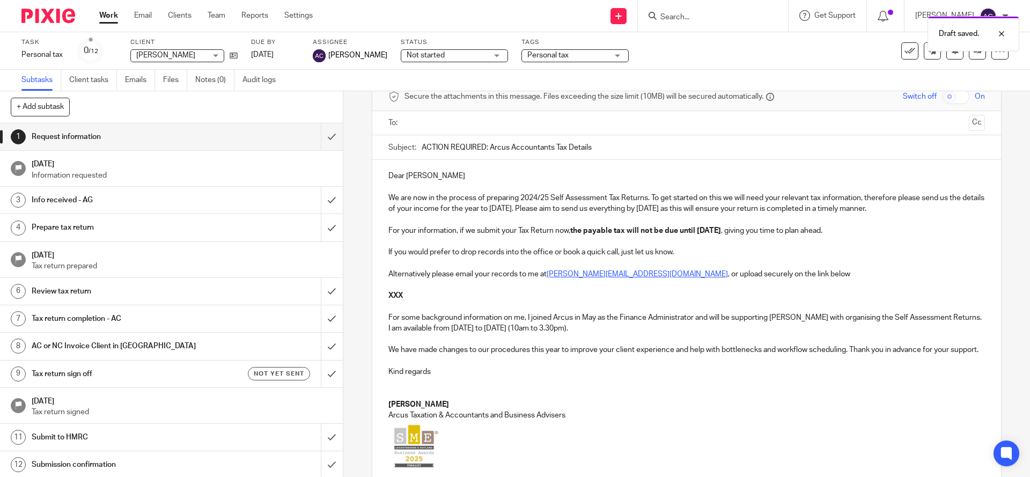
scroll to position [0, 0]
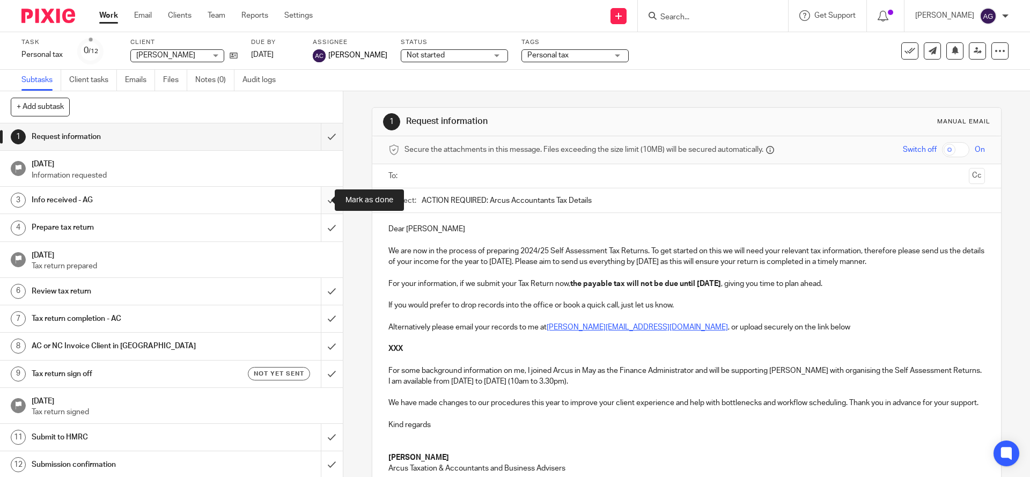
click at [317, 196] on input "submit" at bounding box center [171, 200] width 343 height 27
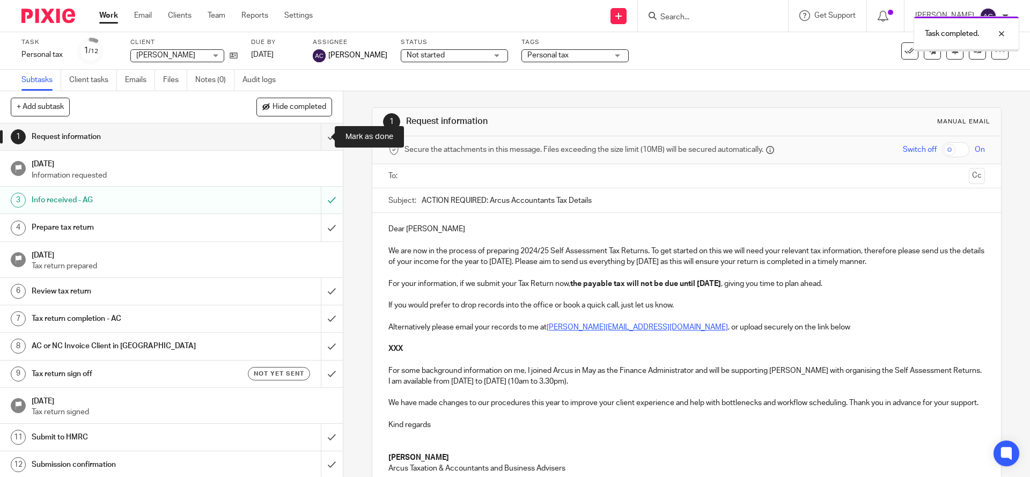
click at [321, 135] on input "submit" at bounding box center [171, 136] width 343 height 27
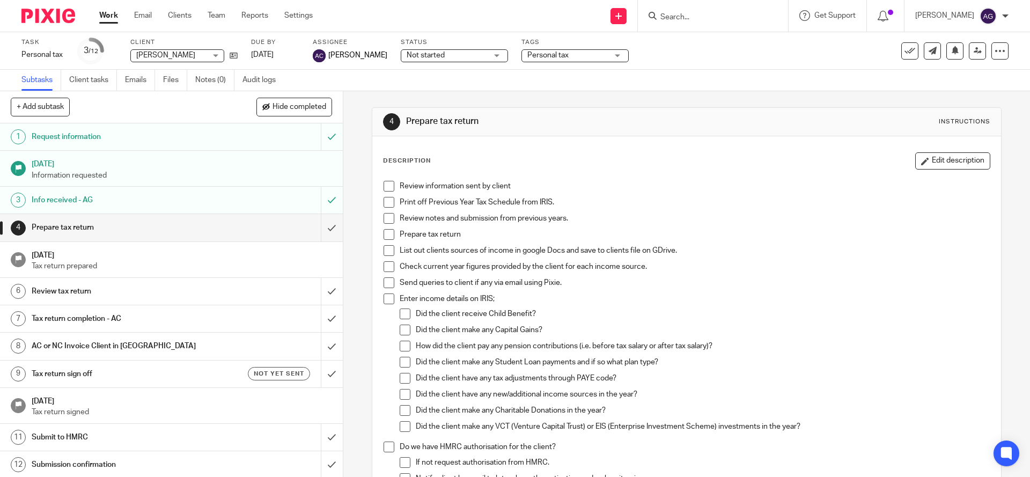
click at [715, 10] on form at bounding box center [717, 15] width 114 height 13
click at [712, 13] on input "Search" at bounding box center [708, 18] width 97 height 10
type input "loftus"
click at [728, 40] on link at bounding box center [728, 42] width 143 height 16
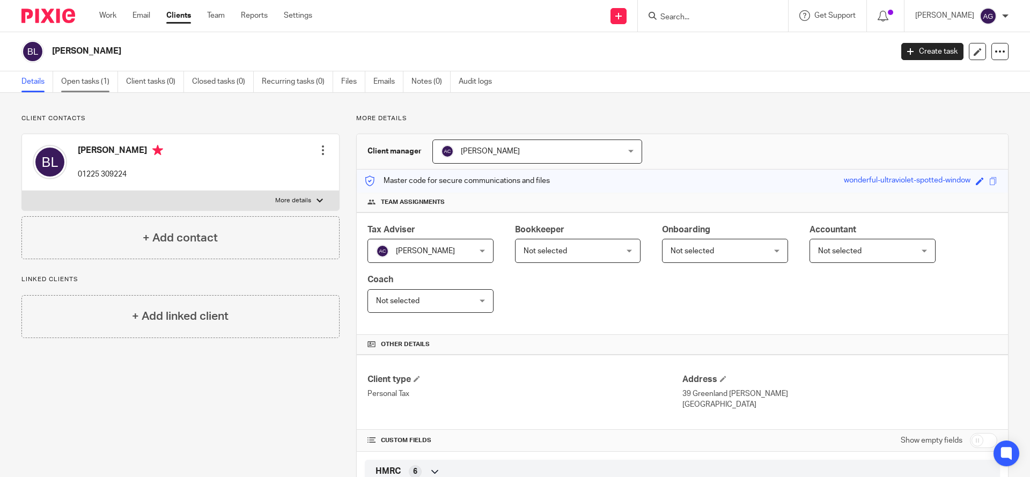
click at [103, 82] on link "Open tasks (1)" at bounding box center [89, 81] width 57 height 21
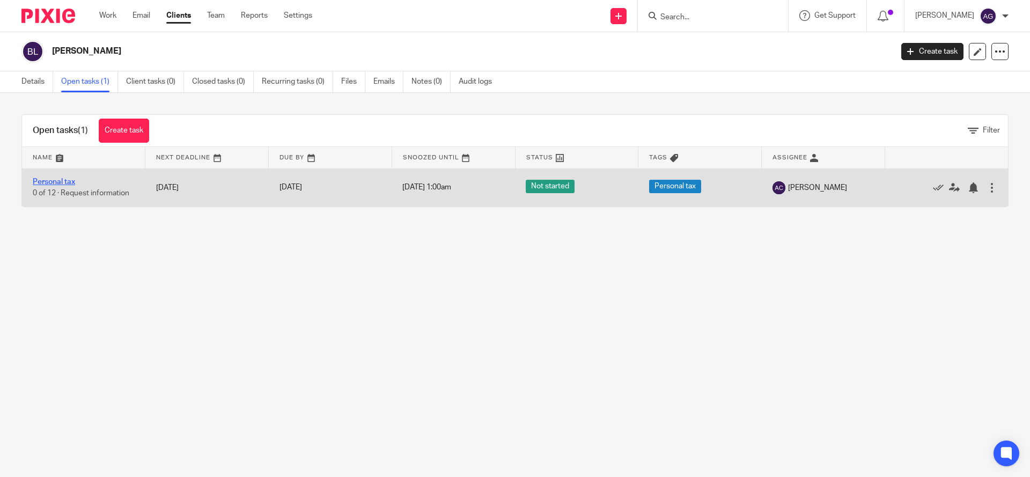
click at [53, 181] on link "Personal tax" at bounding box center [54, 182] width 42 height 8
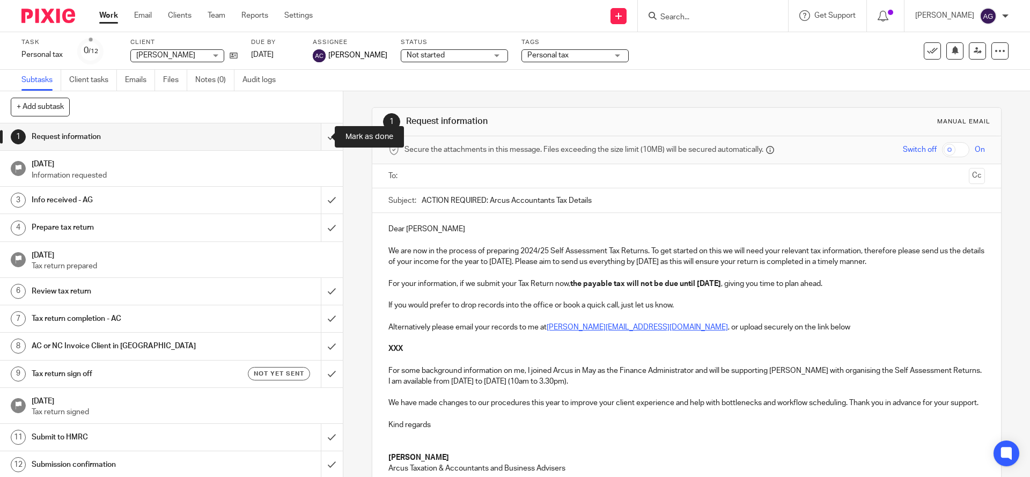
click at [317, 137] on input "submit" at bounding box center [171, 136] width 343 height 27
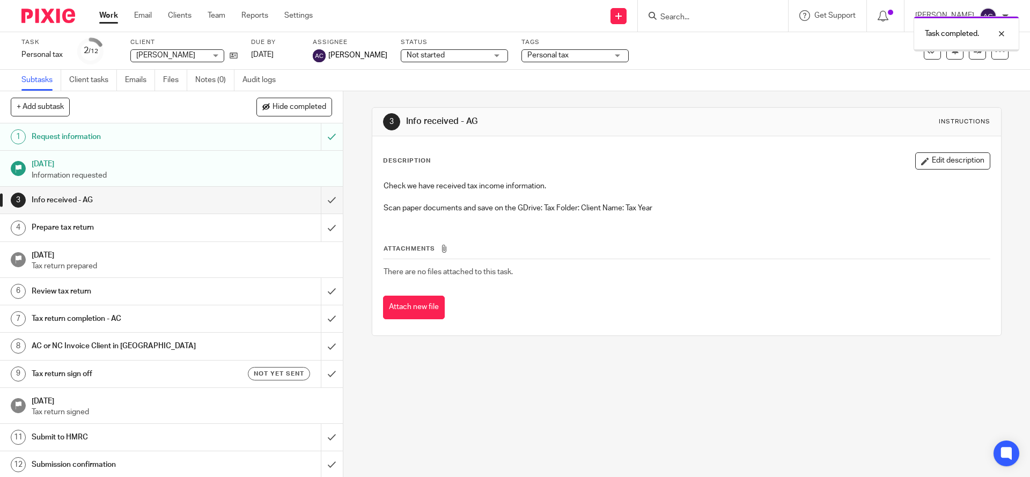
click at [316, 201] on input "submit" at bounding box center [171, 200] width 343 height 27
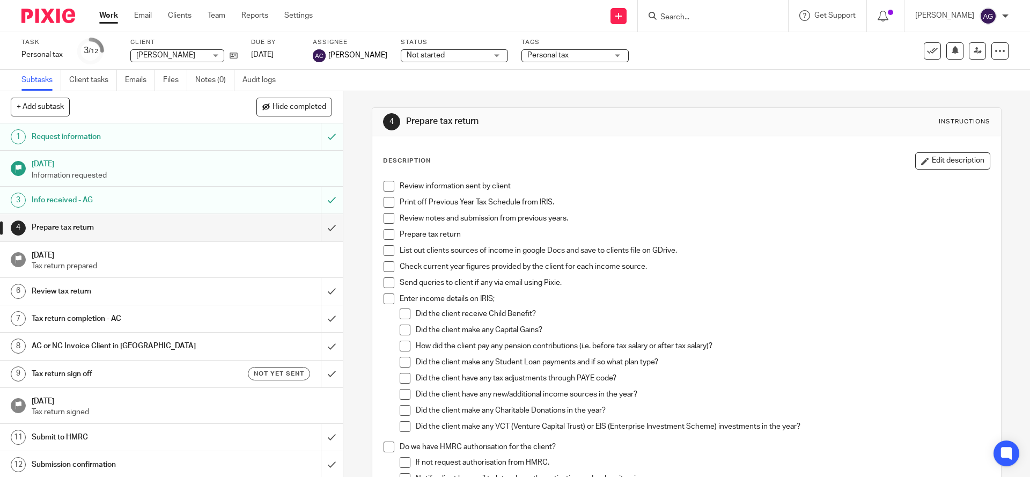
click at [707, 21] on input "Search" at bounding box center [708, 18] width 97 height 10
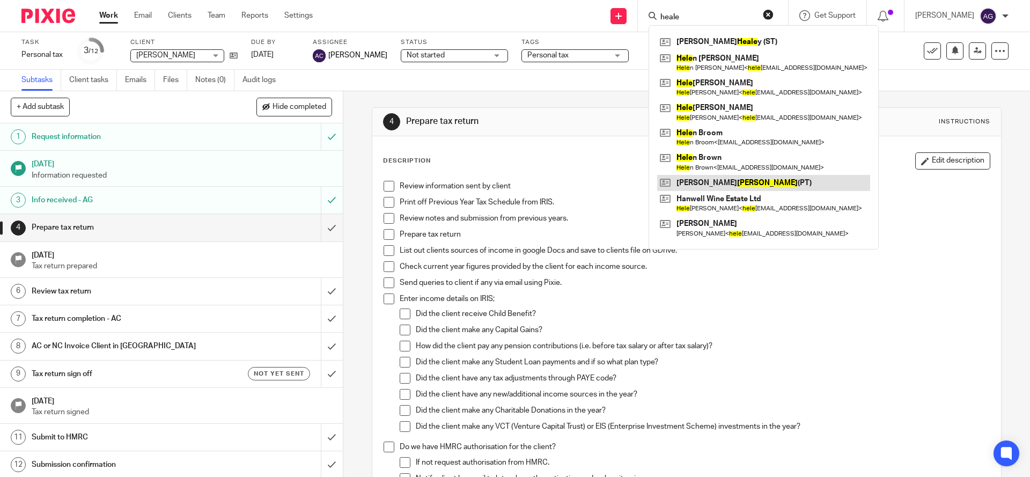
type input "heale"
click at [751, 182] on link at bounding box center [763, 183] width 213 height 16
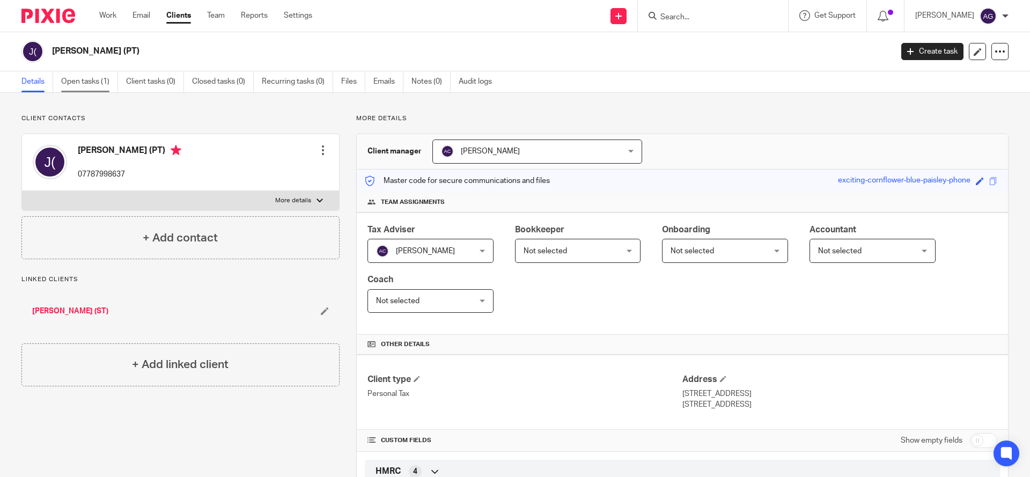
click at [85, 75] on link "Open tasks (1)" at bounding box center [89, 81] width 57 height 21
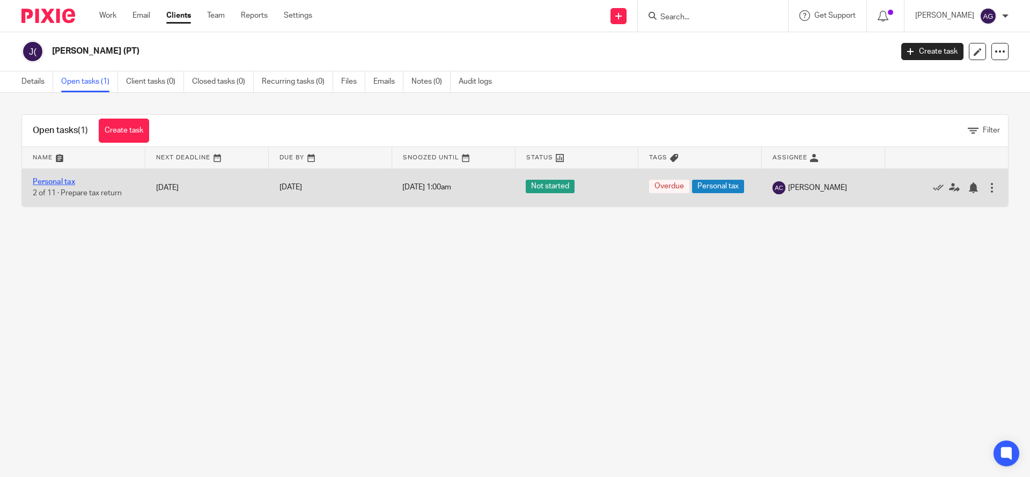
click at [60, 179] on link "Personal tax" at bounding box center [54, 182] width 42 height 8
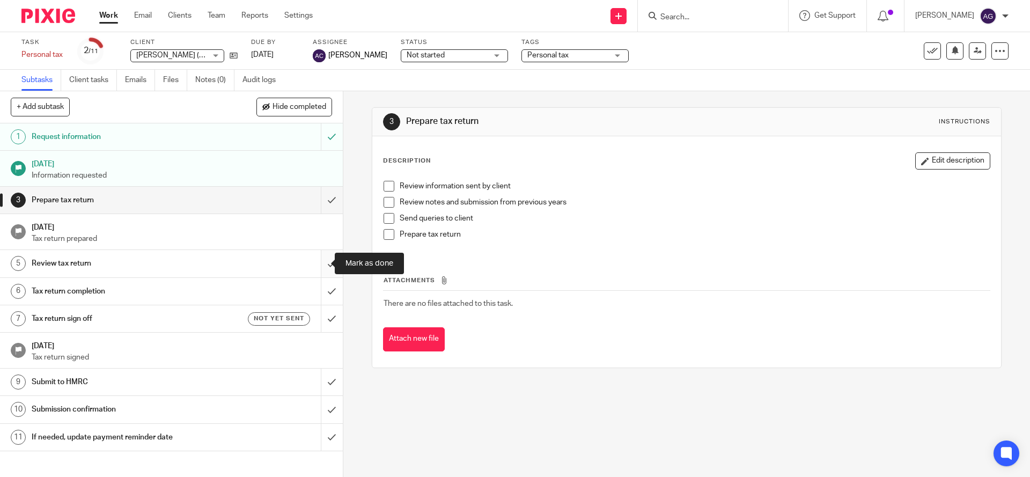
click at [319, 264] on input "submit" at bounding box center [171, 263] width 343 height 27
click at [316, 291] on input "submit" at bounding box center [171, 291] width 343 height 27
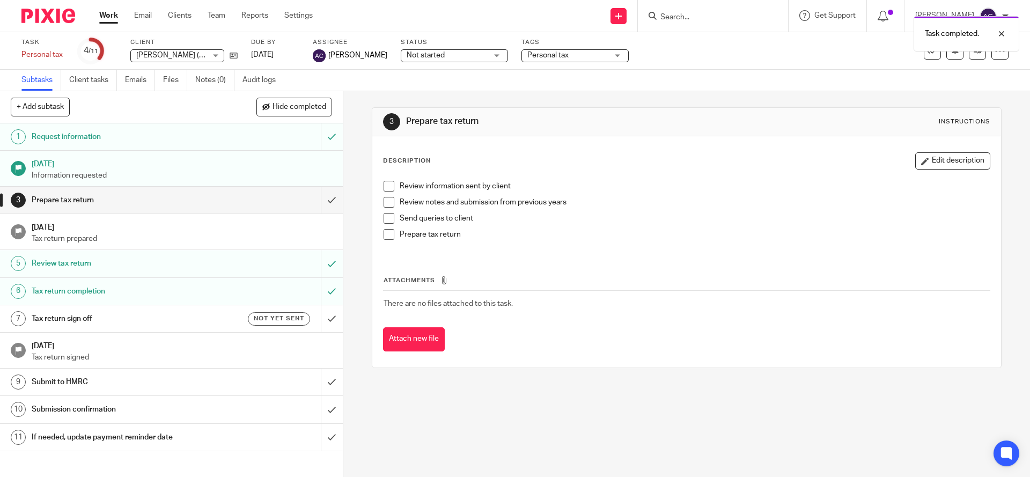
click at [317, 319] on input "submit" at bounding box center [171, 318] width 343 height 27
